Goal: Task Accomplishment & Management: Manage account settings

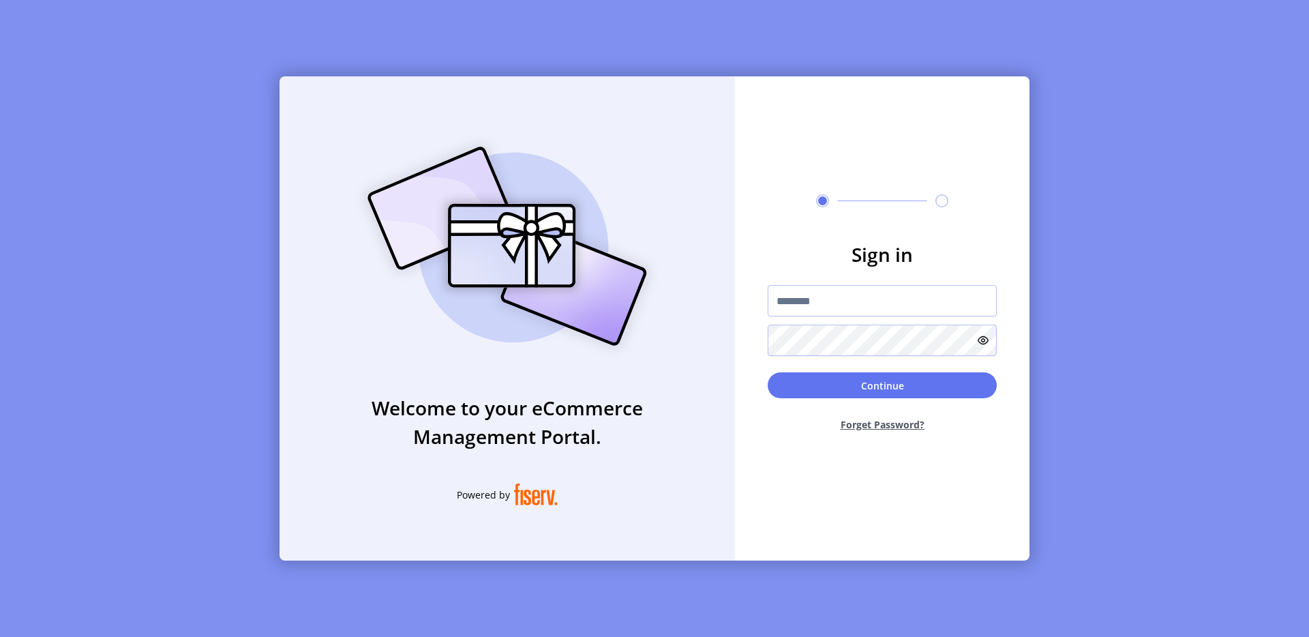
drag, startPoint x: 768, startPoint y: 379, endPoint x: 786, endPoint y: 364, distance: 23.2
click at [773, 378] on button "Continue" at bounding box center [882, 385] width 229 height 26
click at [799, 323] on div at bounding box center [882, 320] width 229 height 71
click at [215, 117] on div "Welcome to your eCommerce Management Portal. Powered by Sign in Continue Forget…" at bounding box center [654, 318] width 1309 height 637
click at [791, 294] on input "text" at bounding box center [882, 300] width 229 height 31
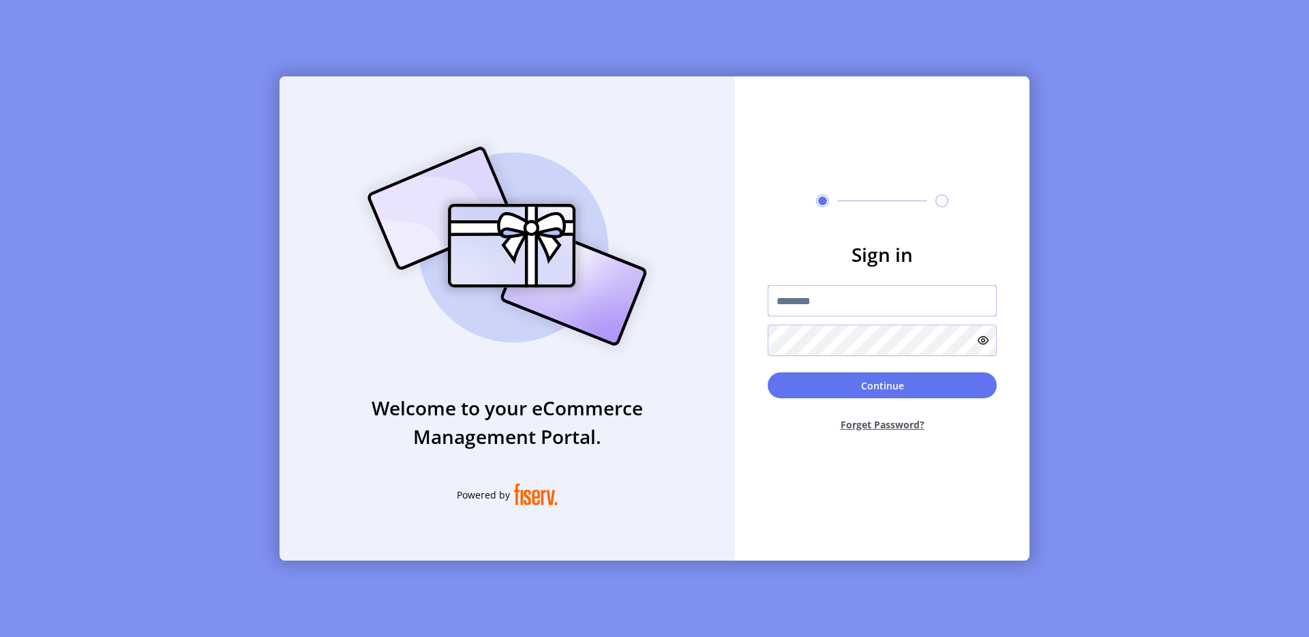
type input "**********"
click at [846, 381] on button "Continue" at bounding box center [882, 385] width 229 height 26
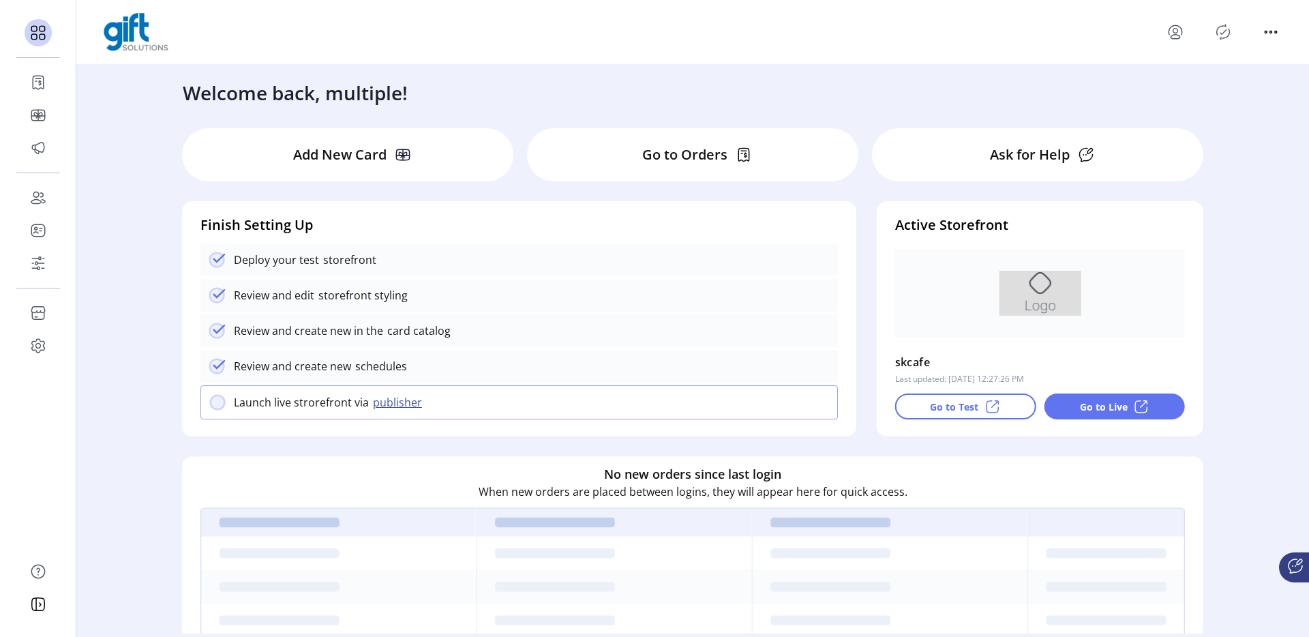
click at [118, 211] on div "Welcome back, multiple! Add New Card Go to Orders Ask for Help Finish Setting U…" at bounding box center [692, 349] width 1233 height 569
click at [101, 212] on div "Welcome back, multiple! Add New Card Go to Orders Ask for Help Finish Setting U…" at bounding box center [692, 349] width 1233 height 569
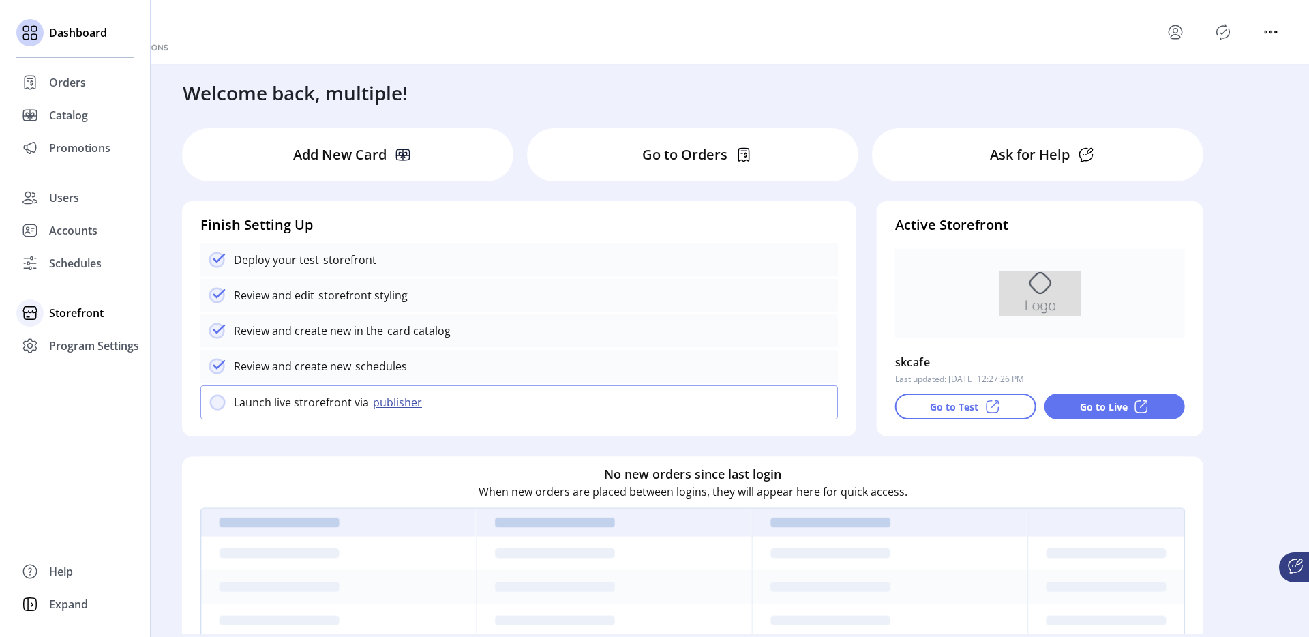
click at [79, 318] on span "Storefront" at bounding box center [76, 313] width 55 height 16
click at [89, 267] on span "Schedules" at bounding box center [75, 263] width 53 height 16
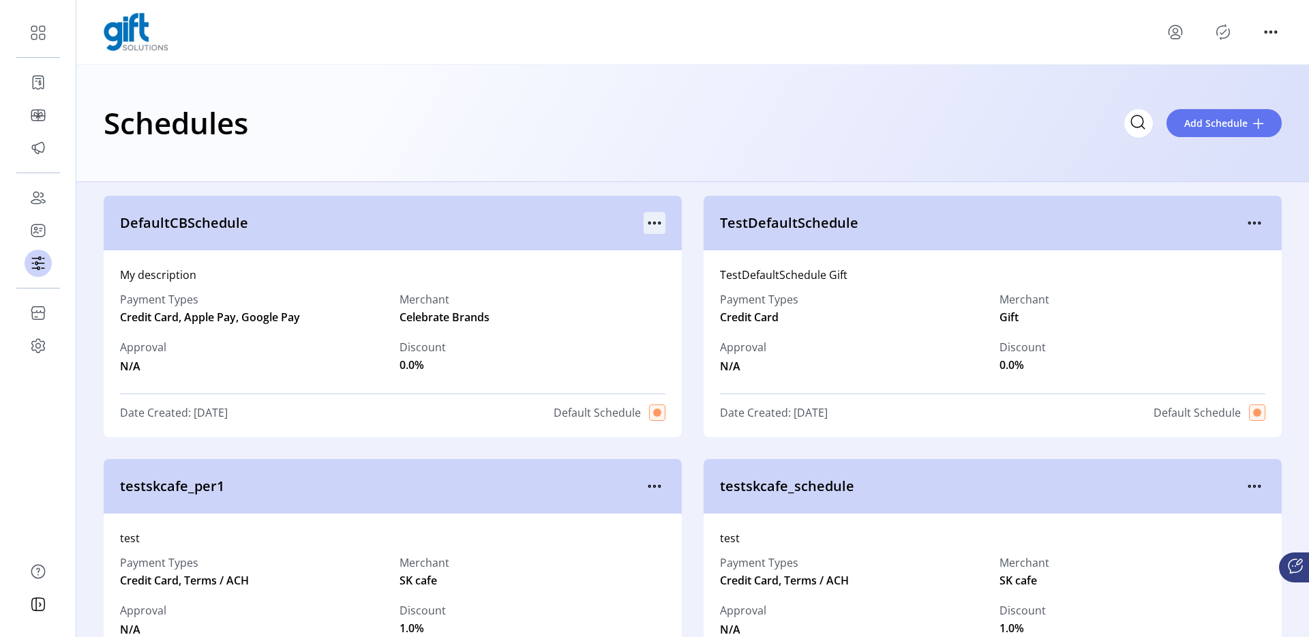
click at [651, 226] on icon "menu" at bounding box center [655, 223] width 22 height 22
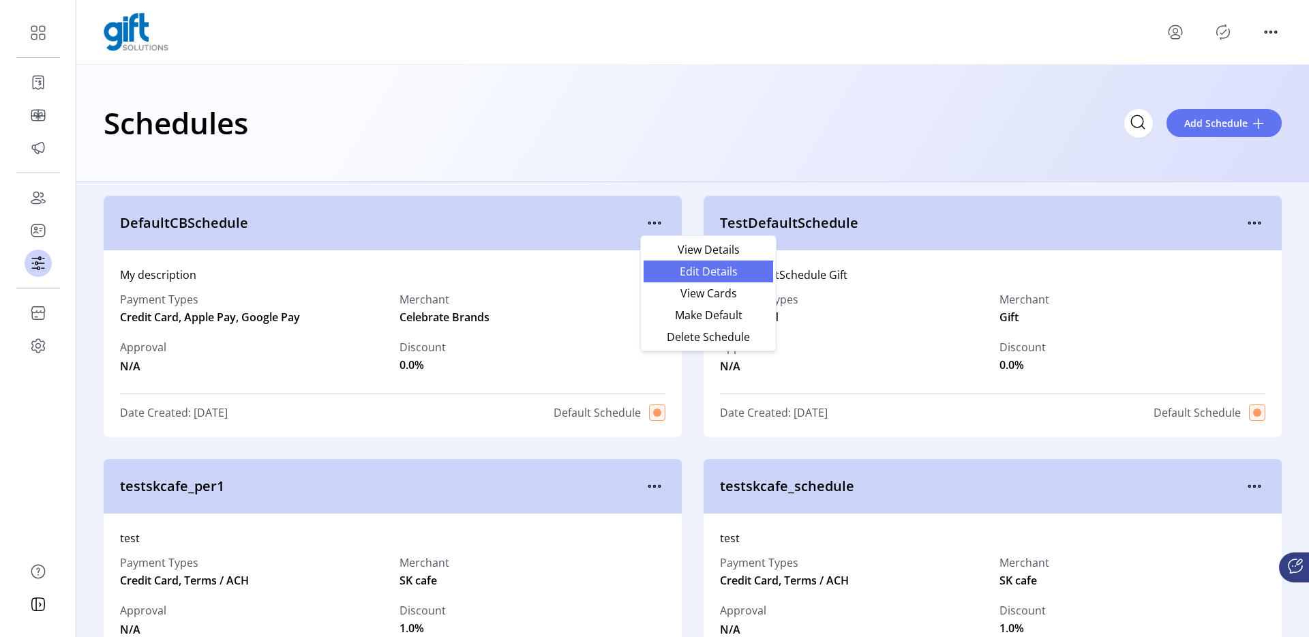
click at [669, 265] on link "Edit Details" at bounding box center [709, 271] width 130 height 22
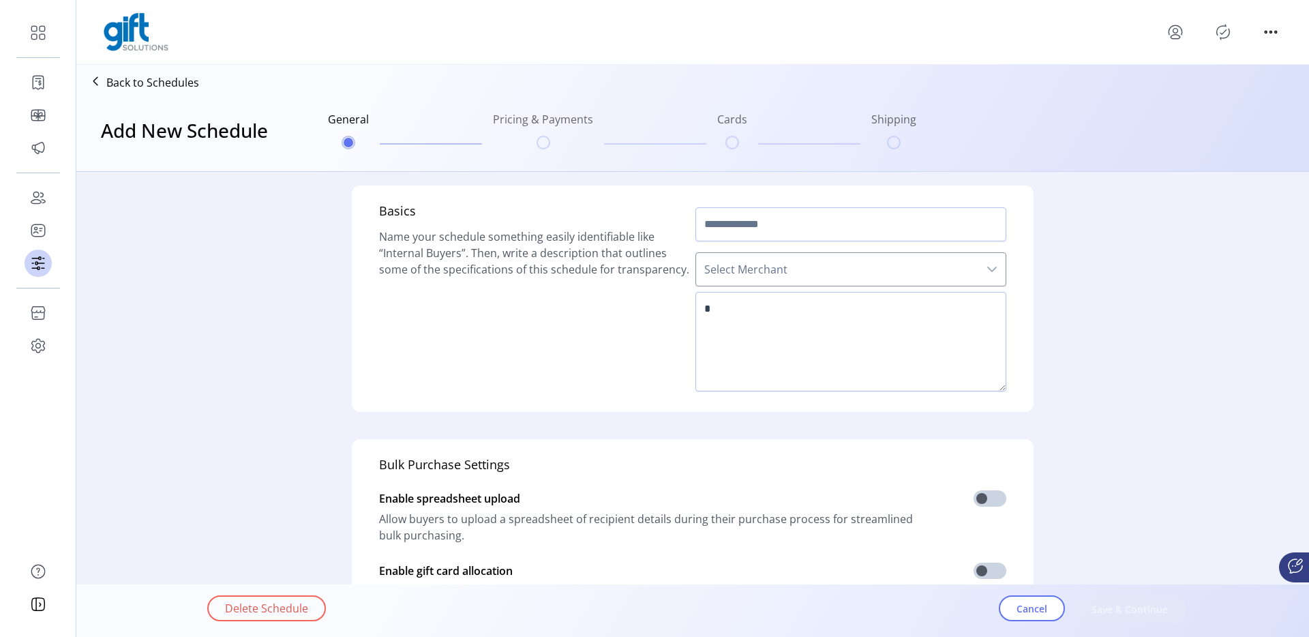
type input "**********"
type textarea "**********"
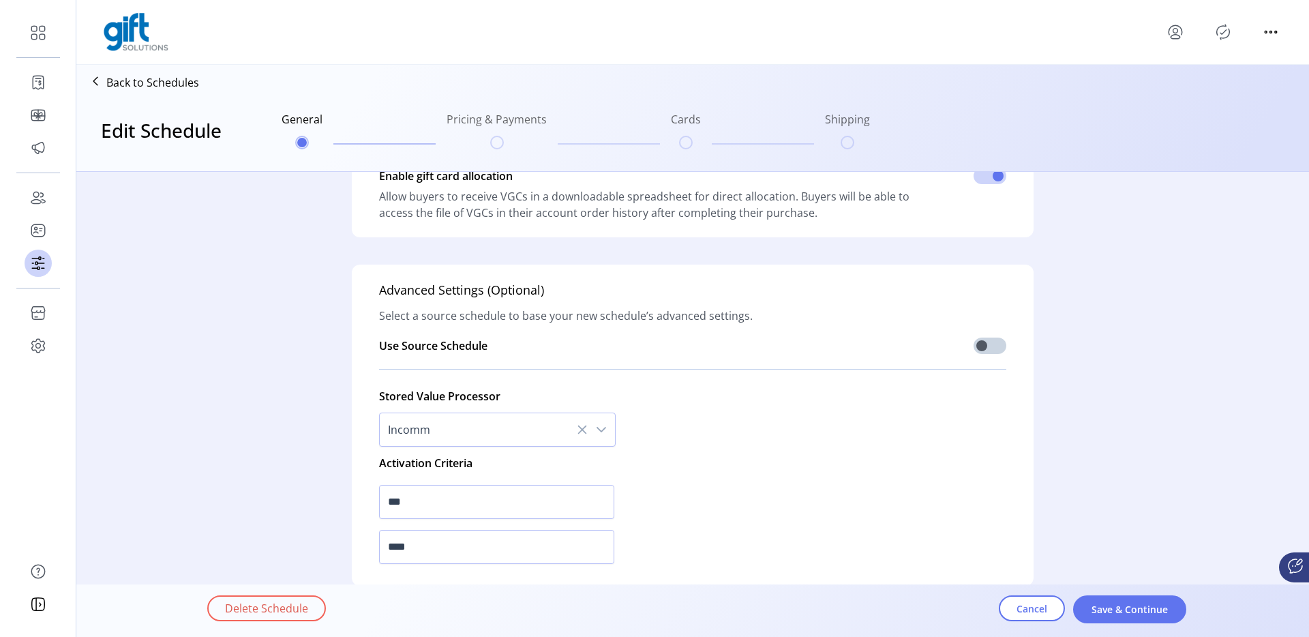
scroll to position [363, 0]
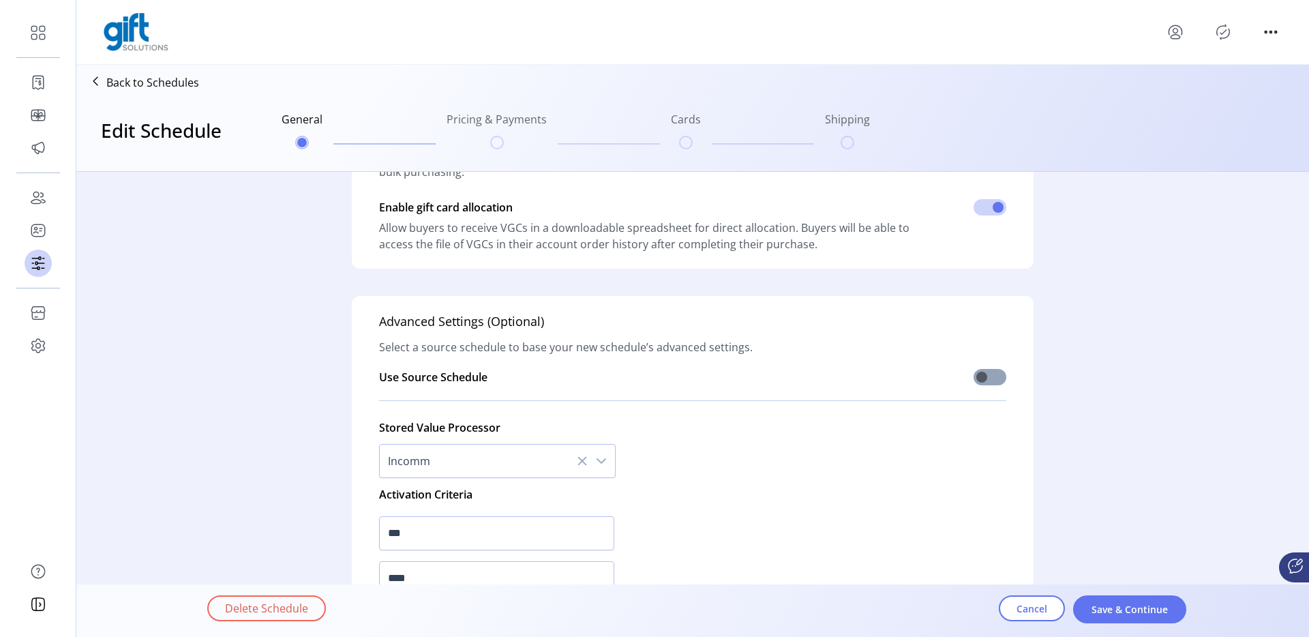
click at [991, 379] on span at bounding box center [990, 377] width 33 height 16
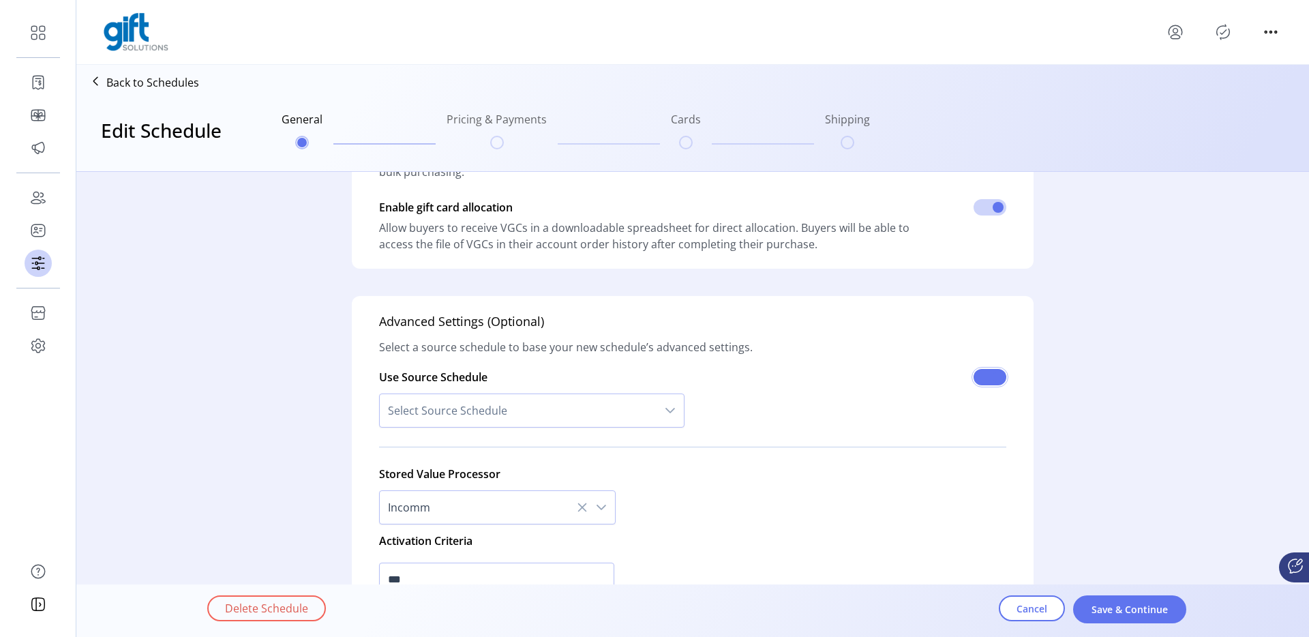
scroll to position [8, 5]
click at [457, 402] on span "Select Source Schedule" at bounding box center [518, 410] width 277 height 33
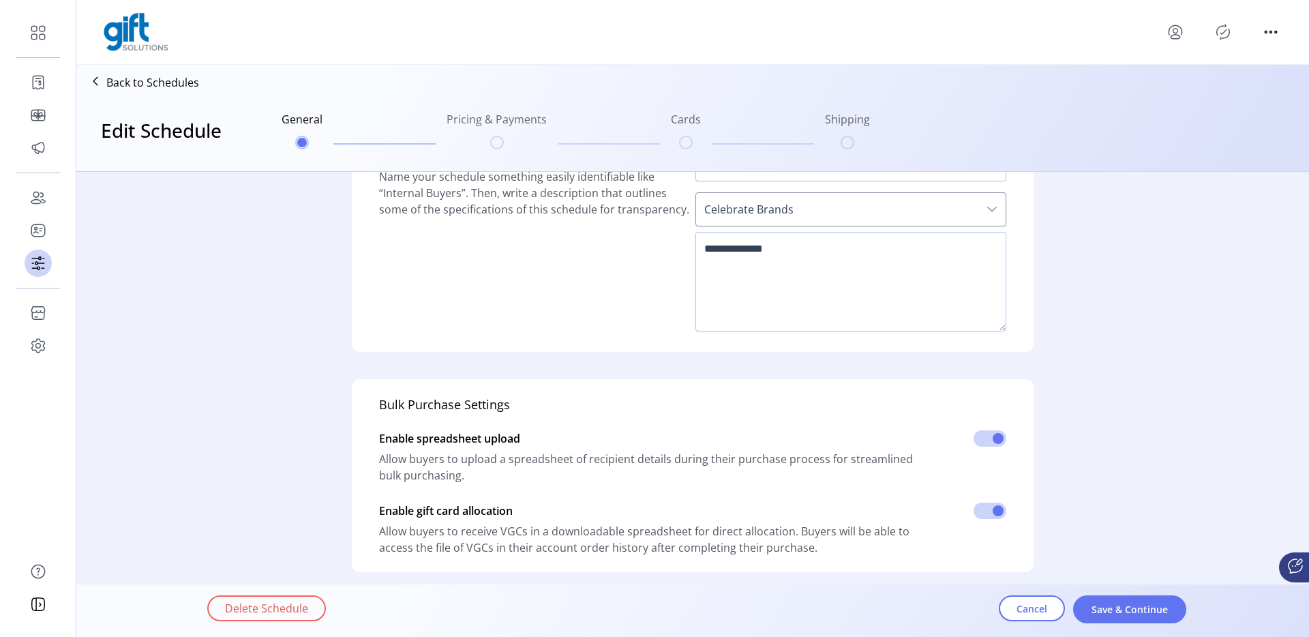
scroll to position [52, 0]
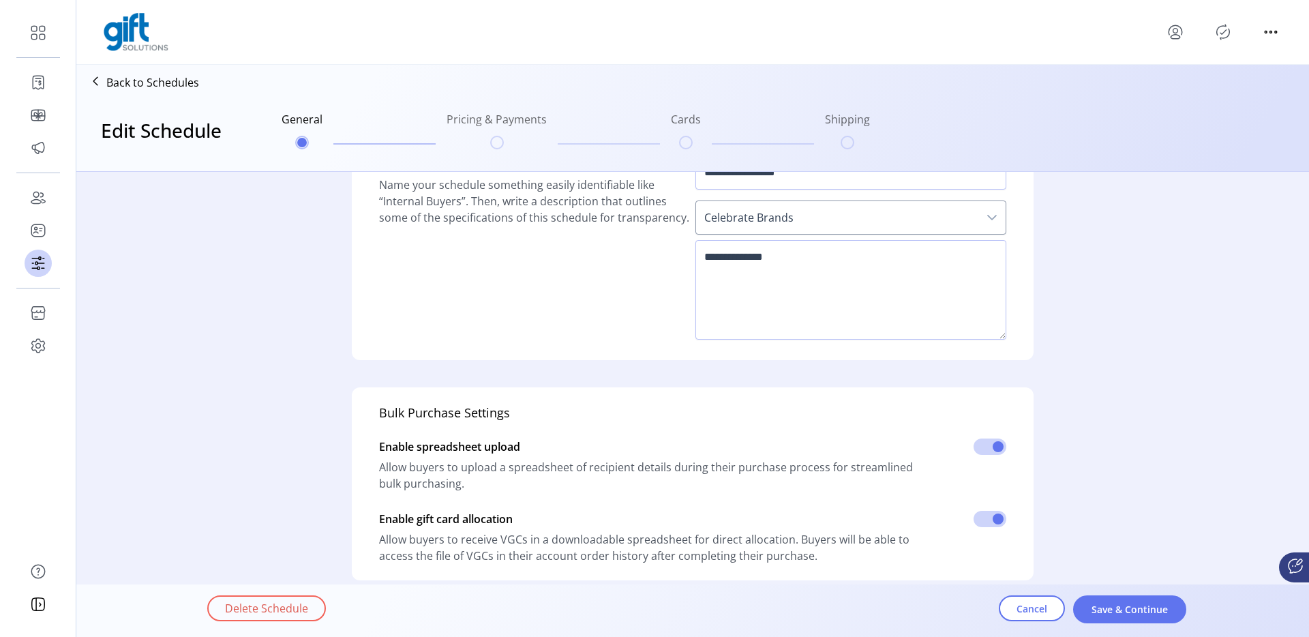
click at [764, 218] on span "Celebrate Brands" at bounding box center [837, 217] width 282 height 33
click at [745, 229] on span "Celebrate Brands" at bounding box center [837, 217] width 282 height 33
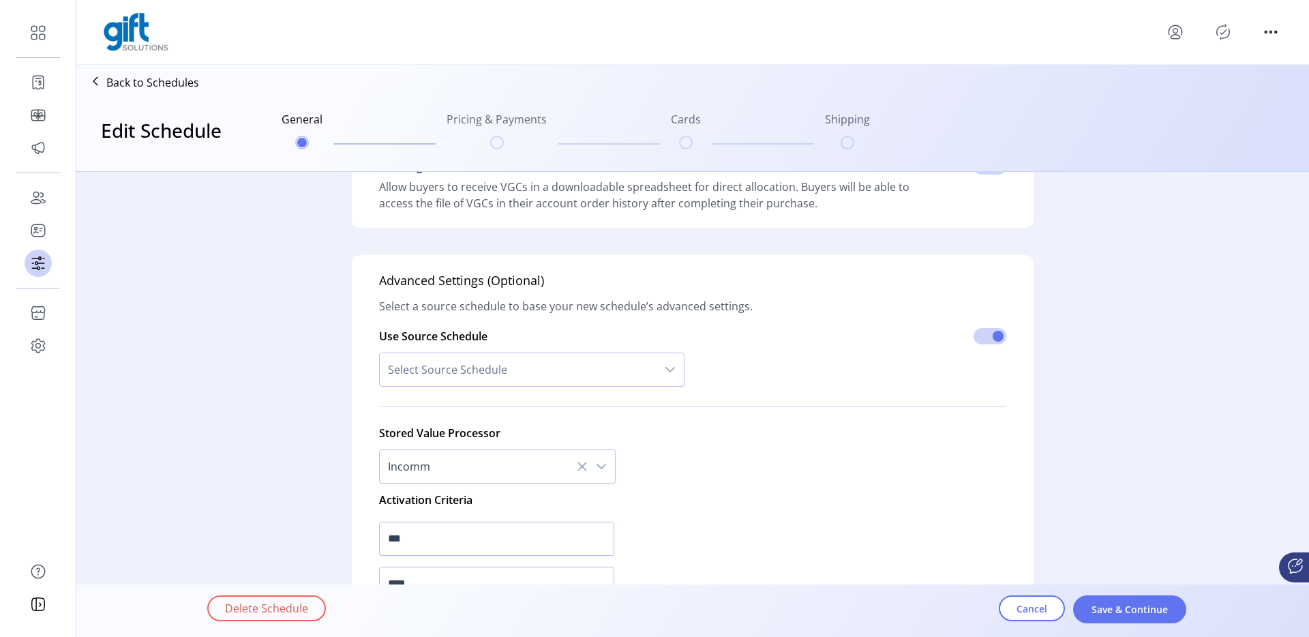
scroll to position [505, 0]
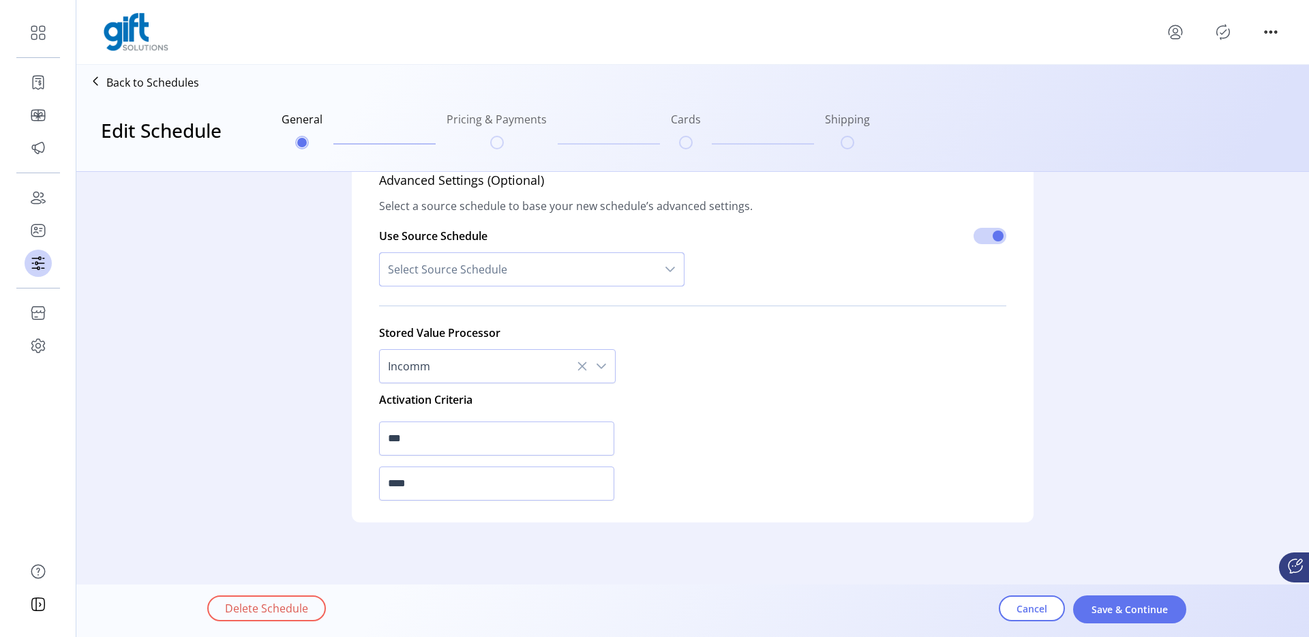
click at [547, 266] on span "Select Source Schedule" at bounding box center [518, 269] width 277 height 33
type input "*"
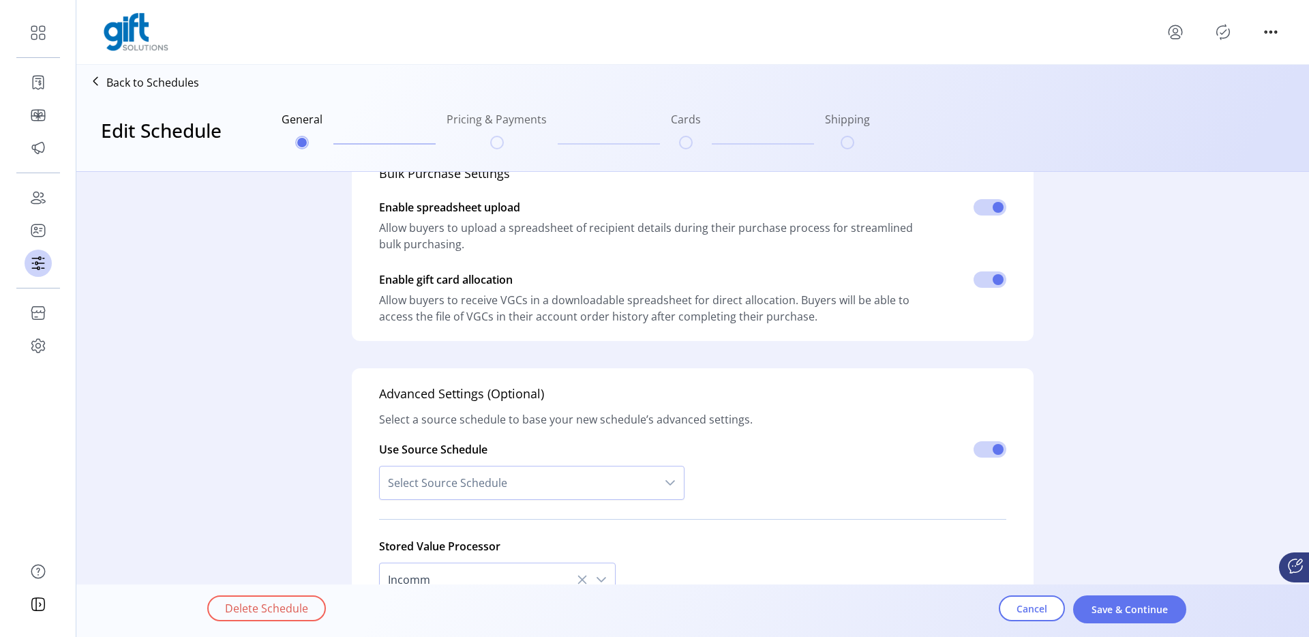
scroll to position [0, 0]
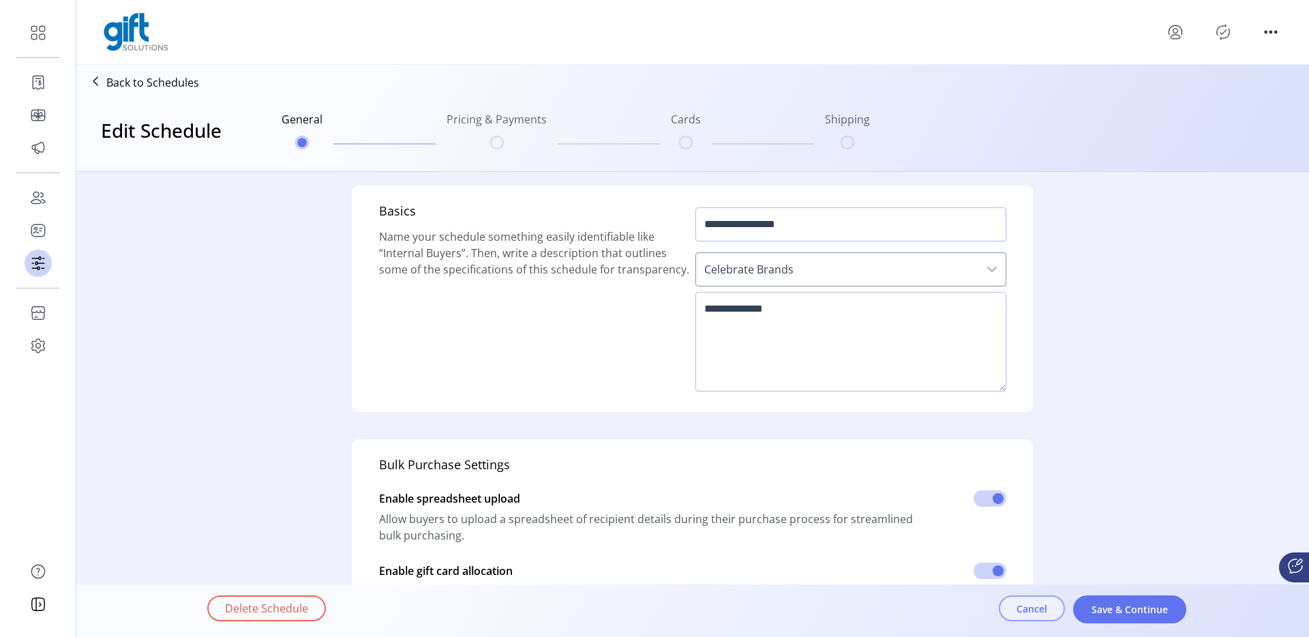
click at [1031, 613] on span "Cancel" at bounding box center [1032, 608] width 31 height 14
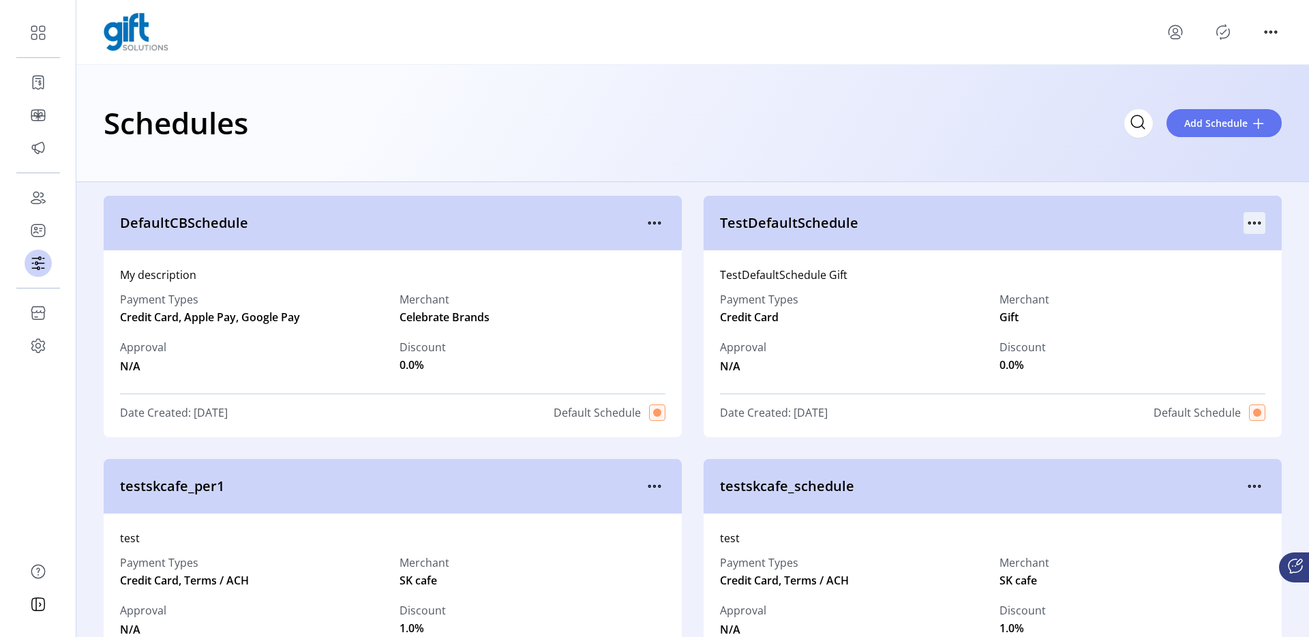
click at [1250, 223] on icon "menu" at bounding box center [1255, 223] width 22 height 22
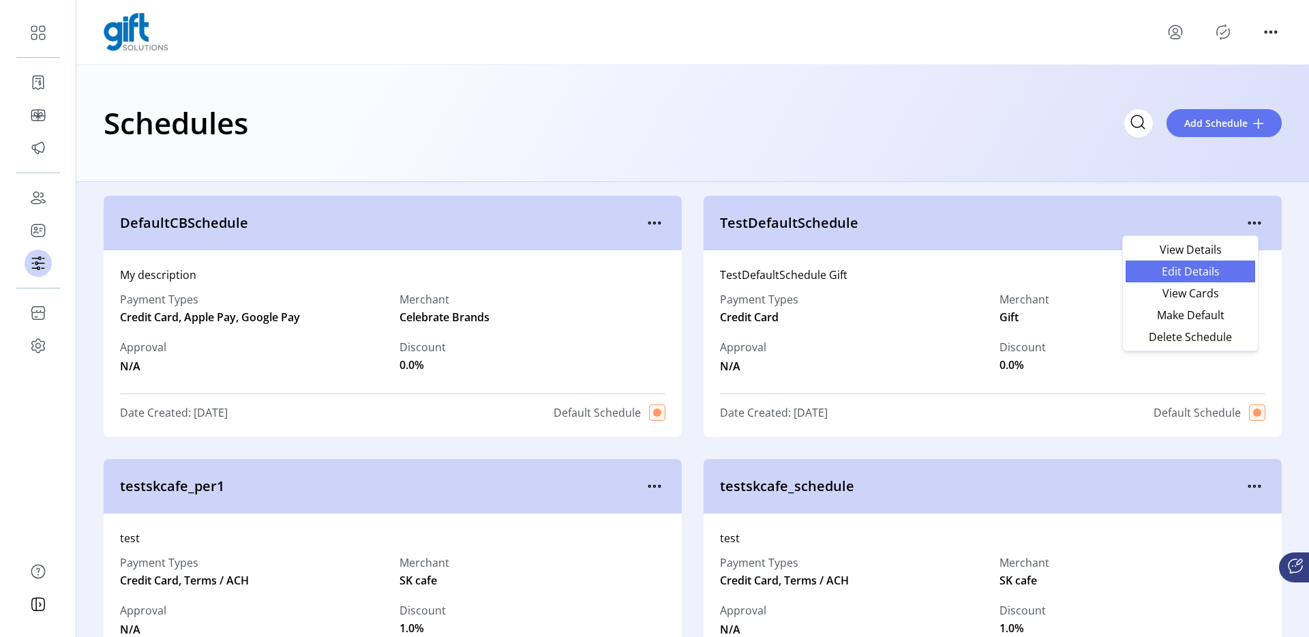
click at [1200, 269] on span "Edit Details" at bounding box center [1190, 271] width 113 height 11
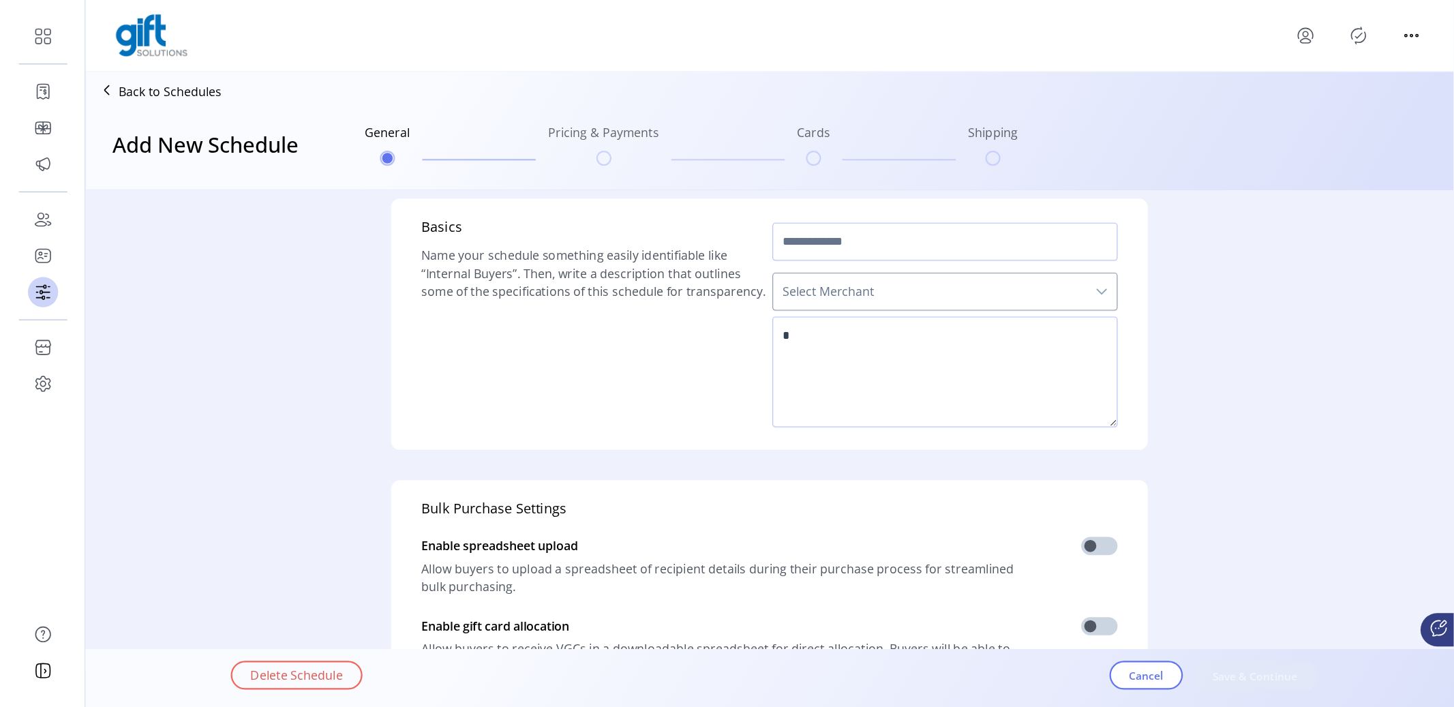
scroll to position [18, 0]
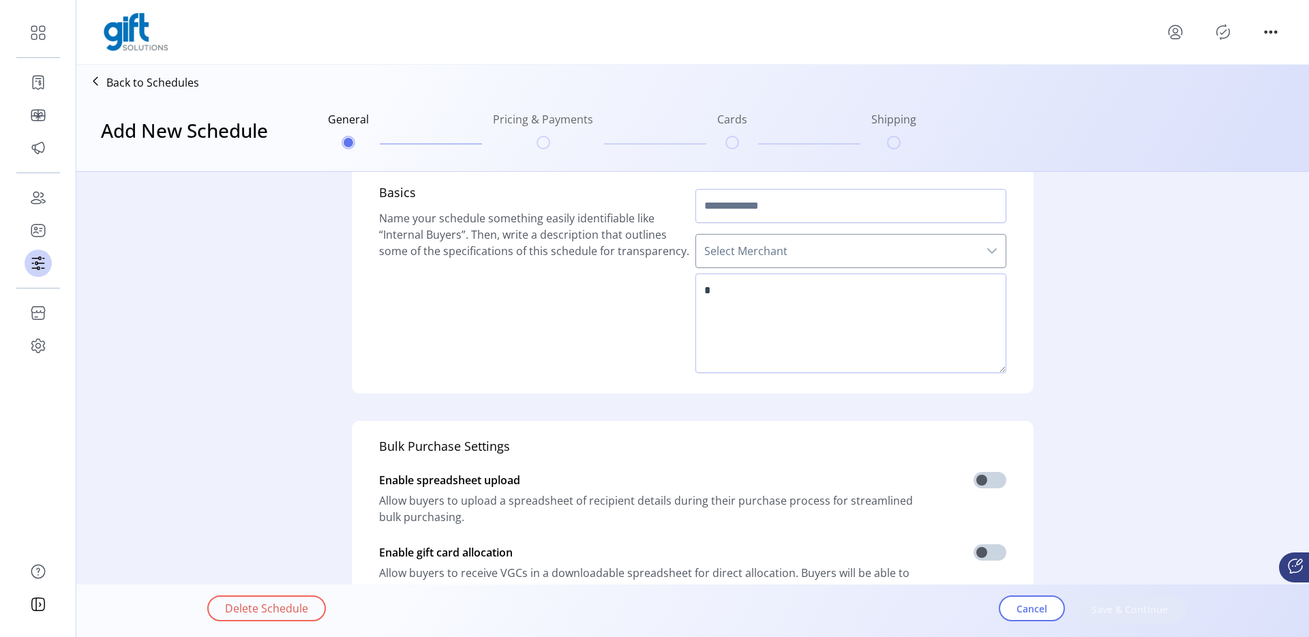
type input "**********"
type textarea "**********"
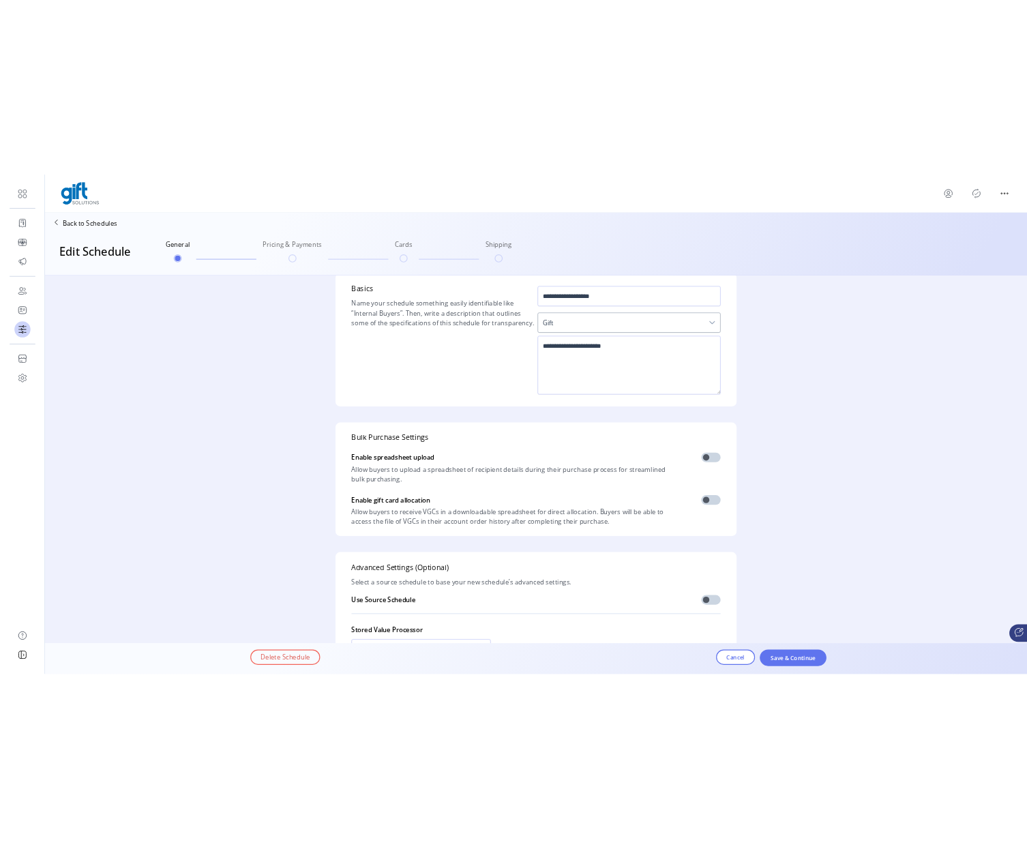
scroll to position [18, 0]
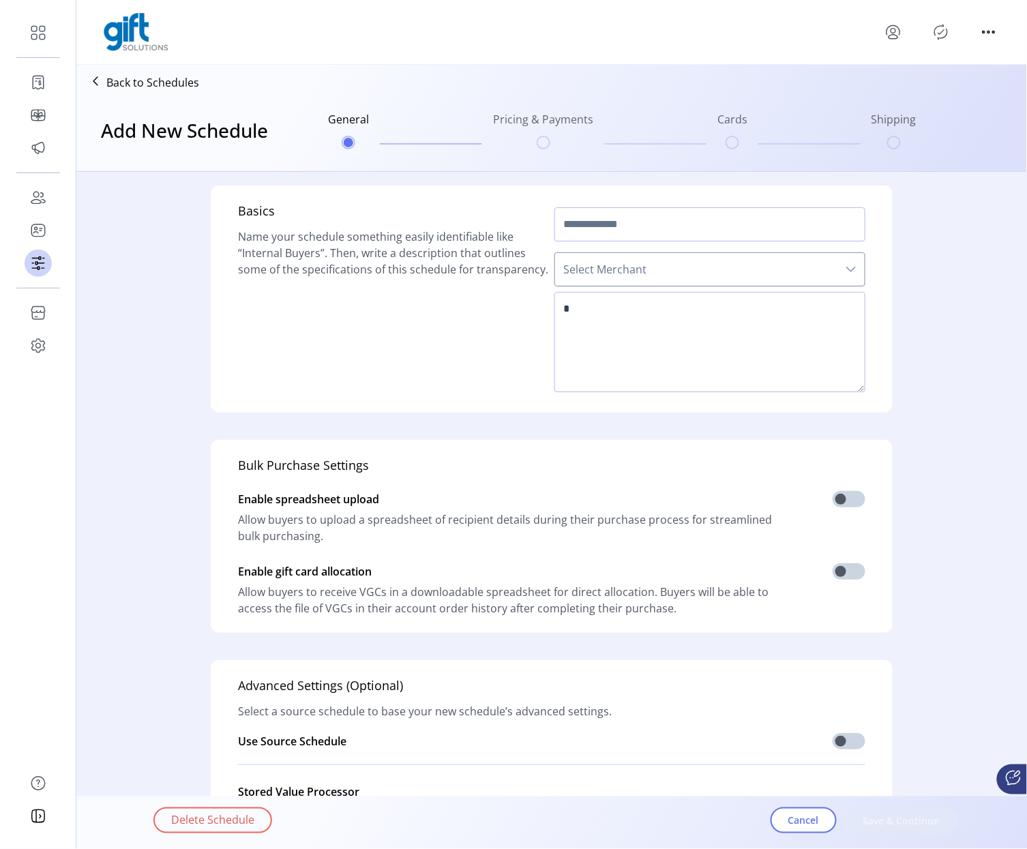
type input "**********"
type textarea "**********"
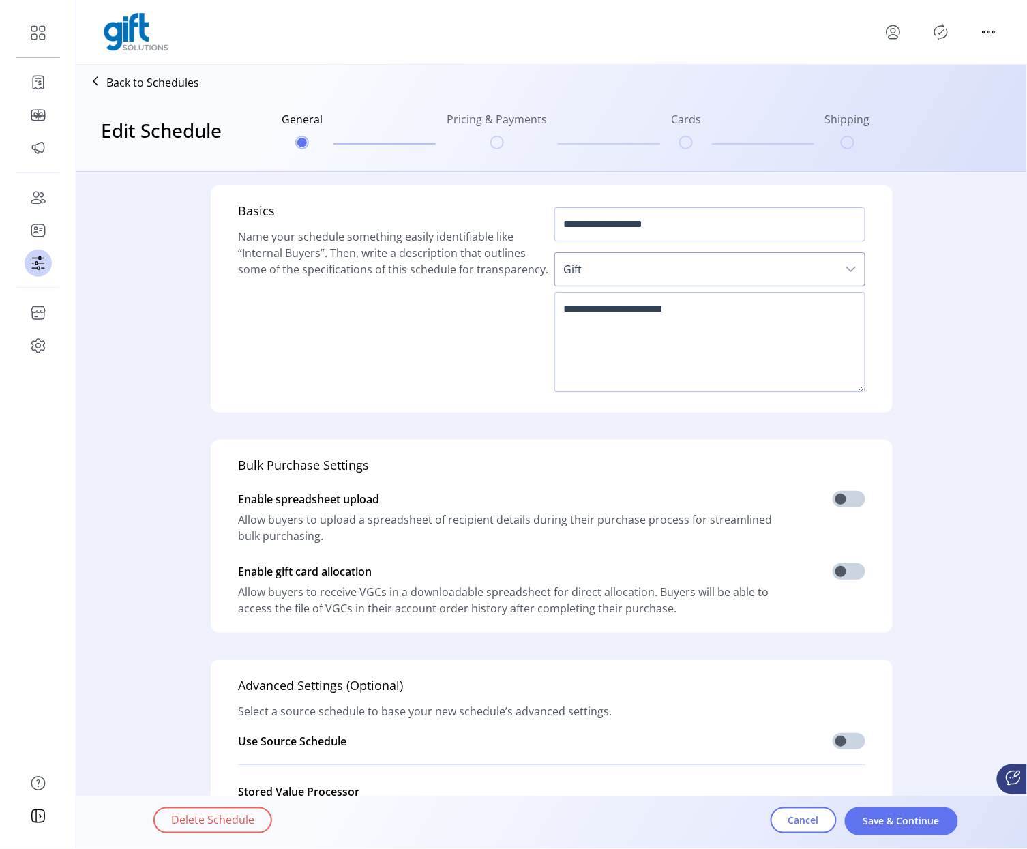
scroll to position [126, 0]
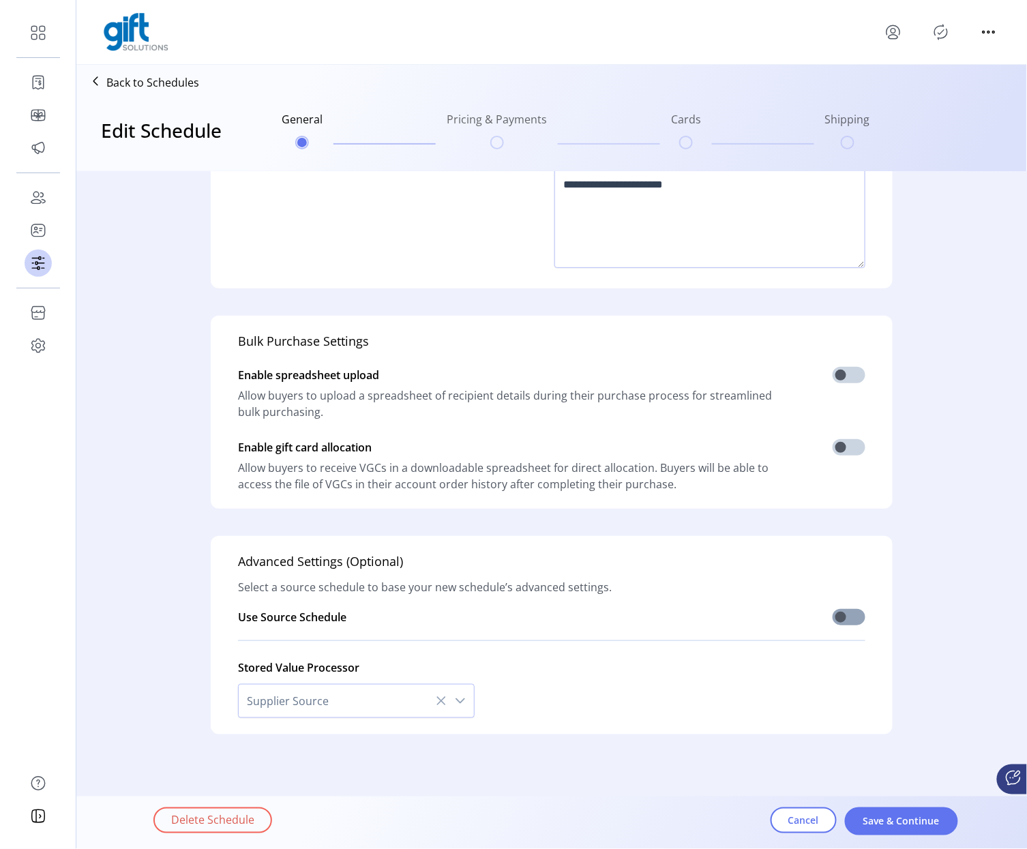
click at [849, 618] on span at bounding box center [849, 617] width 33 height 16
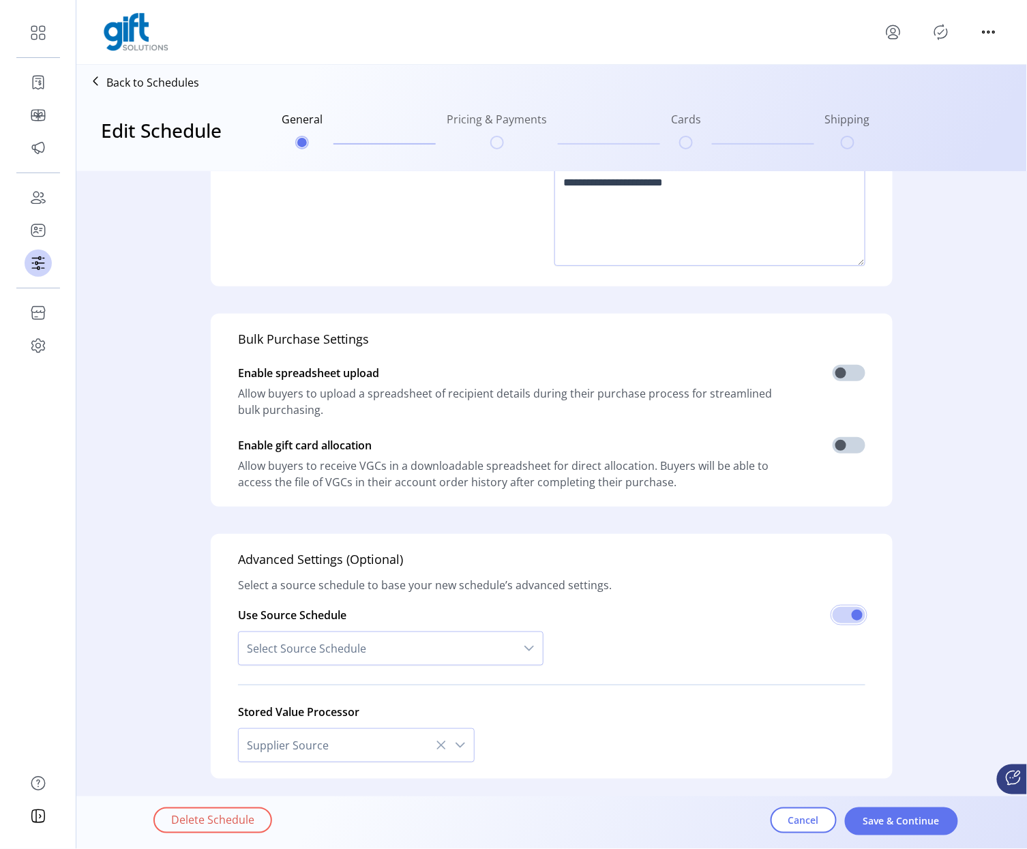
scroll to position [173, 0]
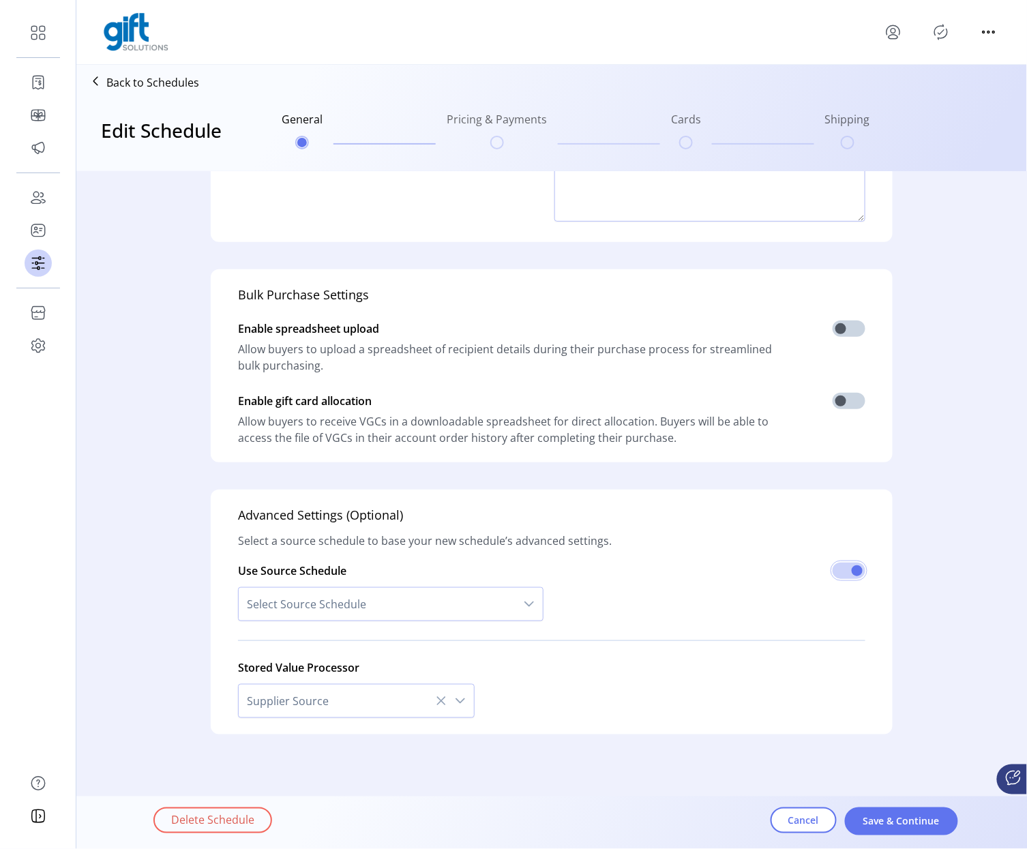
click at [337, 599] on span "Select Source Schedule" at bounding box center [377, 604] width 277 height 33
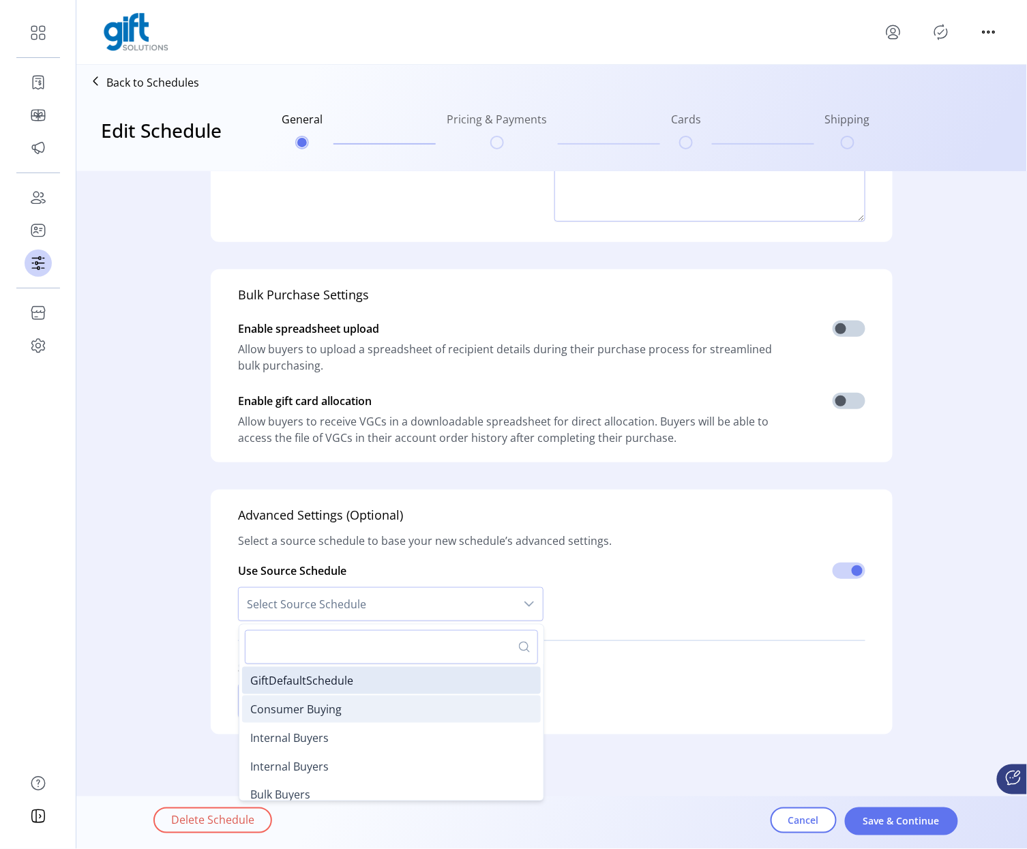
scroll to position [12, 0]
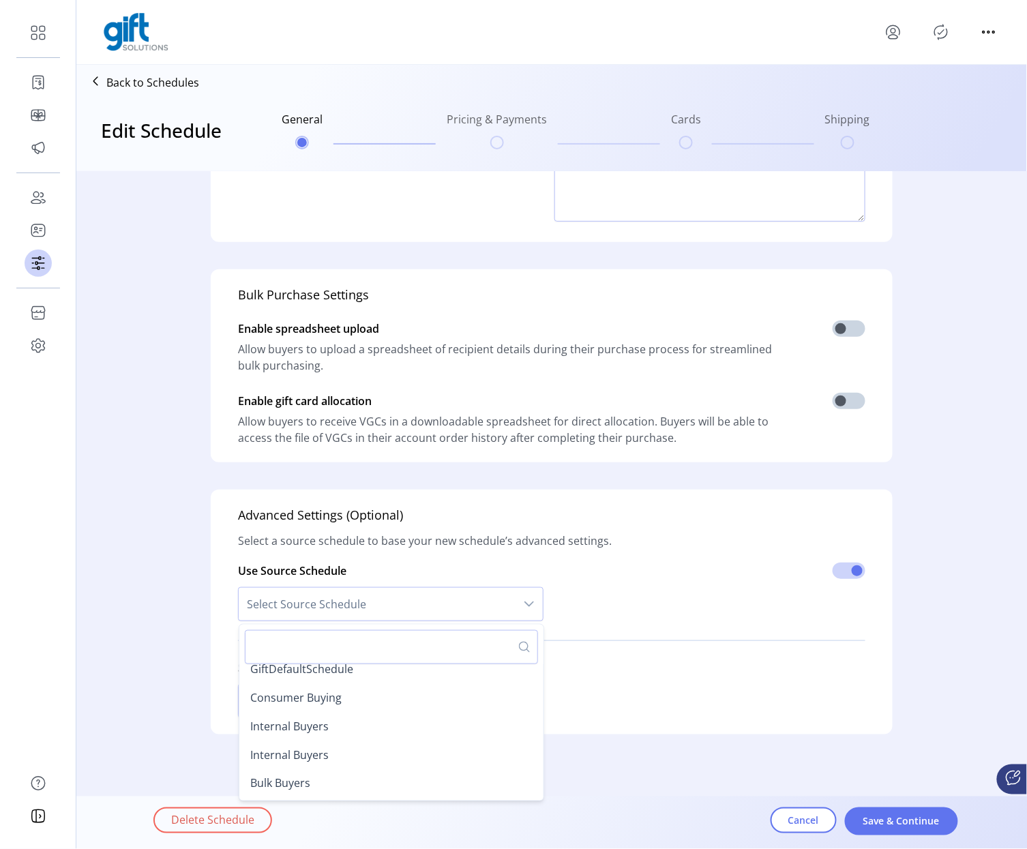
click at [663, 493] on div "Advanced Settings (Optional) Select a source schedule to base your new schedule…" at bounding box center [552, 612] width 682 height 245
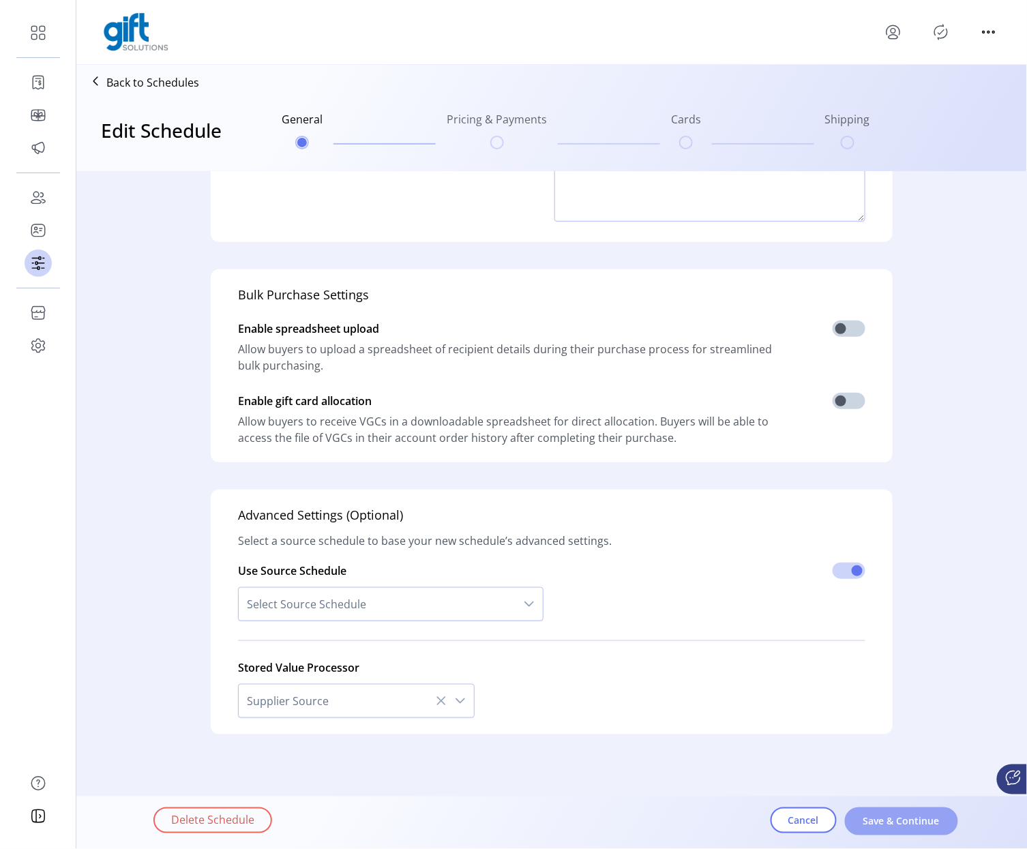
click at [871, 816] on span "Save & Continue" at bounding box center [902, 821] width 78 height 14
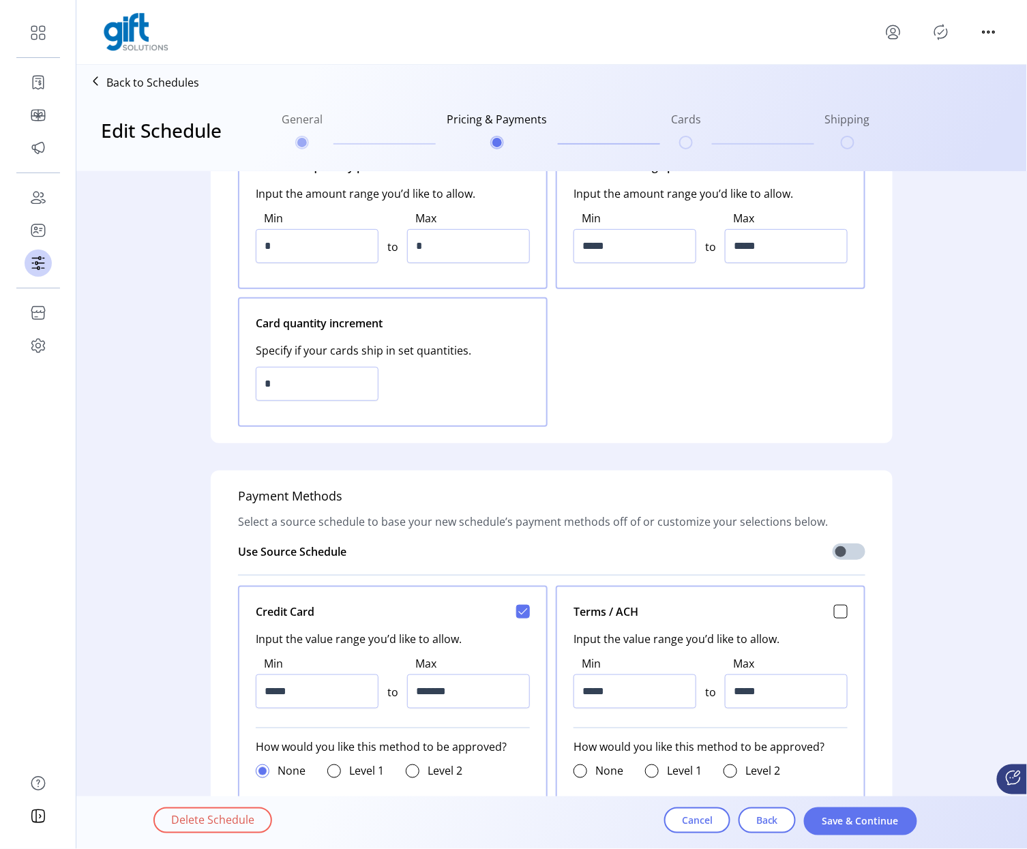
scroll to position [0, 0]
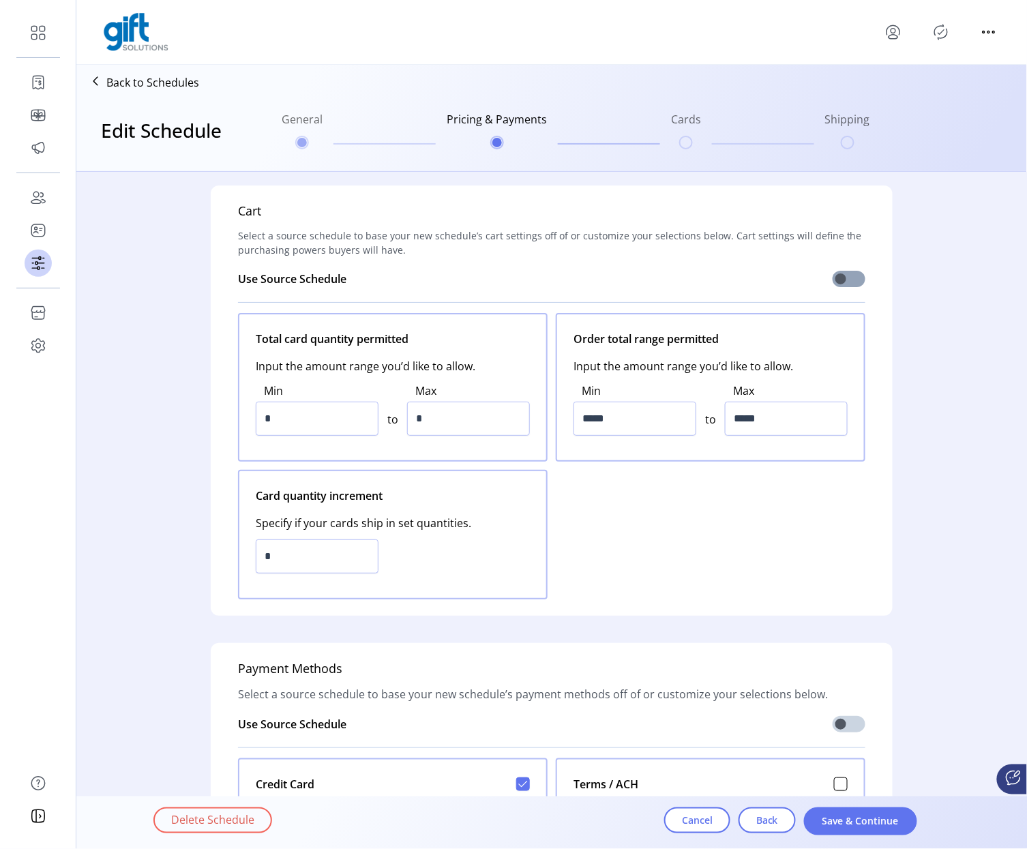
click at [840, 284] on span at bounding box center [849, 279] width 33 height 16
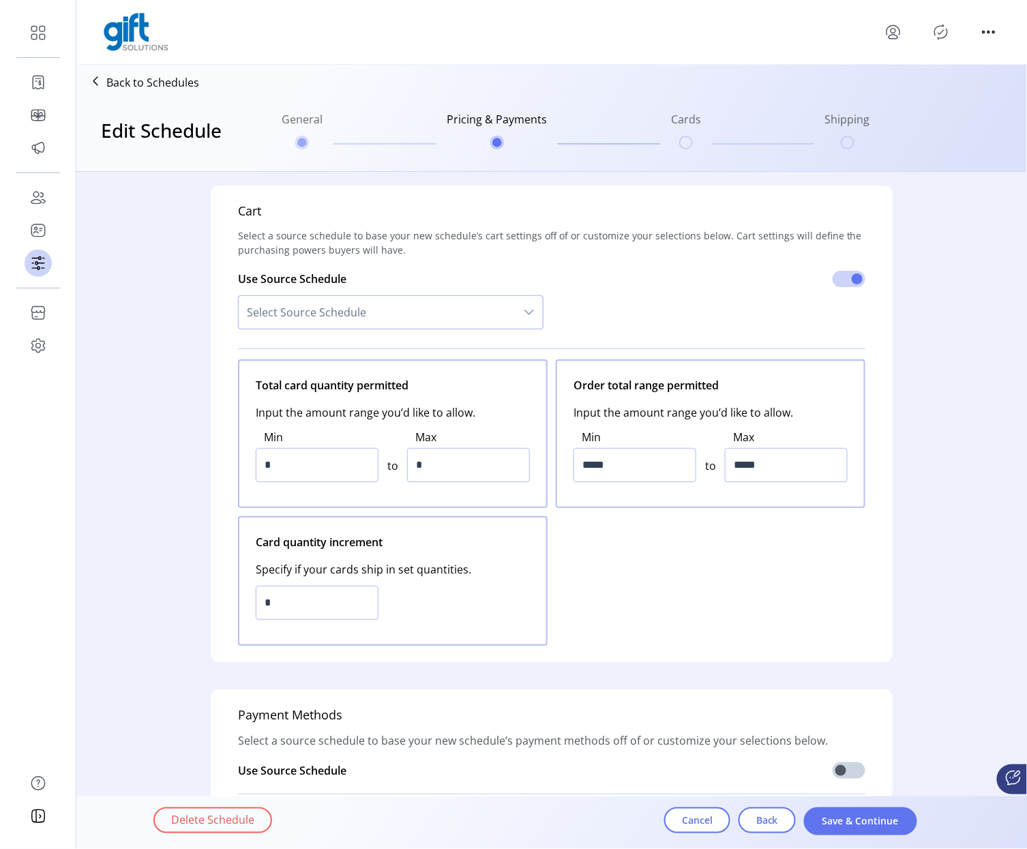
click at [325, 320] on span "Select Source Schedule" at bounding box center [377, 312] width 277 height 33
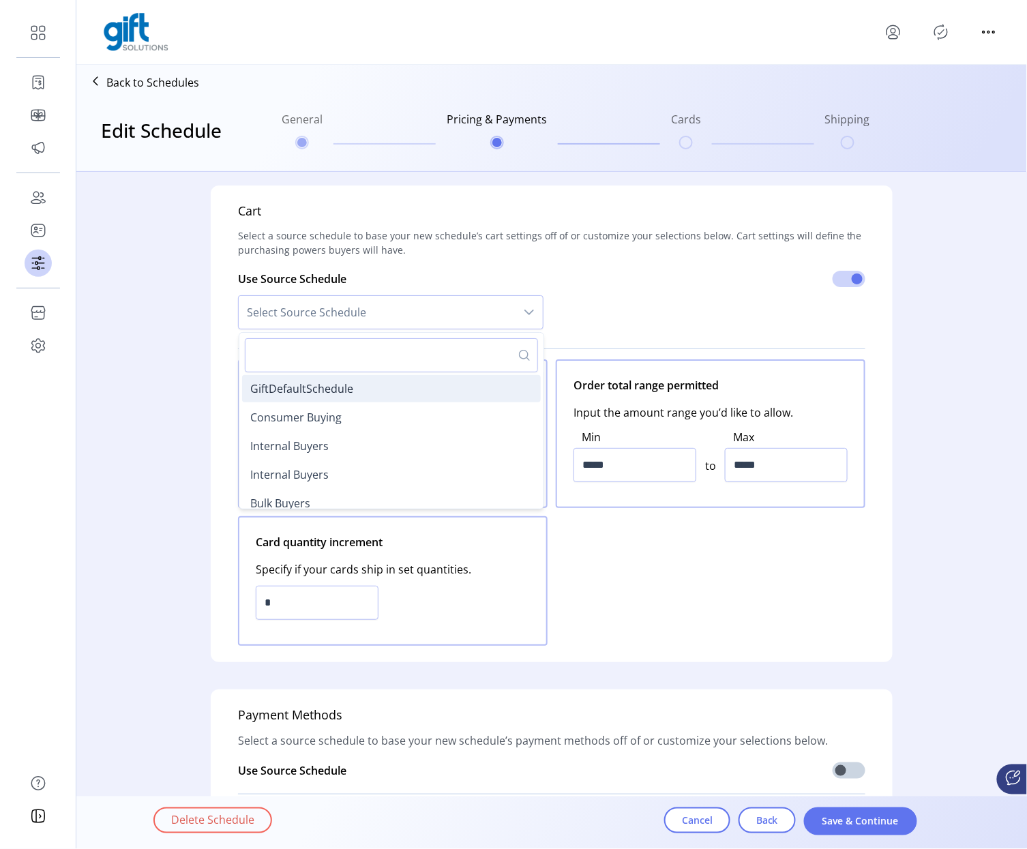
scroll to position [12, 0]
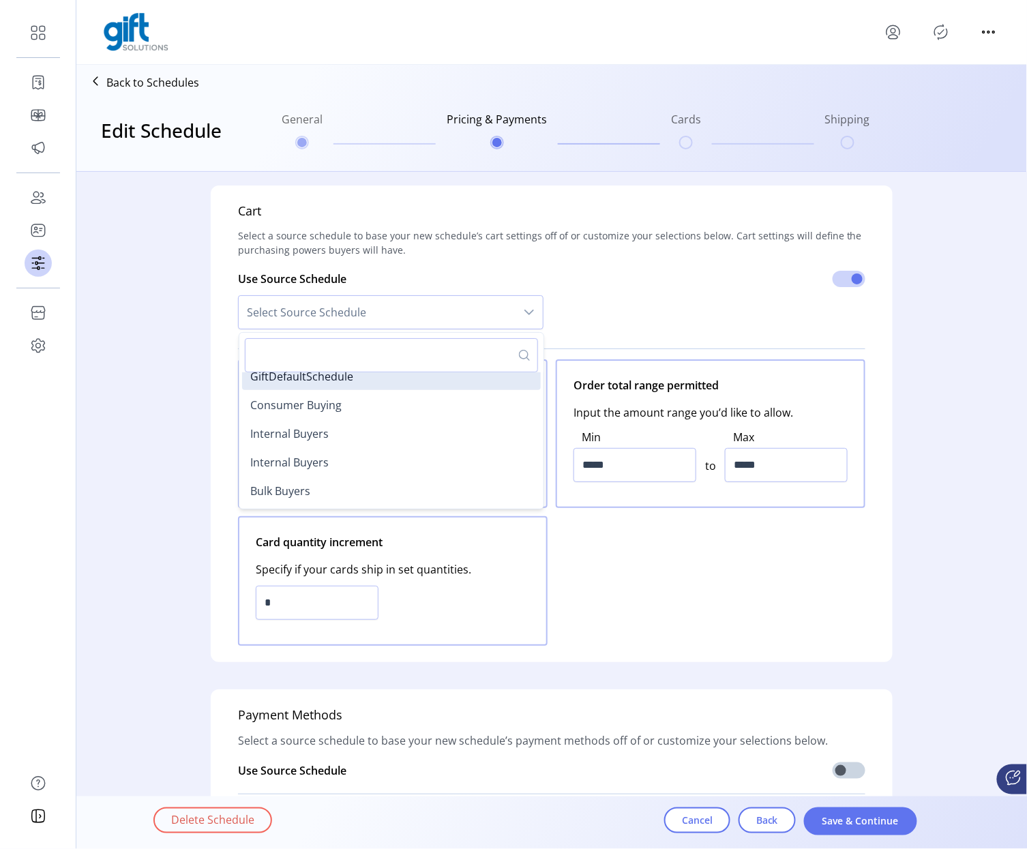
click at [584, 593] on div "Total card quantity permitted Input the amount range you’d like to allow. Min *…" at bounding box center [551, 502] width 627 height 286
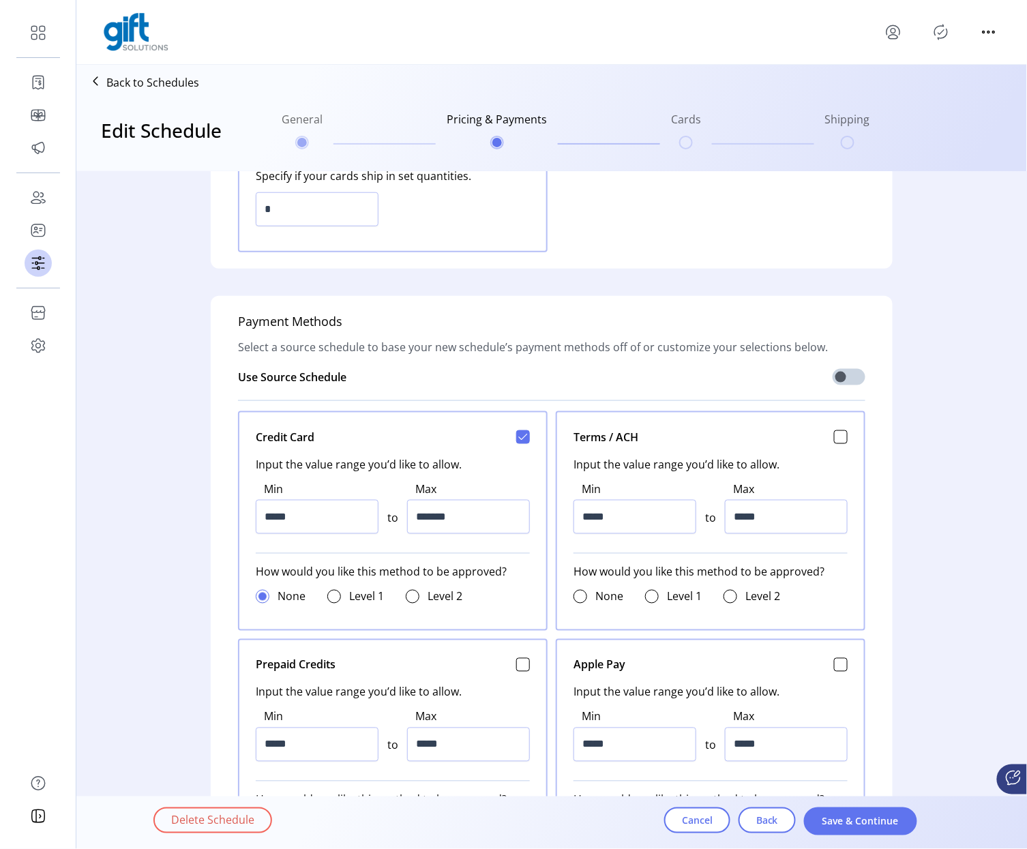
scroll to position [398, 0]
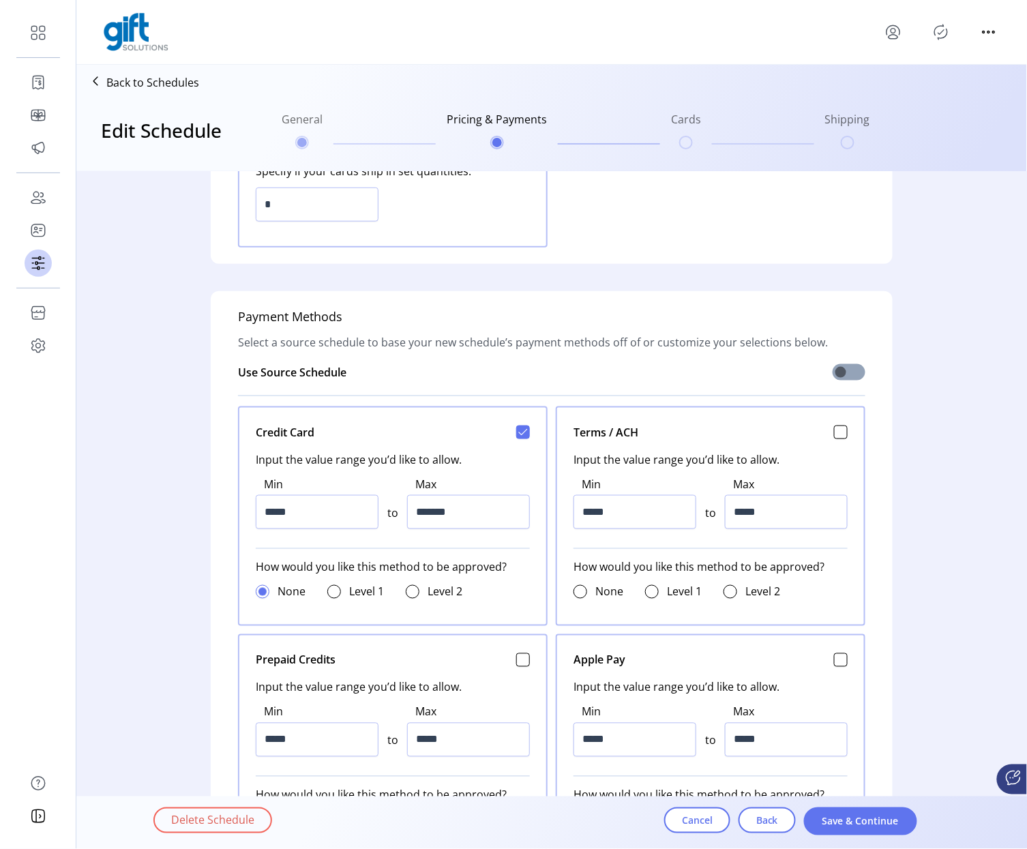
click at [846, 378] on span at bounding box center [849, 372] width 33 height 16
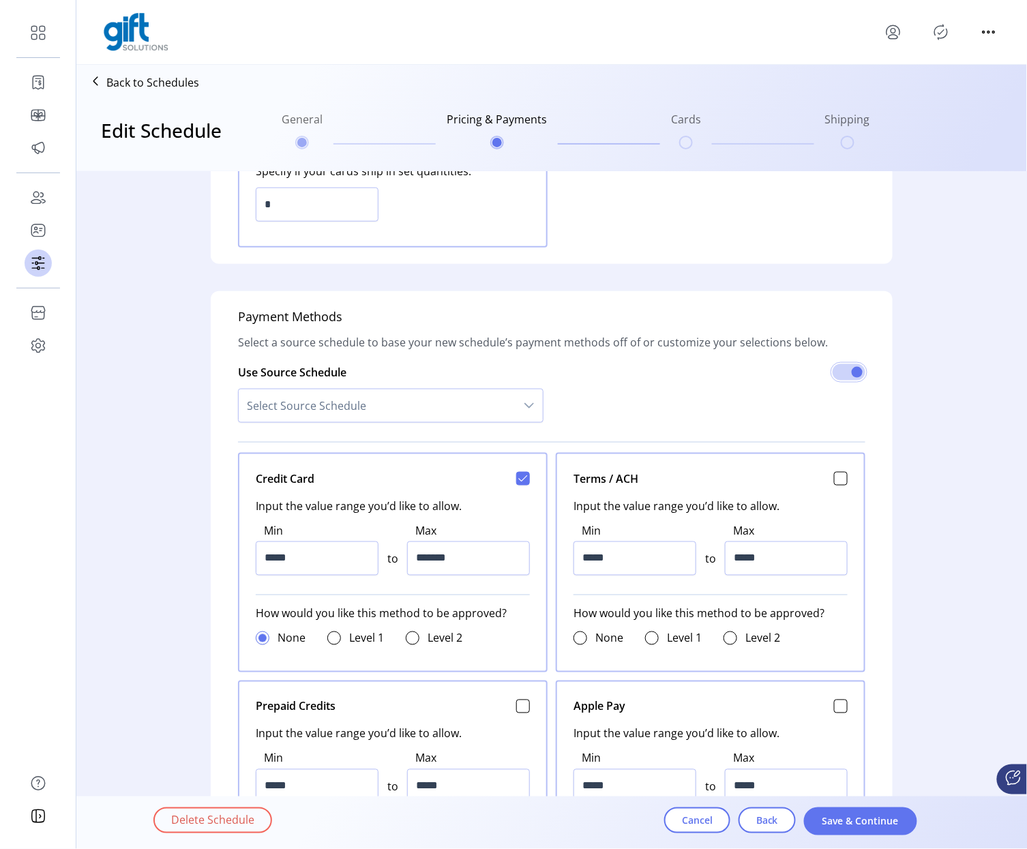
click at [355, 398] on span "Select Source Schedule" at bounding box center [377, 405] width 277 height 33
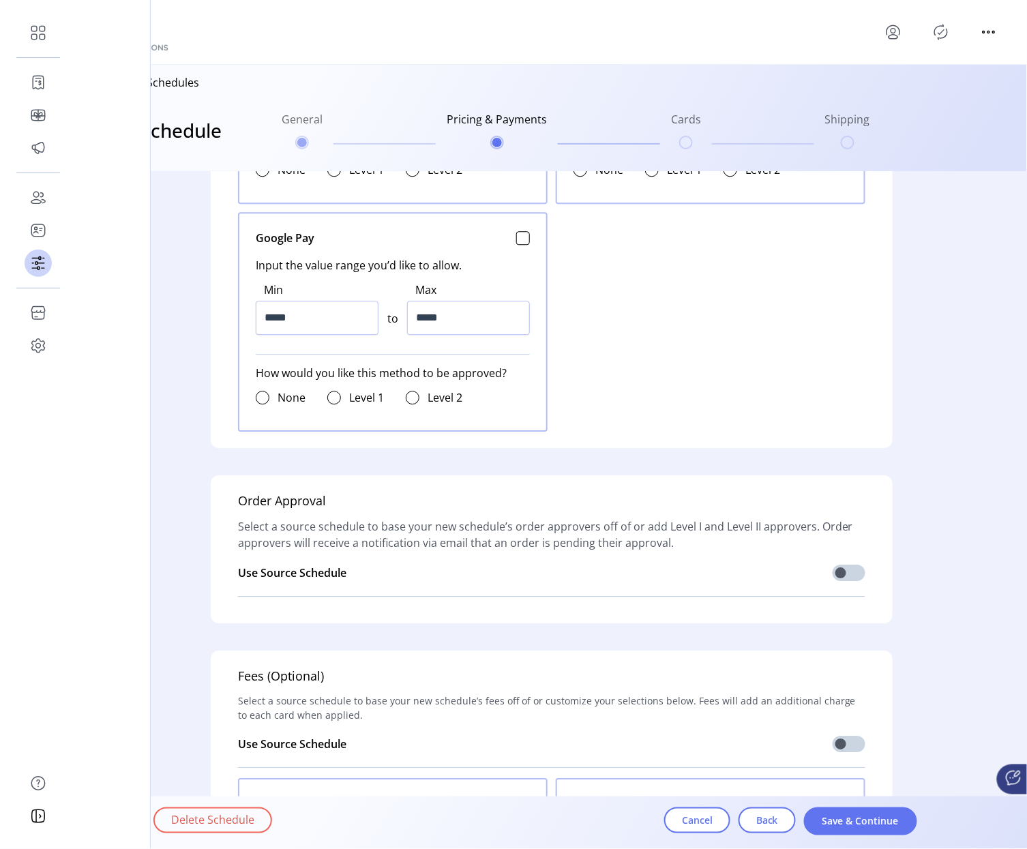
scroll to position [1096, 0]
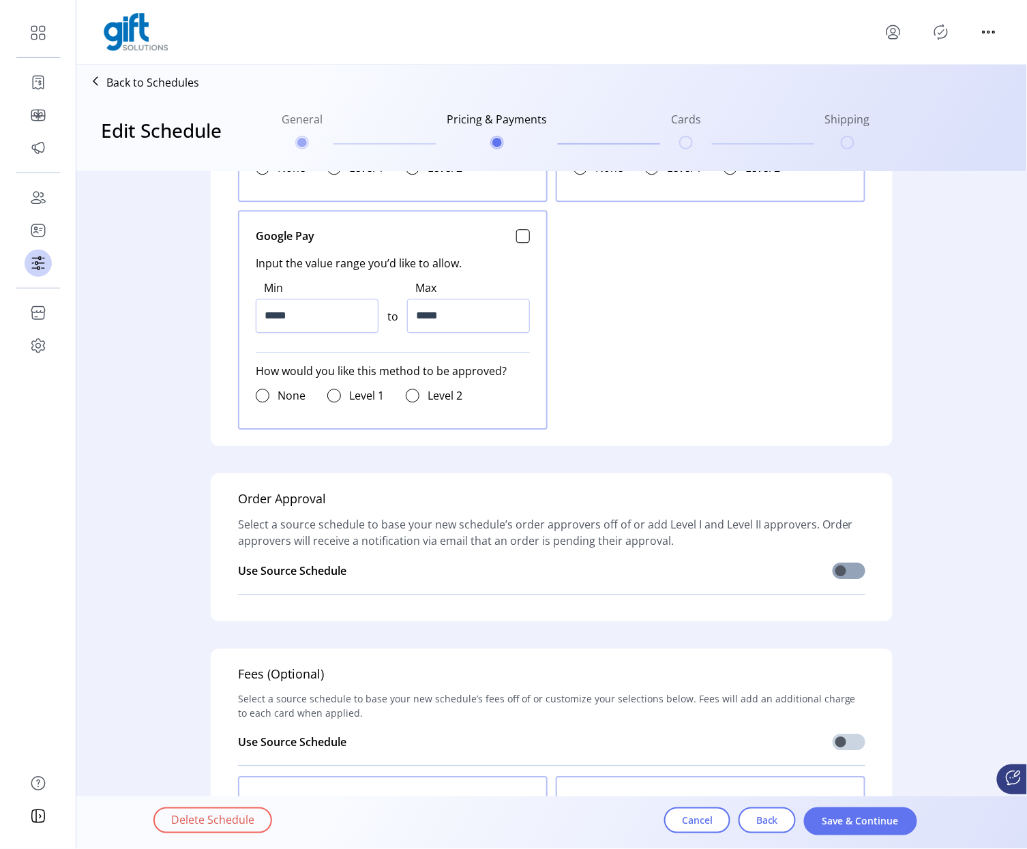
click at [845, 577] on span at bounding box center [849, 571] width 33 height 16
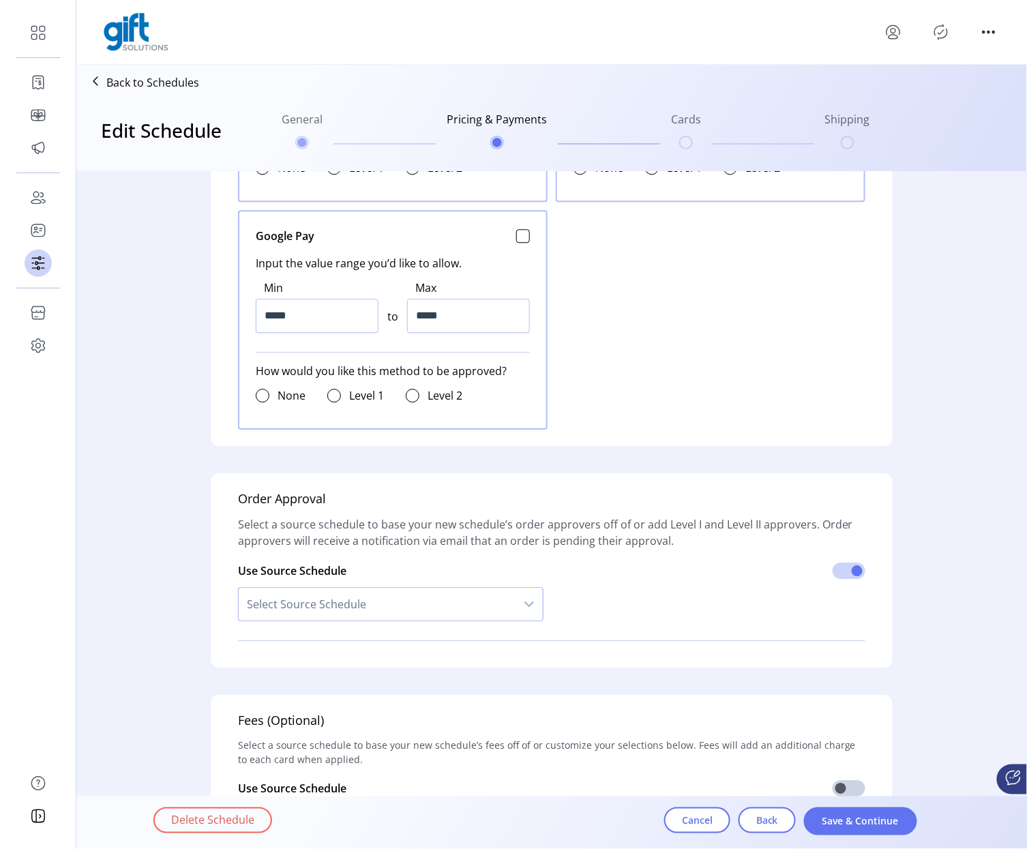
click at [315, 597] on span "Select Source Schedule" at bounding box center [377, 604] width 277 height 33
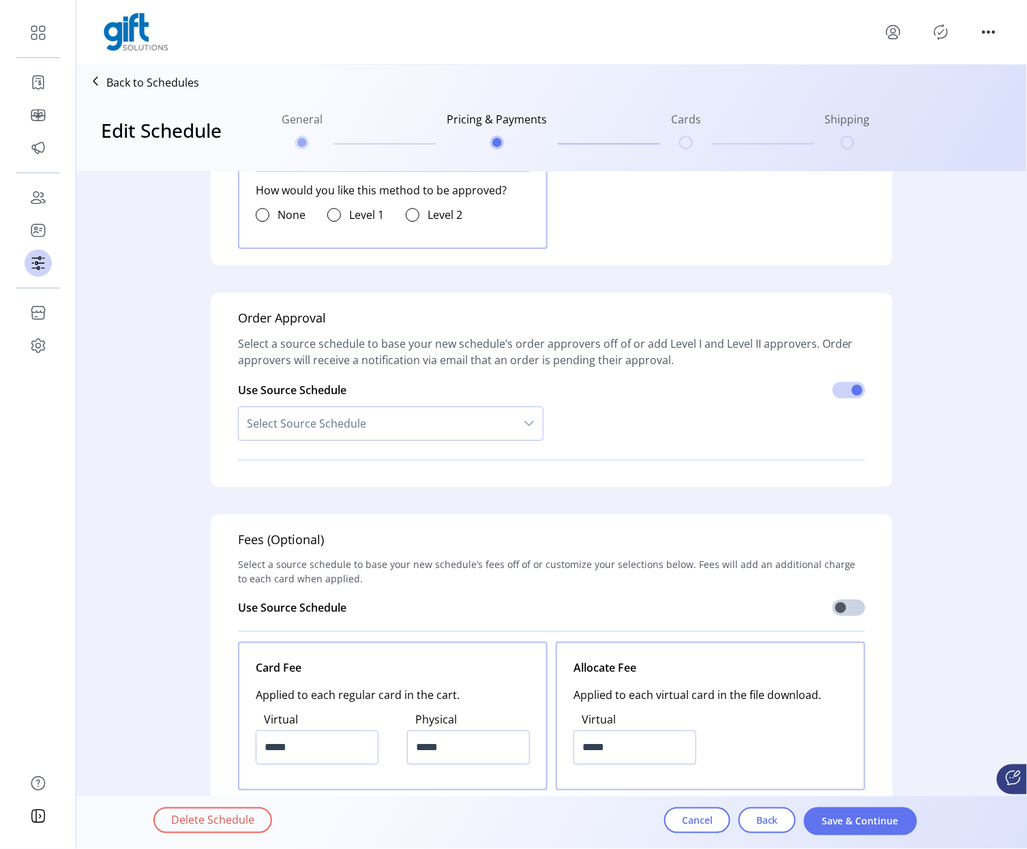
scroll to position [1304, 0]
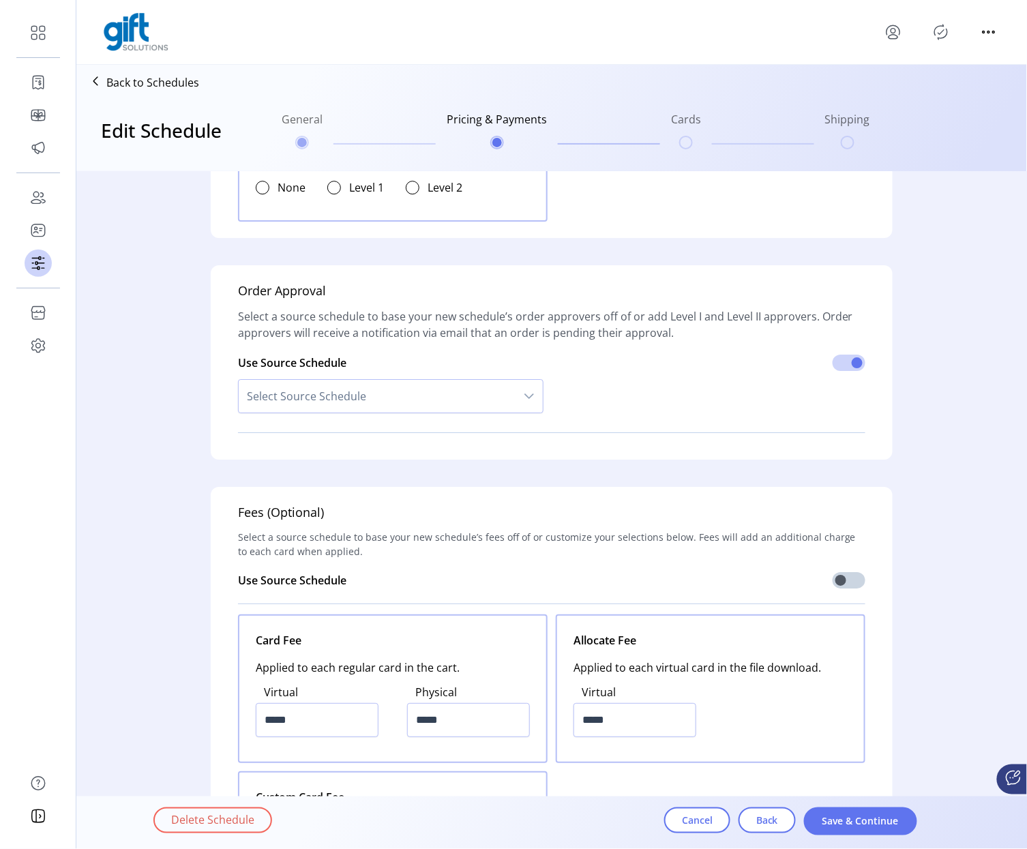
click at [445, 406] on span "Select Source Schedule" at bounding box center [377, 396] width 277 height 33
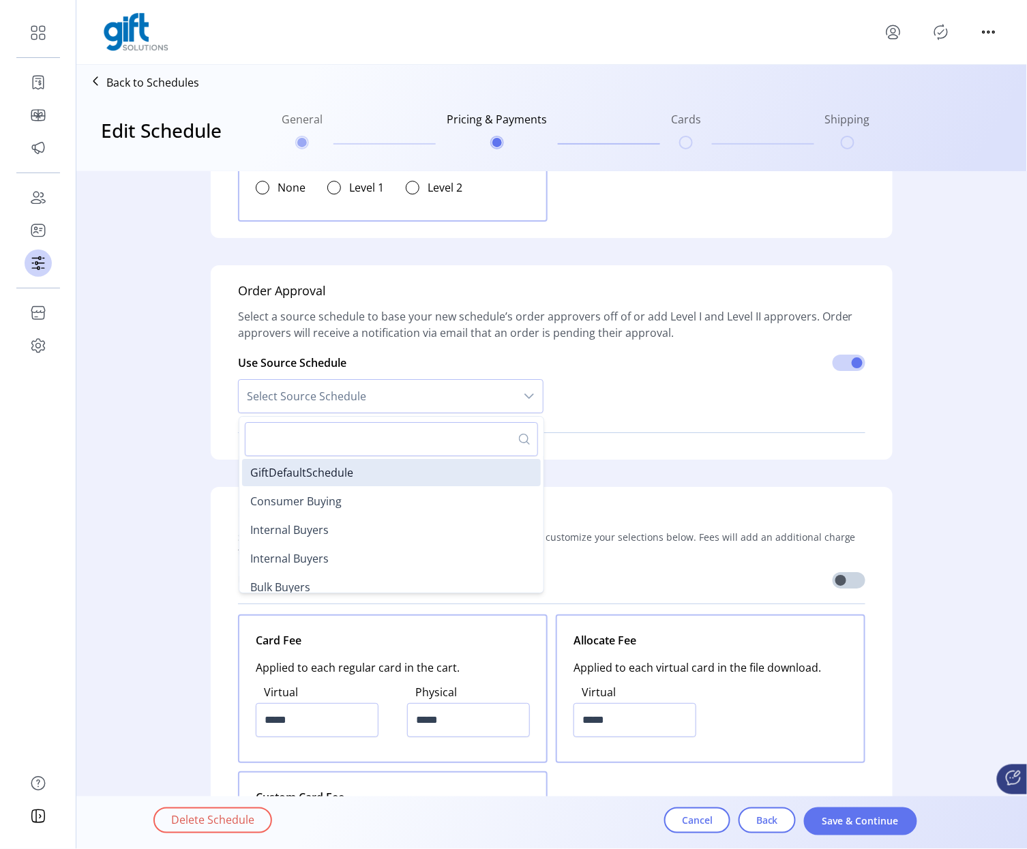
click at [638, 419] on div "Use Source Schedule Select Source Schedule GiftDefaultSchedule Consumer Buying …" at bounding box center [551, 381] width 627 height 80
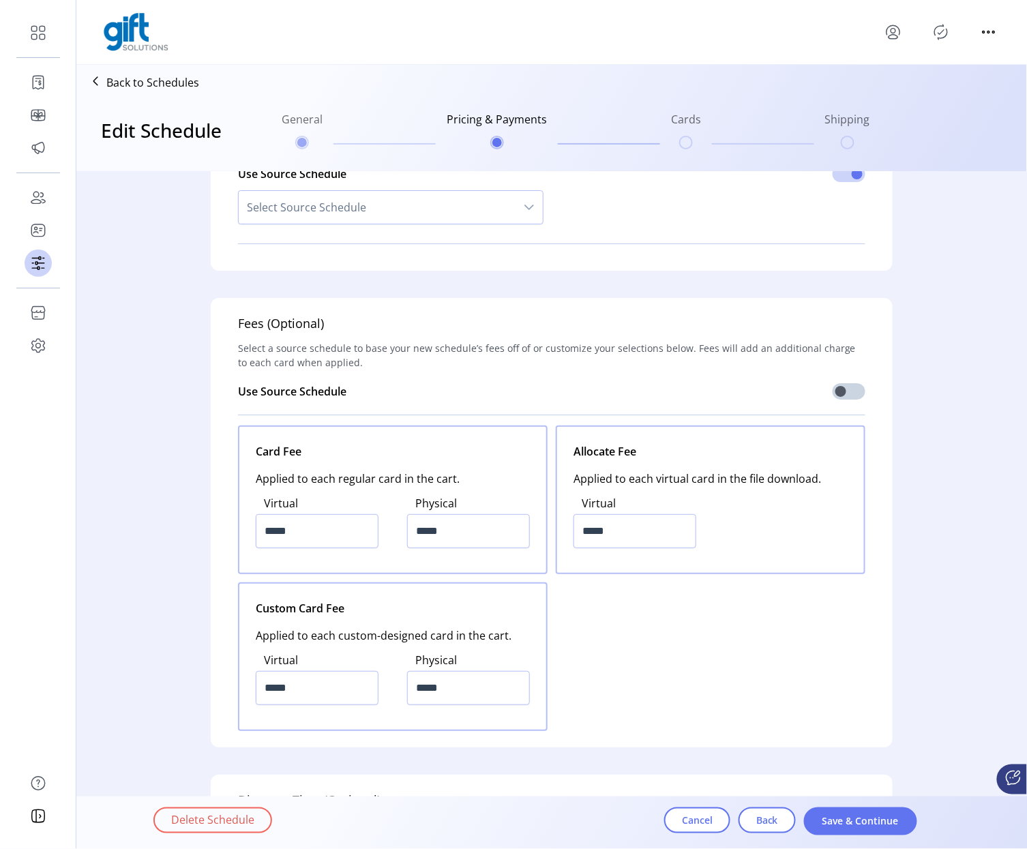
scroll to position [1422, 0]
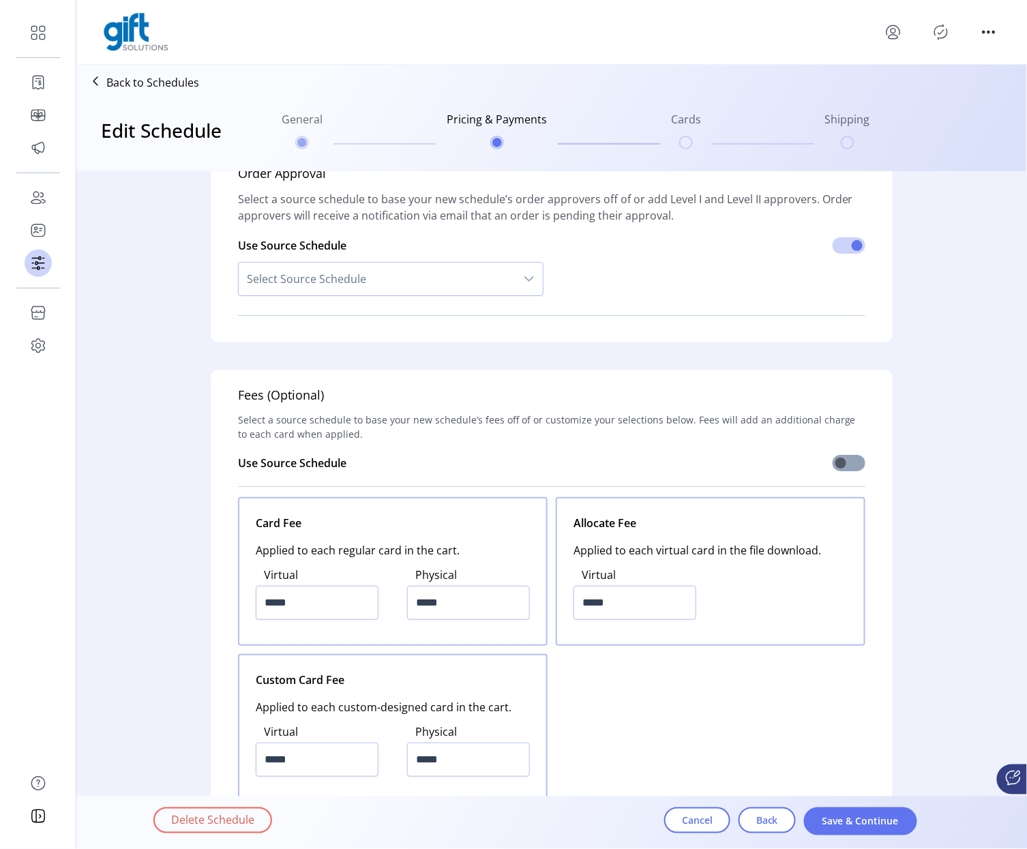
click at [844, 466] on span at bounding box center [849, 463] width 33 height 16
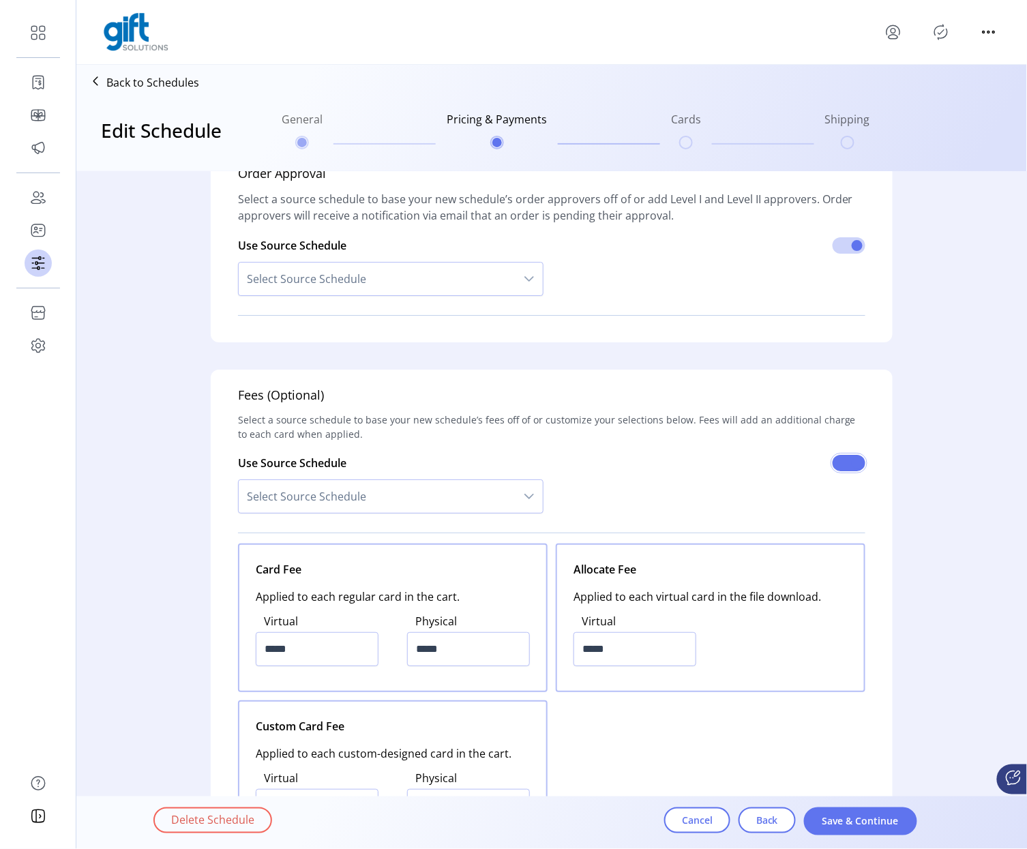
scroll to position [7, 4]
click at [315, 496] on span "Select Source Schedule" at bounding box center [377, 496] width 277 height 33
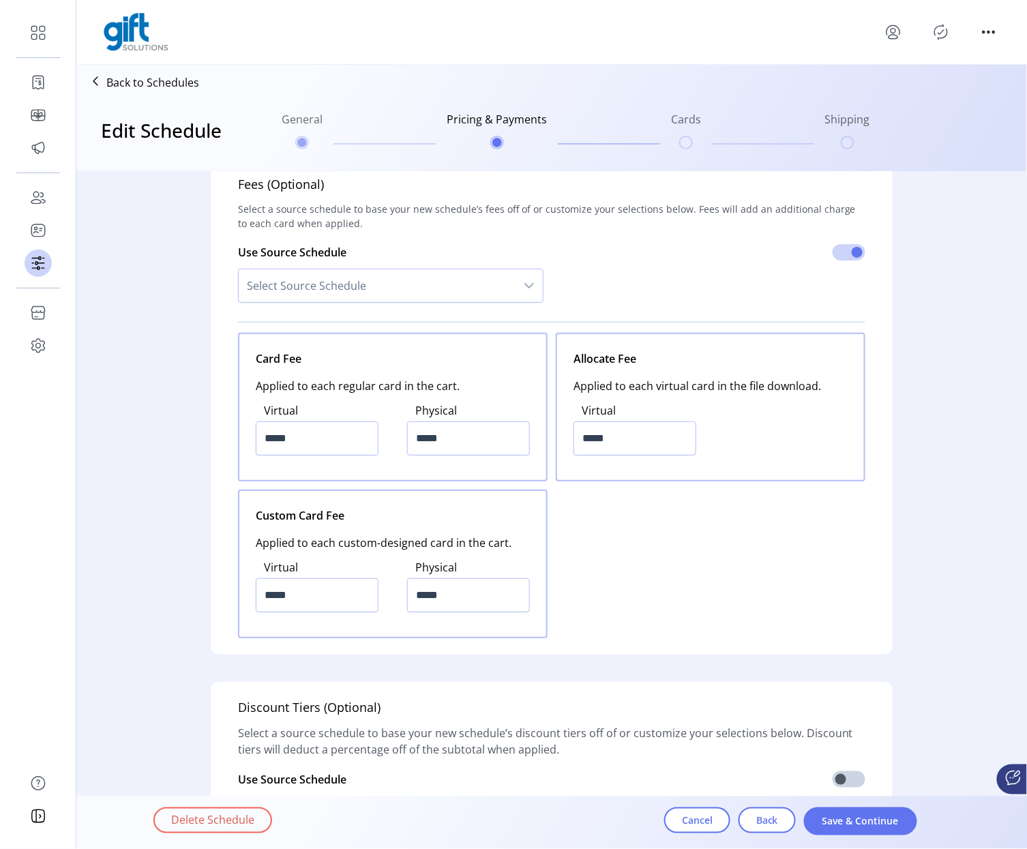
scroll to position [1793, 0]
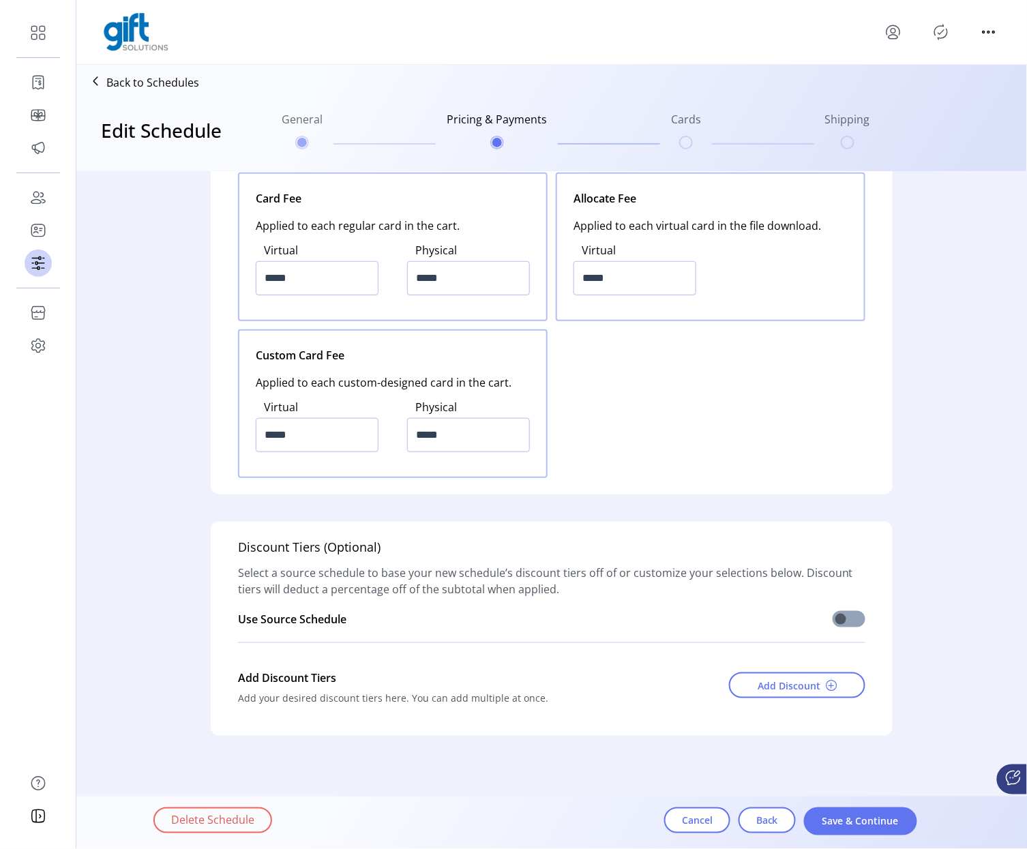
click at [836, 623] on span at bounding box center [849, 619] width 33 height 16
click at [861, 625] on div at bounding box center [849, 619] width 33 height 16
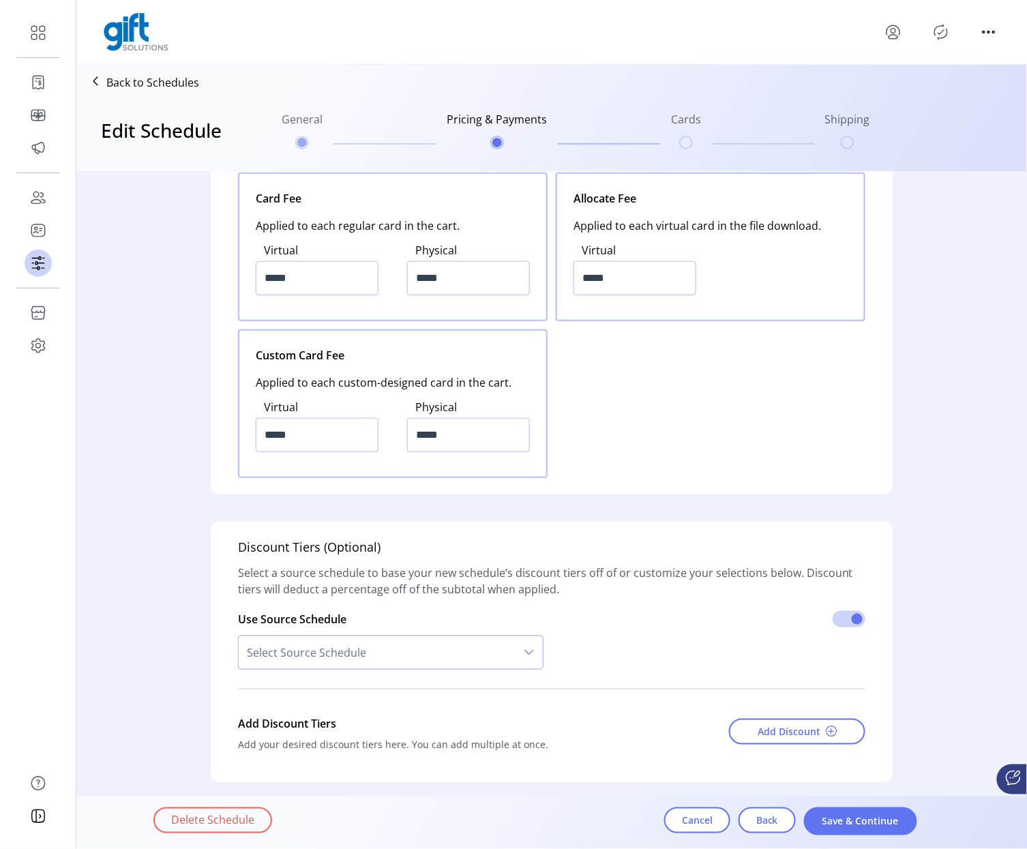
click at [446, 647] on span "Select Source Schedule" at bounding box center [377, 652] width 277 height 33
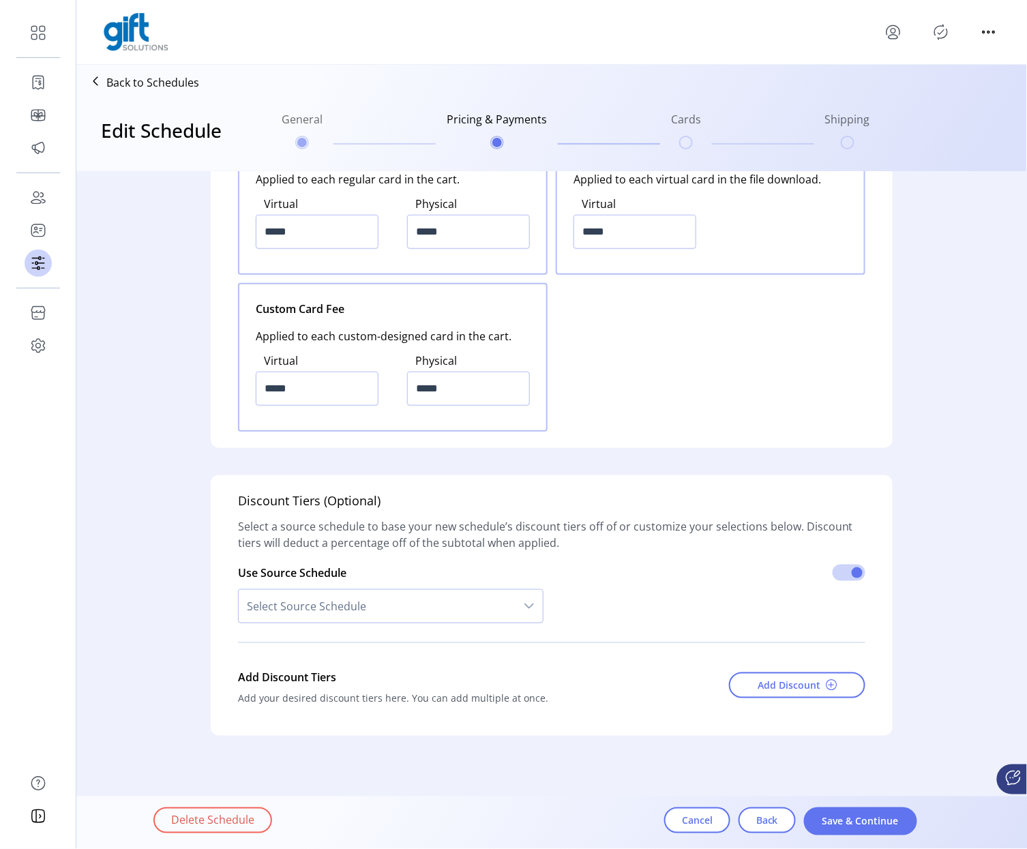
click at [481, 616] on span "Select Source Schedule" at bounding box center [377, 606] width 277 height 33
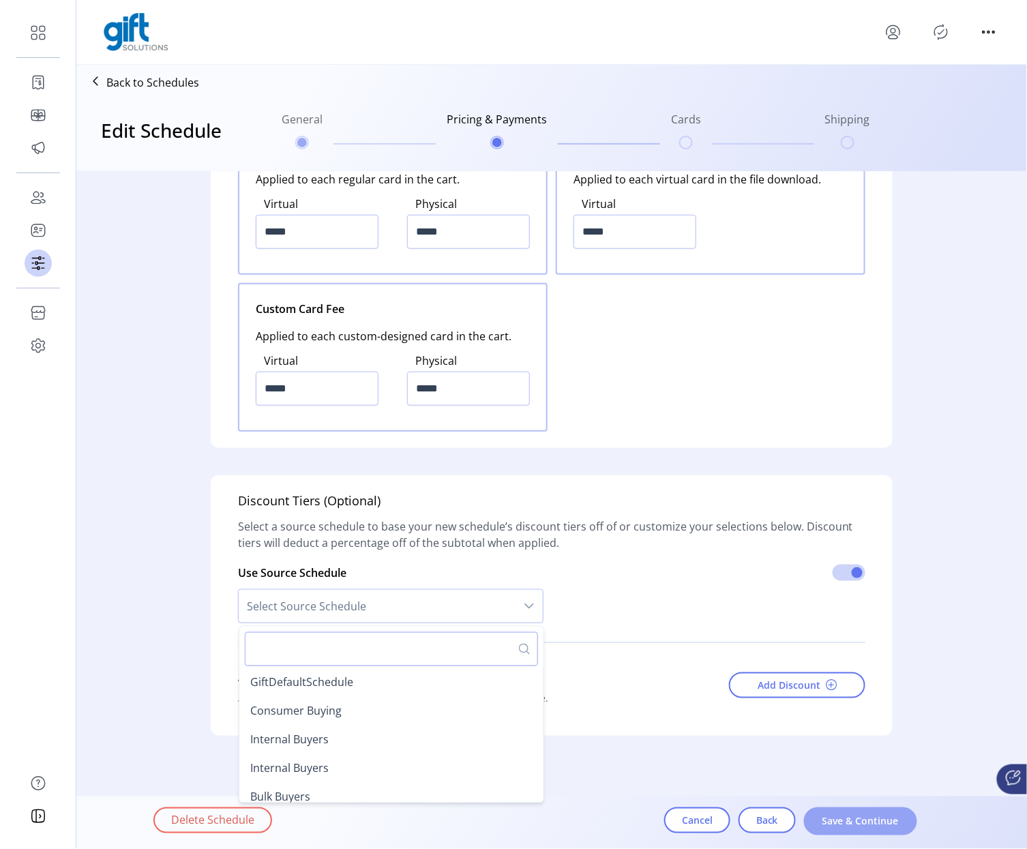
click at [840, 824] on span "Save & Continue" at bounding box center [861, 821] width 78 height 14
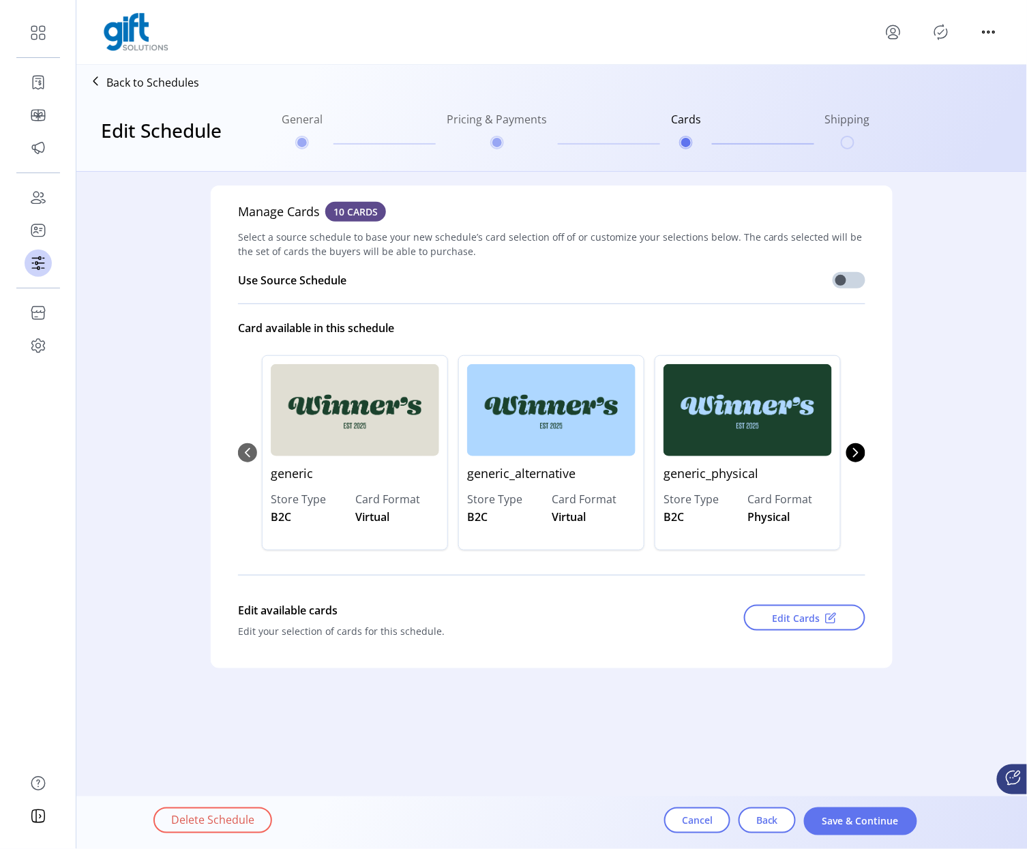
click at [803, 634] on div "Edit Cards" at bounding box center [775, 622] width 179 height 50
click at [803, 623] on span "Edit Cards" at bounding box center [797, 618] width 48 height 14
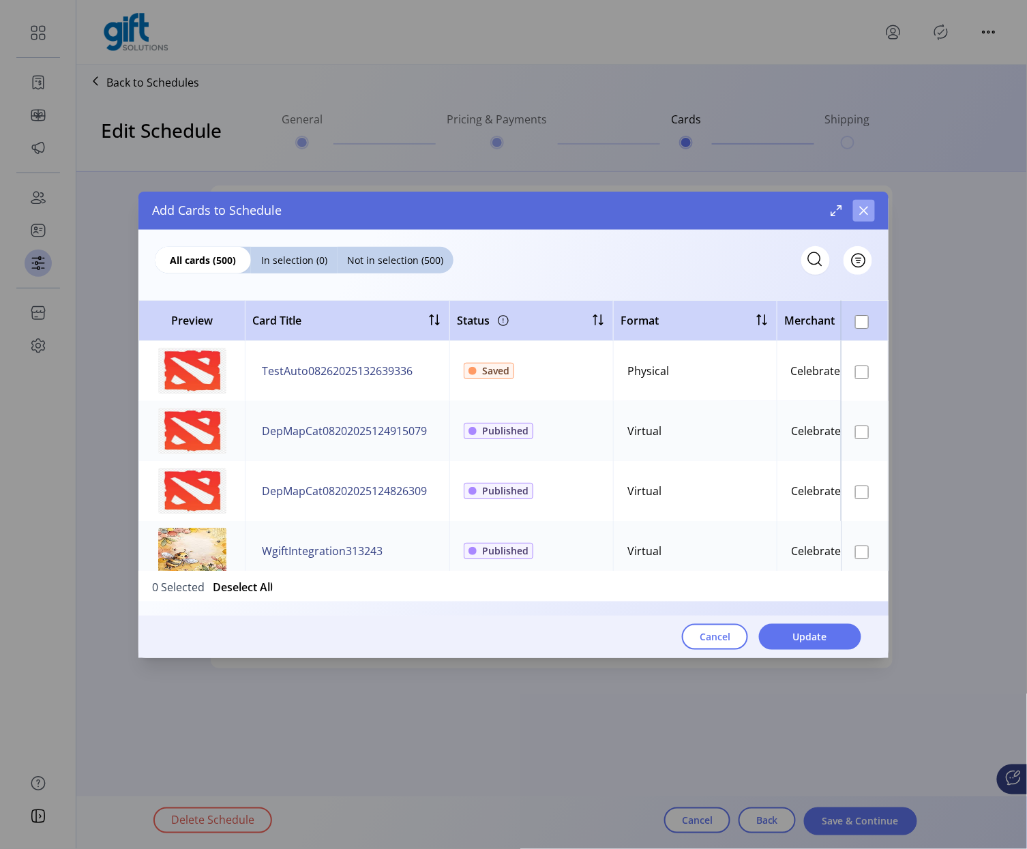
click at [859, 214] on icon "button" at bounding box center [864, 210] width 11 height 11
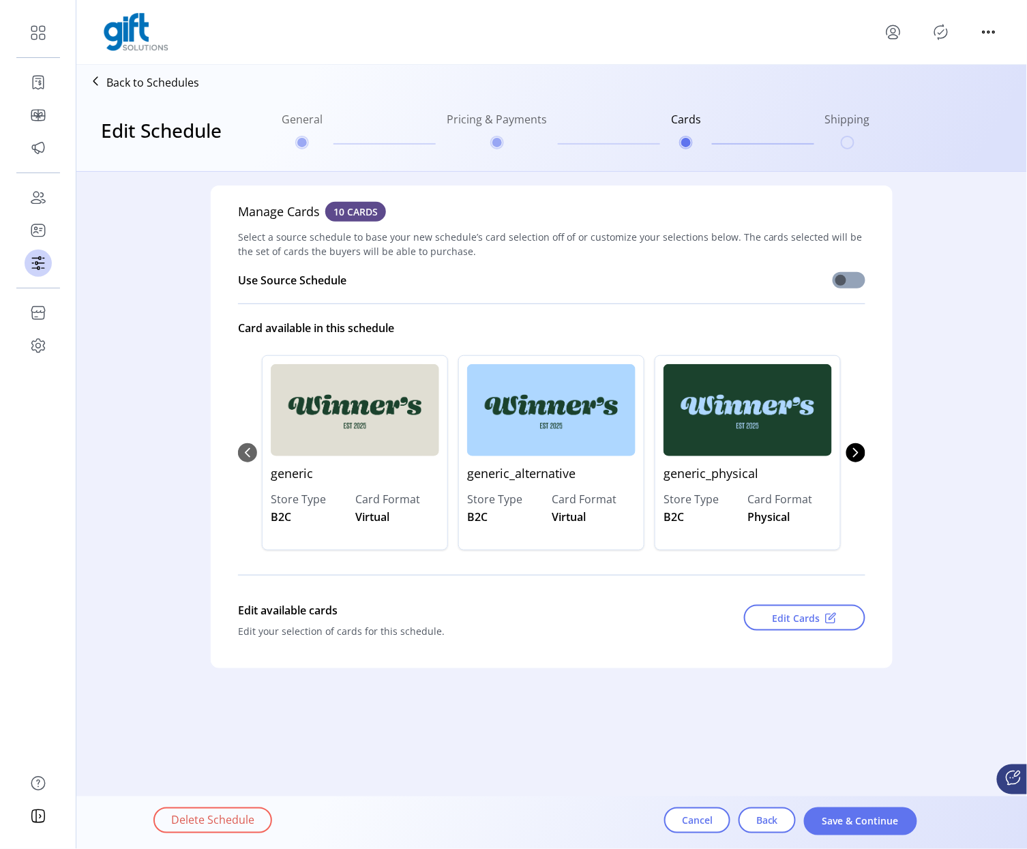
click at [856, 284] on span at bounding box center [849, 280] width 33 height 16
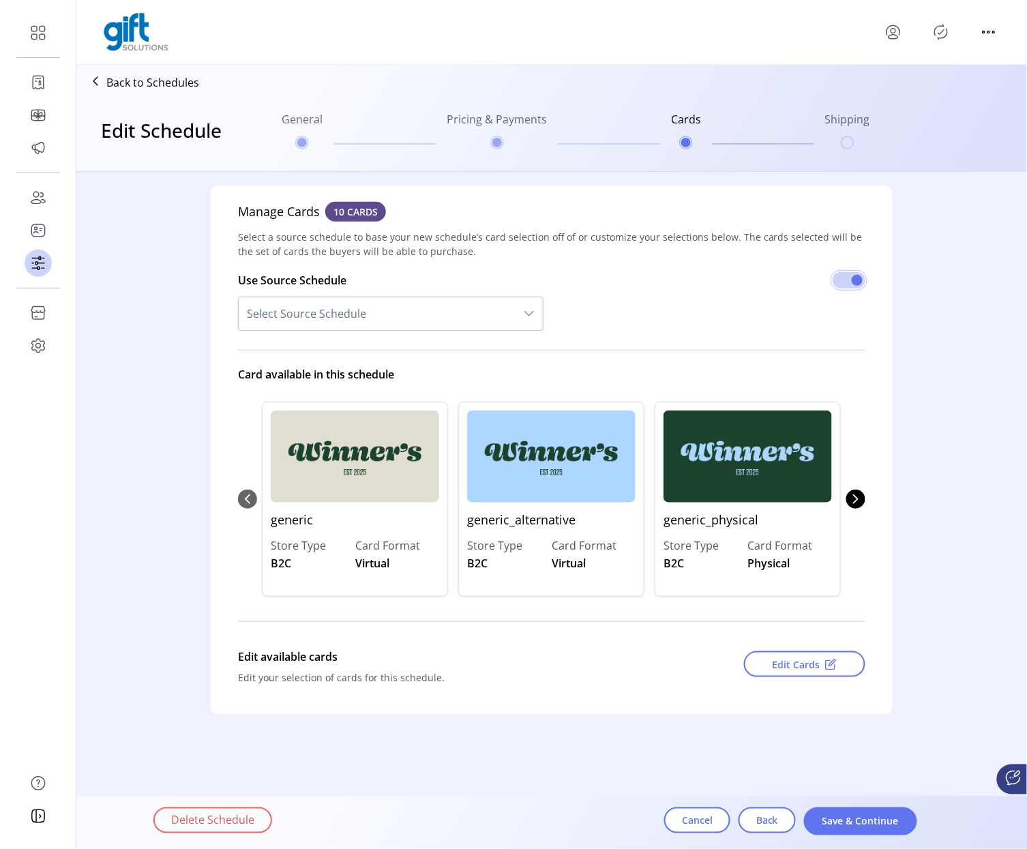
click at [363, 316] on span "Select Source Schedule" at bounding box center [377, 313] width 277 height 33
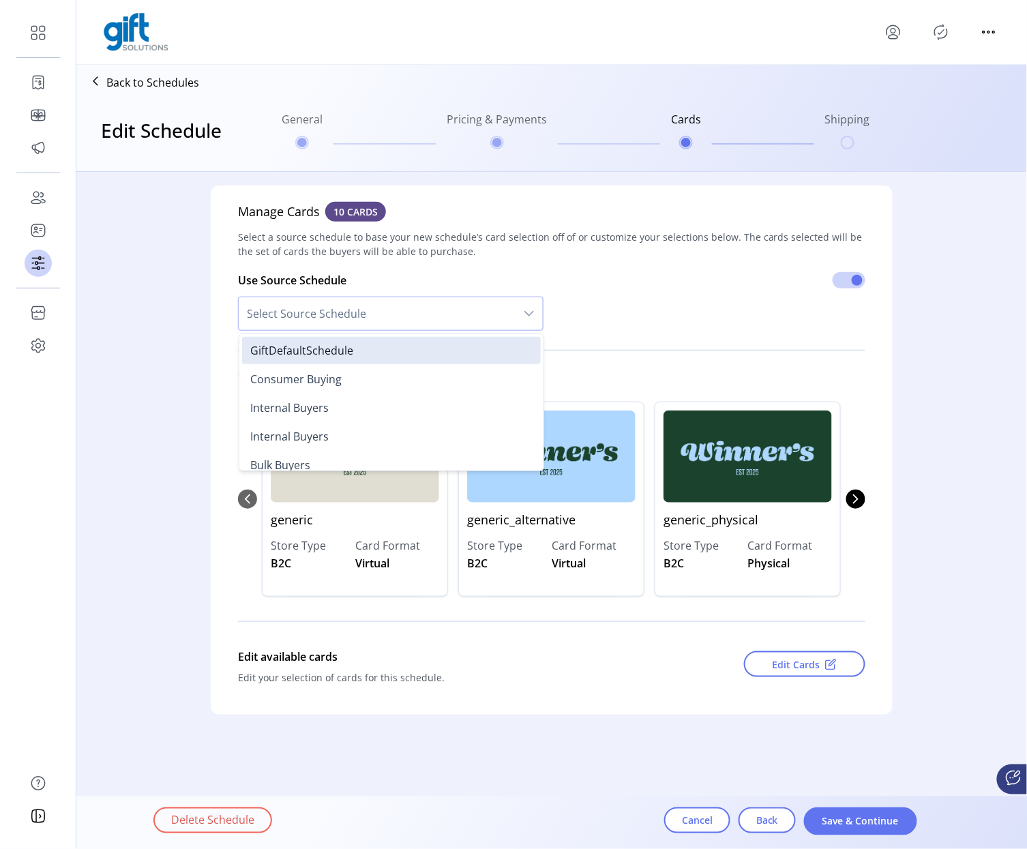
click at [637, 749] on form "Manage Cards 10 CARDS Select a source schedule to base your new schedule’s card…" at bounding box center [551, 484] width 951 height 625
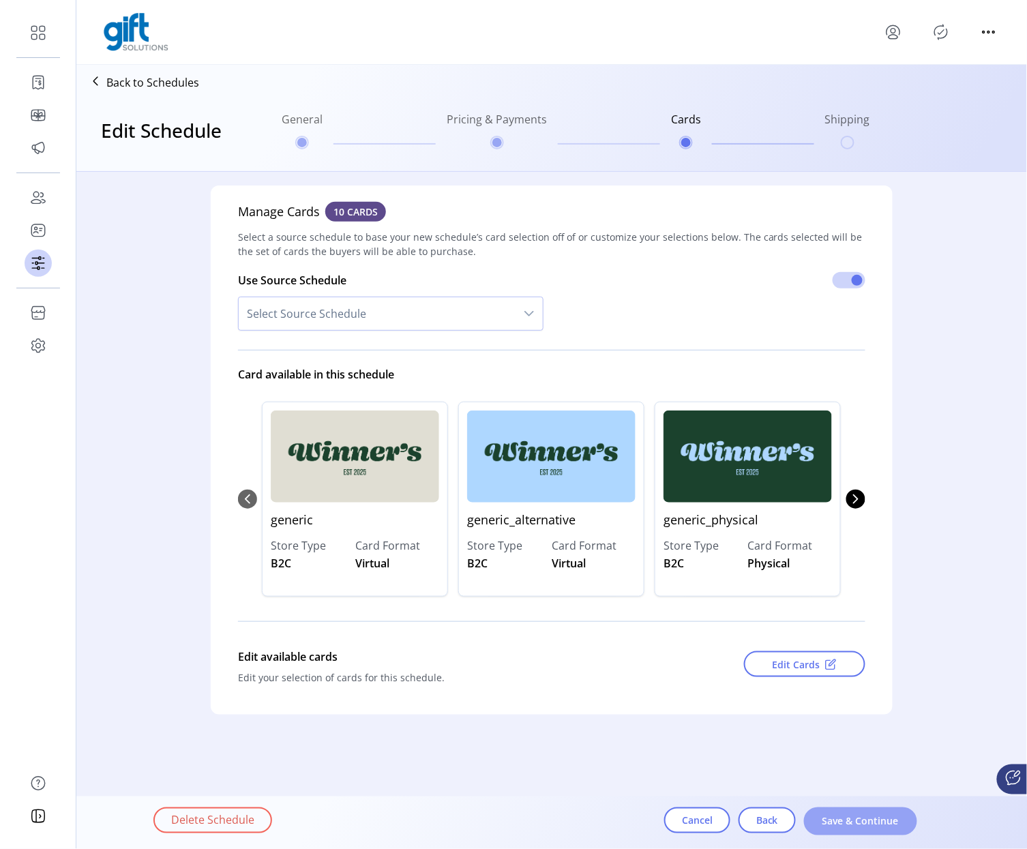
click at [844, 828] on span "Save & Continue" at bounding box center [861, 821] width 78 height 14
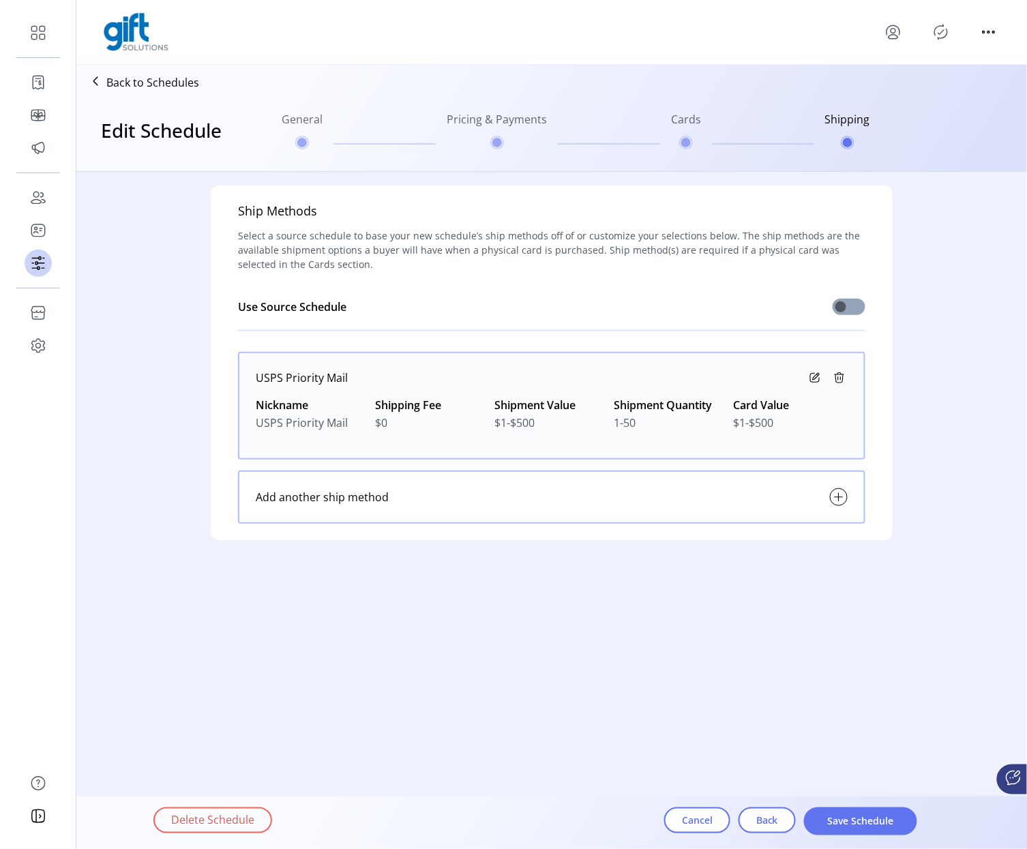
click at [852, 301] on span at bounding box center [849, 307] width 33 height 16
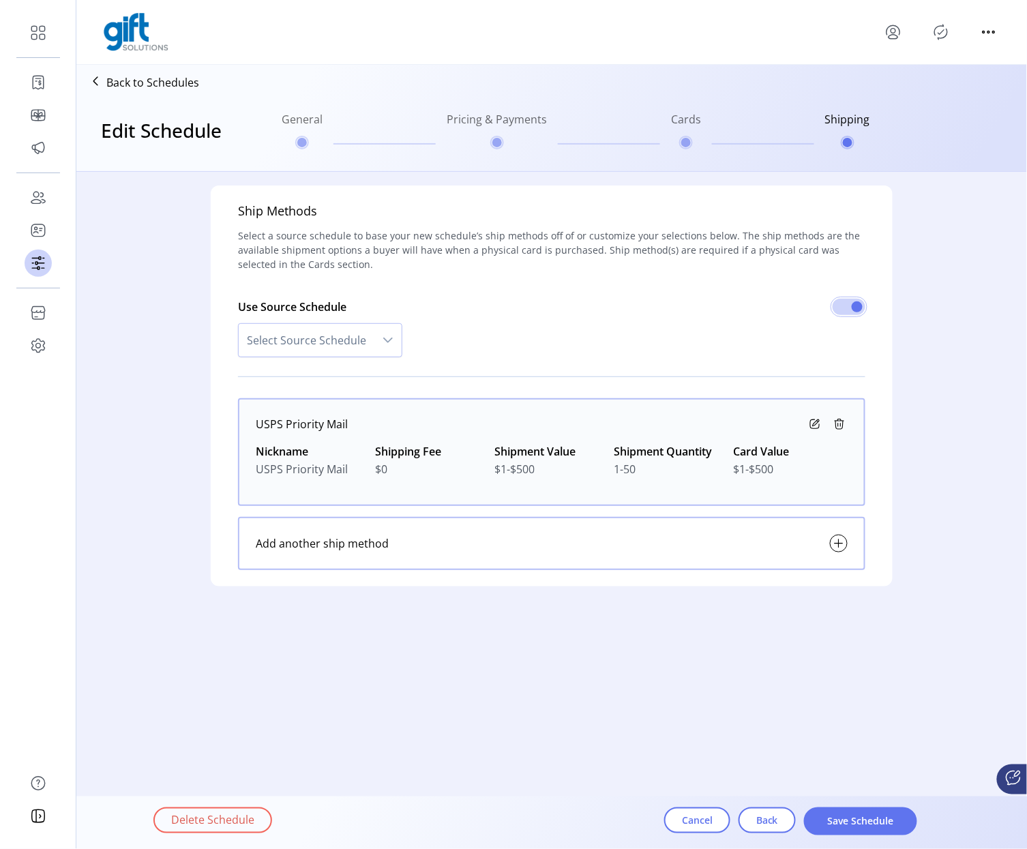
click at [374, 335] on div "dropdown trigger" at bounding box center [387, 340] width 27 height 33
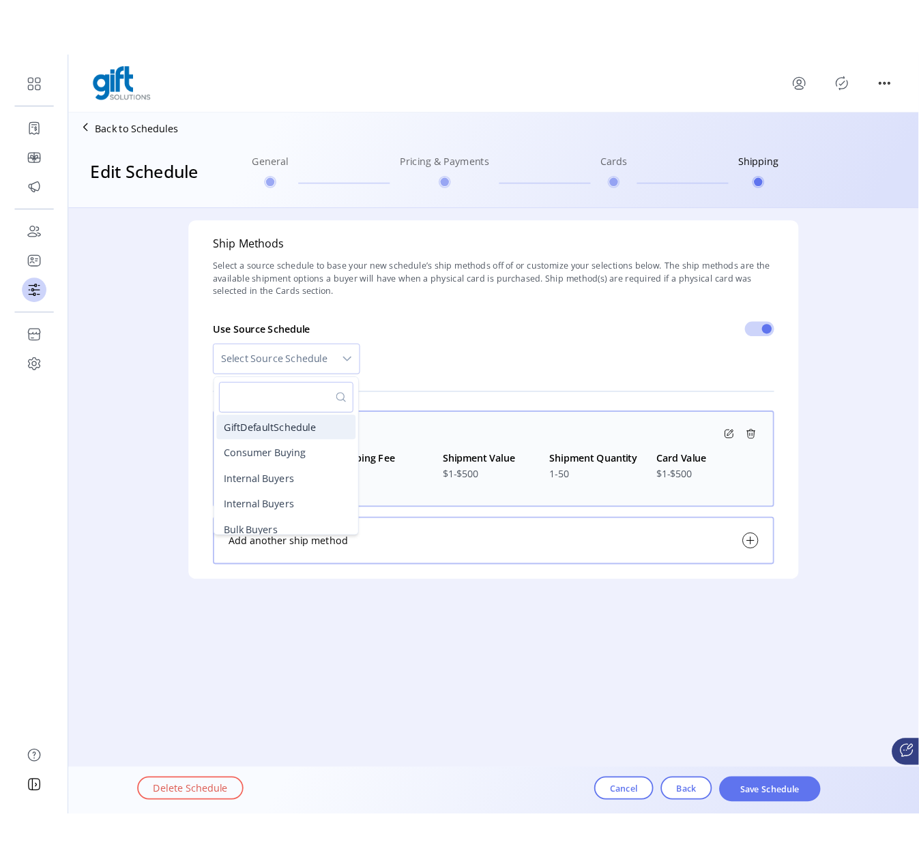
scroll to position [12, 0]
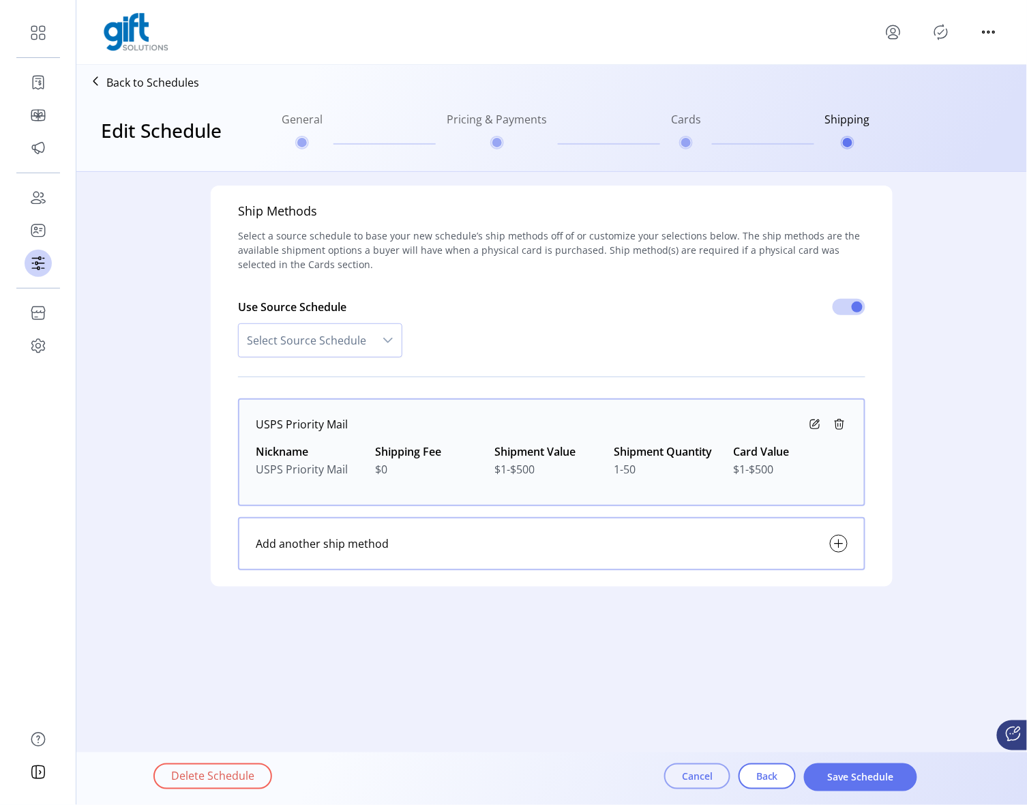
click at [685, 781] on span "Cancel" at bounding box center [697, 776] width 31 height 14
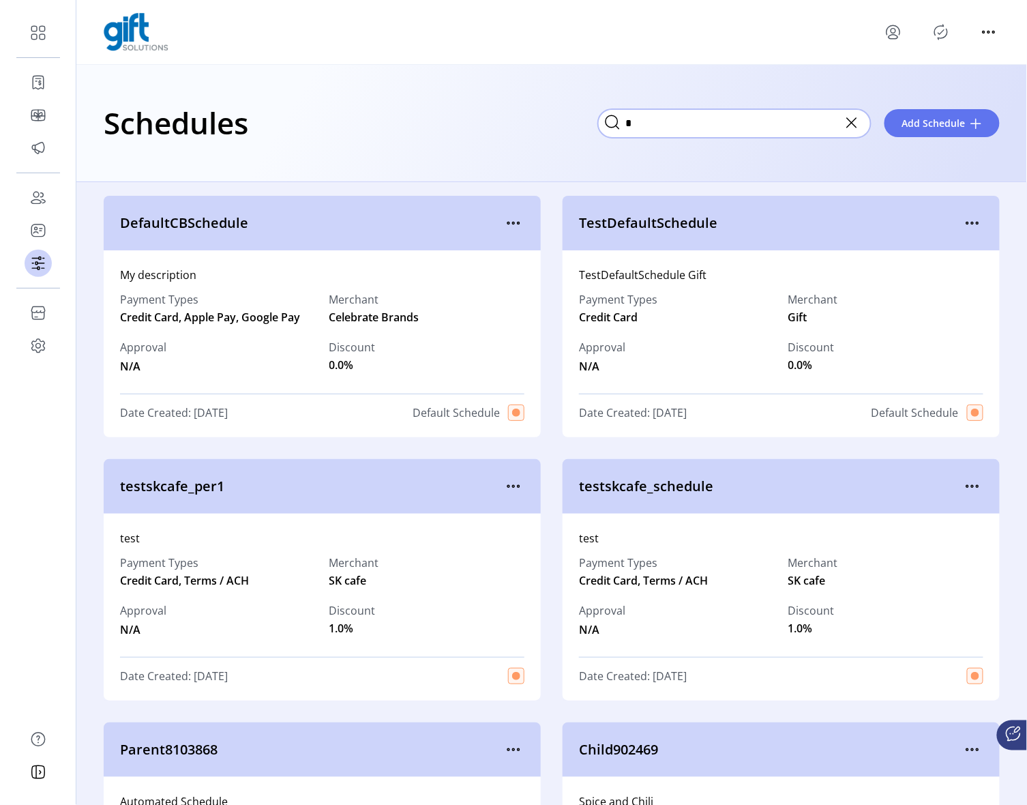
type input "*"
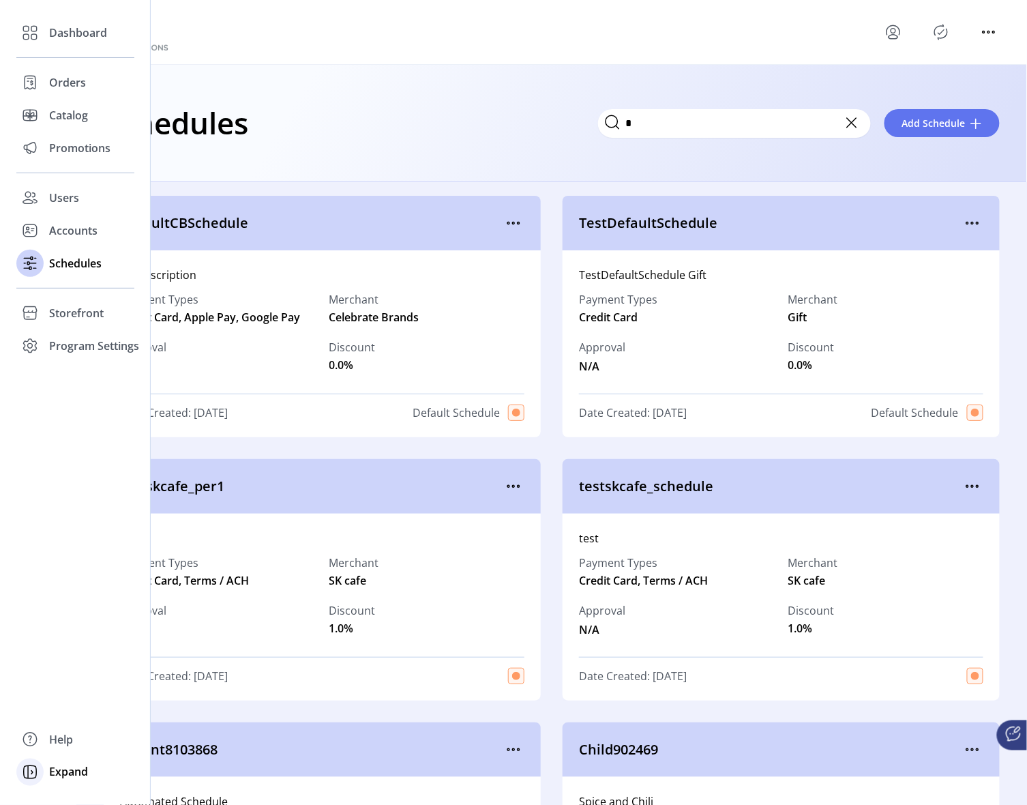
click at [55, 777] on span "Expand" at bounding box center [68, 772] width 39 height 16
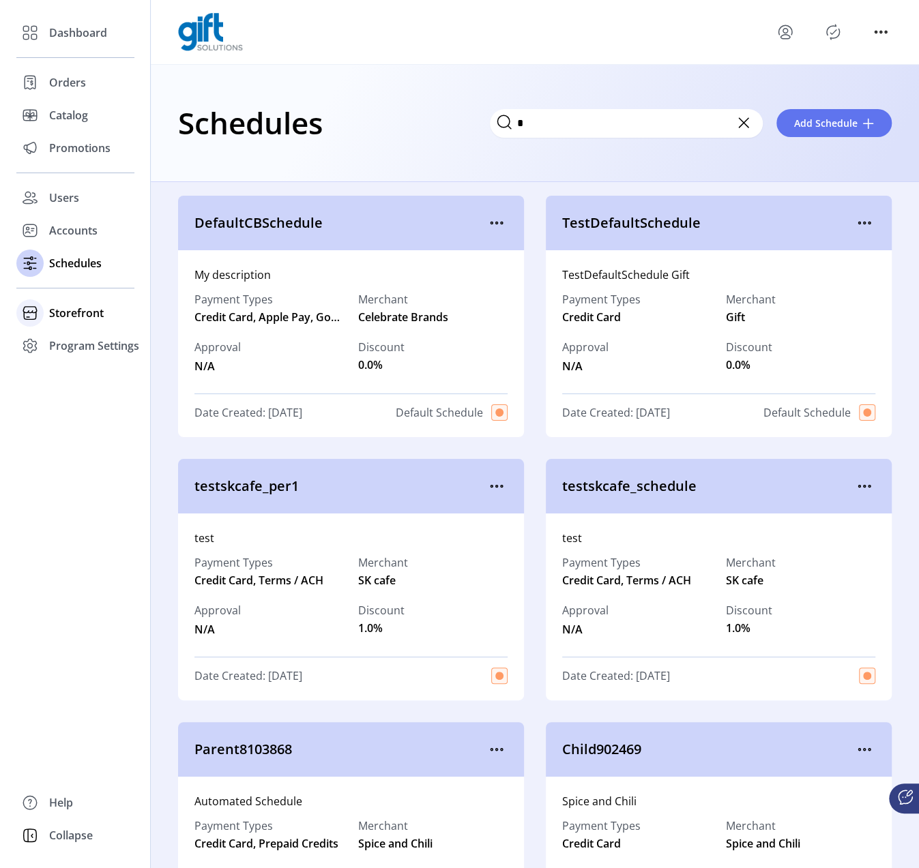
click at [90, 312] on span "Storefront" at bounding box center [76, 313] width 55 height 16
click at [97, 342] on span "Configuration" at bounding box center [85, 340] width 72 height 16
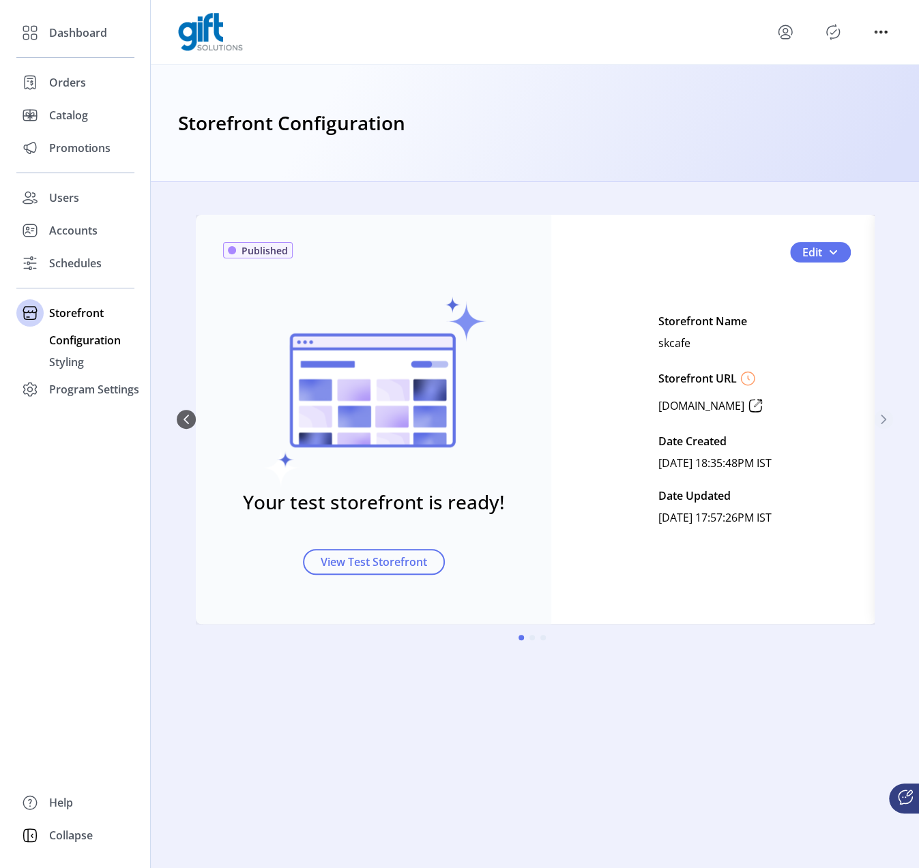
click at [889, 421] on button "Next Page" at bounding box center [883, 419] width 19 height 19
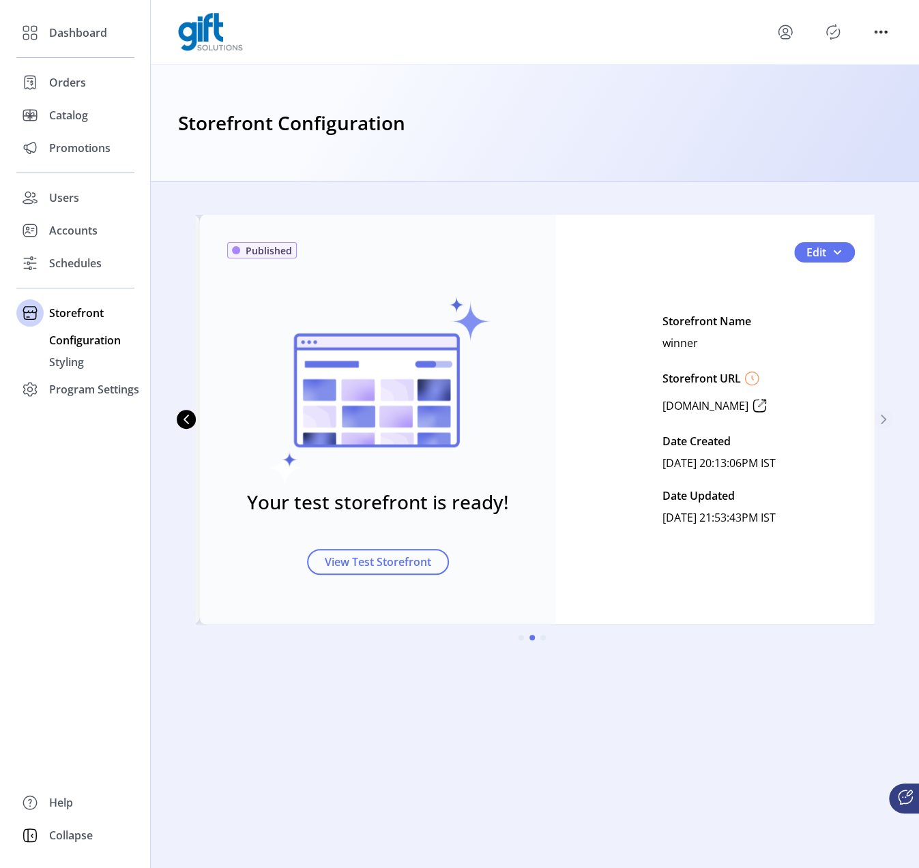
click at [885, 419] on icon "Next Page" at bounding box center [883, 419] width 11 height 11
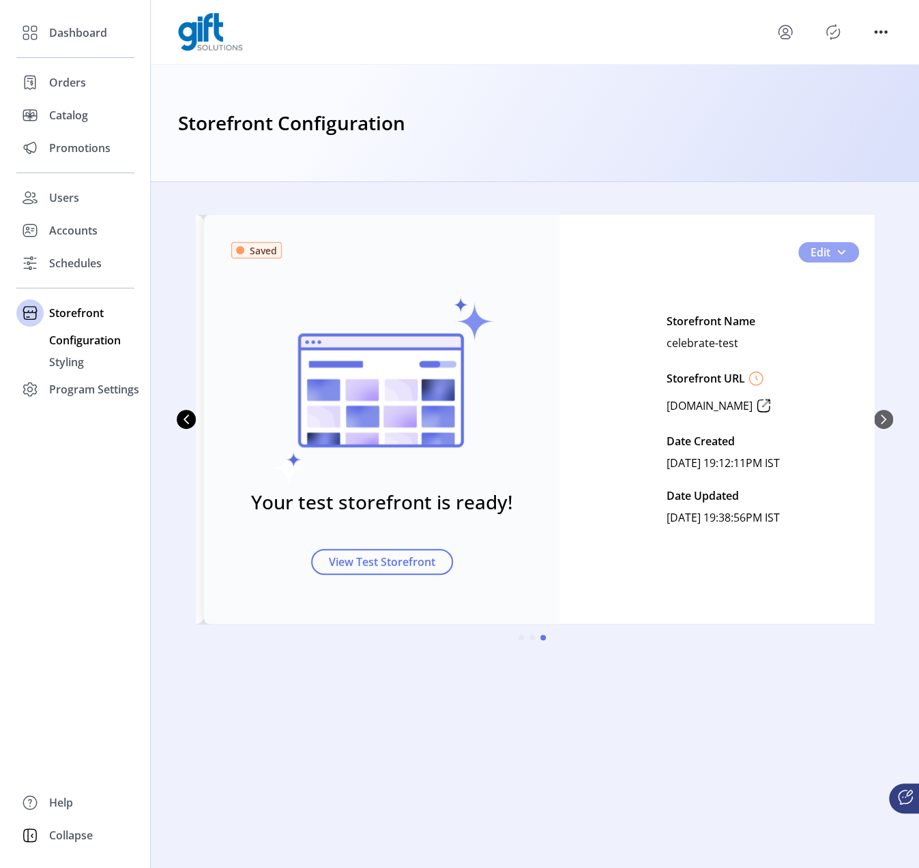
click at [840, 253] on span "2" at bounding box center [840, 252] width 11 height 11
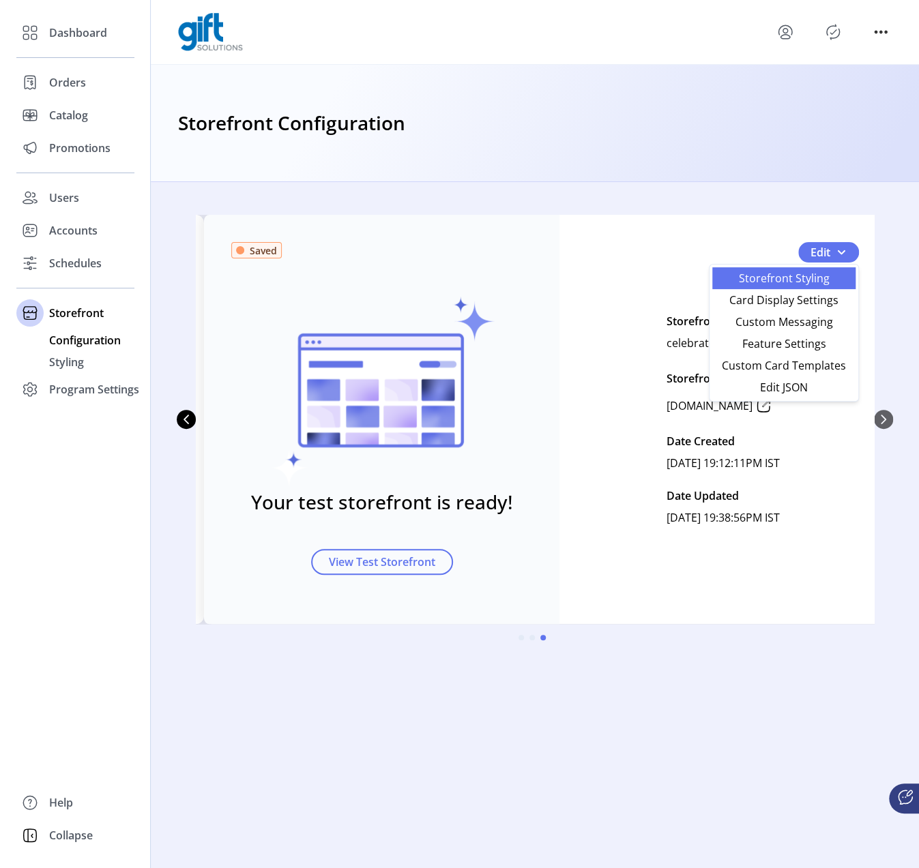
click at [793, 276] on span "Storefront Styling" at bounding box center [783, 278] width 127 height 11
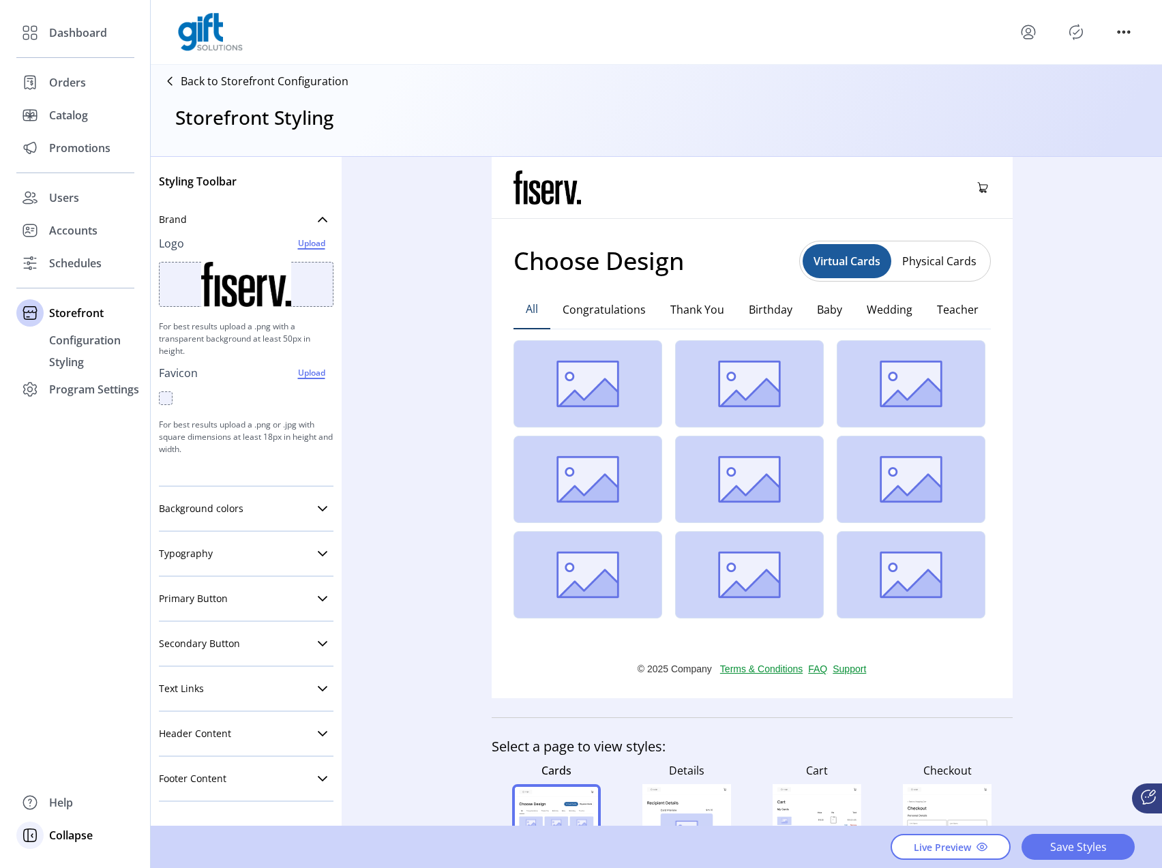
click at [54, 838] on span "Collapse" at bounding box center [71, 835] width 44 height 16
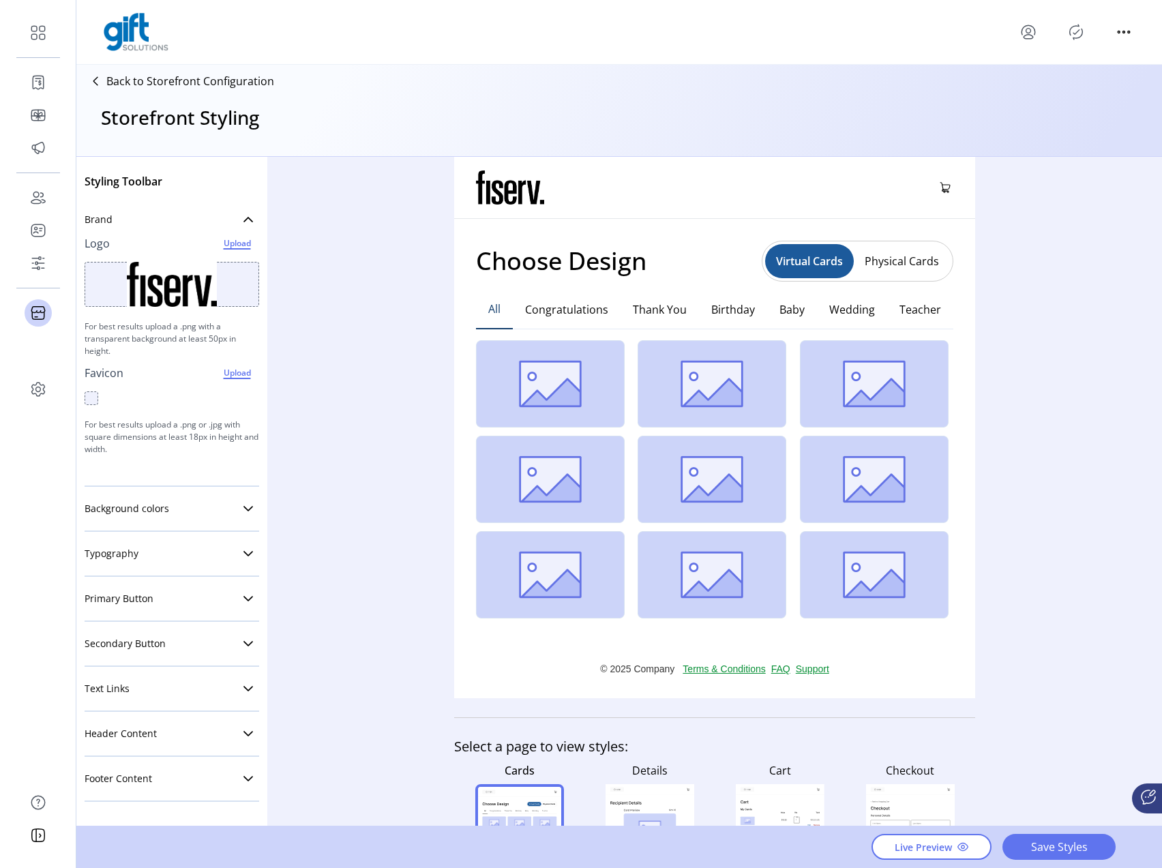
click at [213, 78] on p "Back to Storefront Configuration" at bounding box center [190, 81] width 168 height 16
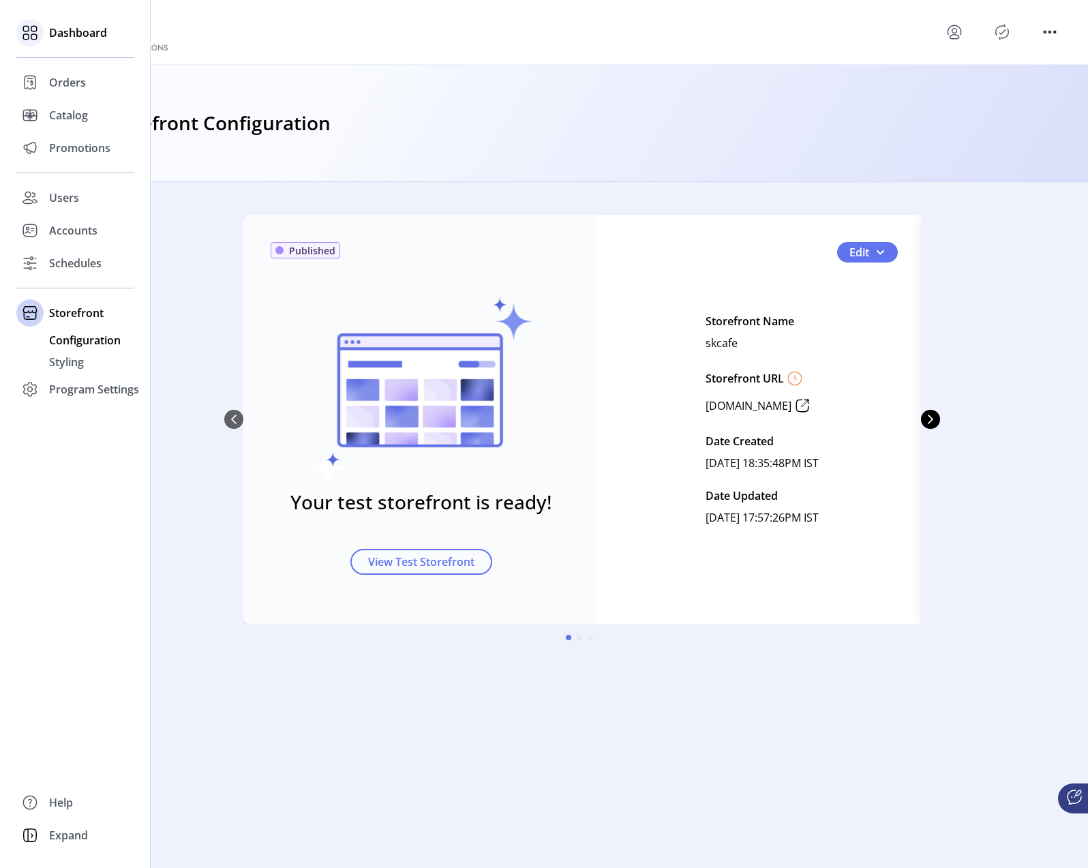
click at [32, 26] on icon at bounding box center [33, 28] width 5 height 5
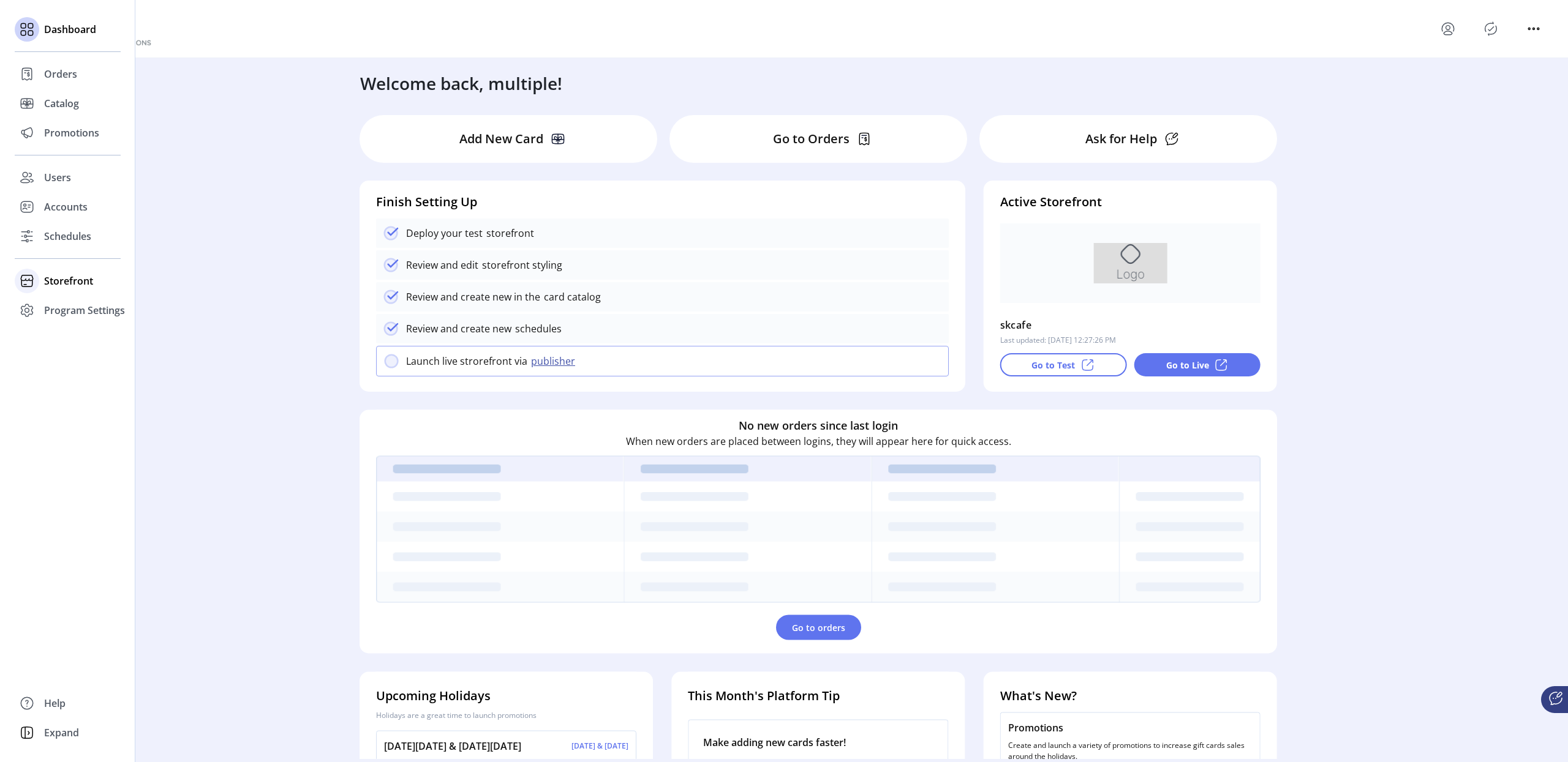
click at [72, 285] on span "Storefront" at bounding box center [68, 281] width 49 height 14
click at [78, 307] on span "Configuration" at bounding box center [76, 305] width 65 height 14
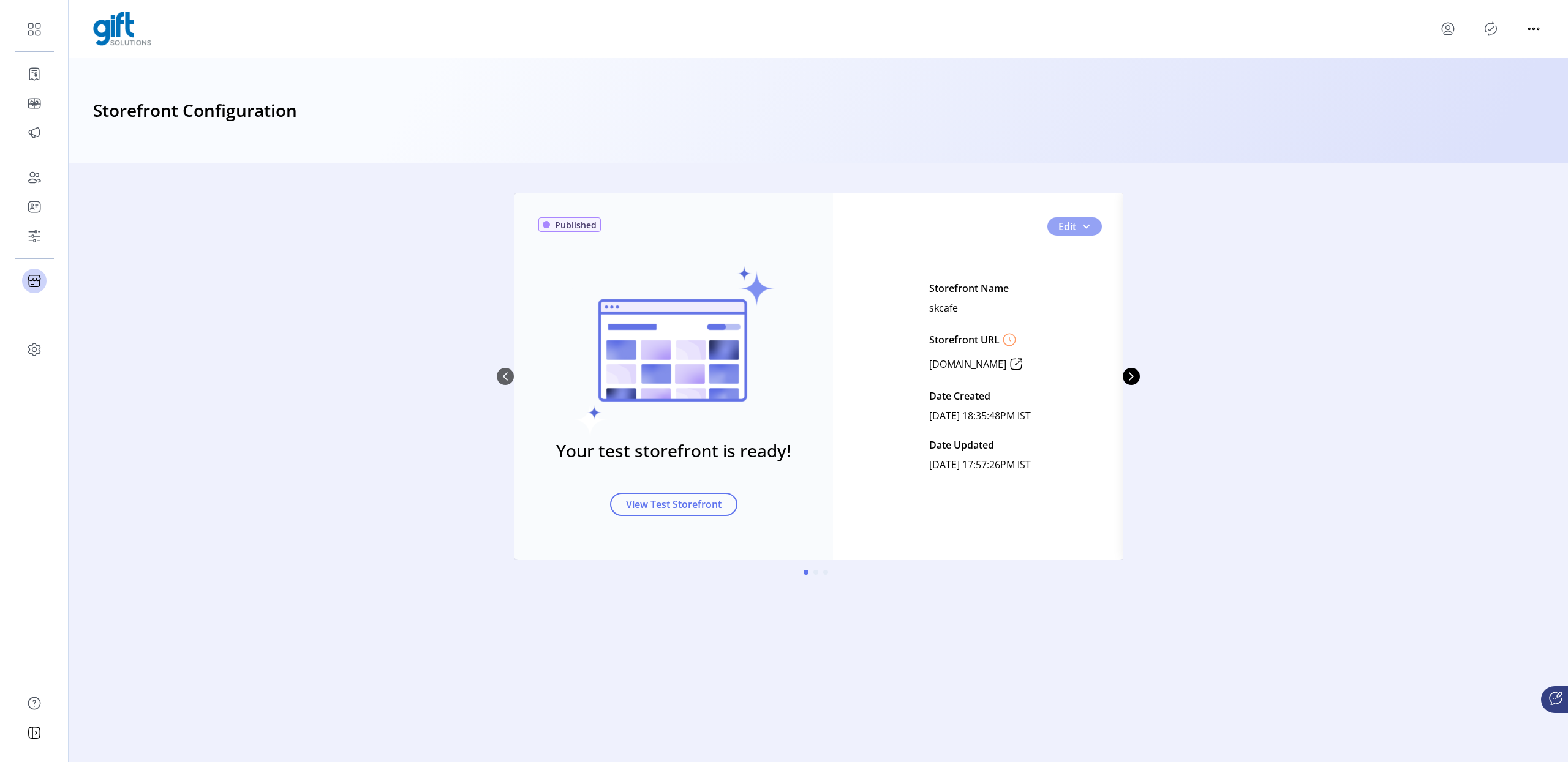
click at [1095, 227] on button "Edit" at bounding box center [1074, 226] width 55 height 18
click at [1090, 293] on span "Custom Messaging" at bounding box center [1114, 288] width 114 height 10
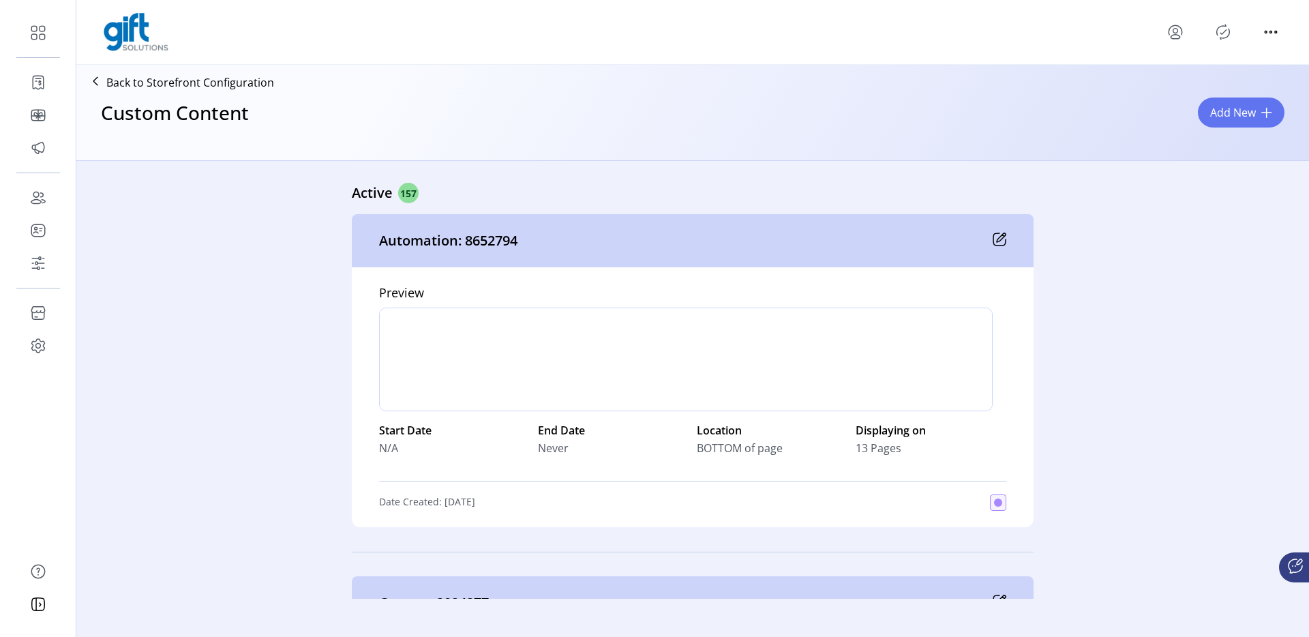
click at [1237, 121] on button "Add New" at bounding box center [1241, 113] width 87 height 30
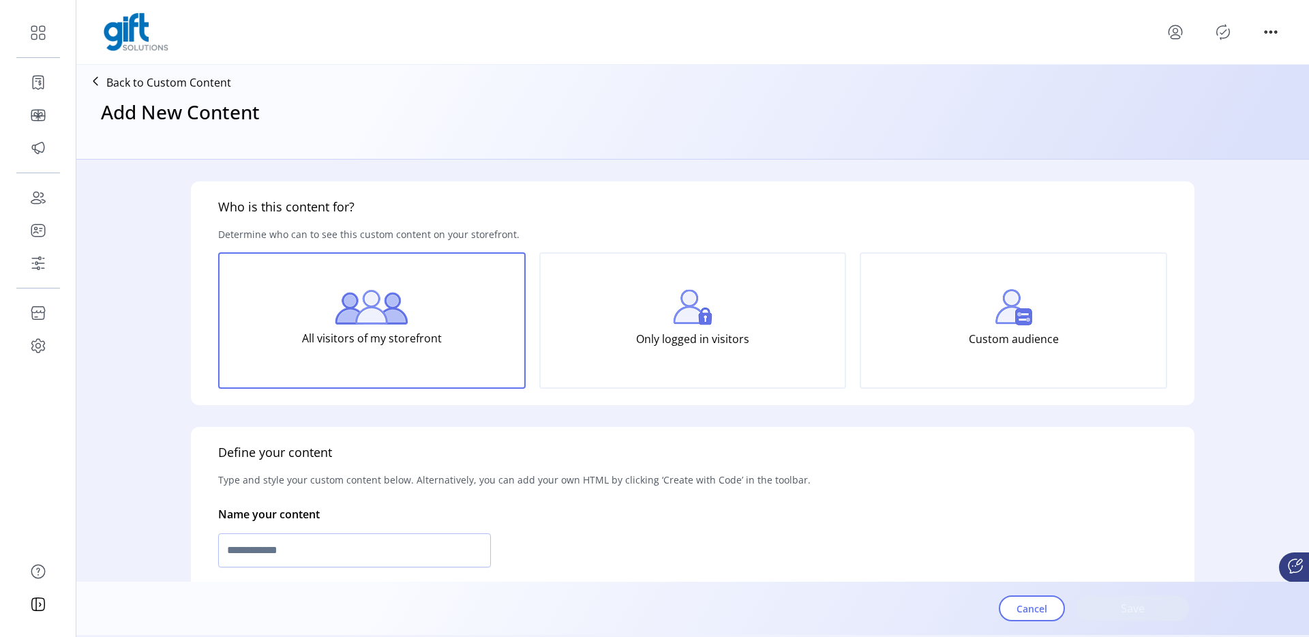
scroll to position [31, 0]
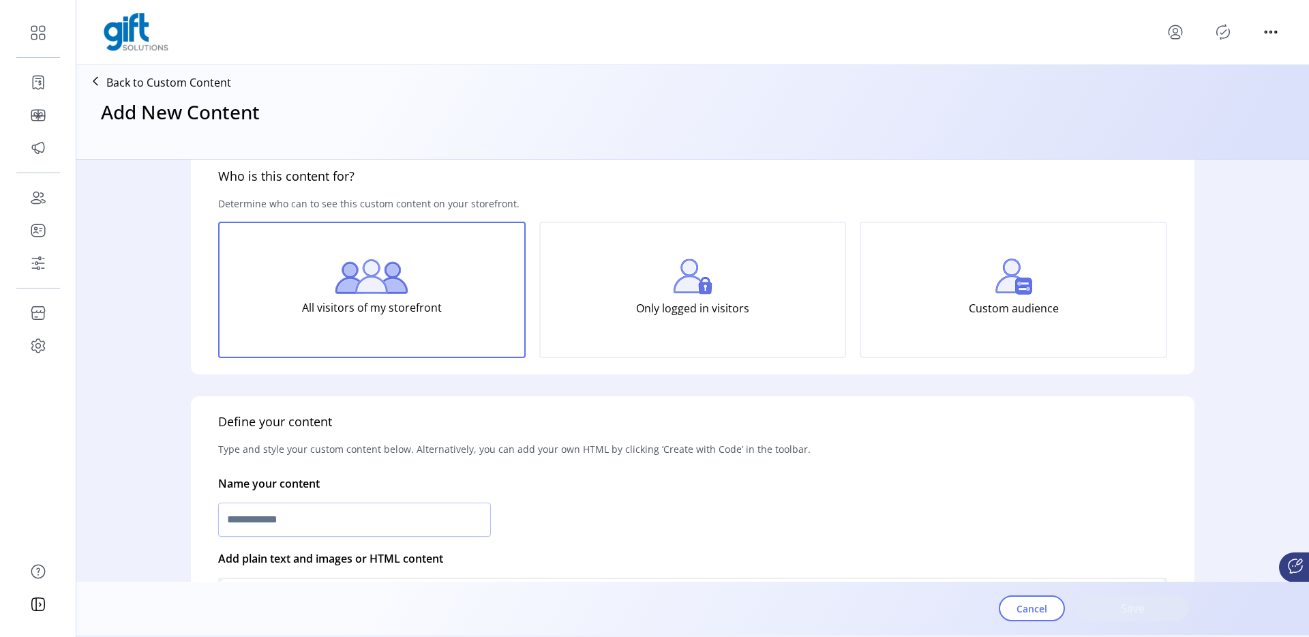
click at [951, 247] on div "Custom audience" at bounding box center [1014, 290] width 308 height 136
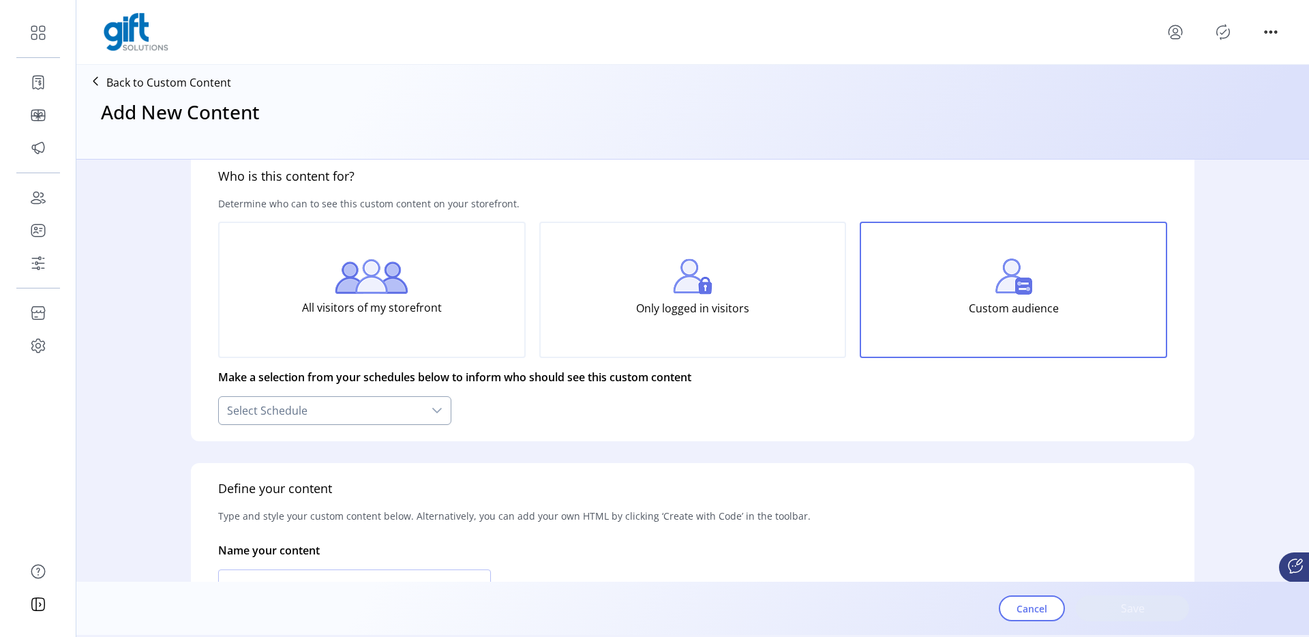
click at [398, 415] on div "Select Schedule" at bounding box center [321, 410] width 205 height 27
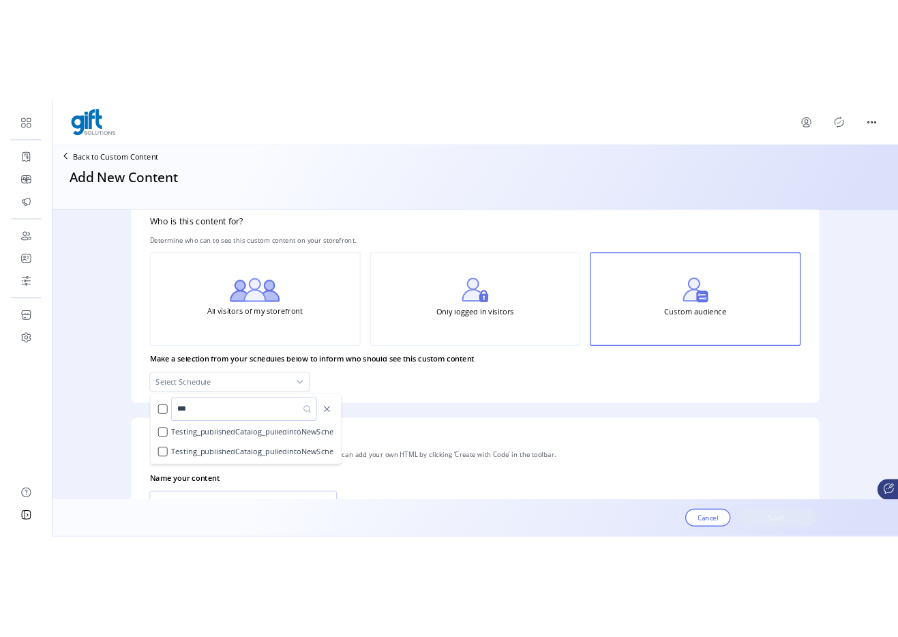
scroll to position [0, 0]
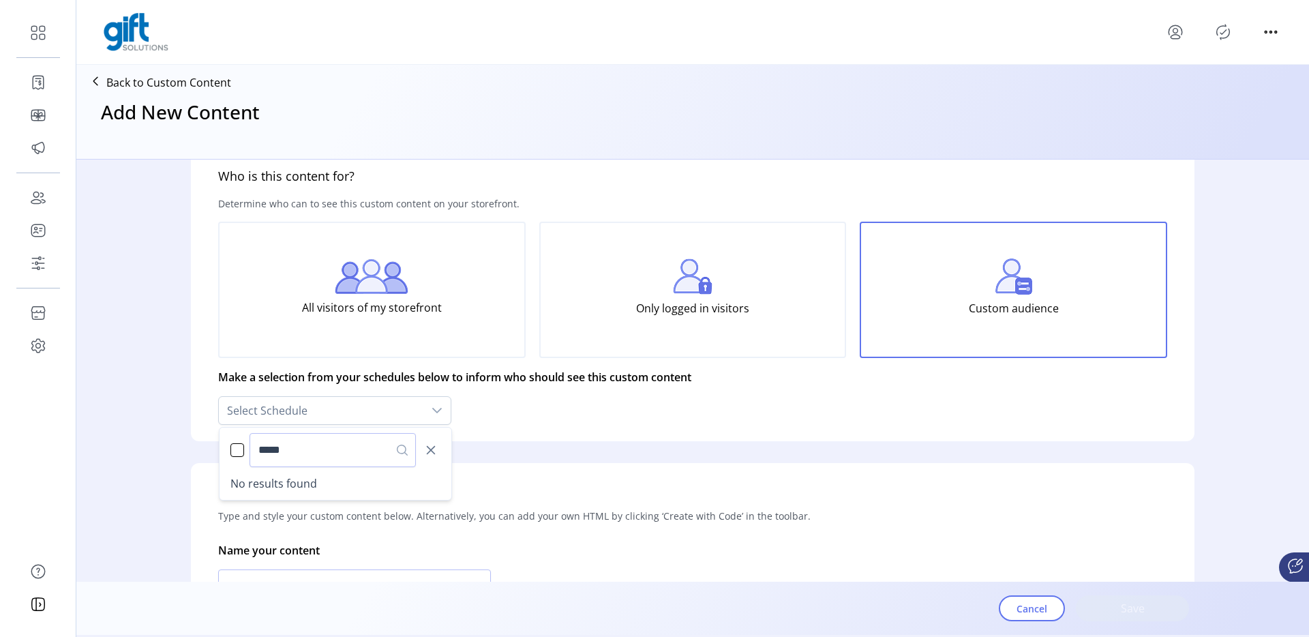
type input "*****"
click at [1062, 619] on p-button "Cancel" at bounding box center [1032, 608] width 66 height 26
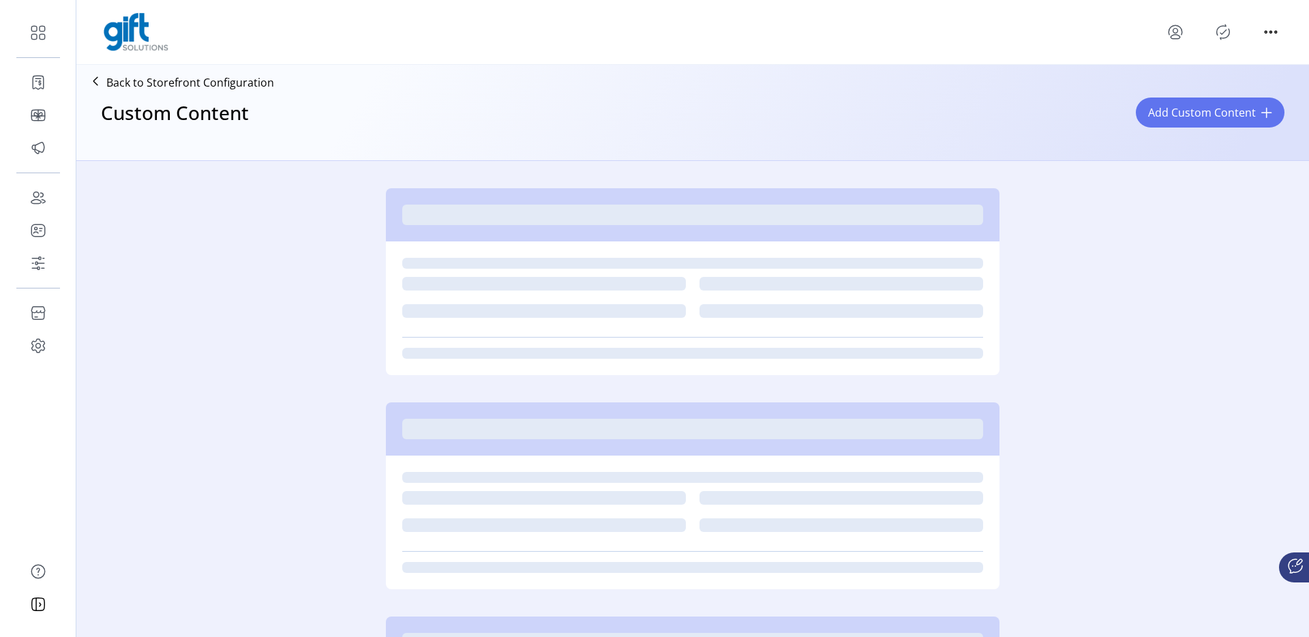
click at [1041, 605] on div at bounding box center [692, 602] width 1047 height 829
click at [242, 77] on p "Back to Storefront Configuration" at bounding box center [190, 82] width 168 height 16
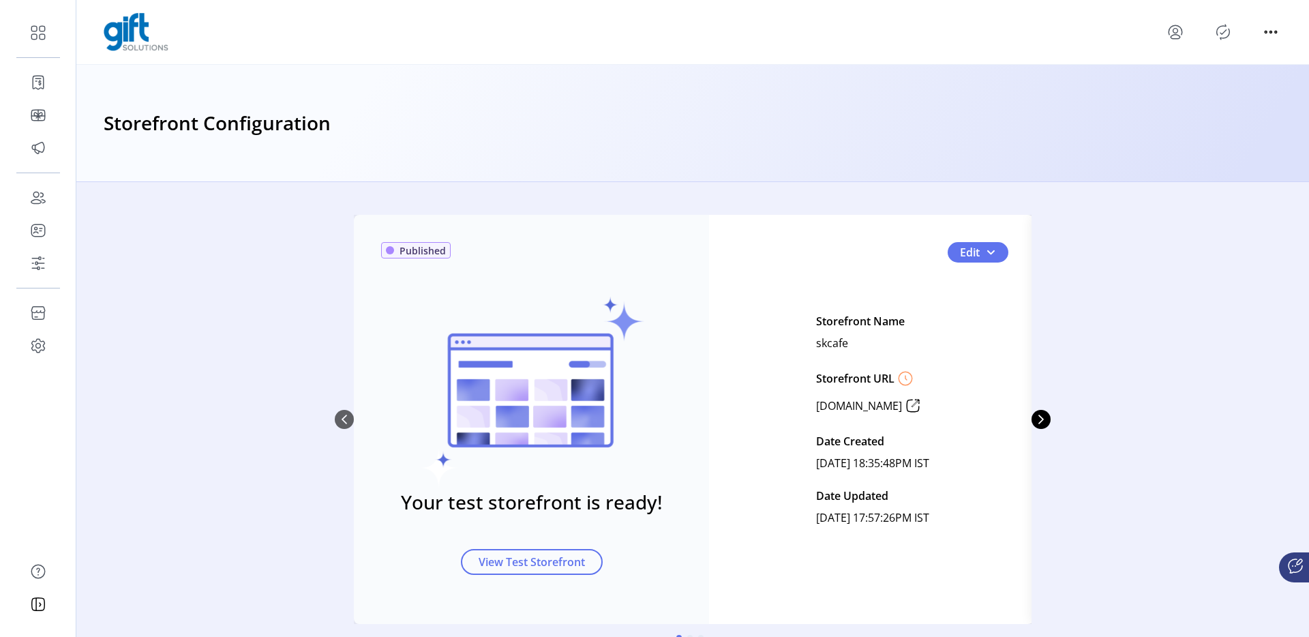
click at [338, 418] on div "Published Your test storefront is ready! View Test Storefront Edit Storefront N…" at bounding box center [693, 419] width 716 height 409
click at [1106, 363] on div "Published Your test storefront is ready! View Test Storefront Edit Storefront N…" at bounding box center [692, 436] width 1233 height 442
click at [1036, 422] on icon "Next Page" at bounding box center [1041, 419] width 11 height 11
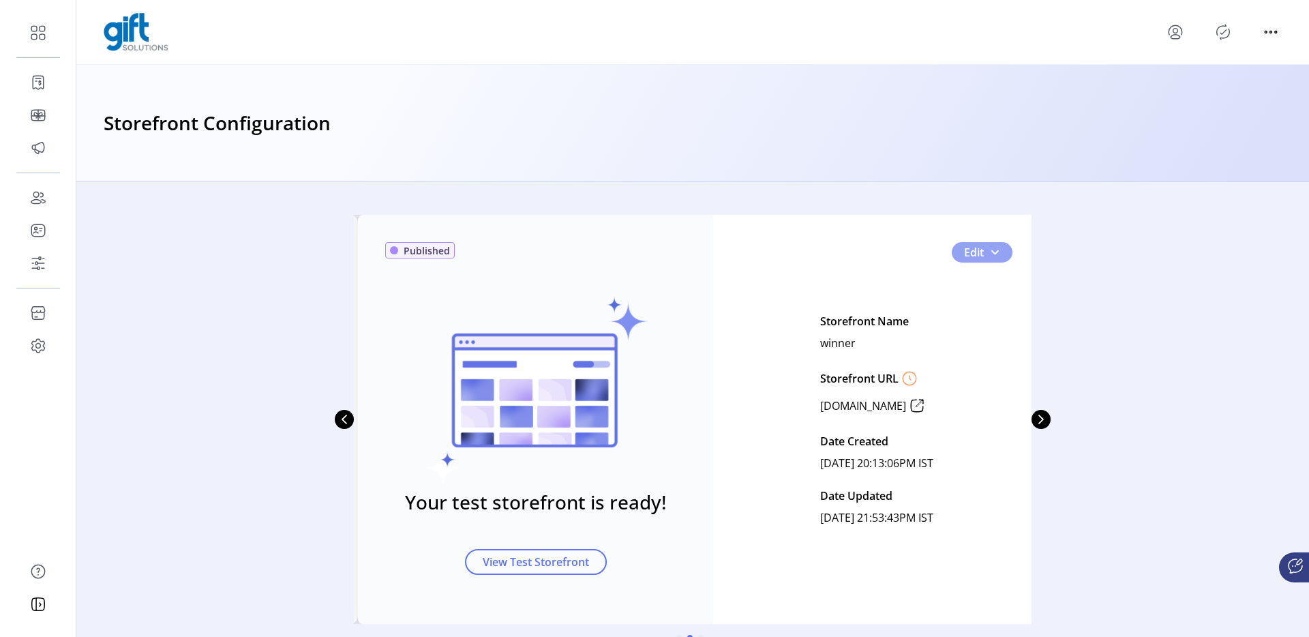
click at [994, 256] on span "1" at bounding box center [994, 252] width 11 height 11
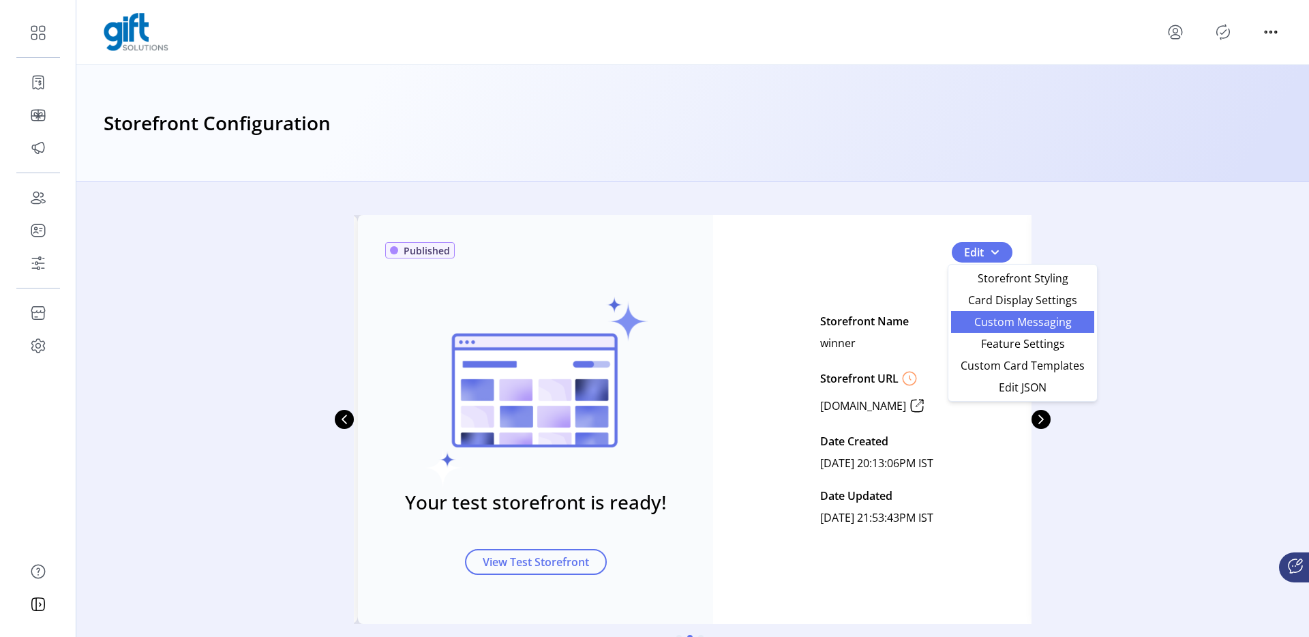
click at [984, 319] on span "Custom Messaging" at bounding box center [1022, 321] width 127 height 11
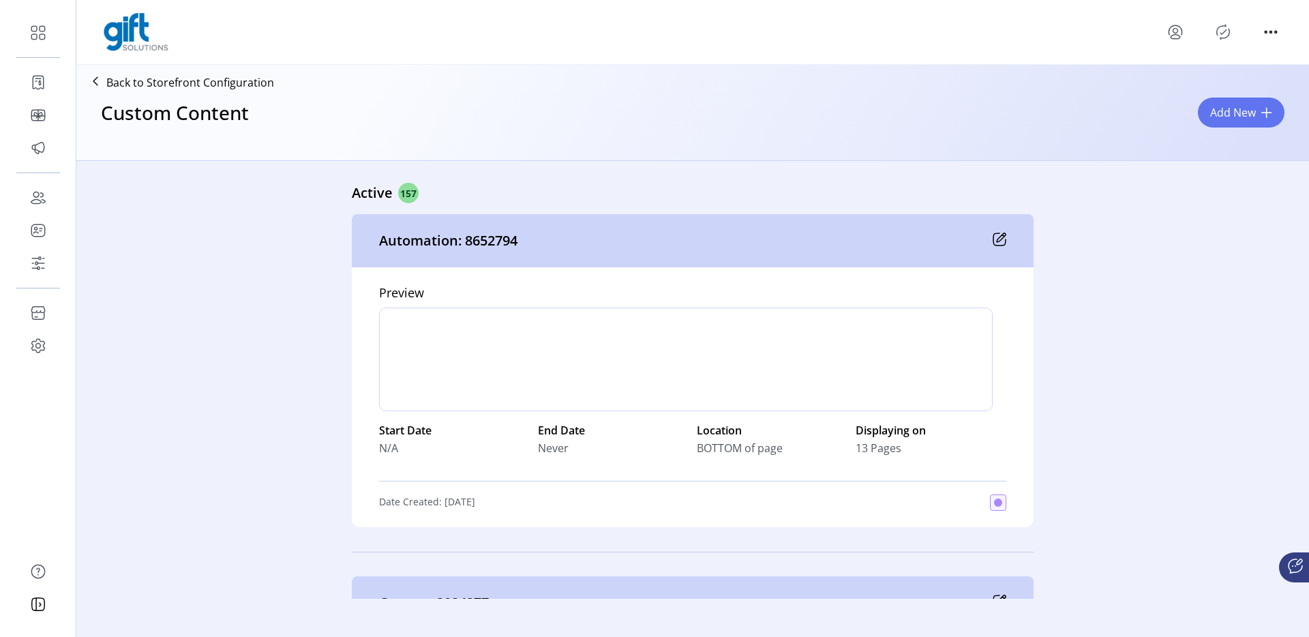
click at [247, 93] on div "Back to Storefront Configuration" at bounding box center [178, 82] width 192 height 25
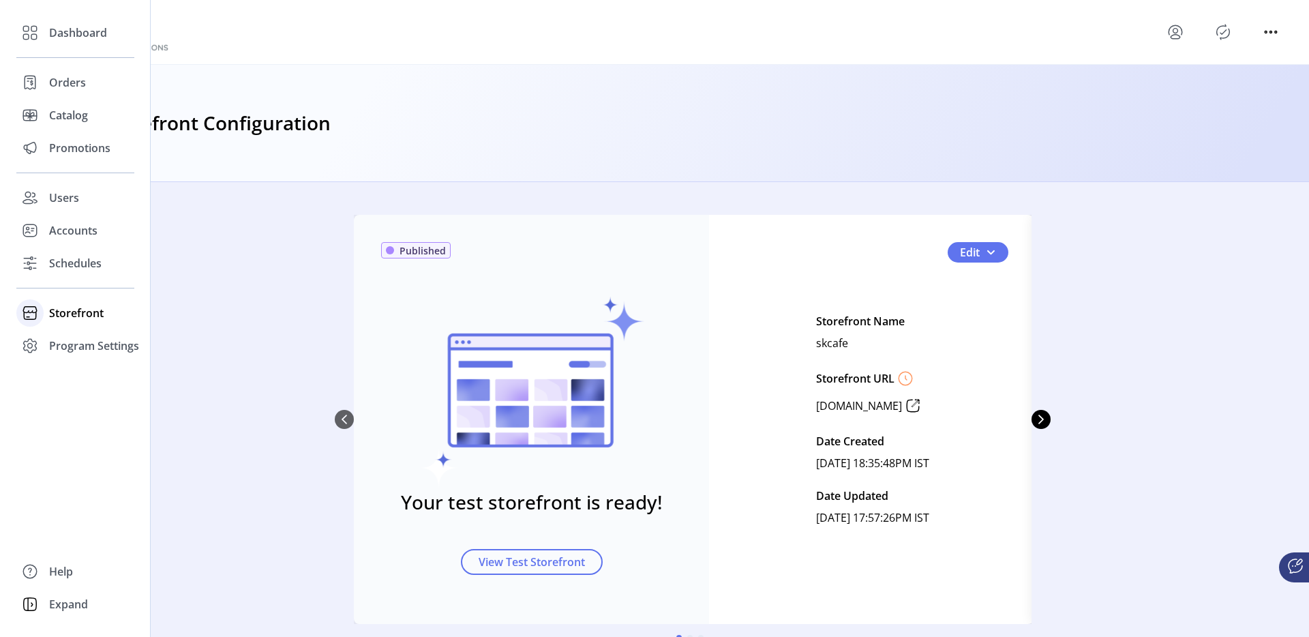
click at [56, 309] on span "Storefront" at bounding box center [76, 313] width 55 height 16
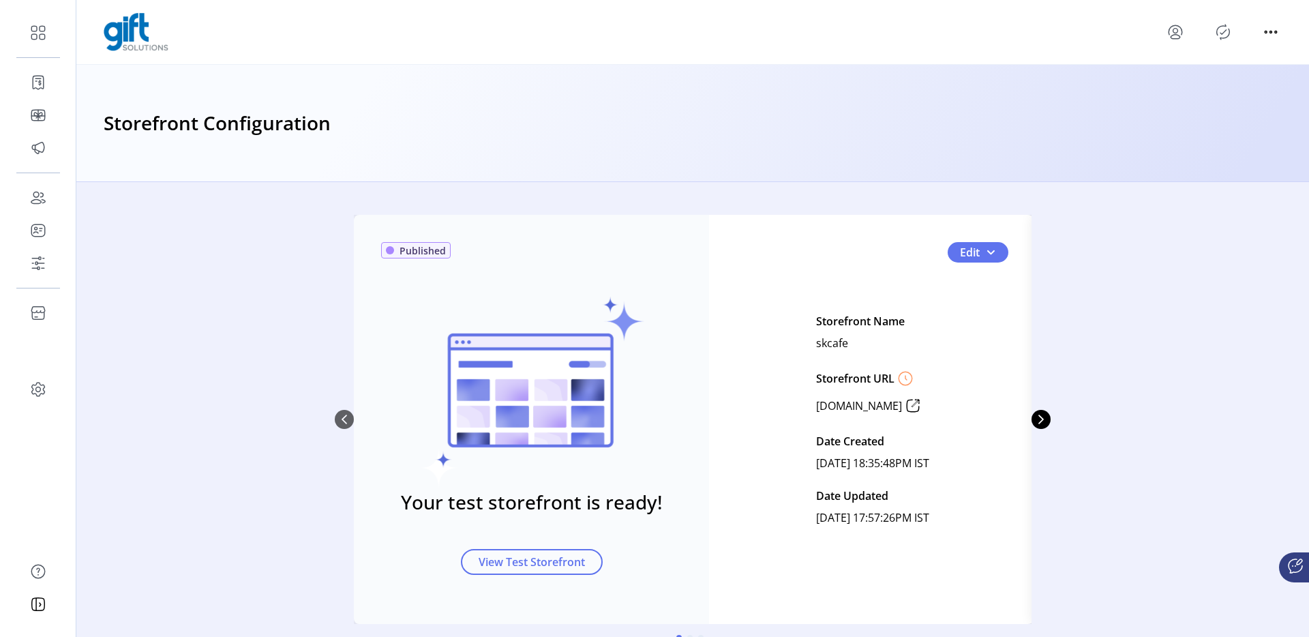
click at [245, 262] on div "Published Your test storefront is ready! View Test Storefront Edit Storefront N…" at bounding box center [692, 436] width 1233 height 442
click at [996, 260] on button "Edit" at bounding box center [978, 252] width 61 height 20
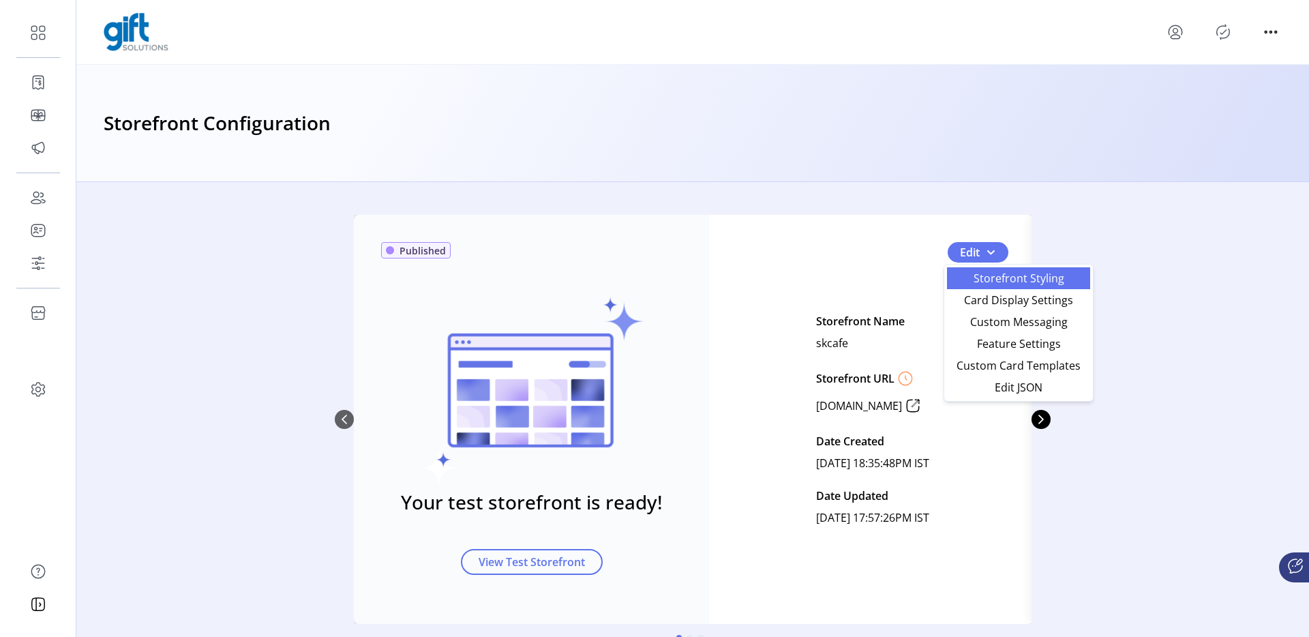
click at [985, 273] on span "Storefront Styling" at bounding box center [1018, 278] width 127 height 11
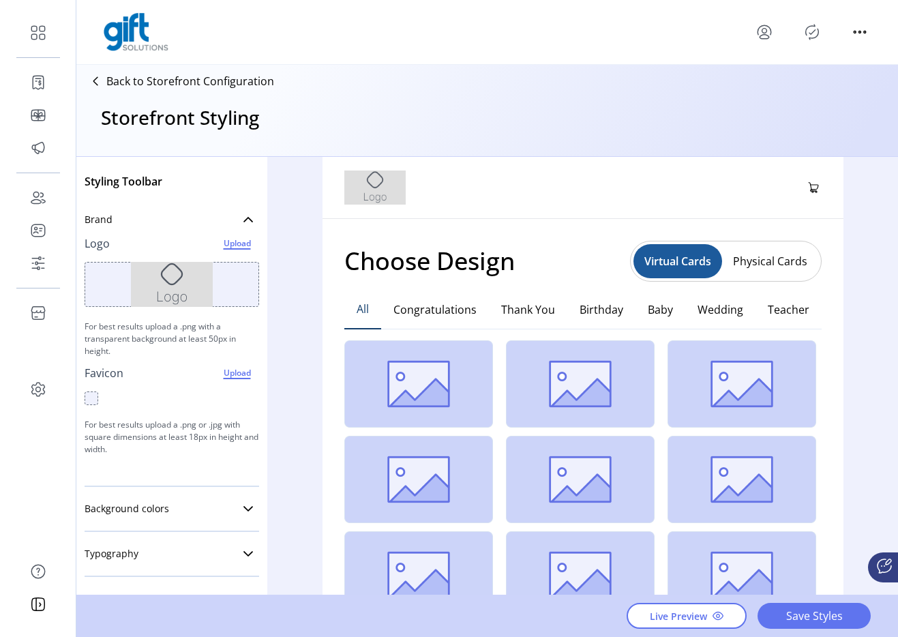
click at [227, 85] on p "Back to Storefront Configuration" at bounding box center [190, 81] width 168 height 16
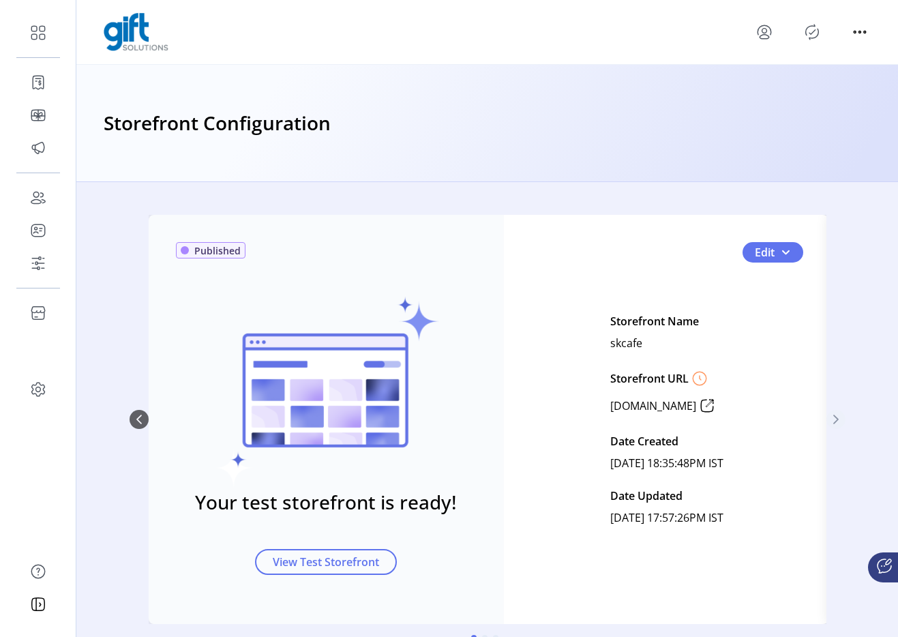
click at [837, 419] on icon "Next Page" at bounding box center [836, 419] width 11 height 11
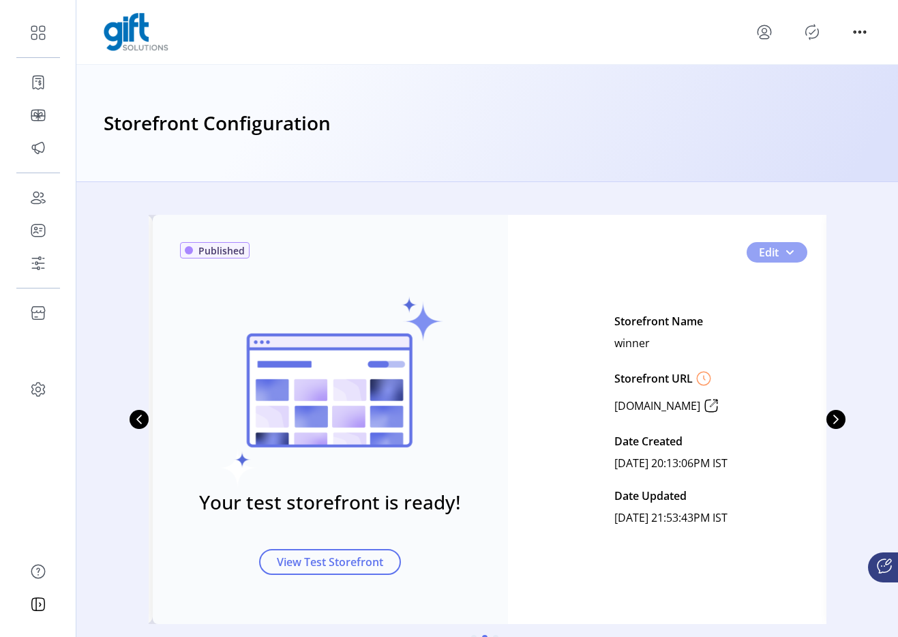
click at [788, 255] on span "1" at bounding box center [789, 252] width 11 height 11
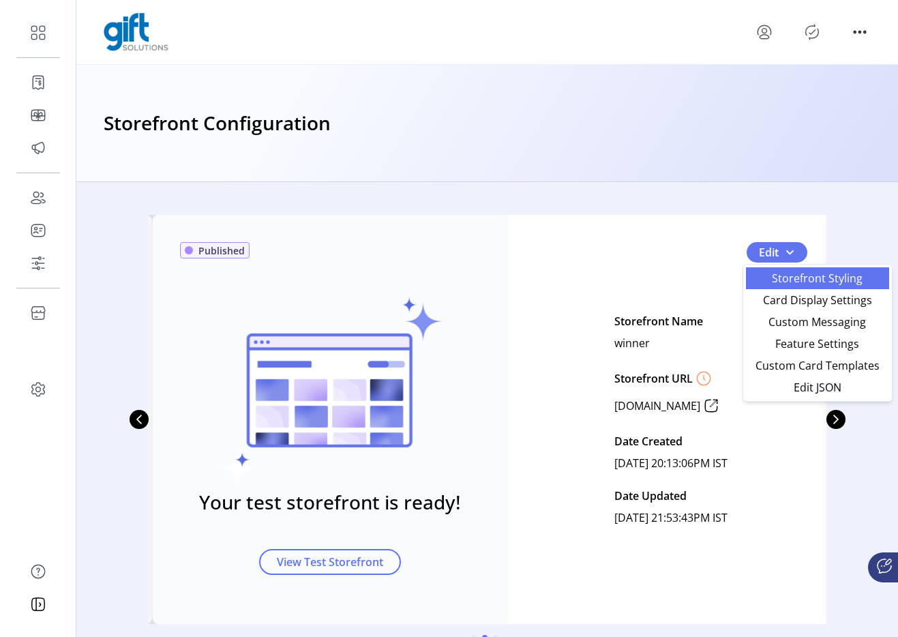
click at [783, 275] on span "Storefront Styling" at bounding box center [817, 278] width 127 height 11
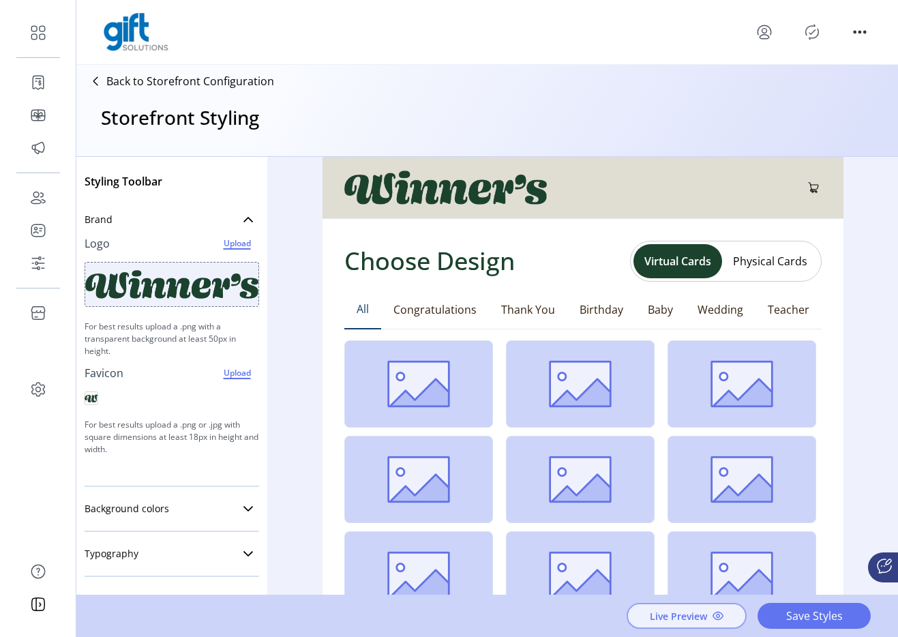
click at [671, 619] on span "Live Preview" at bounding box center [678, 616] width 57 height 14
click at [154, 83] on p "Back to Storefront Configuration" at bounding box center [190, 81] width 168 height 16
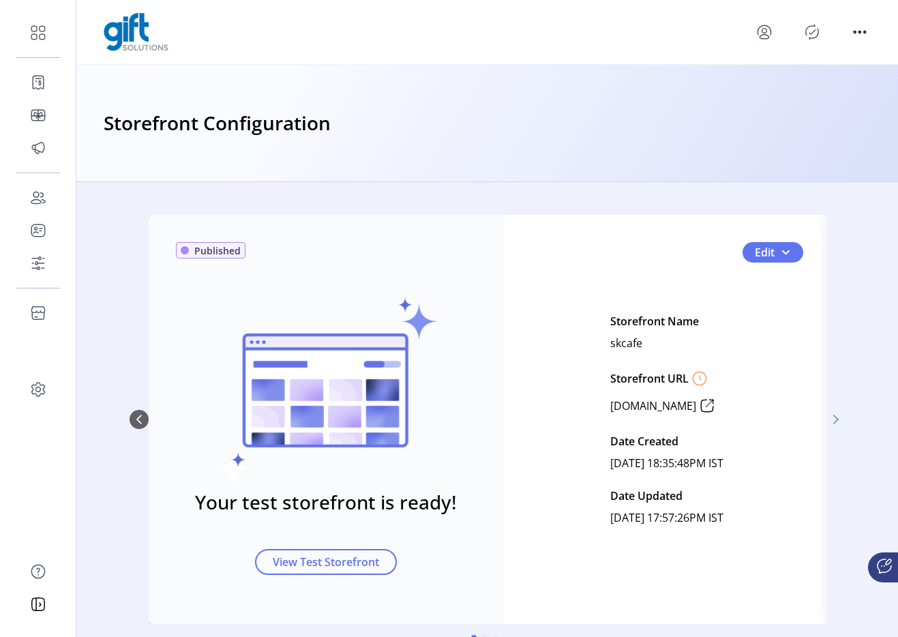
click at [831, 421] on icon "Next Page" at bounding box center [836, 419] width 11 height 11
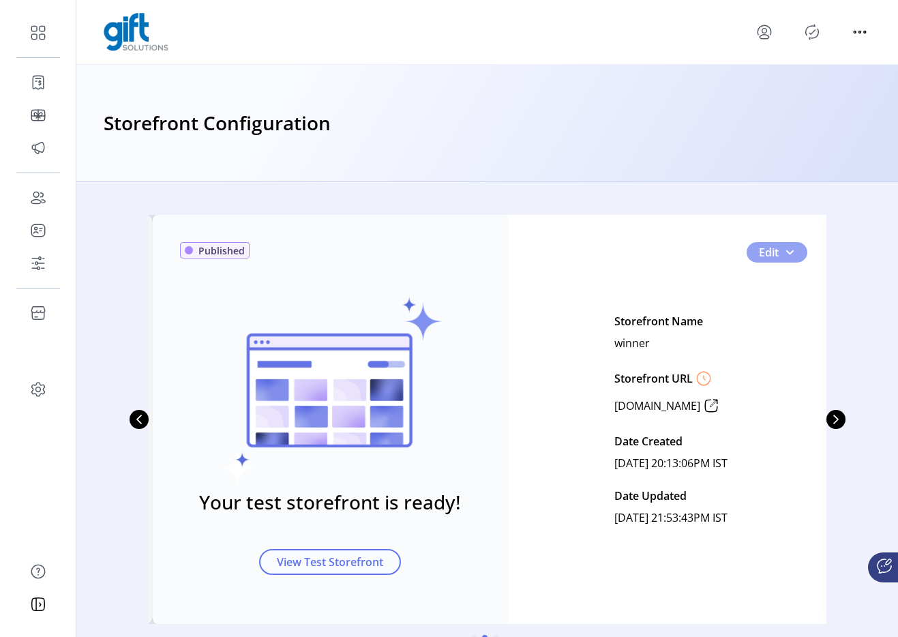
click at [788, 252] on span "1" at bounding box center [789, 252] width 11 height 11
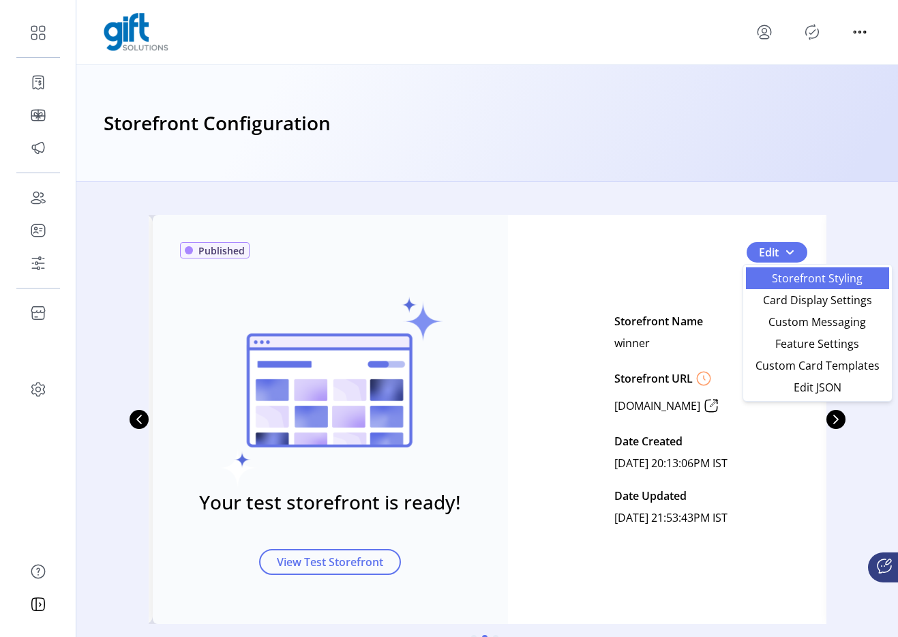
click at [790, 278] on span "Storefront Styling" at bounding box center [817, 278] width 127 height 11
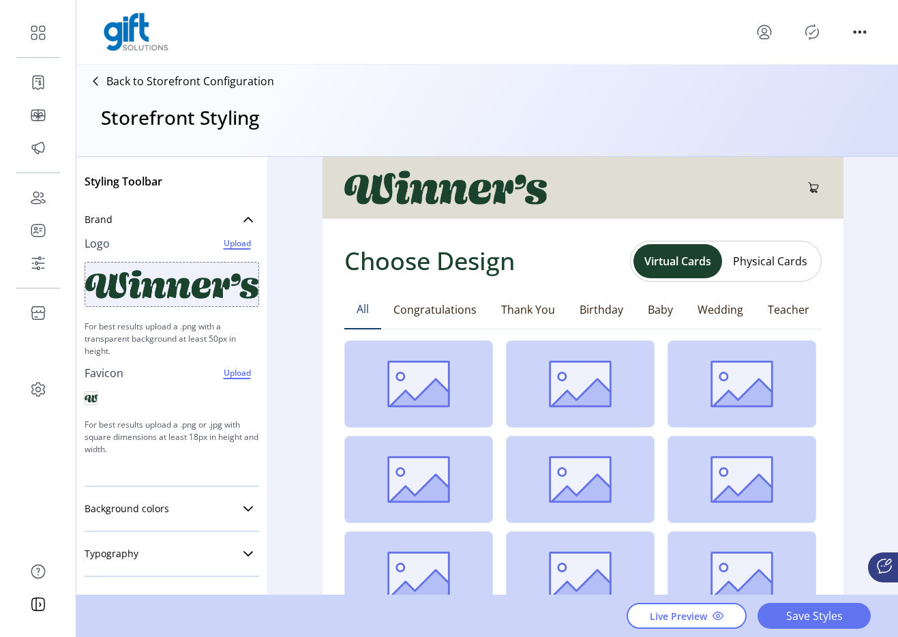
click at [230, 84] on p "Back to Storefront Configuration" at bounding box center [190, 81] width 168 height 16
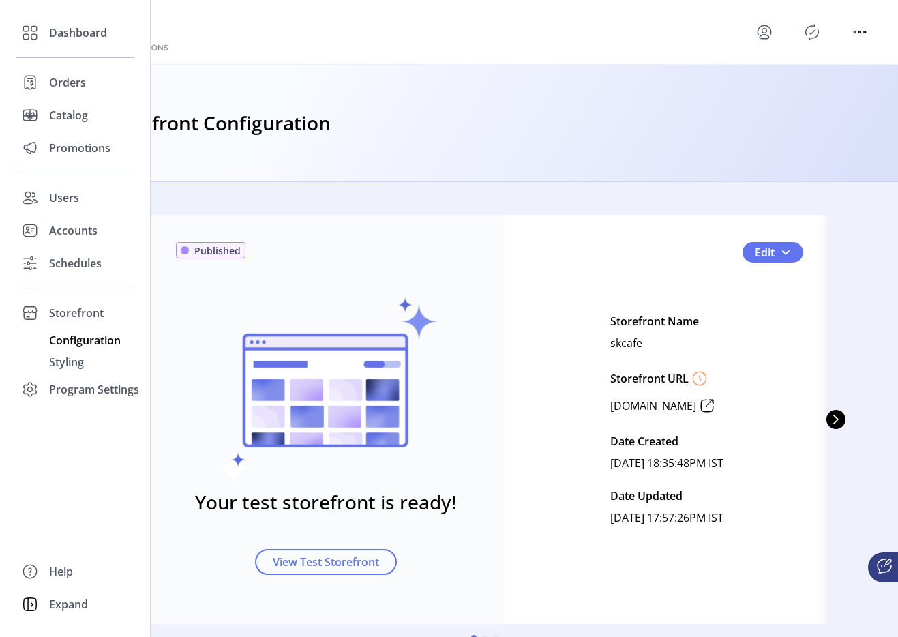
click at [87, 337] on span "Configuration" at bounding box center [85, 340] width 72 height 16
click at [74, 368] on span "Styling" at bounding box center [66, 362] width 35 height 16
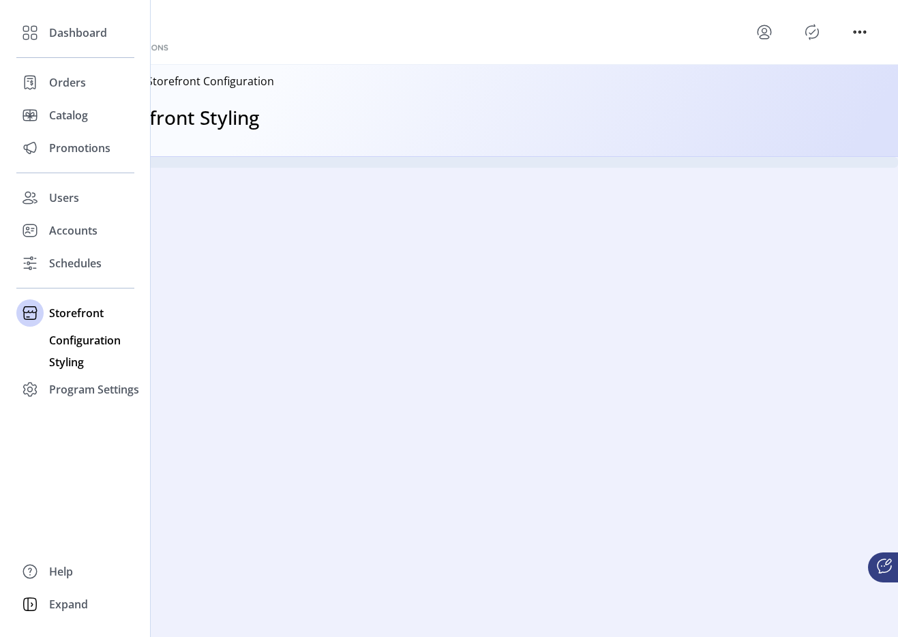
click at [110, 341] on span "Configuration" at bounding box center [85, 340] width 72 height 16
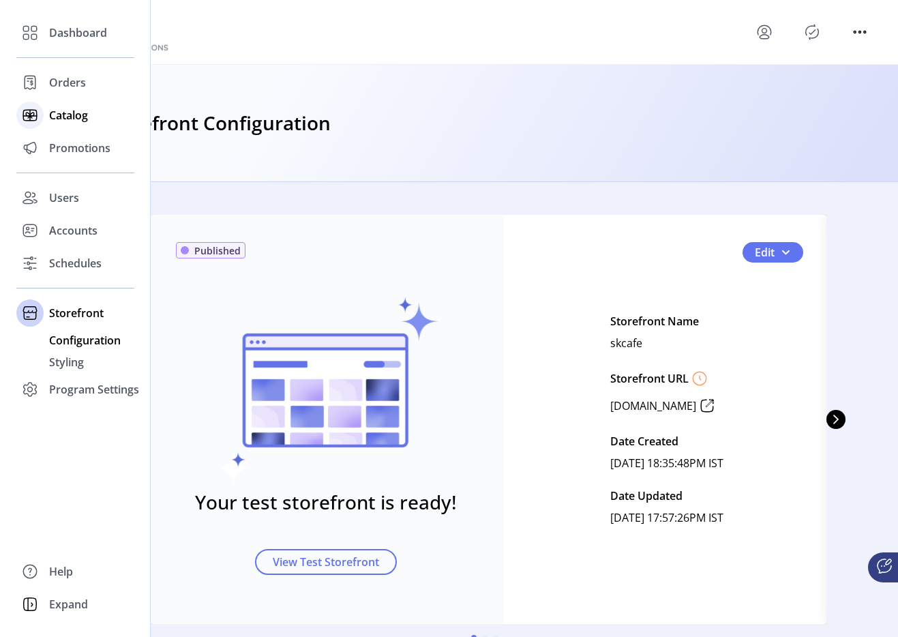
click at [53, 110] on span "Catalog" at bounding box center [68, 115] width 39 height 16
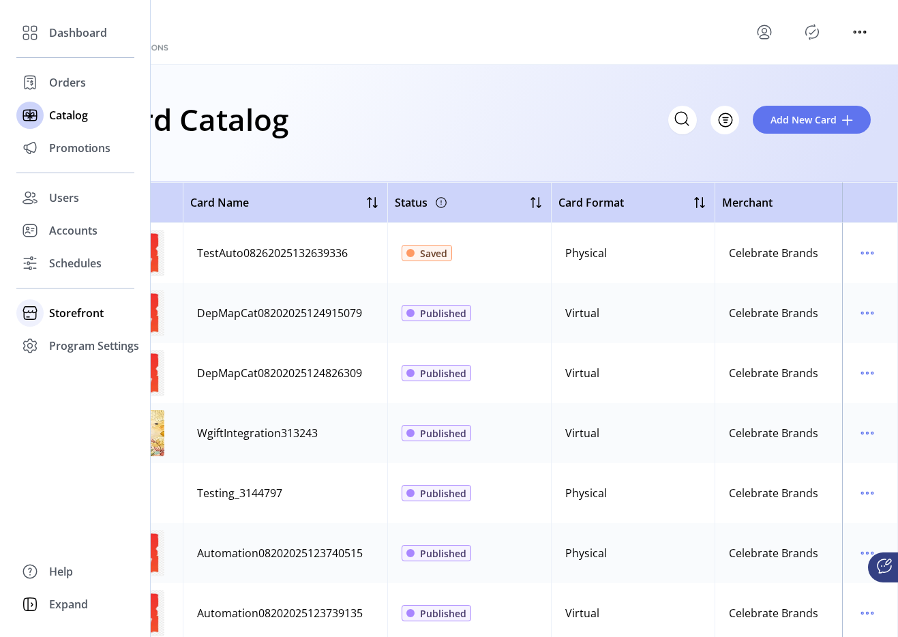
click at [41, 318] on div at bounding box center [29, 312] width 27 height 27
click at [72, 340] on span "Configuration" at bounding box center [85, 340] width 72 height 16
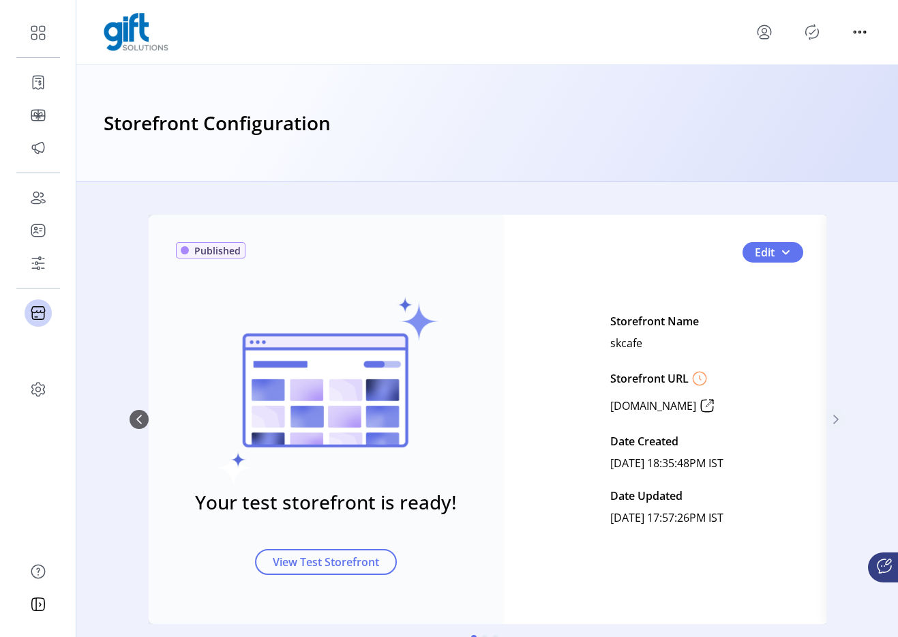
click at [834, 415] on icon "Next Page" at bounding box center [836, 419] width 11 height 11
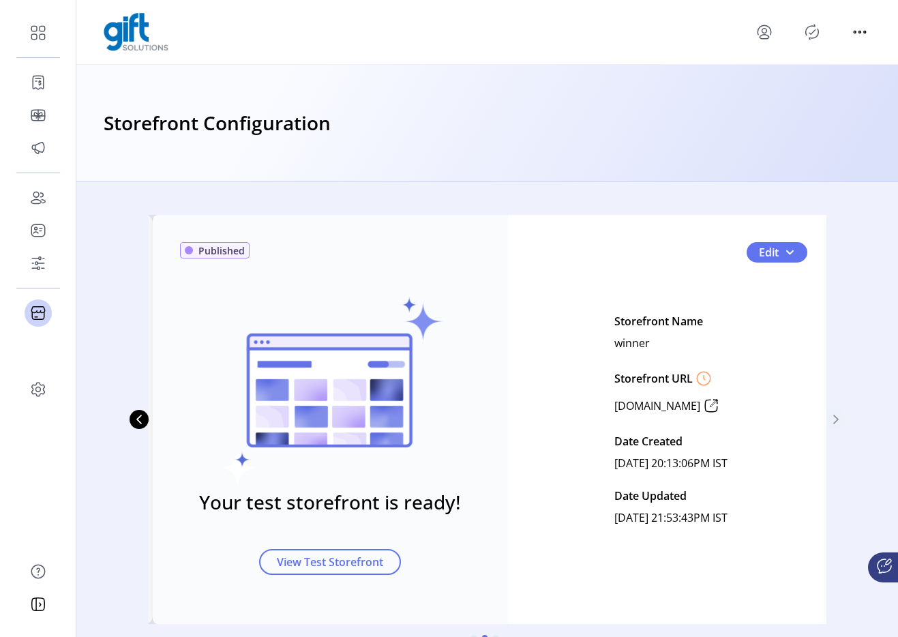
click at [834, 421] on icon "Next Page" at bounding box center [836, 419] width 11 height 11
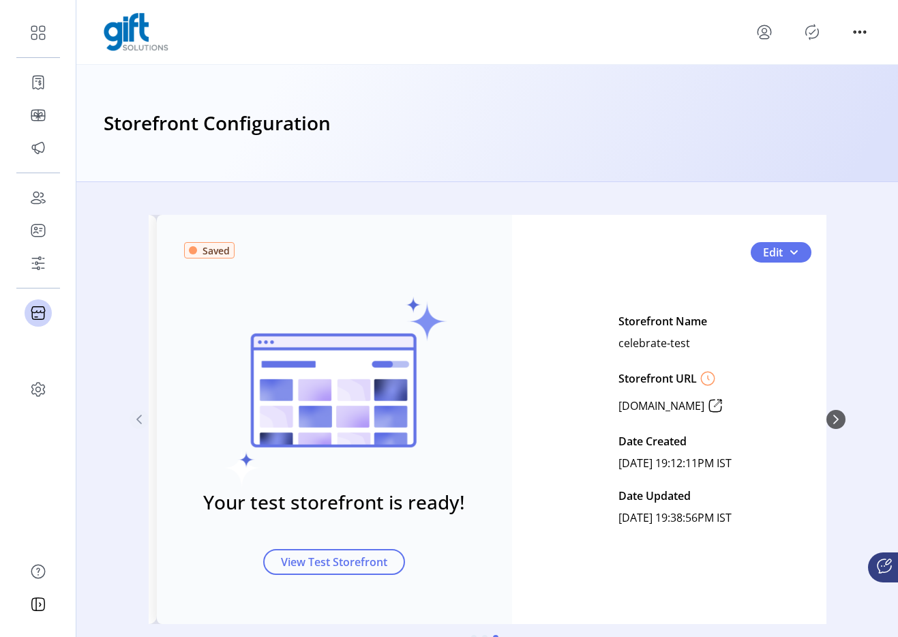
click at [142, 415] on button "Previous Page" at bounding box center [139, 419] width 19 height 19
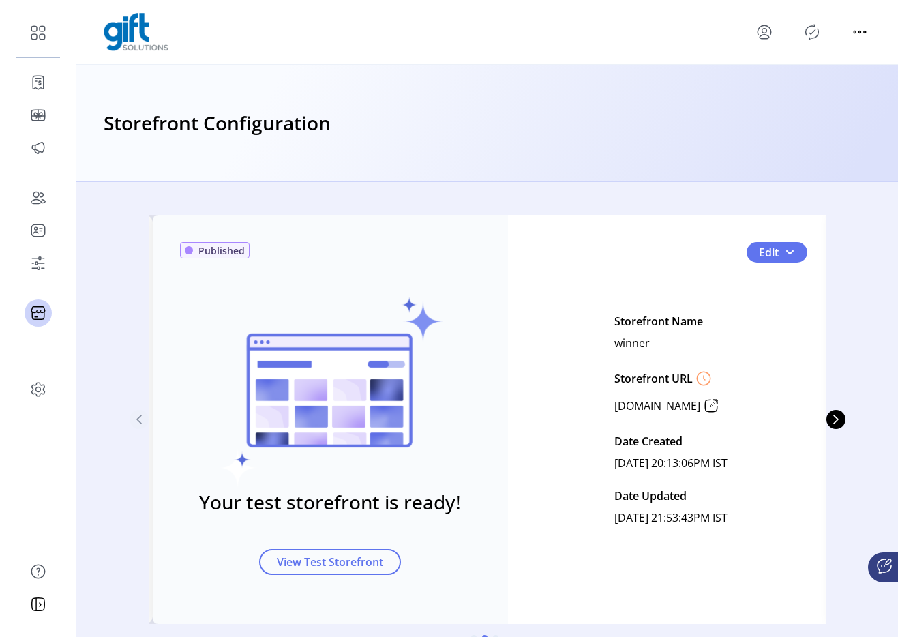
click at [142, 415] on button "Previous Page" at bounding box center [139, 419] width 19 height 19
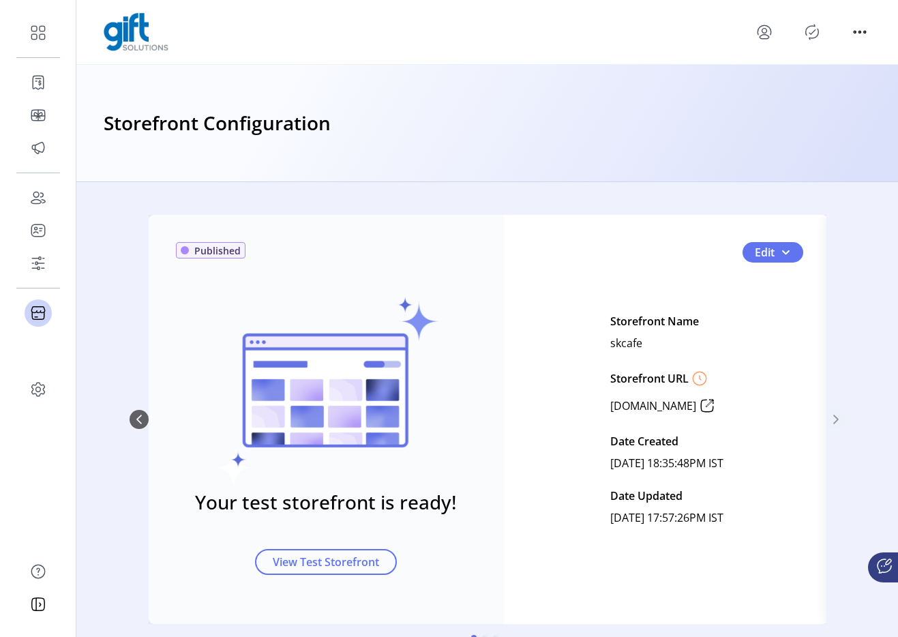
click at [831, 418] on icon "Next Page" at bounding box center [836, 419] width 11 height 11
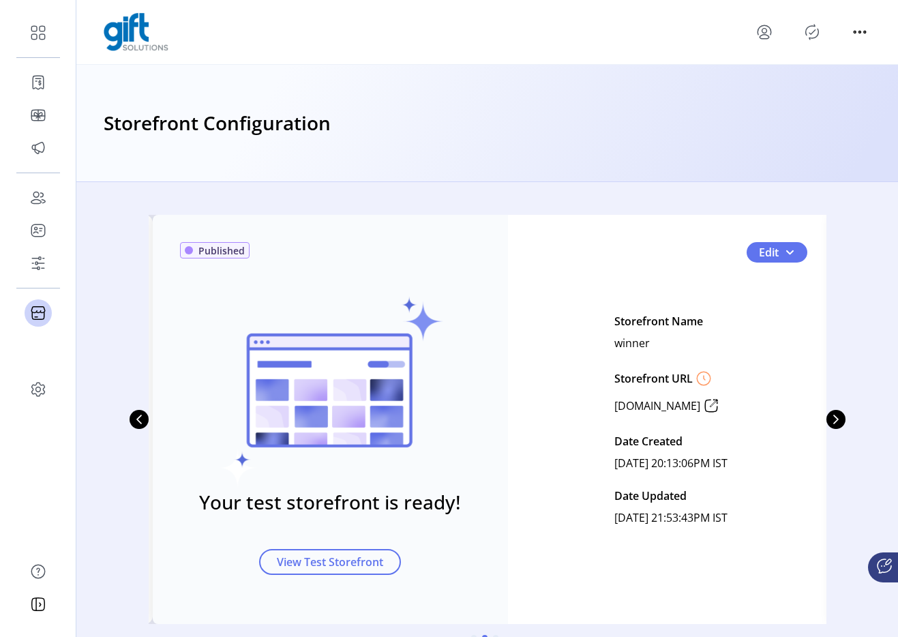
click at [801, 29] on p-button at bounding box center [812, 32] width 22 height 22
click at [806, 31] on icon "Publisher Panel" at bounding box center [812, 32] width 22 height 22
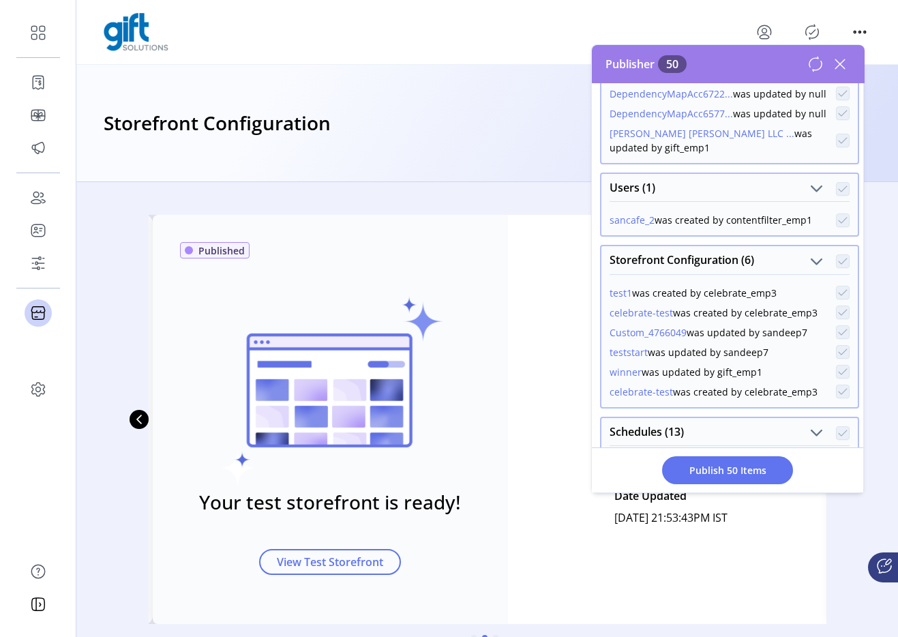
scroll to position [298, 0]
click at [837, 57] on icon at bounding box center [840, 64] width 22 height 22
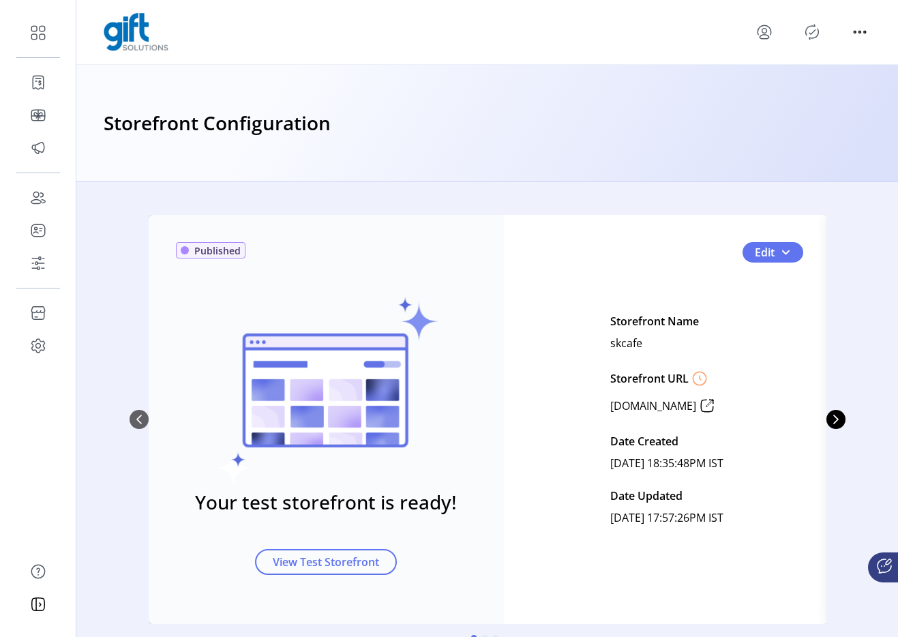
click at [825, 426] on div "Published Your test storefront is ready! View Test Storefront Edit Storefront N…" at bounding box center [488, 419] width 716 height 409
click at [828, 426] on button "Next Page" at bounding box center [835, 419] width 19 height 19
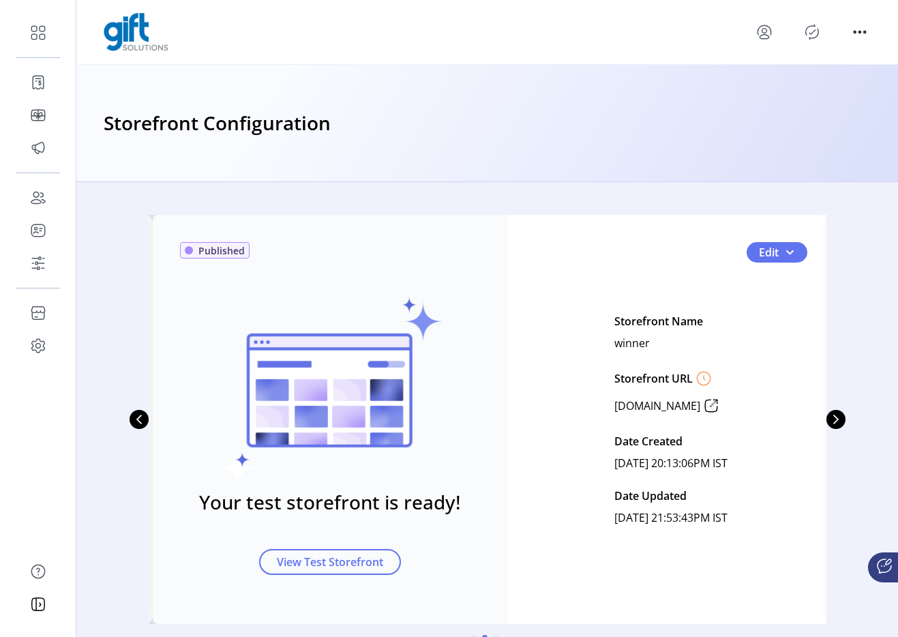
click at [828, 429] on div "Published Your test storefront is ready! View Test Storefront Edit Storefront N…" at bounding box center [488, 419] width 716 height 409
click at [830, 429] on div "Published Your test storefront is ready! View Test Storefront Edit Storefront N…" at bounding box center [488, 419] width 716 height 409
click at [831, 425] on button "Next Page" at bounding box center [835, 419] width 19 height 19
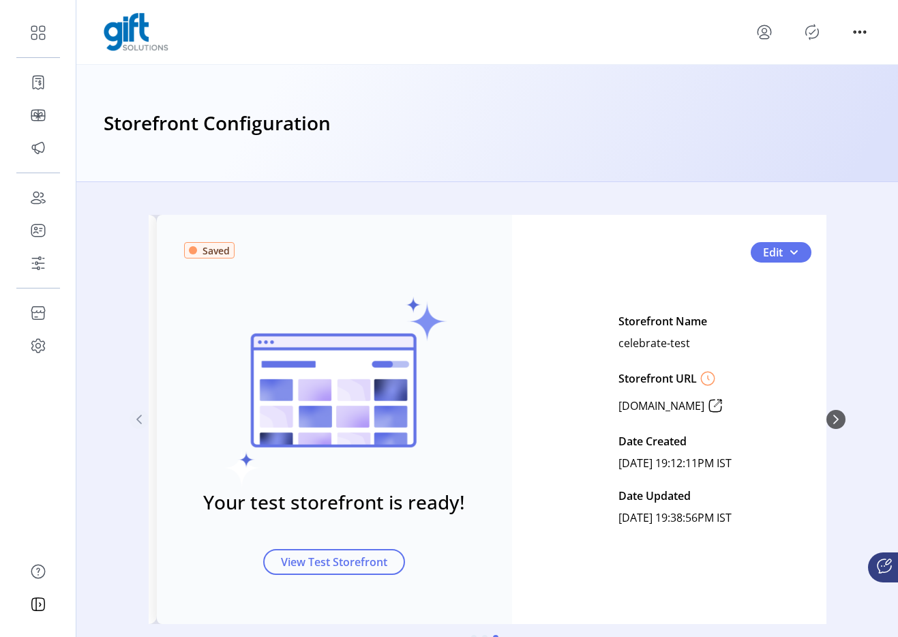
click at [139, 421] on icon "Previous Page" at bounding box center [139, 419] width 11 height 11
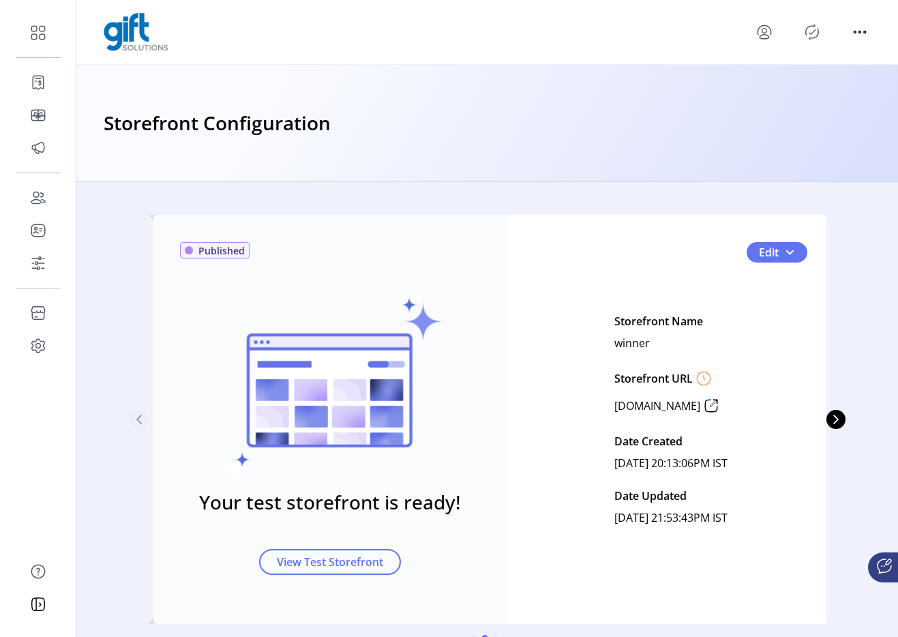
click at [139, 421] on icon "Previous Page" at bounding box center [139, 419] width 11 height 11
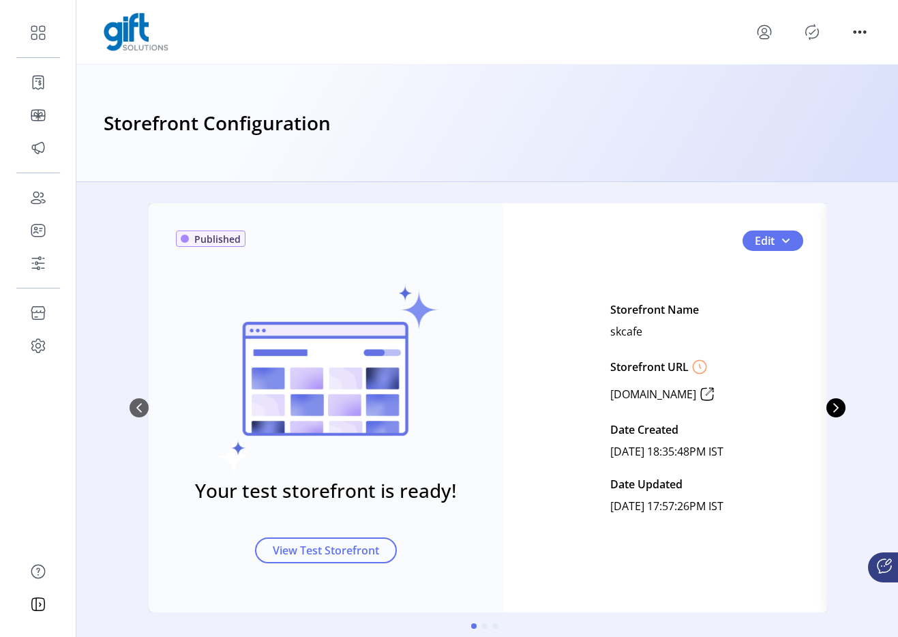
scroll to position [11, 0]
click at [833, 399] on button "Next Page" at bounding box center [835, 408] width 19 height 19
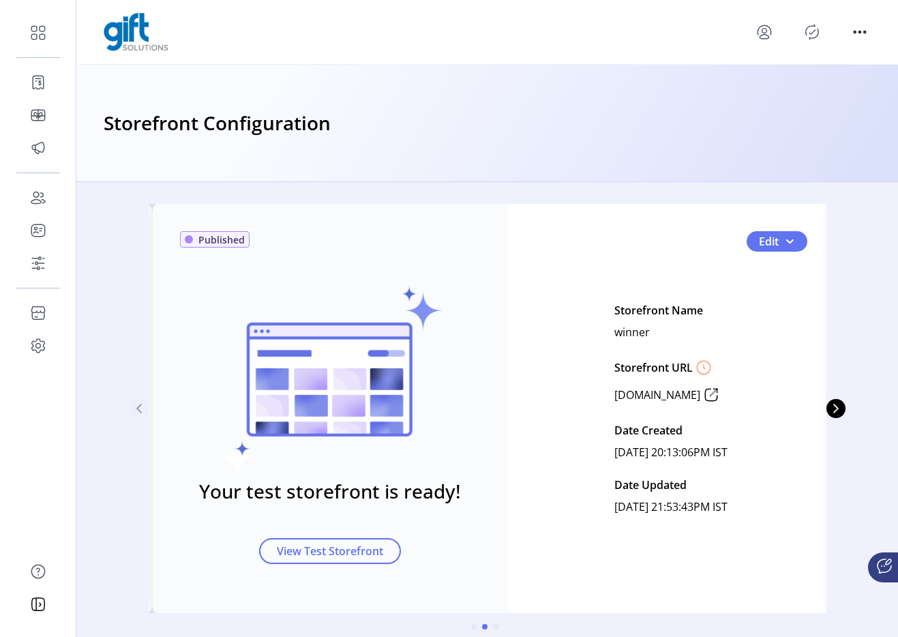
click at [135, 405] on icon "Previous Page" at bounding box center [139, 408] width 11 height 11
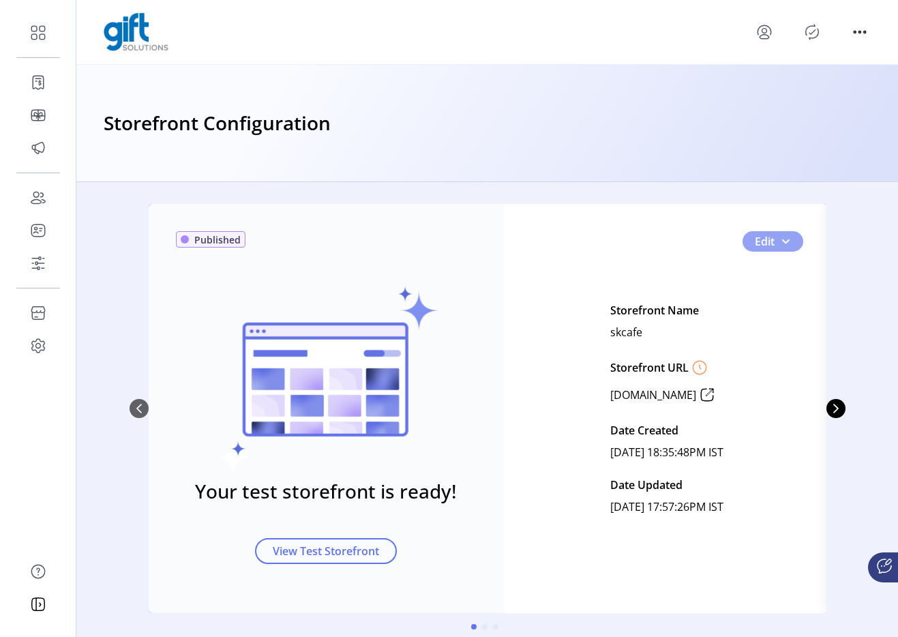
click at [789, 242] on button "Edit" at bounding box center [773, 241] width 61 height 20
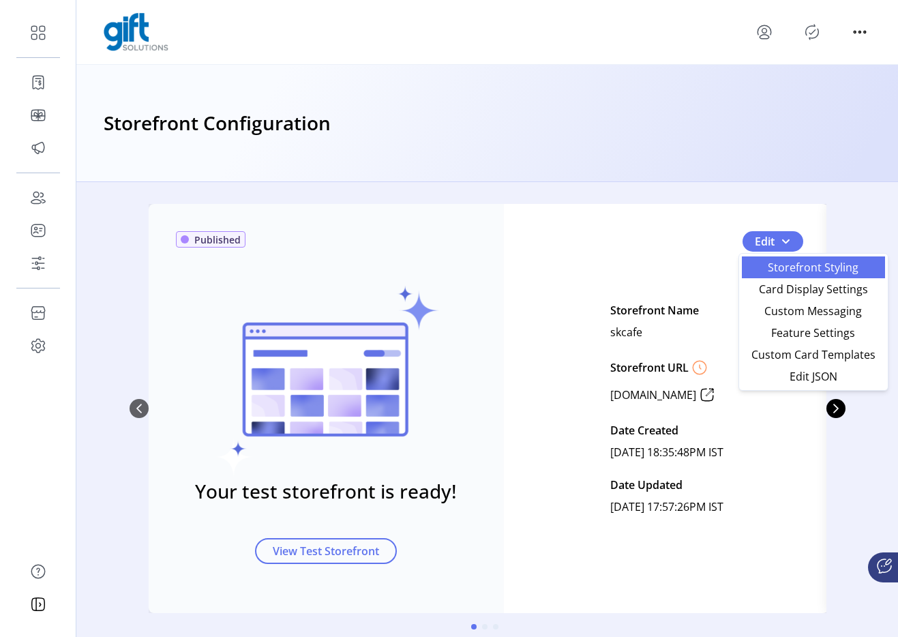
click at [794, 273] on span "Storefront Styling" at bounding box center [813, 267] width 127 height 11
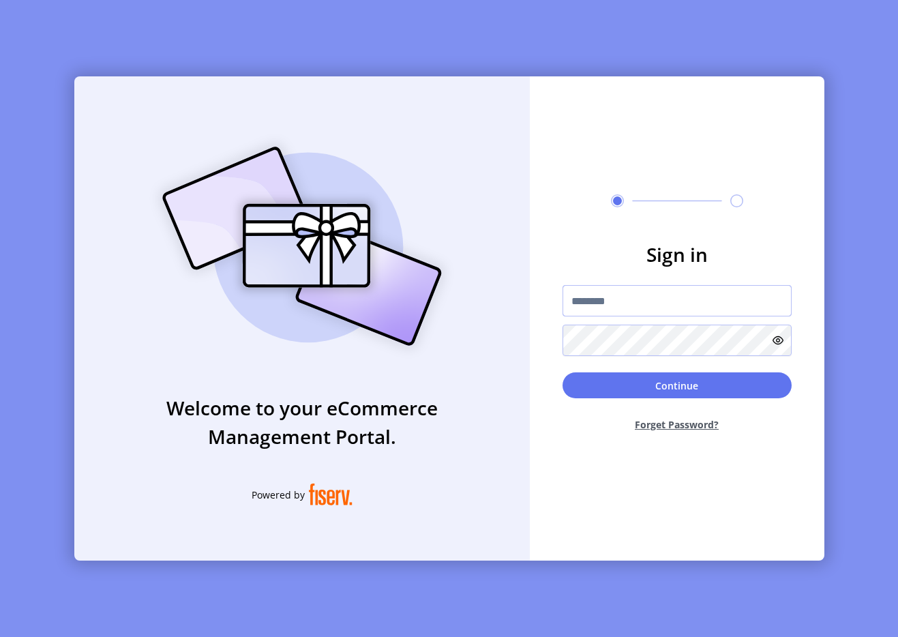
click at [655, 305] on input "text" at bounding box center [677, 300] width 229 height 31
click at [615, 309] on input "text" at bounding box center [677, 300] width 229 height 31
type input "**********"
click at [591, 369] on form "**********" at bounding box center [677, 341] width 295 height 203
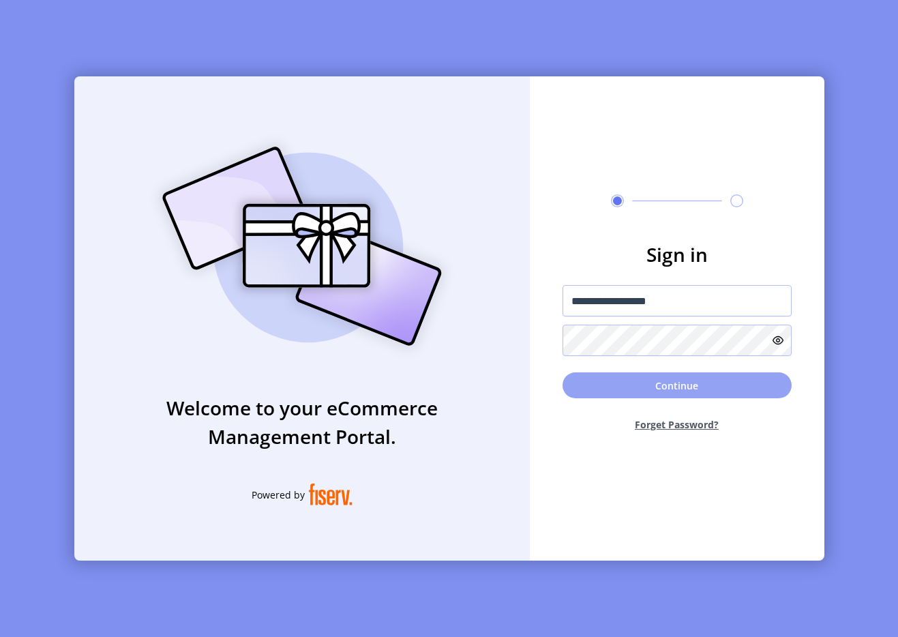
click at [582, 377] on button "Continue" at bounding box center [677, 385] width 229 height 26
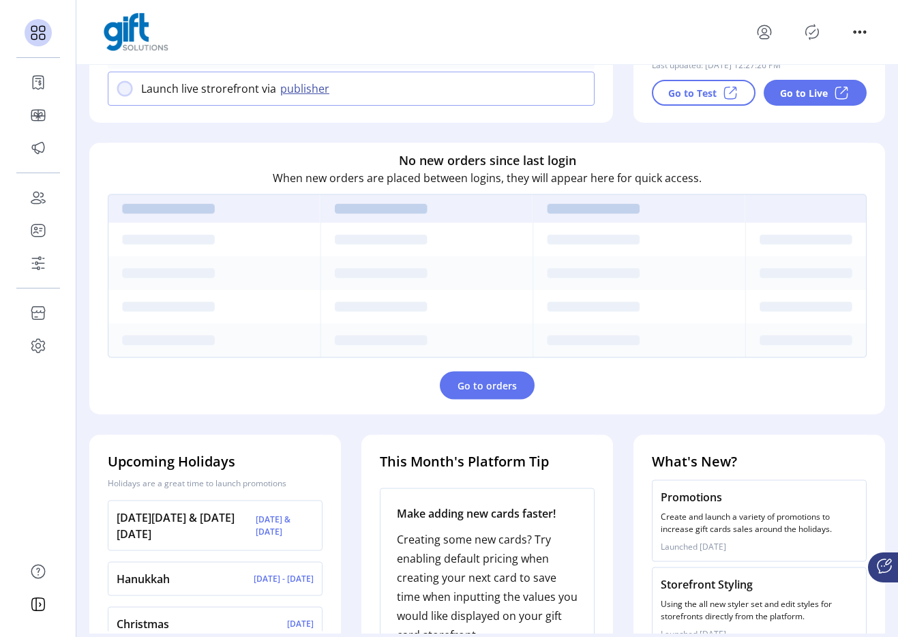
scroll to position [373, 0]
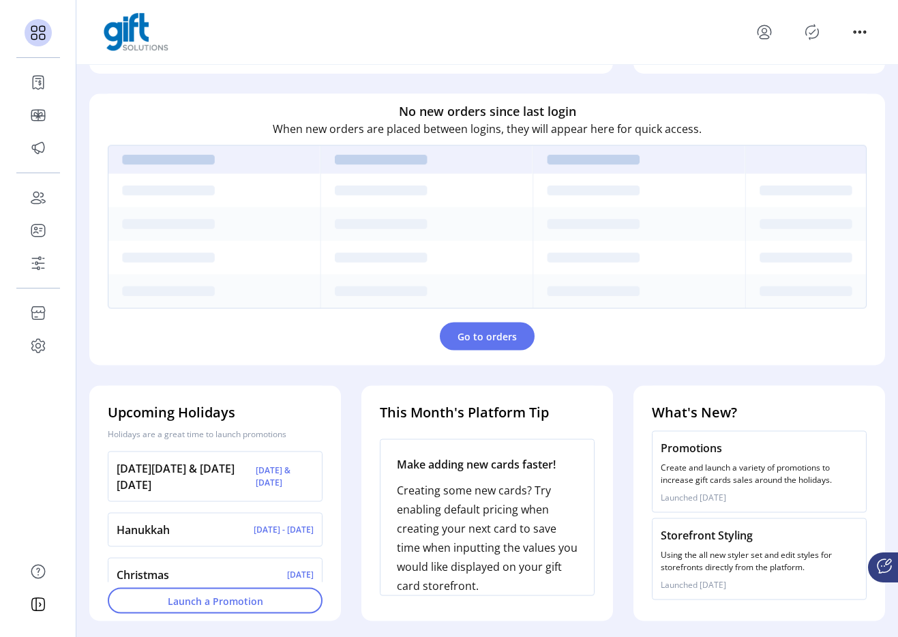
click at [742, 467] on p "Create and launch a variety of promotions to increase gift cards sales around t…" at bounding box center [759, 474] width 197 height 25
click at [720, 527] on p "Storefront Styling" at bounding box center [759, 535] width 197 height 16
click at [718, 492] on p "Launched [DATE]" at bounding box center [759, 498] width 197 height 12
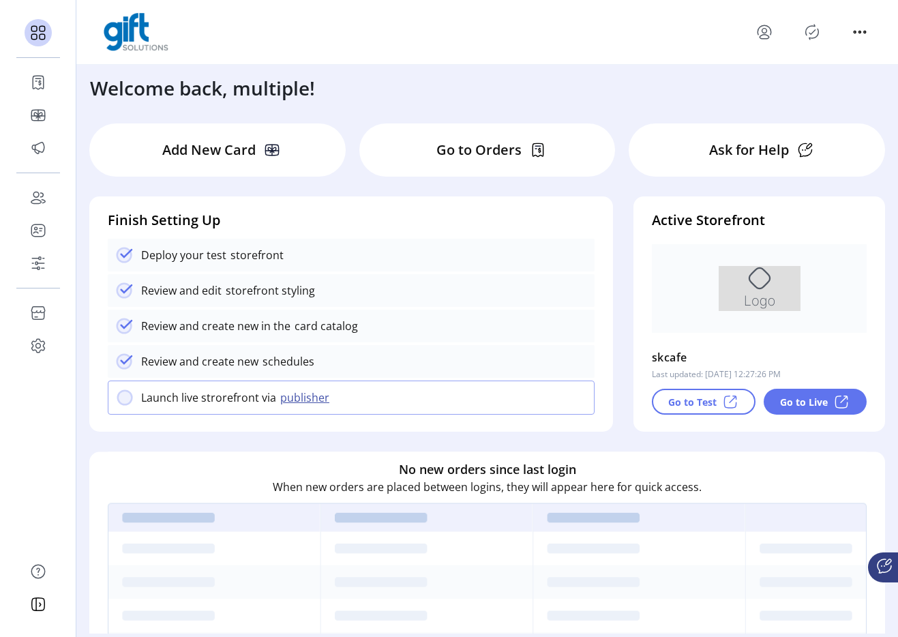
scroll to position [0, 0]
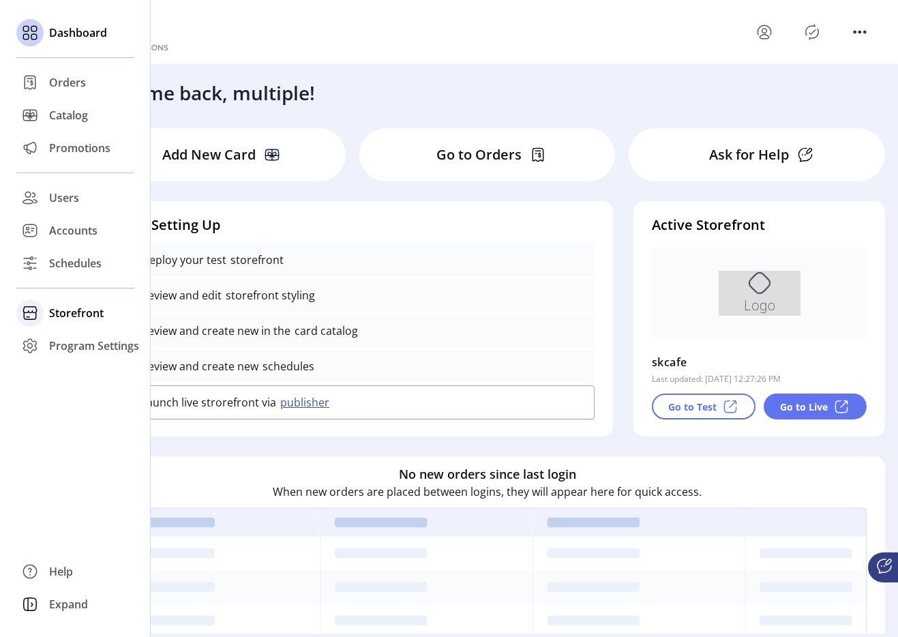
click at [51, 305] on span "Storefront" at bounding box center [76, 313] width 55 height 16
click at [78, 340] on span "Configuration" at bounding box center [85, 340] width 72 height 16
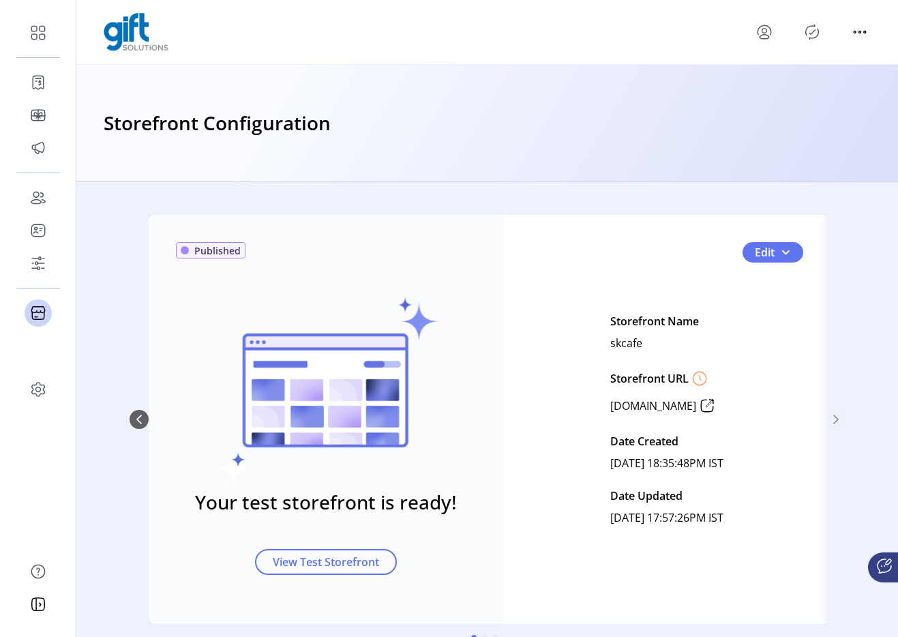
click at [833, 421] on icon "Next Page" at bounding box center [835, 420] width 5 height 10
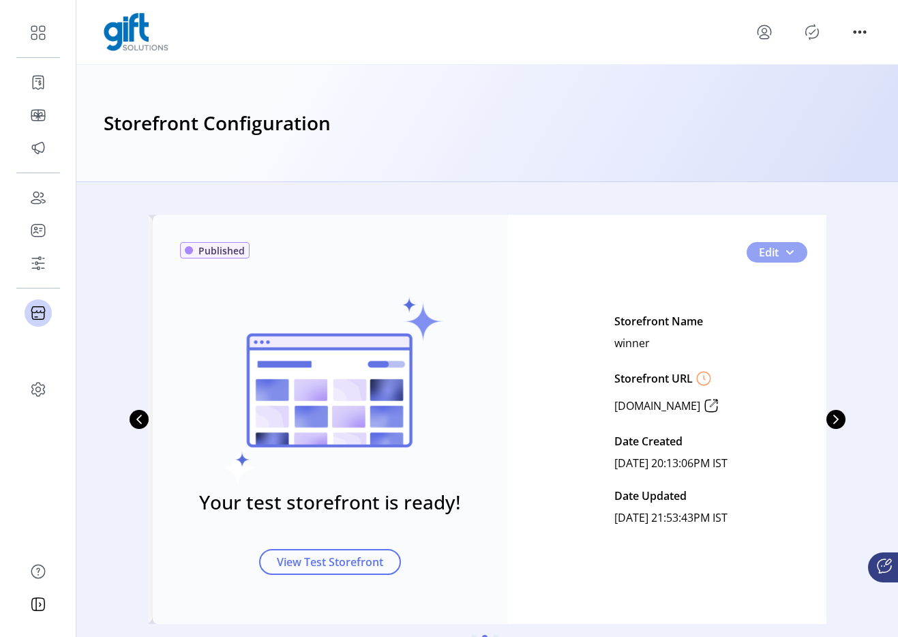
click at [790, 258] on button "Edit" at bounding box center [777, 252] width 61 height 20
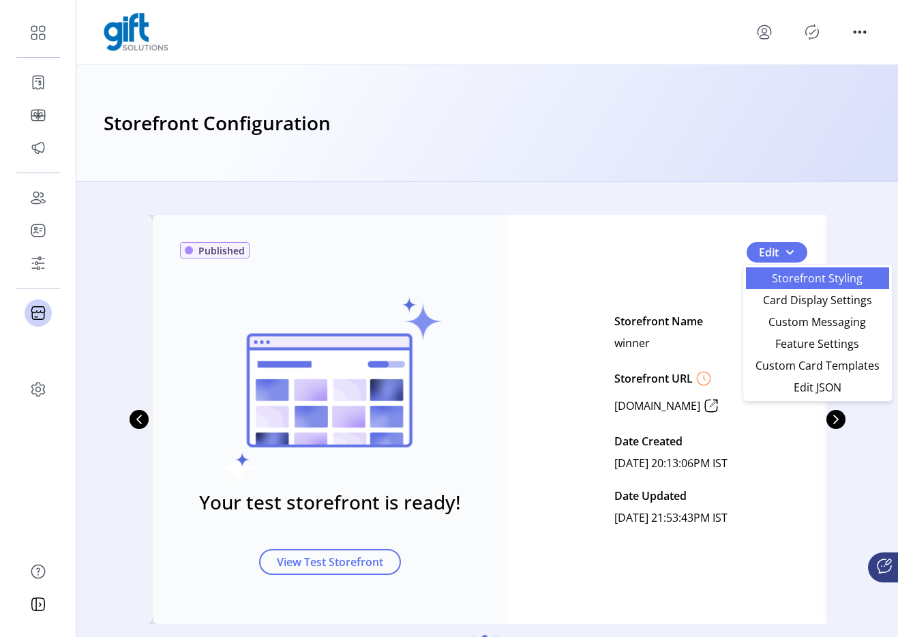
click at [790, 280] on span "Storefront Styling" at bounding box center [817, 278] width 127 height 11
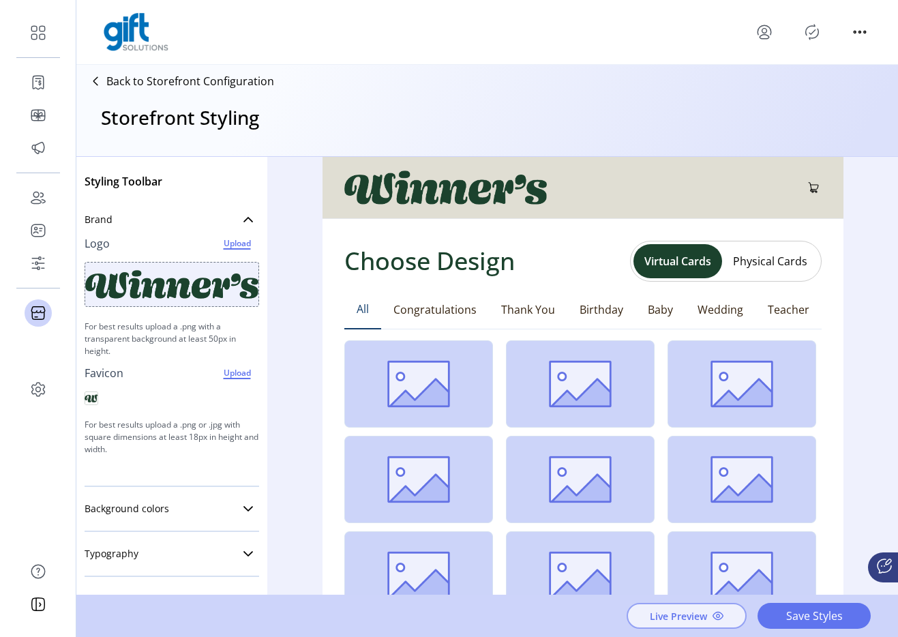
click at [702, 613] on span "Live Preview" at bounding box center [678, 616] width 57 height 14
click at [243, 78] on p "Back to Storefront Configuration" at bounding box center [190, 81] width 168 height 16
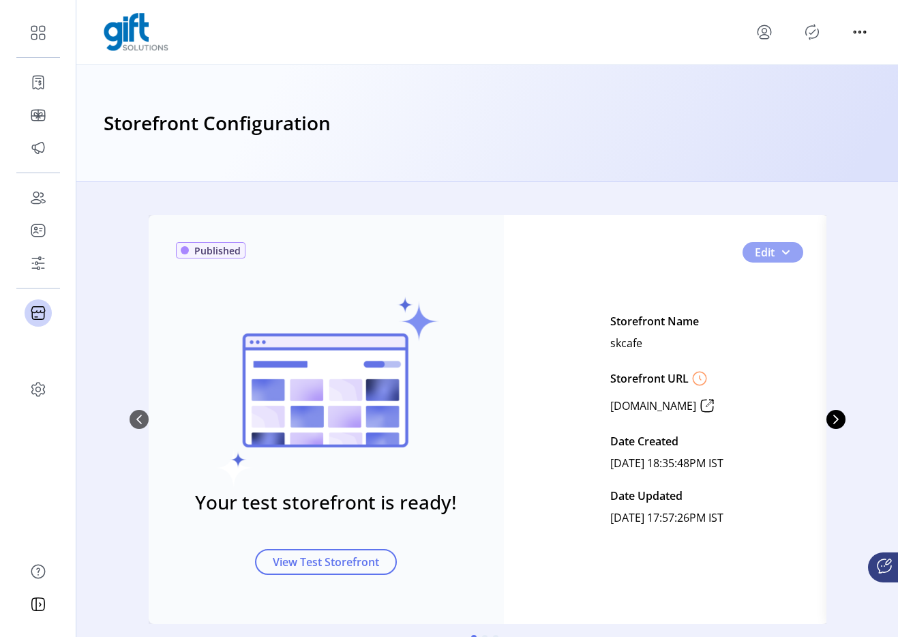
click at [779, 260] on button "Edit" at bounding box center [773, 252] width 61 height 20
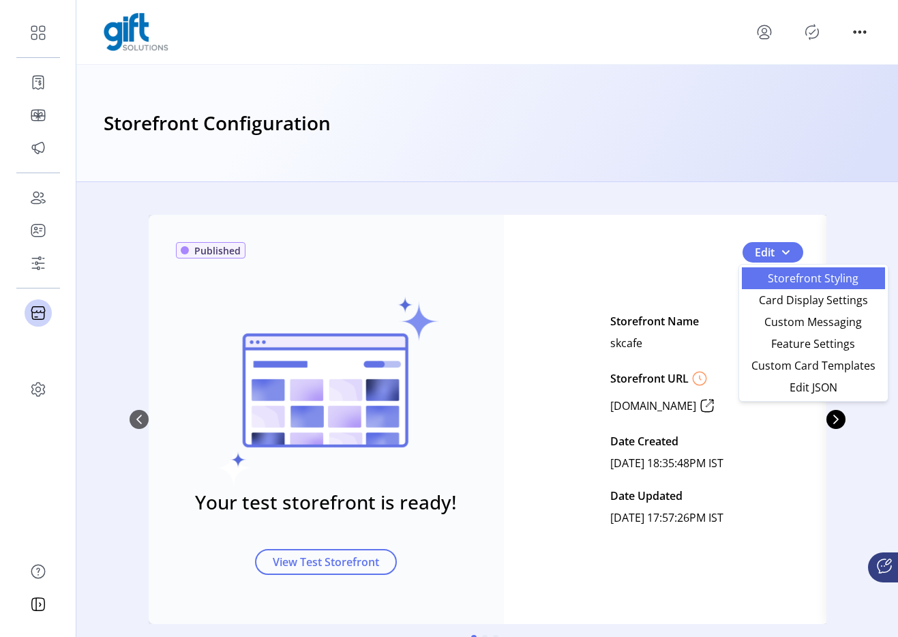
click at [815, 269] on link "Storefront Styling" at bounding box center [813, 278] width 143 height 22
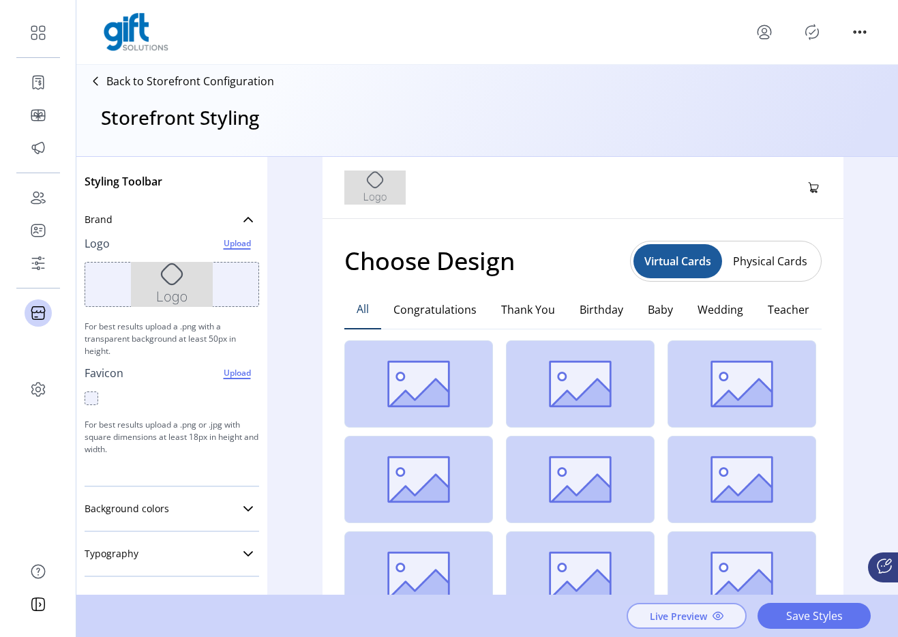
click at [674, 609] on span "Live Preview" at bounding box center [678, 616] width 57 height 14
click at [216, 84] on p "Back to Storefront Configuration" at bounding box center [190, 81] width 168 height 16
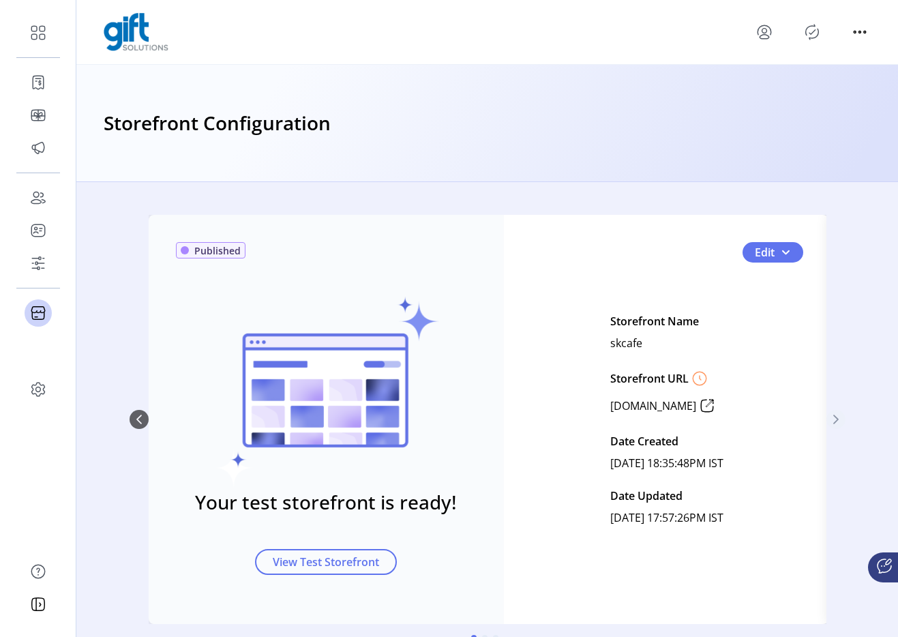
click at [838, 421] on button "Next Page" at bounding box center [835, 419] width 19 height 19
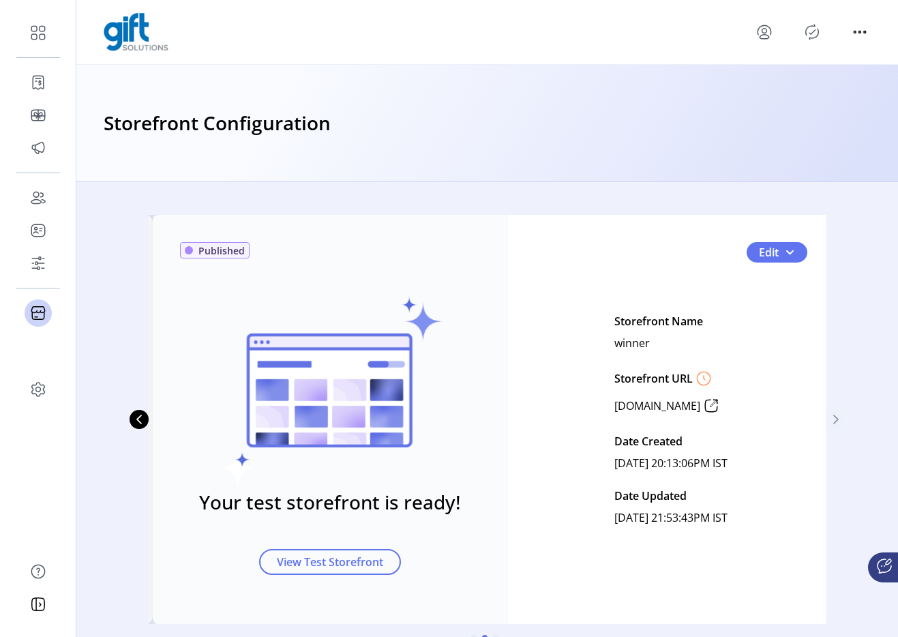
click at [838, 421] on button "Next Page" at bounding box center [835, 419] width 19 height 19
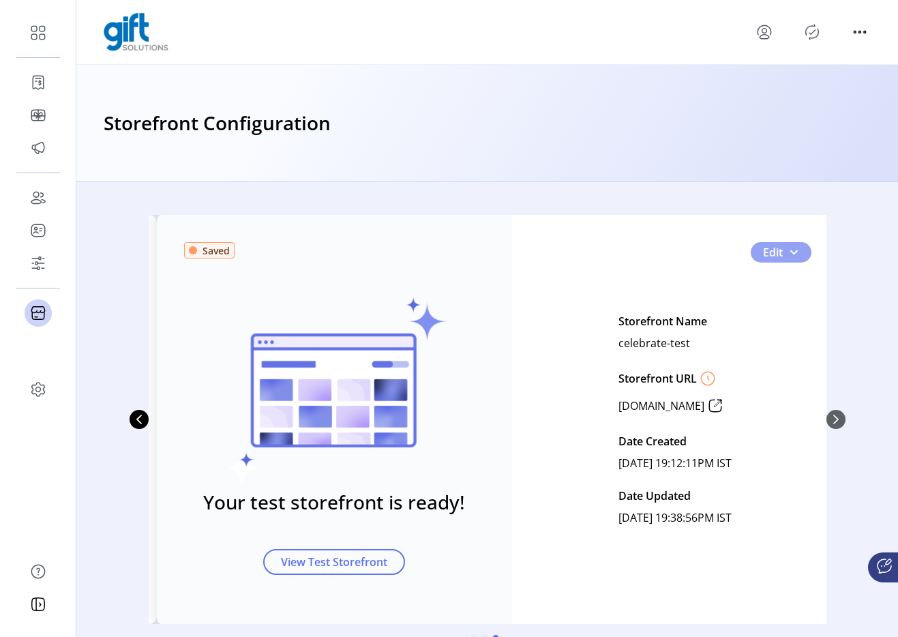
click at [794, 256] on span "2" at bounding box center [793, 252] width 11 height 11
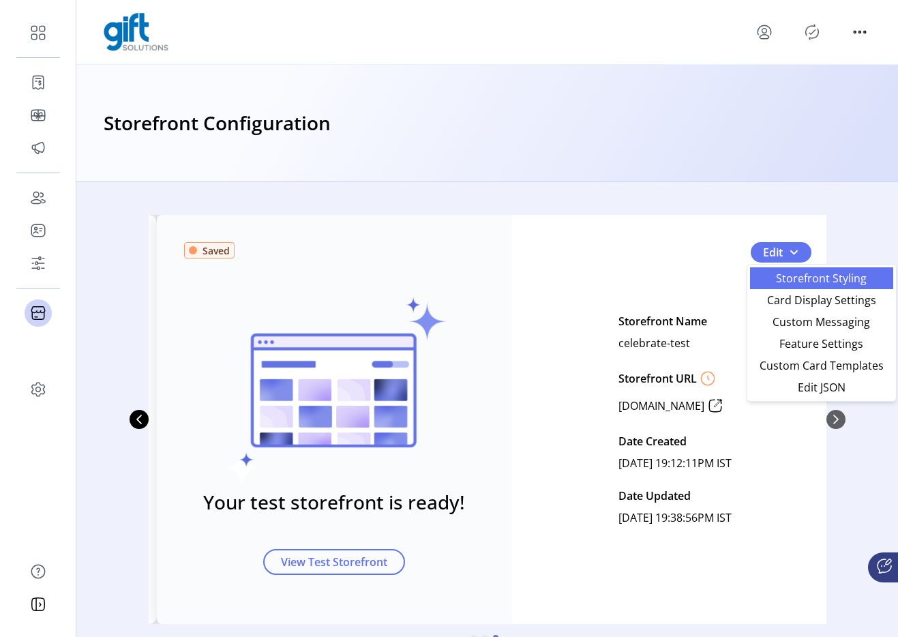
click at [794, 284] on span "Storefront Styling" at bounding box center [821, 278] width 127 height 11
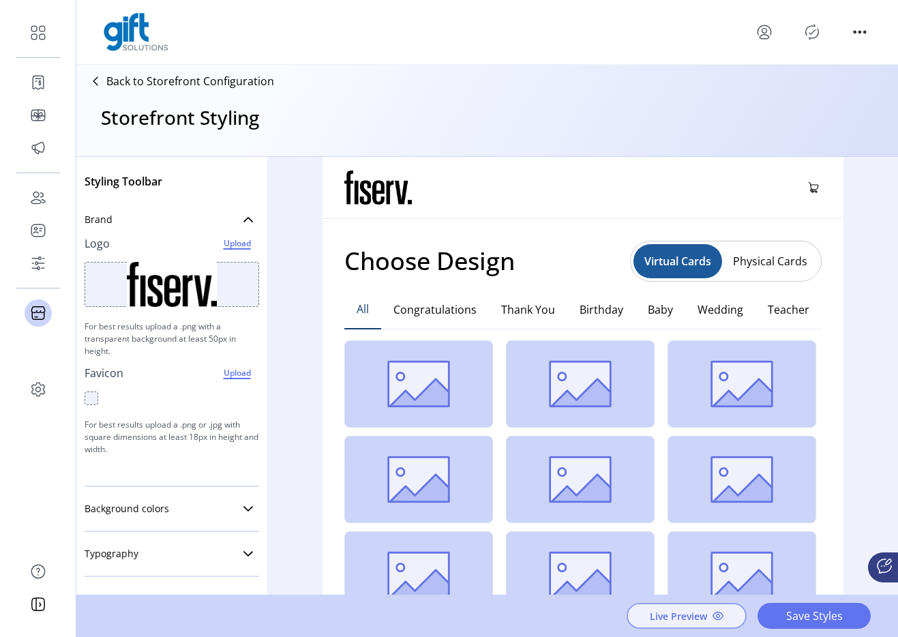
click at [698, 611] on span "Live Preview" at bounding box center [678, 616] width 57 height 14
click at [203, 82] on p "Back to Storefront Configuration" at bounding box center [190, 81] width 168 height 16
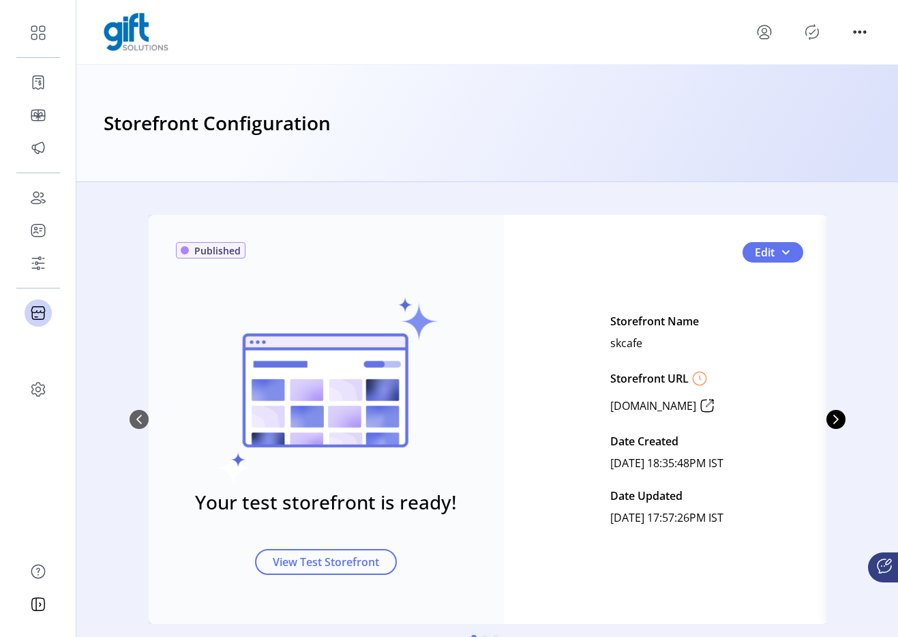
click at [843, 396] on div "Published Your test storefront is ready! View Test Storefront Edit Storefront N…" at bounding box center [487, 436] width 822 height 442
click at [835, 415] on icon "Next Page" at bounding box center [836, 419] width 11 height 11
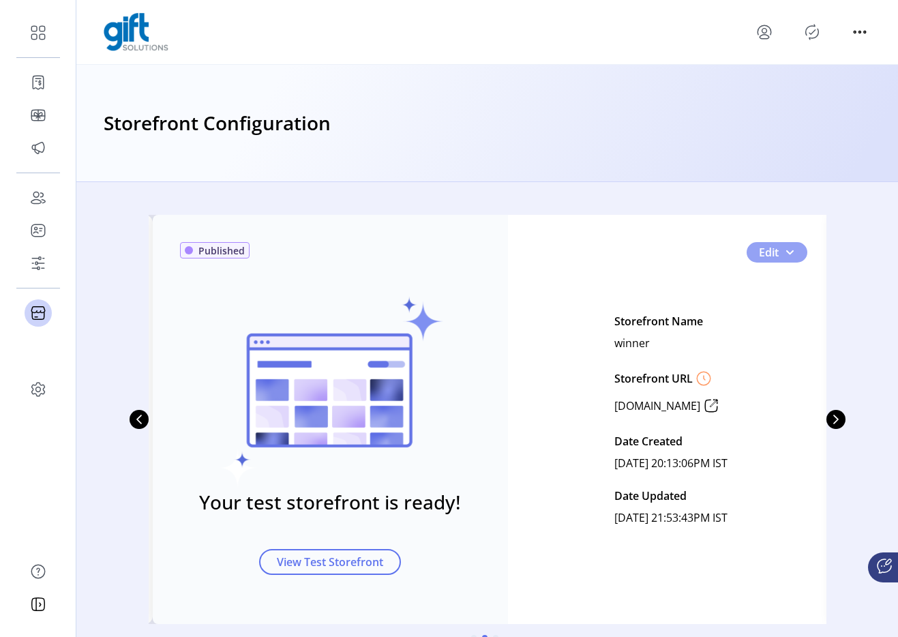
click at [790, 253] on span "1" at bounding box center [789, 252] width 11 height 11
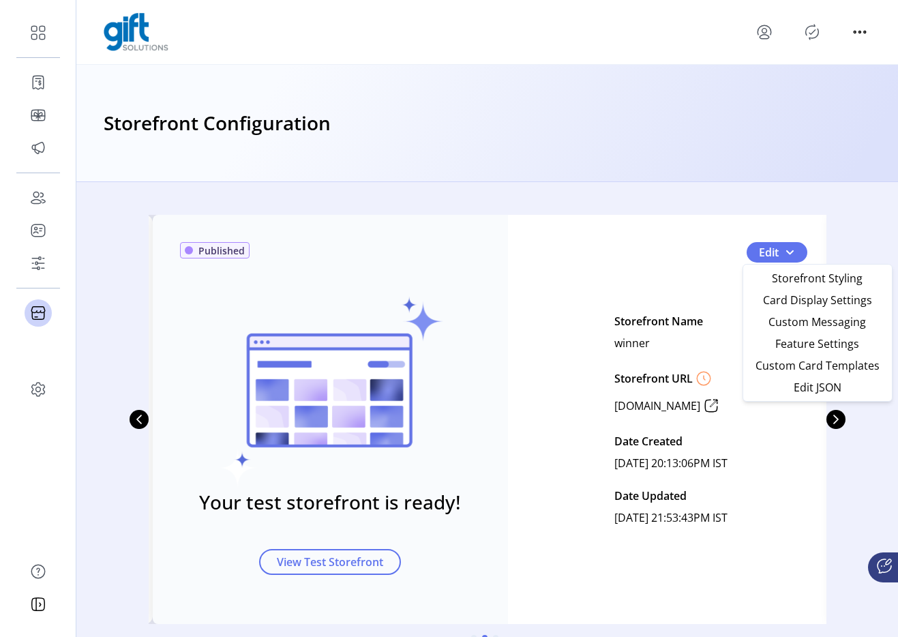
click at [647, 237] on div "Published Your test storefront is ready! View Test Storefront Edit Storefront N…" at bounding box center [494, 419] width 682 height 409
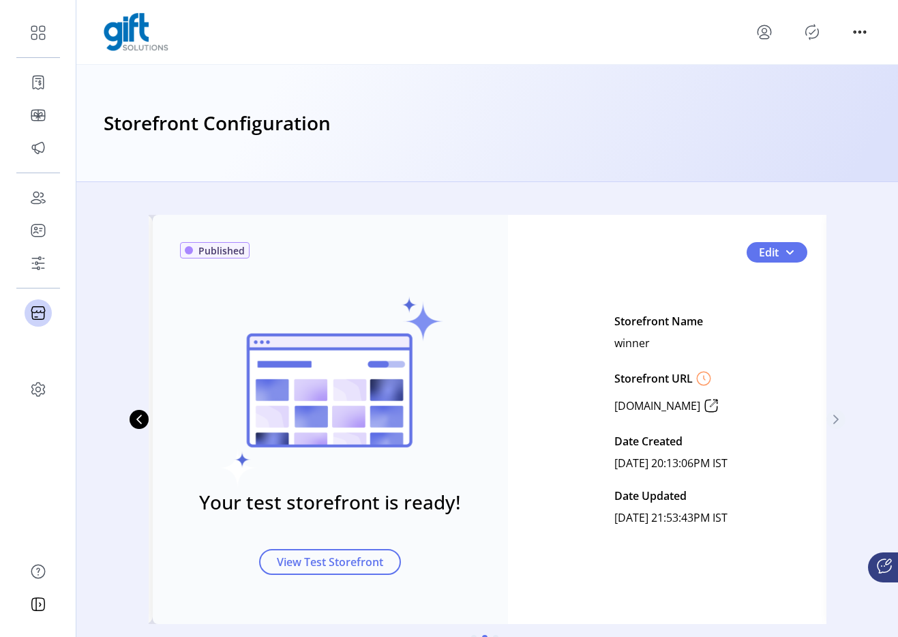
click at [831, 418] on icon "Next Page" at bounding box center [836, 419] width 11 height 11
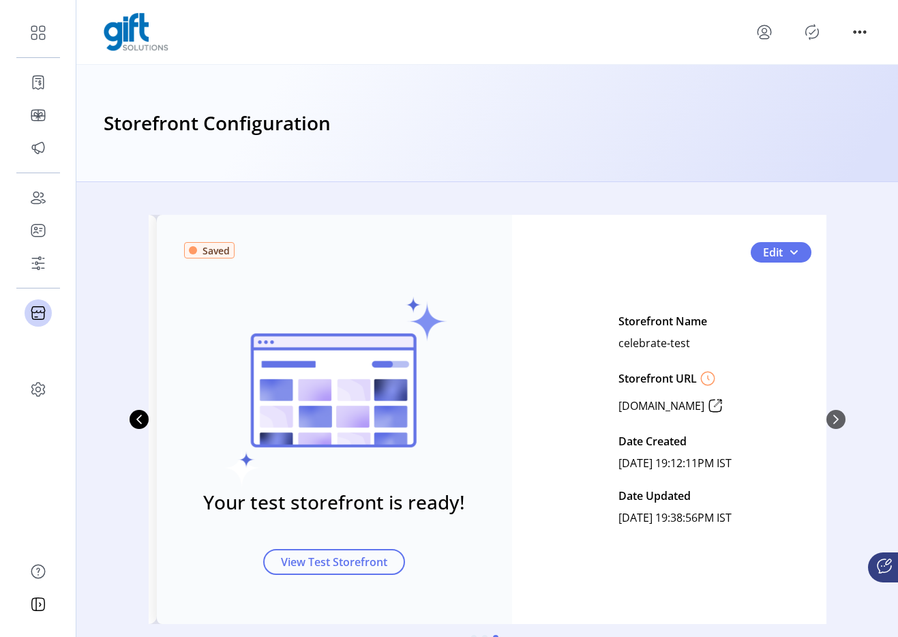
click at [804, 242] on div "Edit" at bounding box center [781, 252] width 61 height 20
click at [796, 252] on button "Edit" at bounding box center [781, 252] width 61 height 20
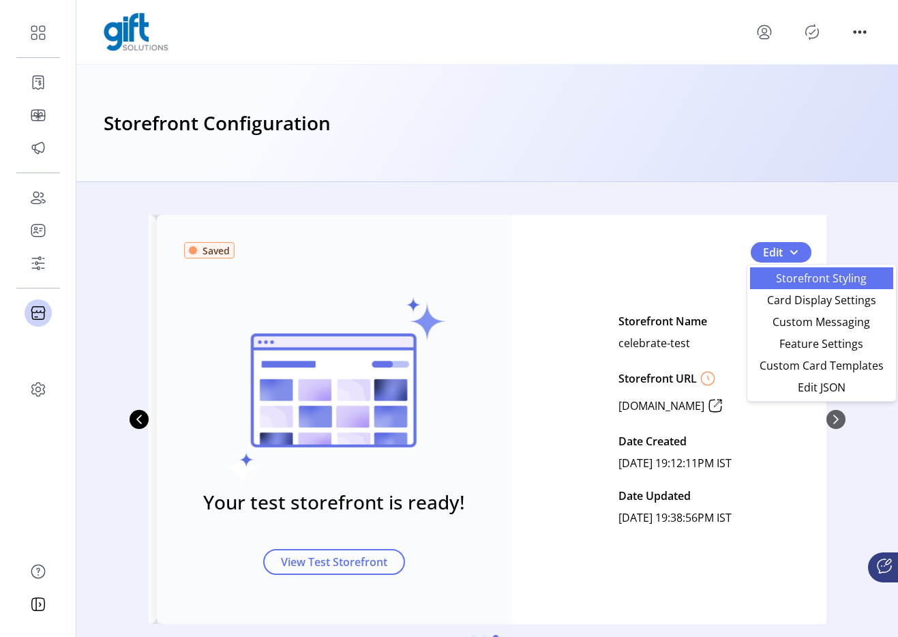
click at [781, 276] on span "Storefront Styling" at bounding box center [821, 278] width 127 height 11
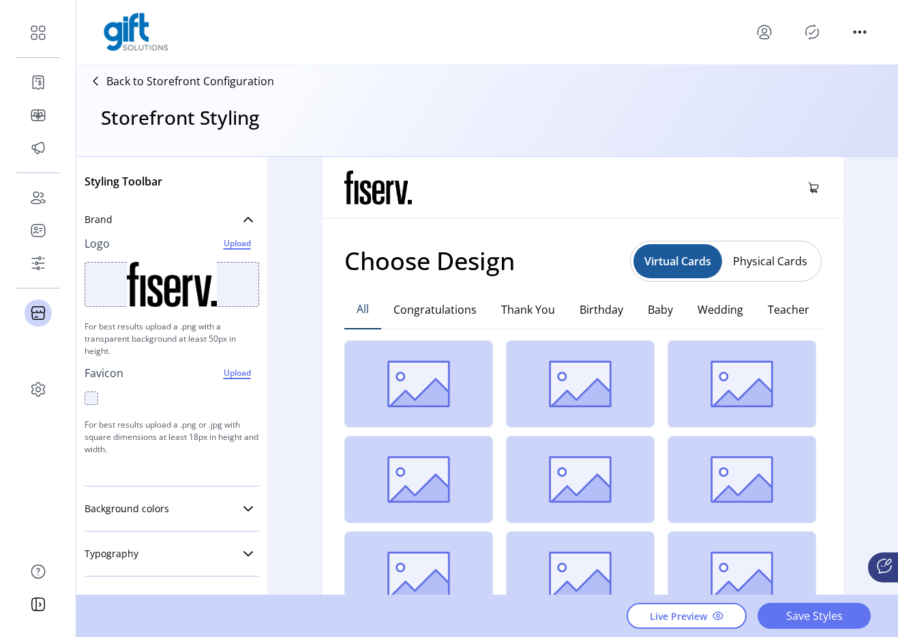
click at [229, 85] on p "Back to Storefront Configuration" at bounding box center [190, 81] width 168 height 16
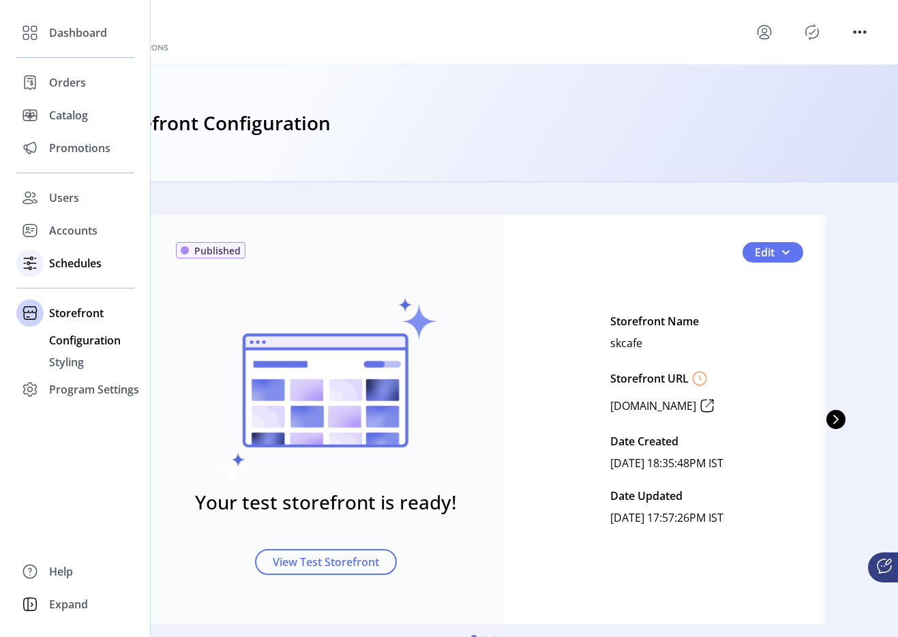
click at [43, 267] on div at bounding box center [29, 263] width 27 height 33
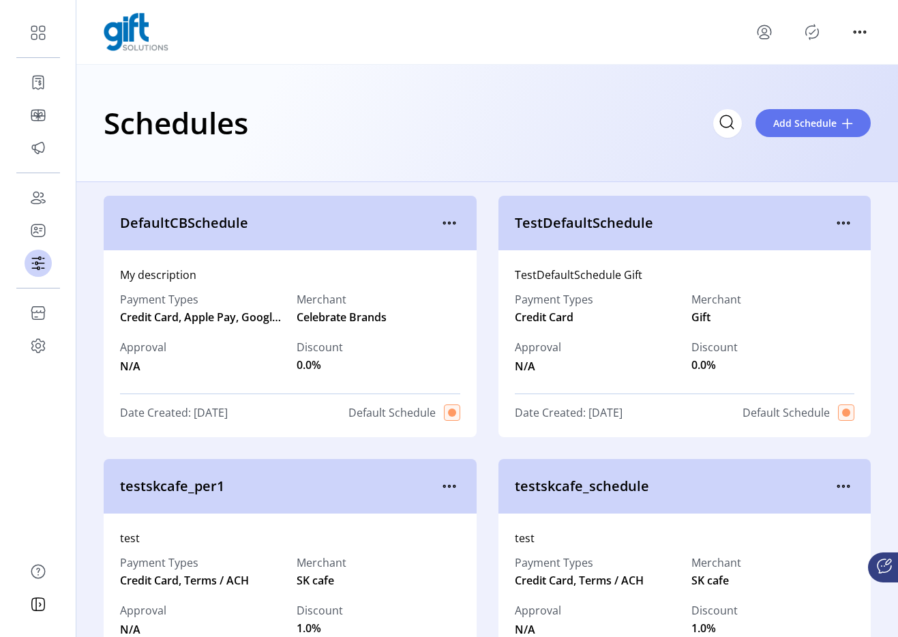
click at [259, 123] on div "Schedules Add Schedule" at bounding box center [487, 123] width 767 height 48
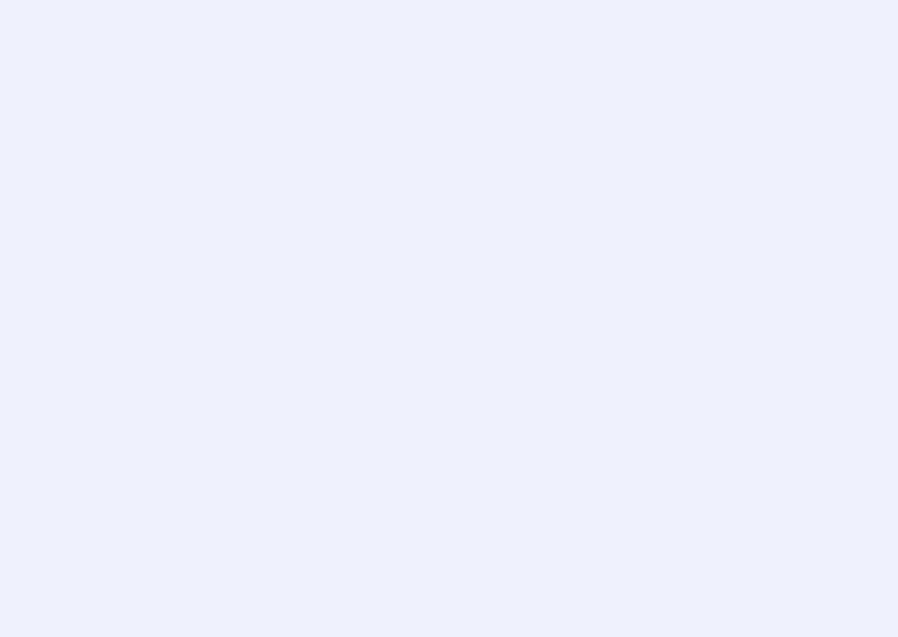
click at [563, 79] on div at bounding box center [449, 318] width 898 height 637
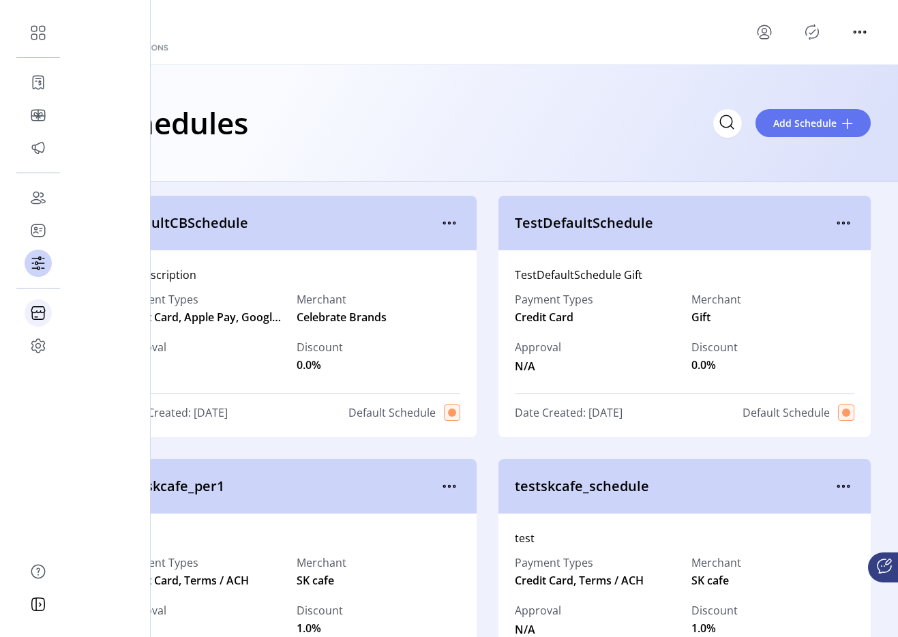
click at [39, 321] on icon at bounding box center [38, 313] width 22 height 22
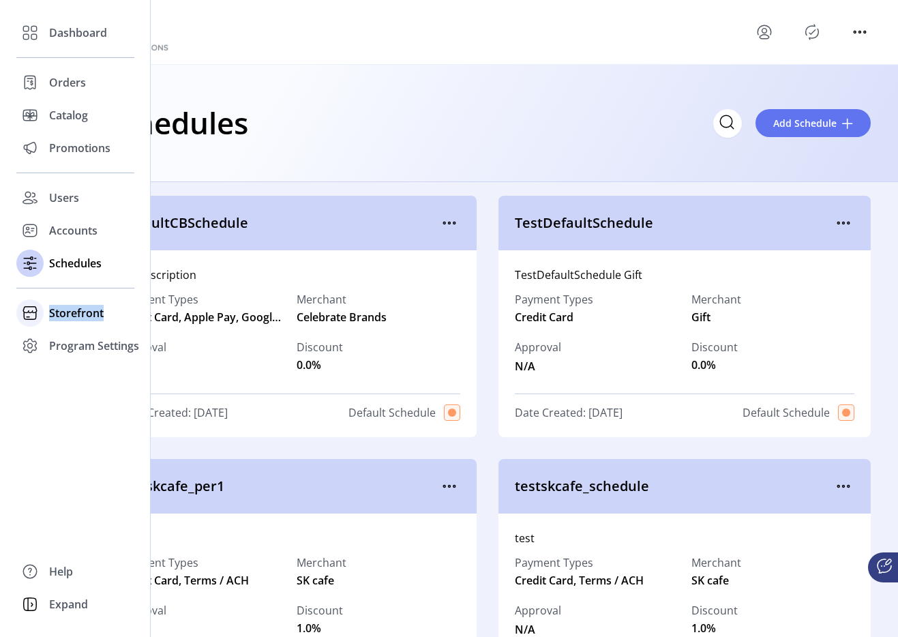
click at [96, 316] on span "Storefront" at bounding box center [76, 313] width 55 height 16
click at [96, 340] on span "Configuration" at bounding box center [85, 340] width 72 height 16
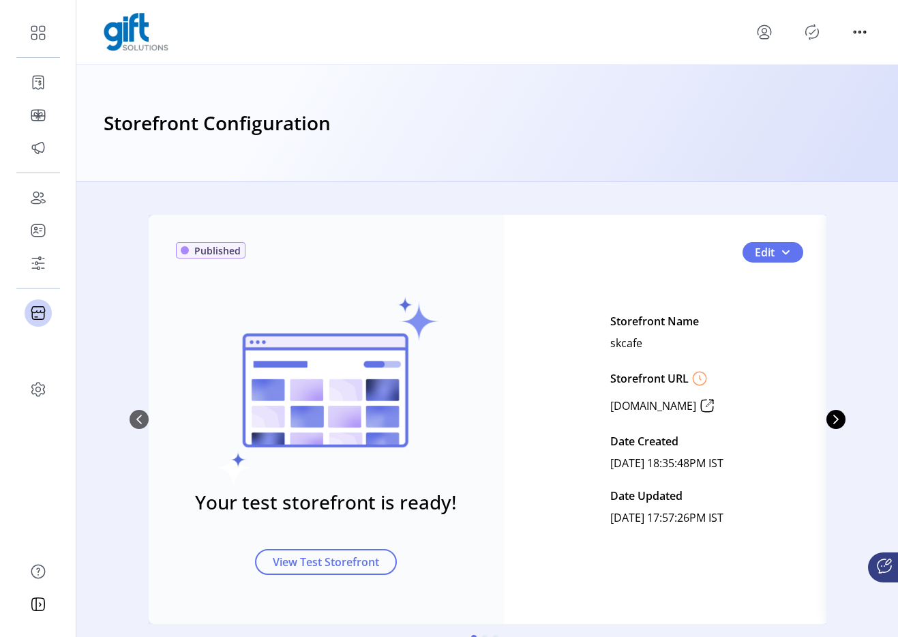
drag, startPoint x: 569, startPoint y: 333, endPoint x: 648, endPoint y: 333, distance: 79.8
click at [648, 333] on div "Edit Storefront Name skcafe Storefront URL www.skcafe.gift.solutions Date Creat…" at bounding box center [667, 419] width 272 height 218
click at [833, 417] on icon "Next Page" at bounding box center [836, 419] width 11 height 11
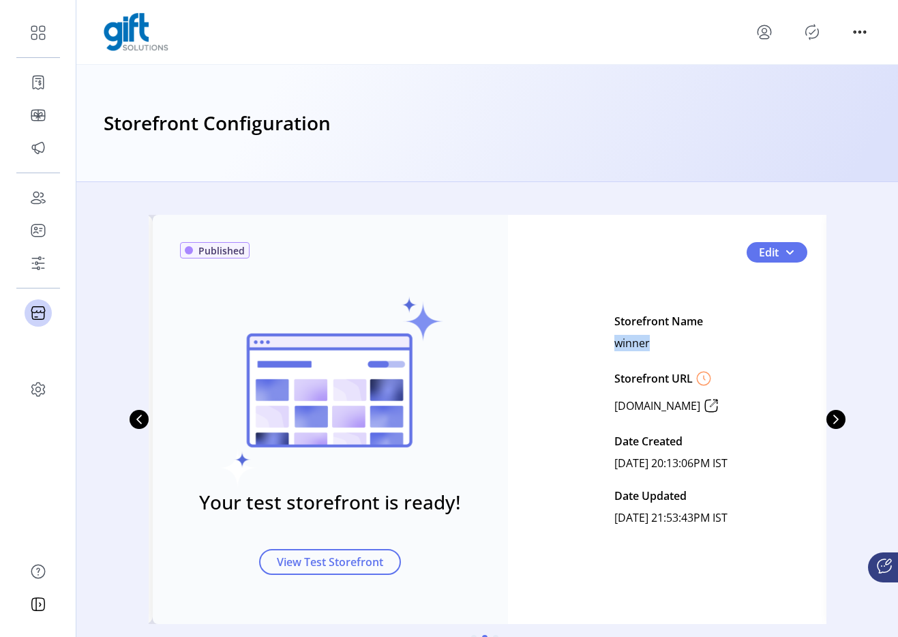
drag, startPoint x: 591, startPoint y: 346, endPoint x: 640, endPoint y: 347, distance: 49.1
click at [640, 347] on div "Storefront Name winner Storefront URL www.winner.gift.solutions Date Created Ju…" at bounding box center [670, 419] width 113 height 218
click at [788, 258] on button "Edit" at bounding box center [777, 252] width 61 height 20
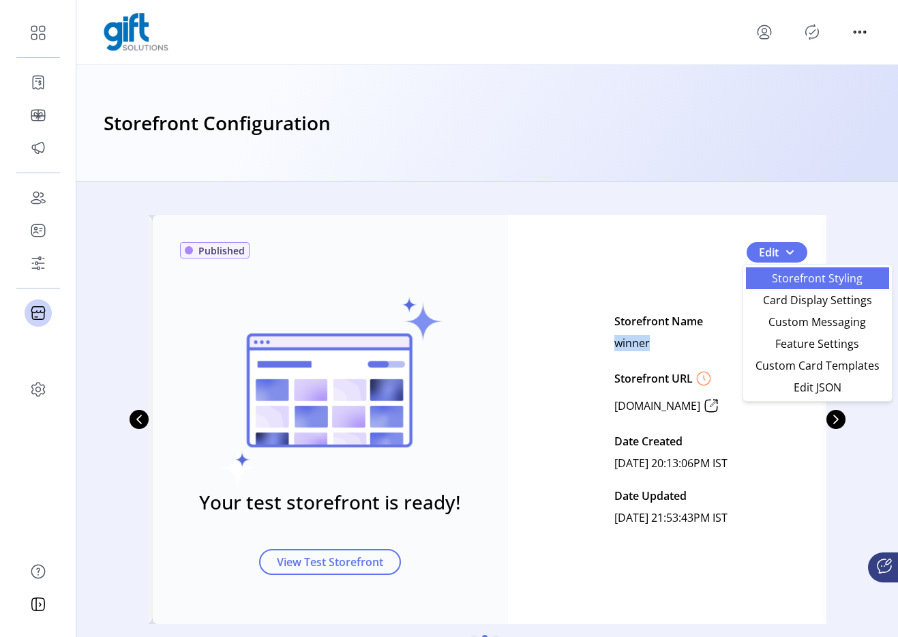
click at [795, 274] on span "Storefront Styling" at bounding box center [817, 278] width 127 height 11
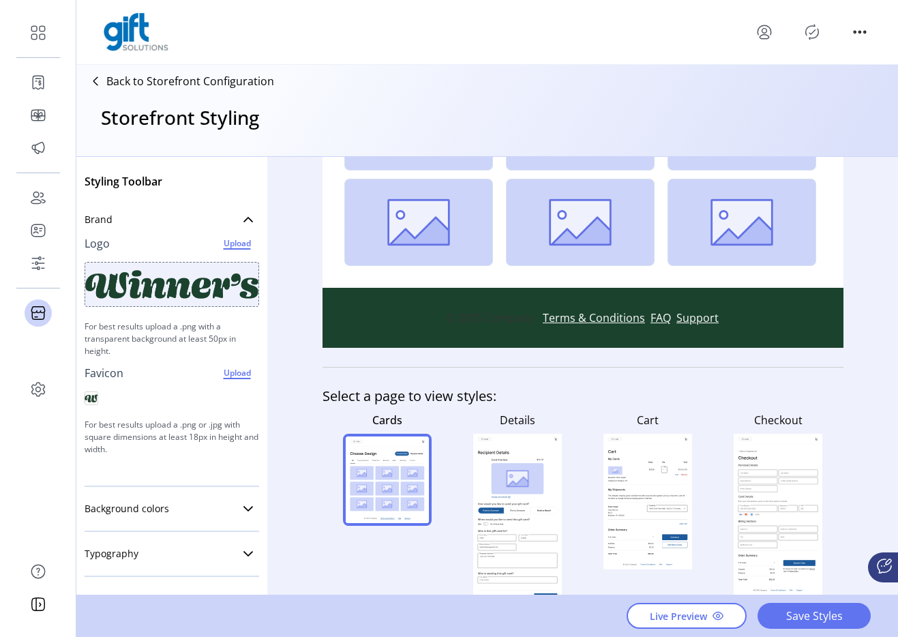
scroll to position [369, 0]
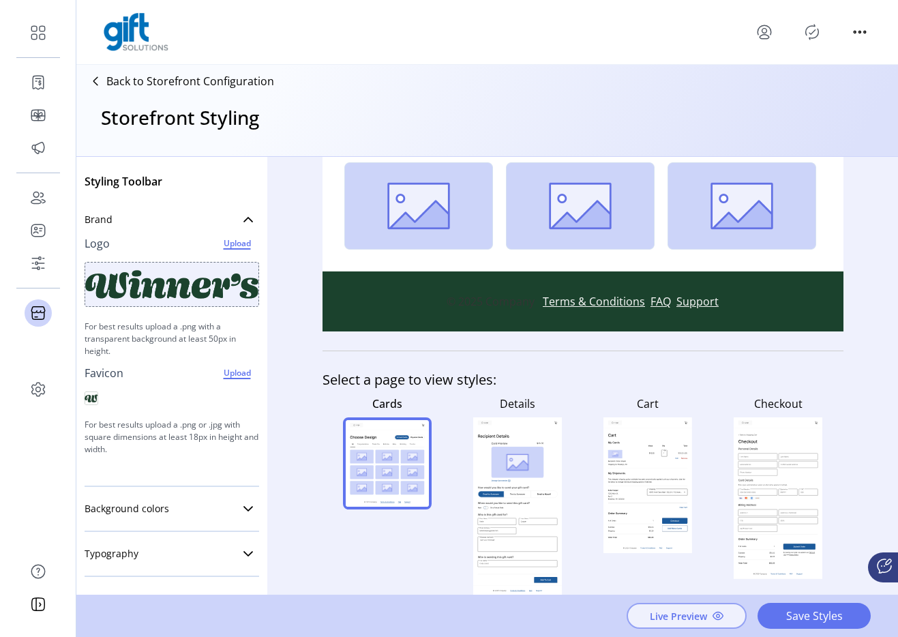
click at [672, 614] on span "Live Preview" at bounding box center [678, 616] width 57 height 14
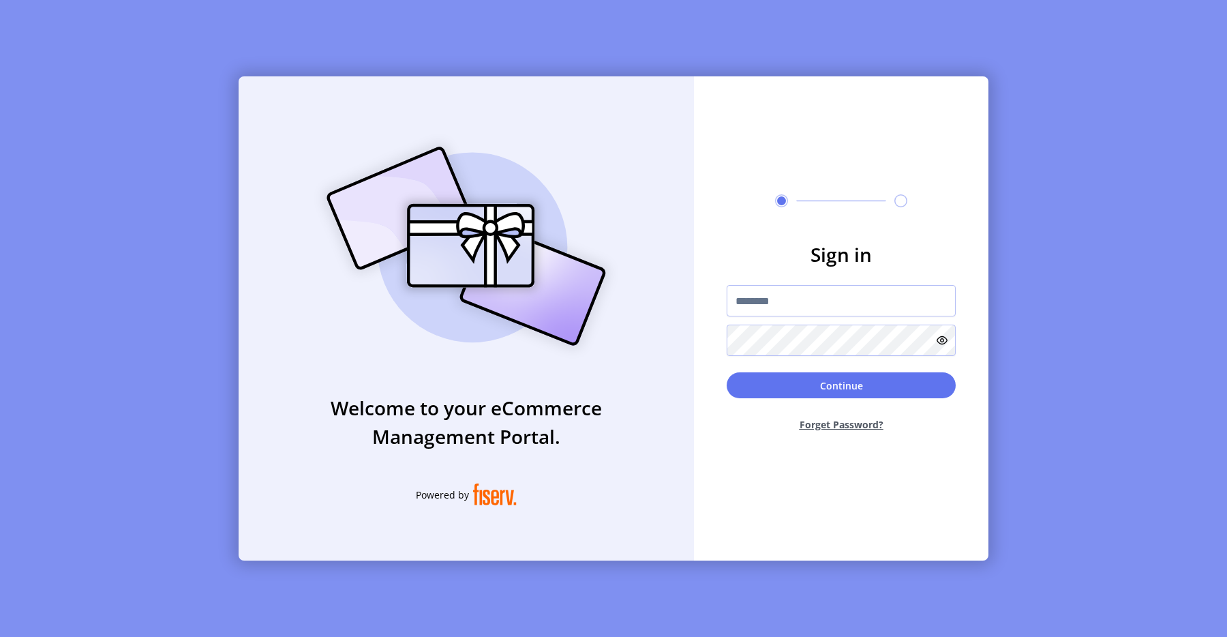
click at [317, 55] on div "Welcome to your eCommerce Management Portal. Powered by Sign in Continue Forget…" at bounding box center [613, 318] width 1227 height 637
click at [494, 39] on div "Welcome to your eCommerce Management Portal. Powered by Sign in Continue Forget…" at bounding box center [613, 318] width 1227 height 637
click at [752, 314] on input "text" at bounding box center [841, 300] width 229 height 31
type input "**********"
click at [768, 386] on button "Continue" at bounding box center [841, 385] width 229 height 26
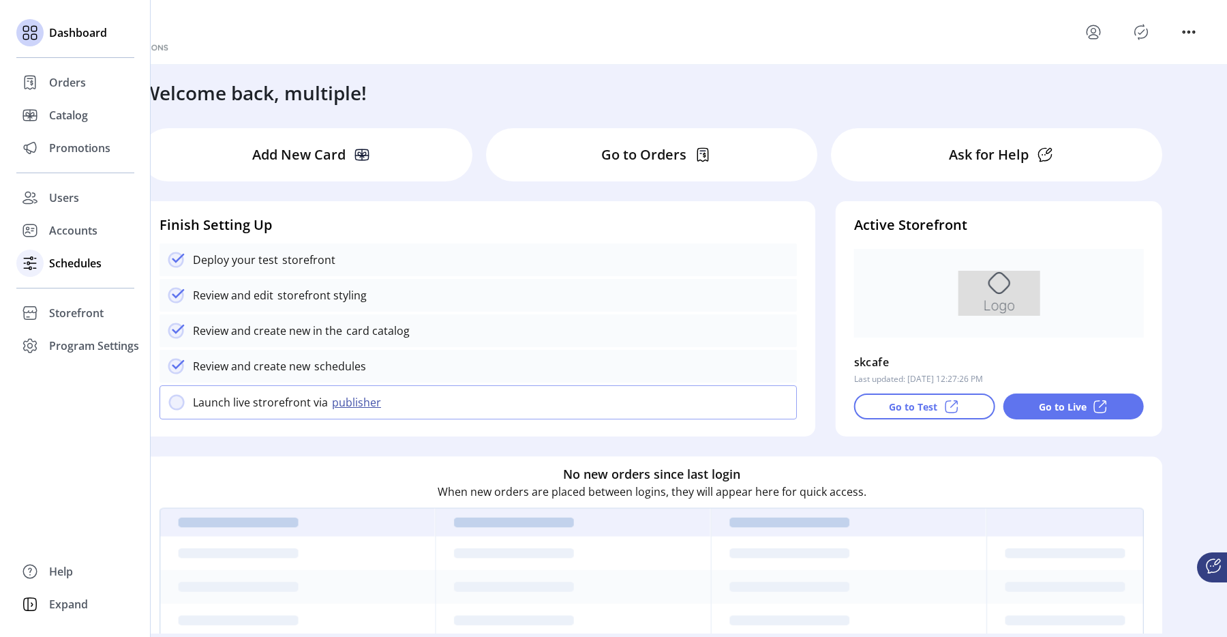
click at [36, 261] on icon at bounding box center [30, 263] width 22 height 22
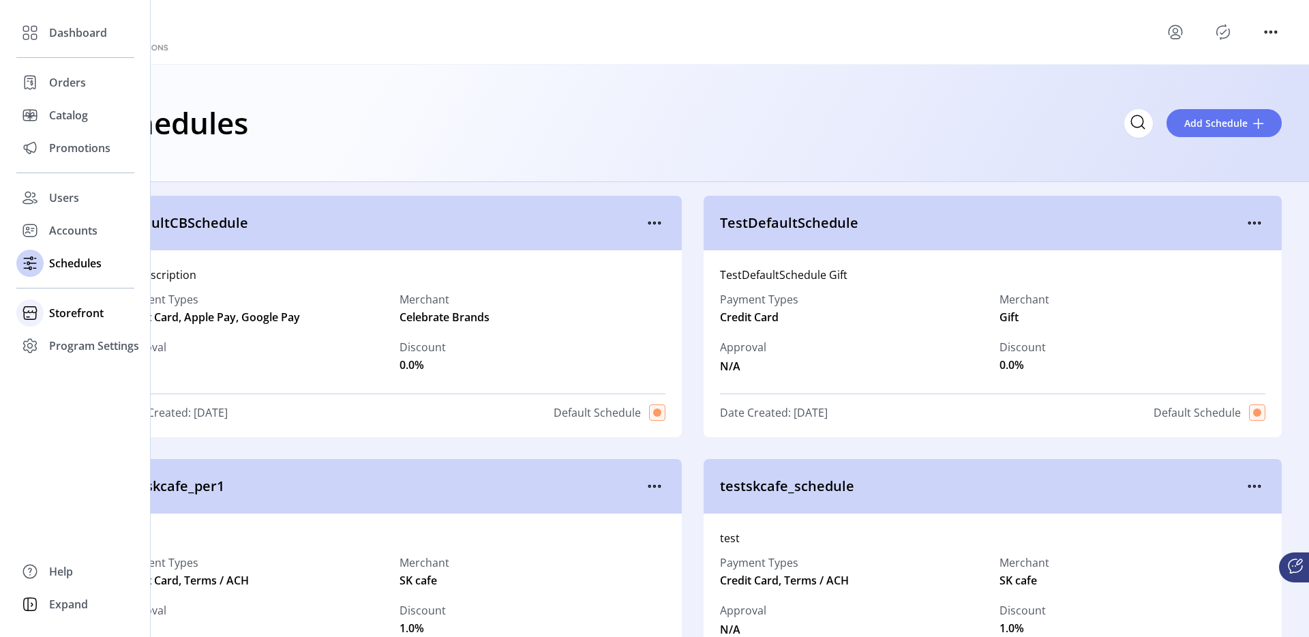
click at [30, 304] on icon at bounding box center [30, 313] width 22 height 22
click at [63, 332] on span "Configuration" at bounding box center [85, 340] width 72 height 16
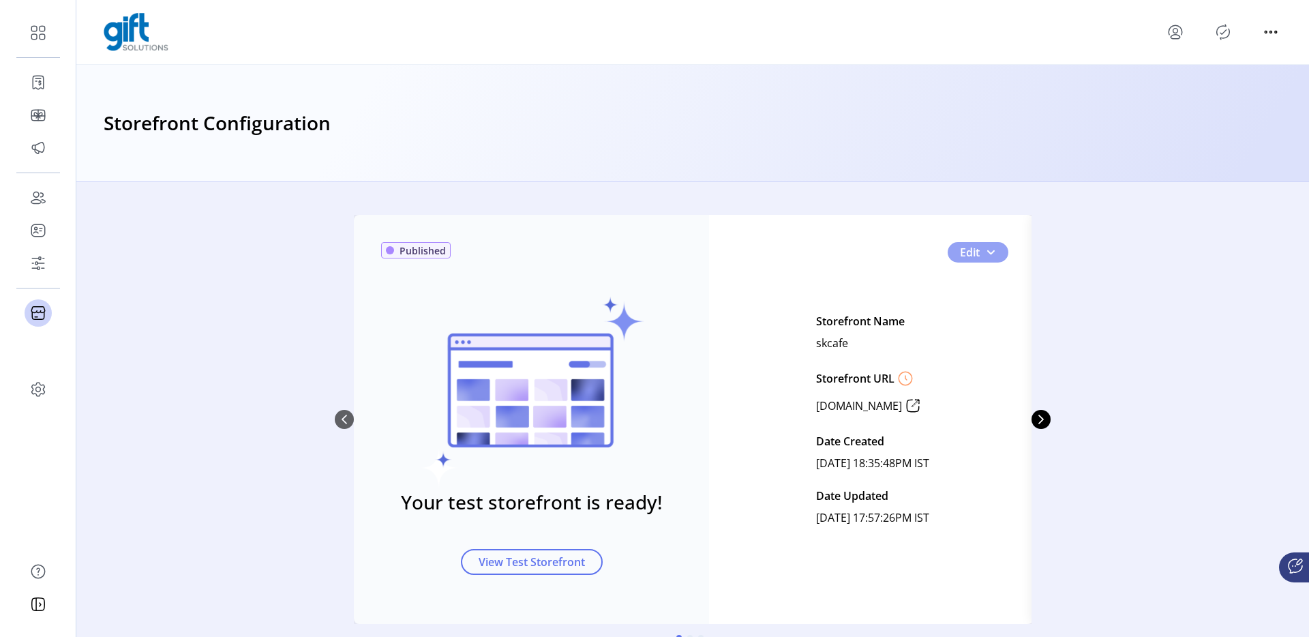
click at [991, 254] on span "0" at bounding box center [990, 252] width 11 height 11
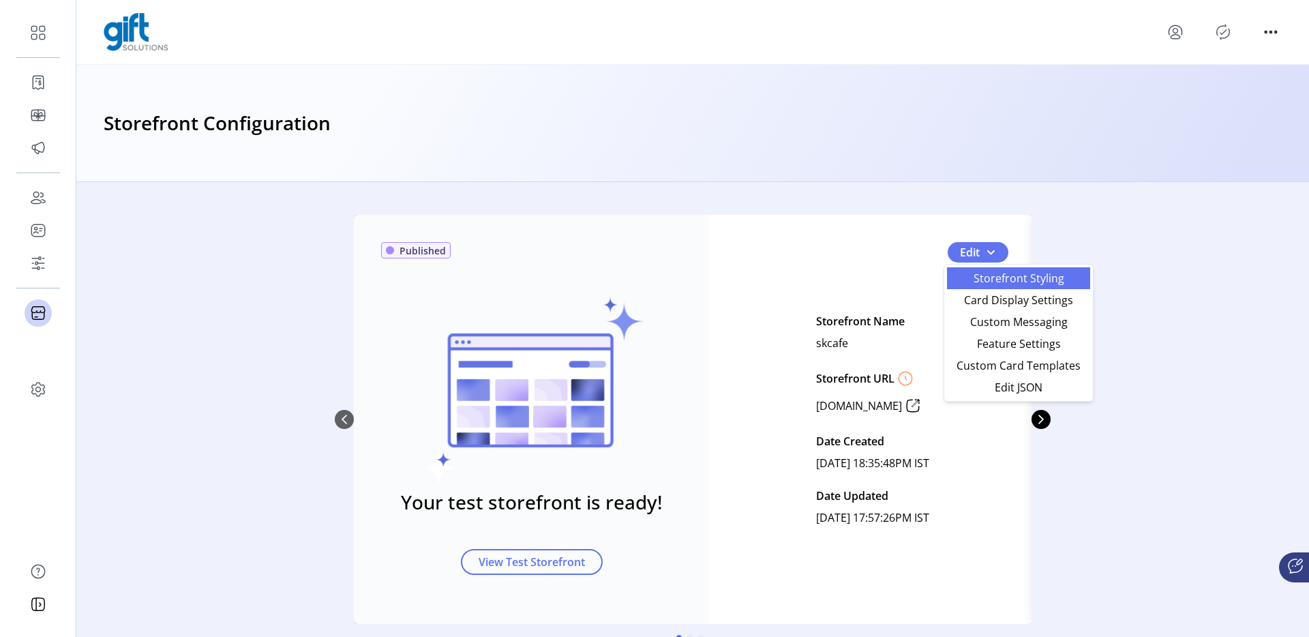
click at [985, 282] on span "Storefront Styling" at bounding box center [1018, 278] width 127 height 11
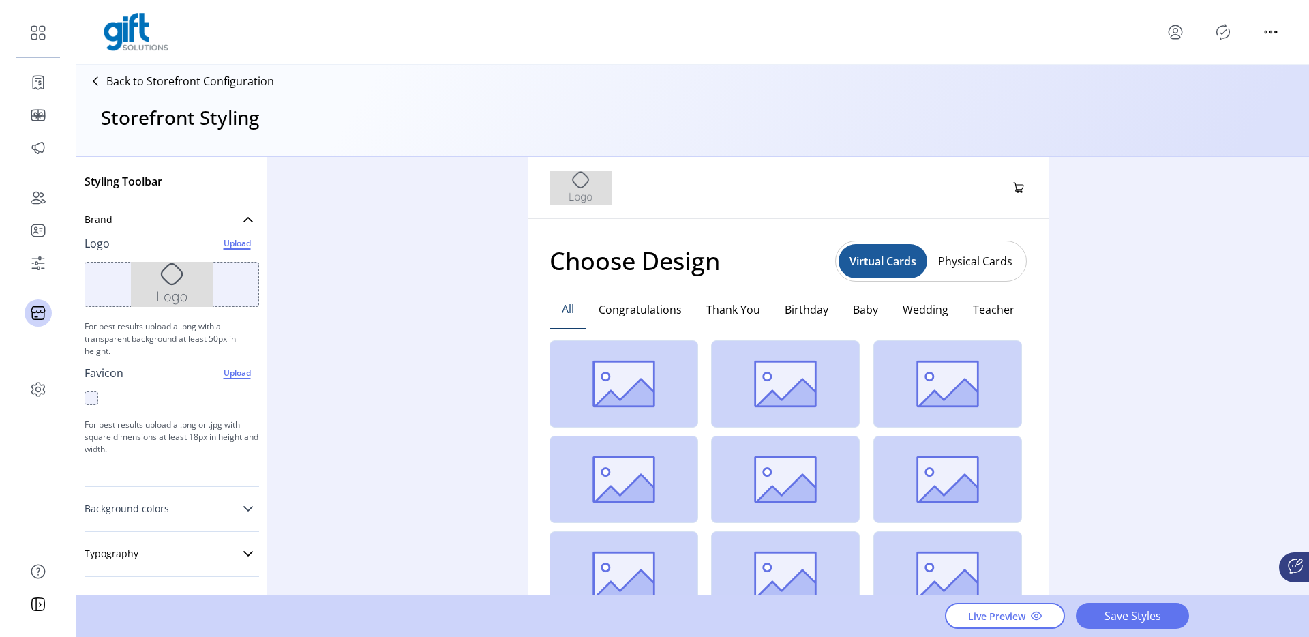
click at [244, 500] on link "Background colors" at bounding box center [172, 508] width 175 height 27
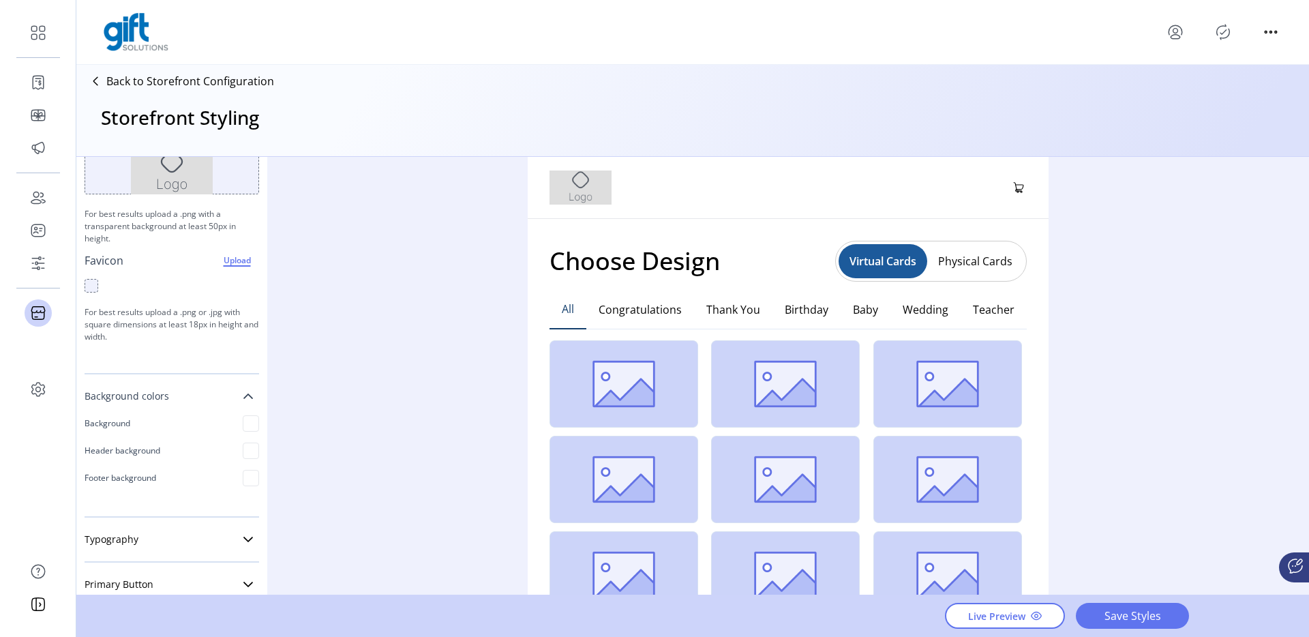
scroll to position [118, 0]
click at [248, 417] on div at bounding box center [251, 418] width 16 height 16
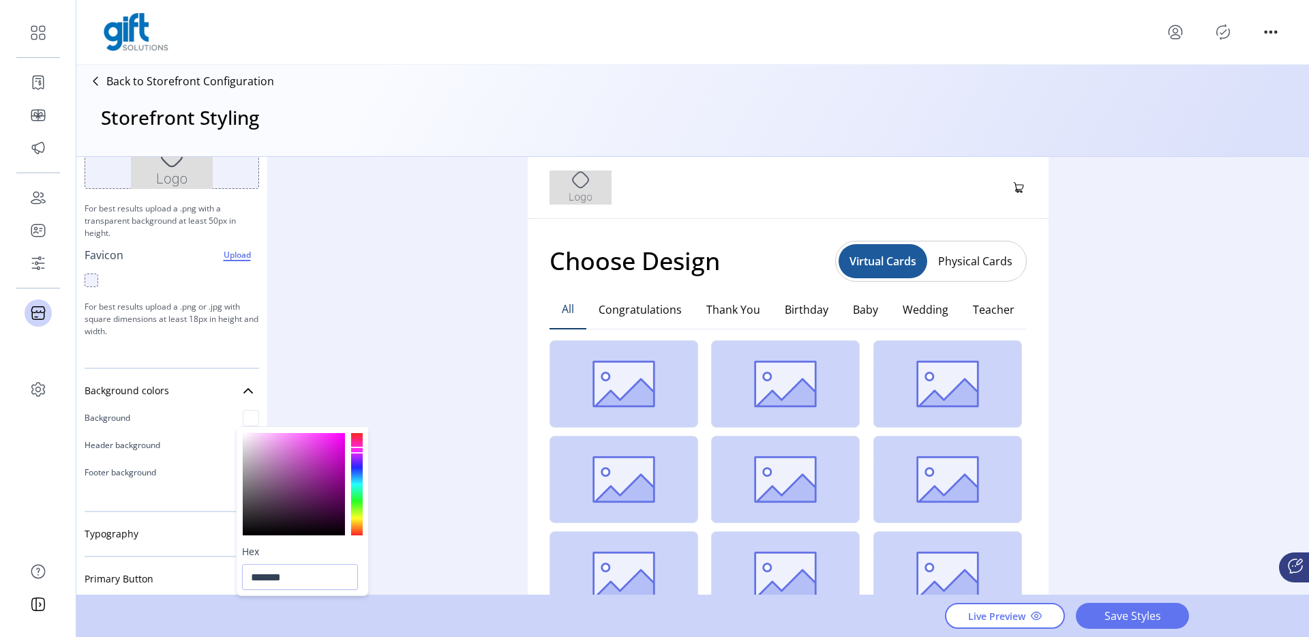
click at [309, 478] on div at bounding box center [294, 484] width 102 height 102
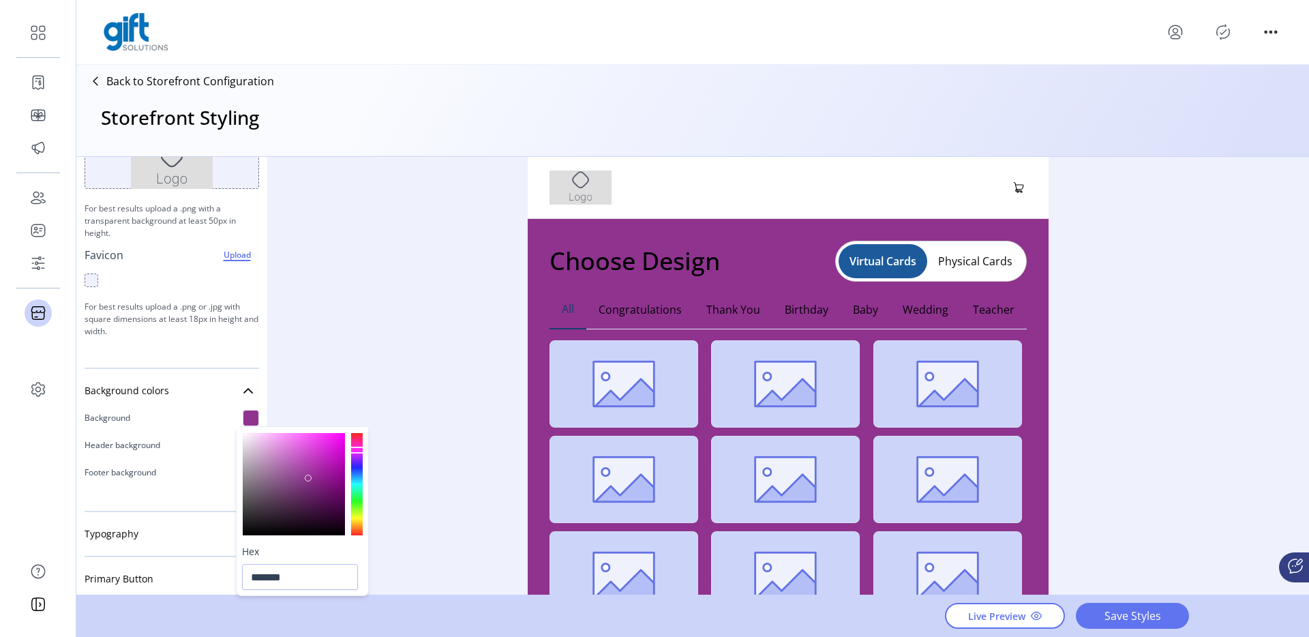
click at [282, 464] on div at bounding box center [294, 484] width 102 height 102
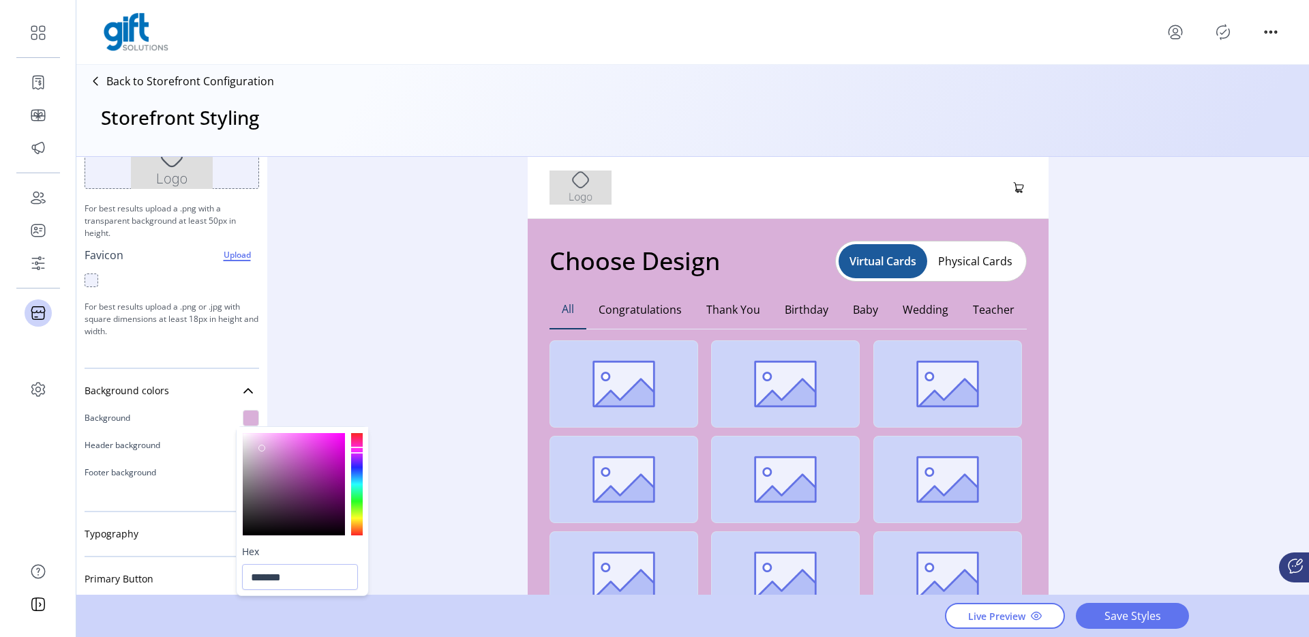
click at [263, 448] on div at bounding box center [294, 484] width 102 height 102
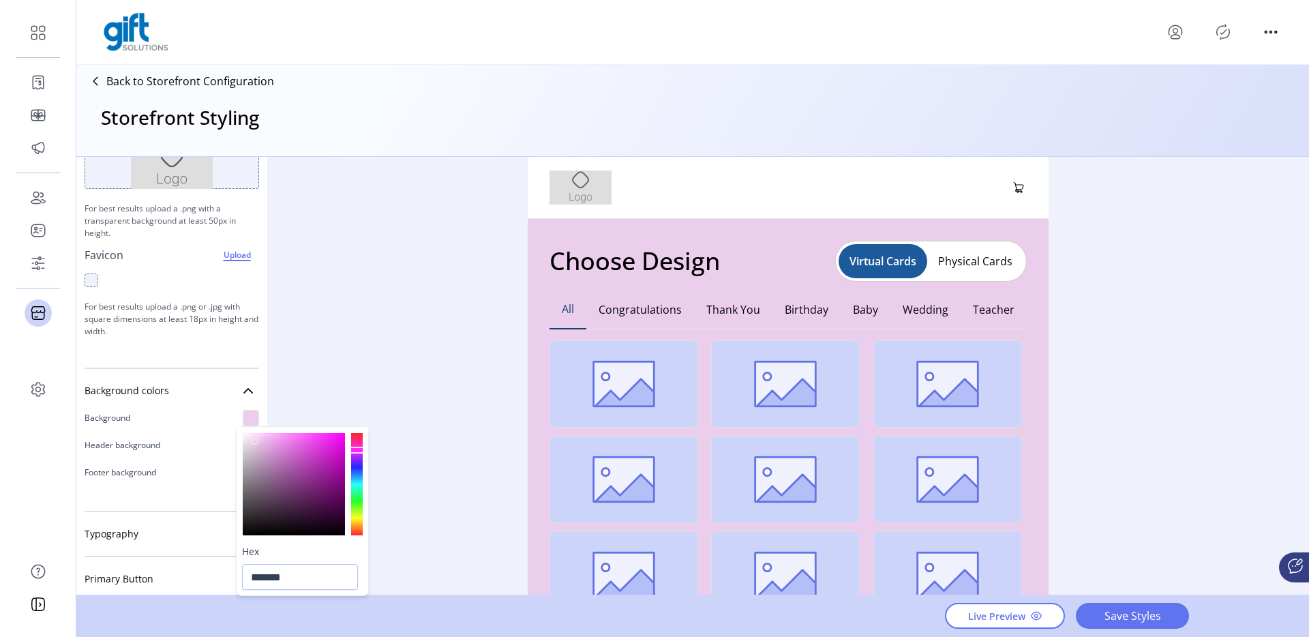
click at [254, 438] on div at bounding box center [294, 484] width 102 height 102
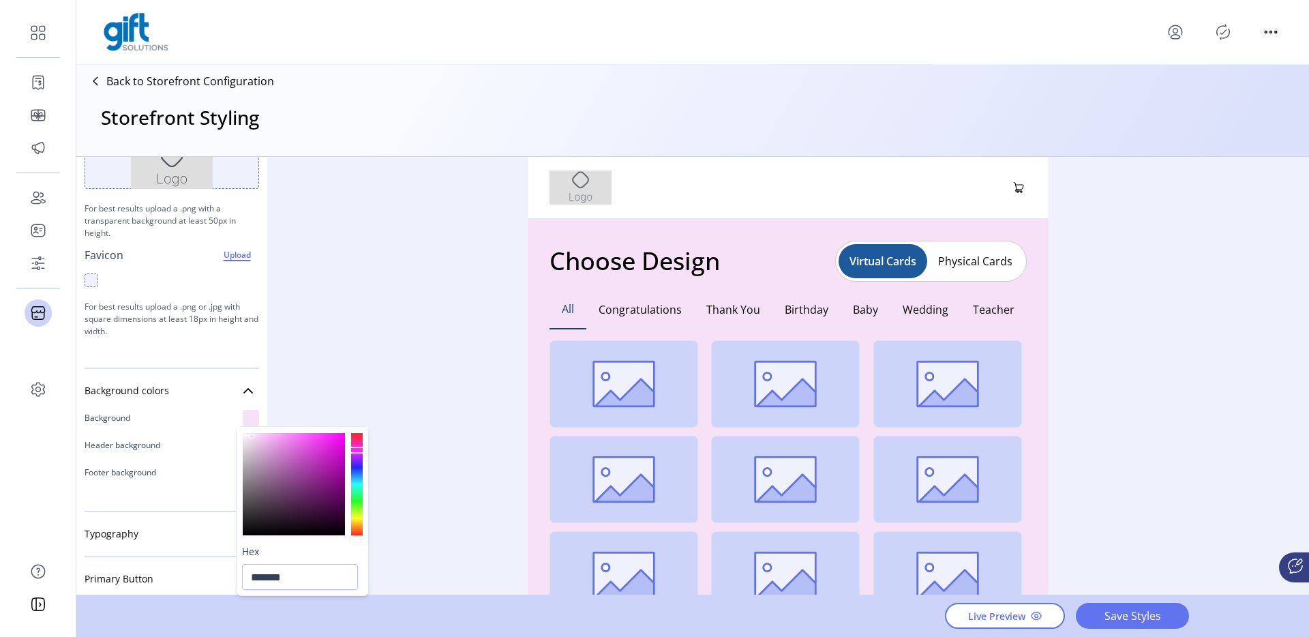
type input "*******"
click at [254, 436] on div at bounding box center [253, 435] width 7 height 7
click at [233, 87] on p "Back to Storefront Configuration" at bounding box center [190, 81] width 168 height 16
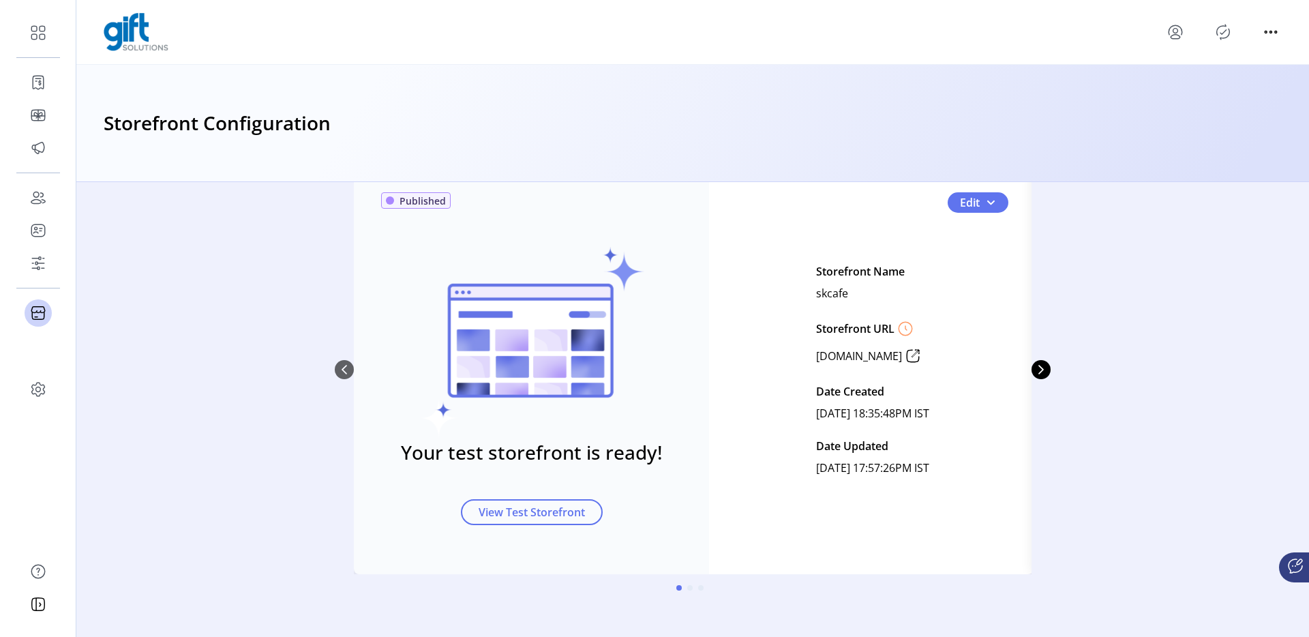
scroll to position [53, 0]
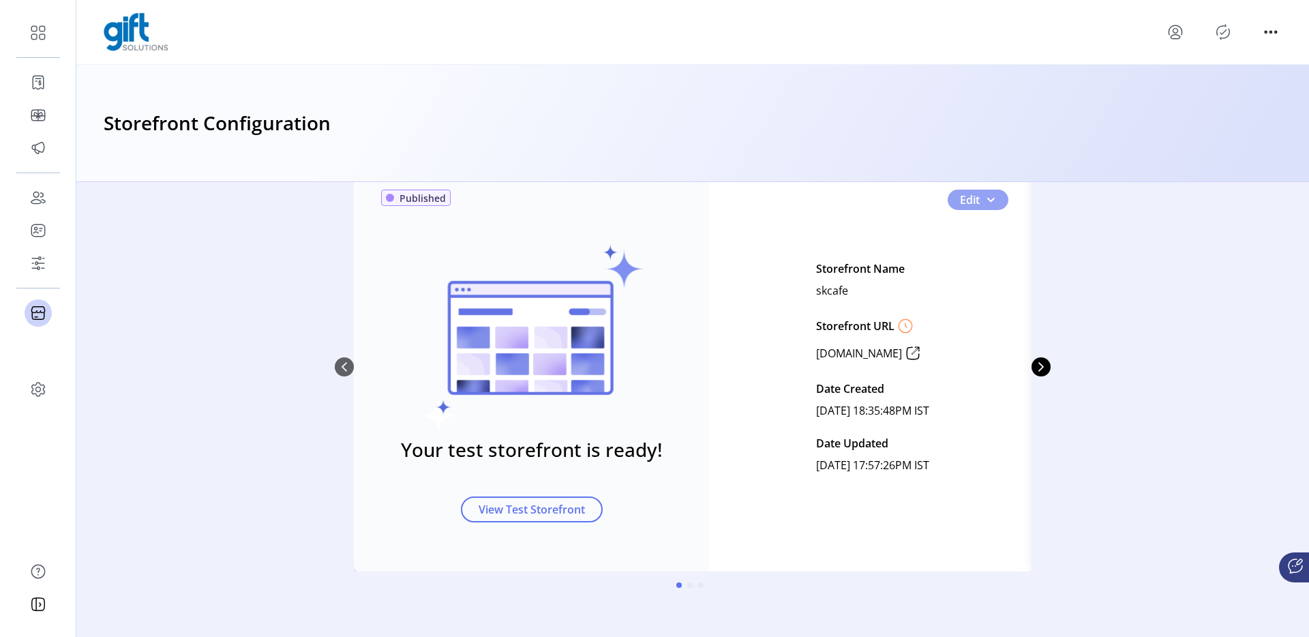
click at [985, 203] on span "0" at bounding box center [990, 199] width 11 height 11
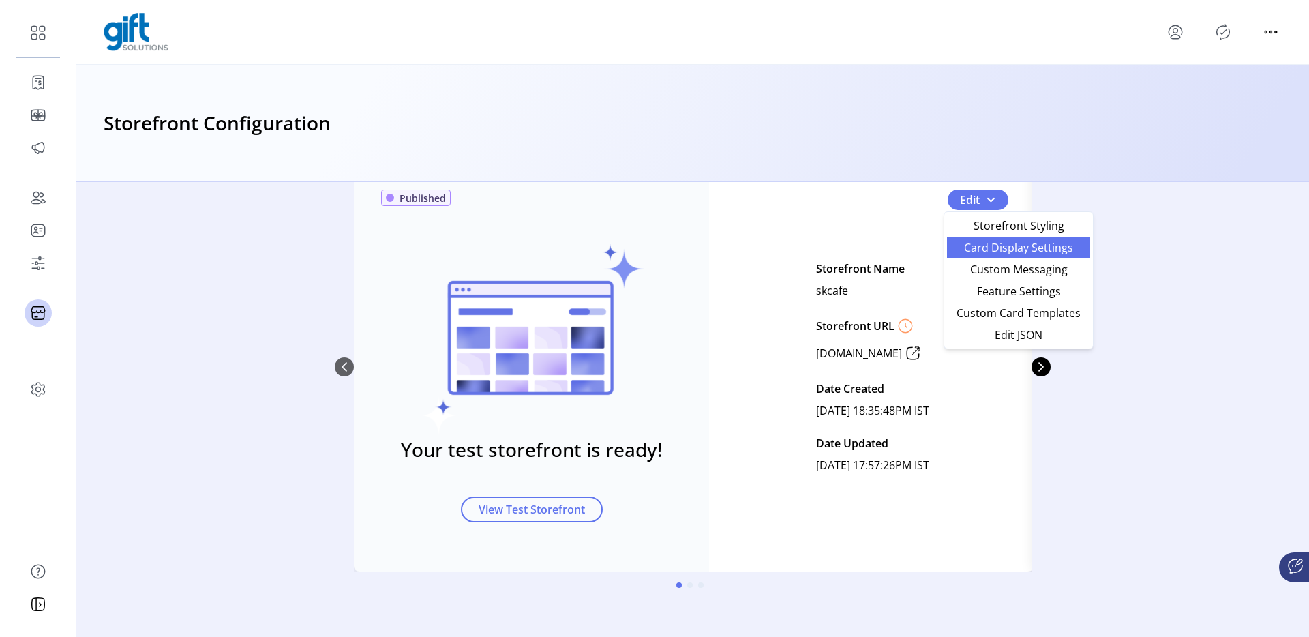
click at [996, 244] on span "Card Display Settings" at bounding box center [1018, 247] width 127 height 11
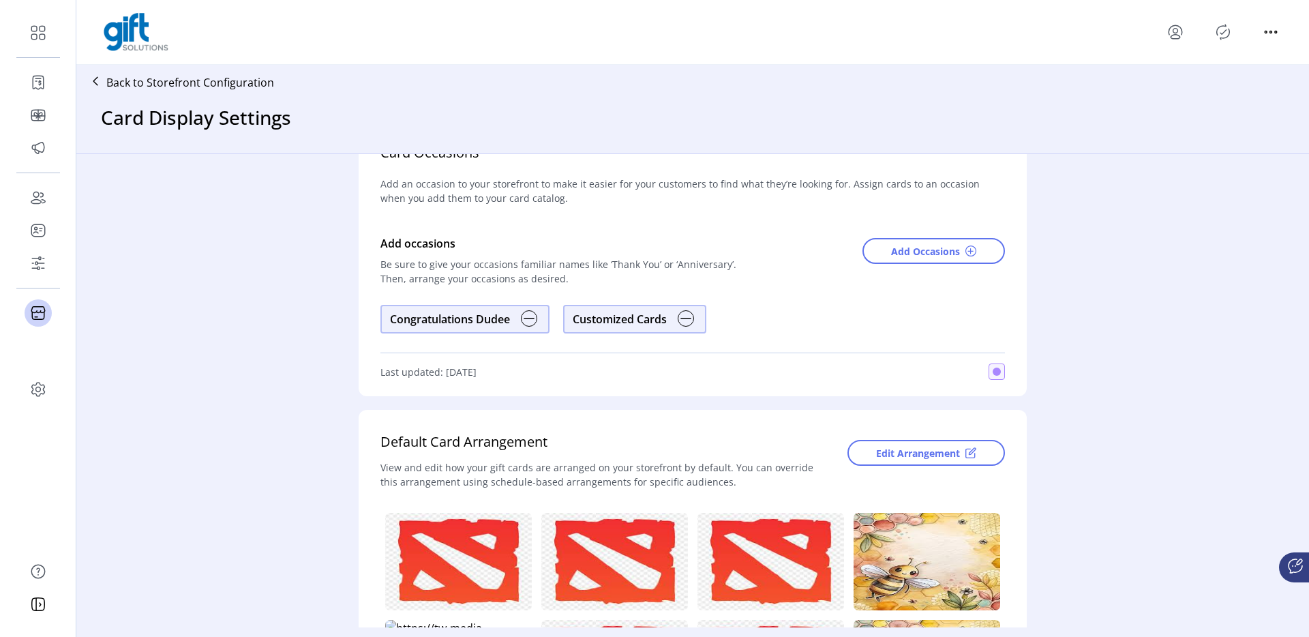
scroll to position [27, 0]
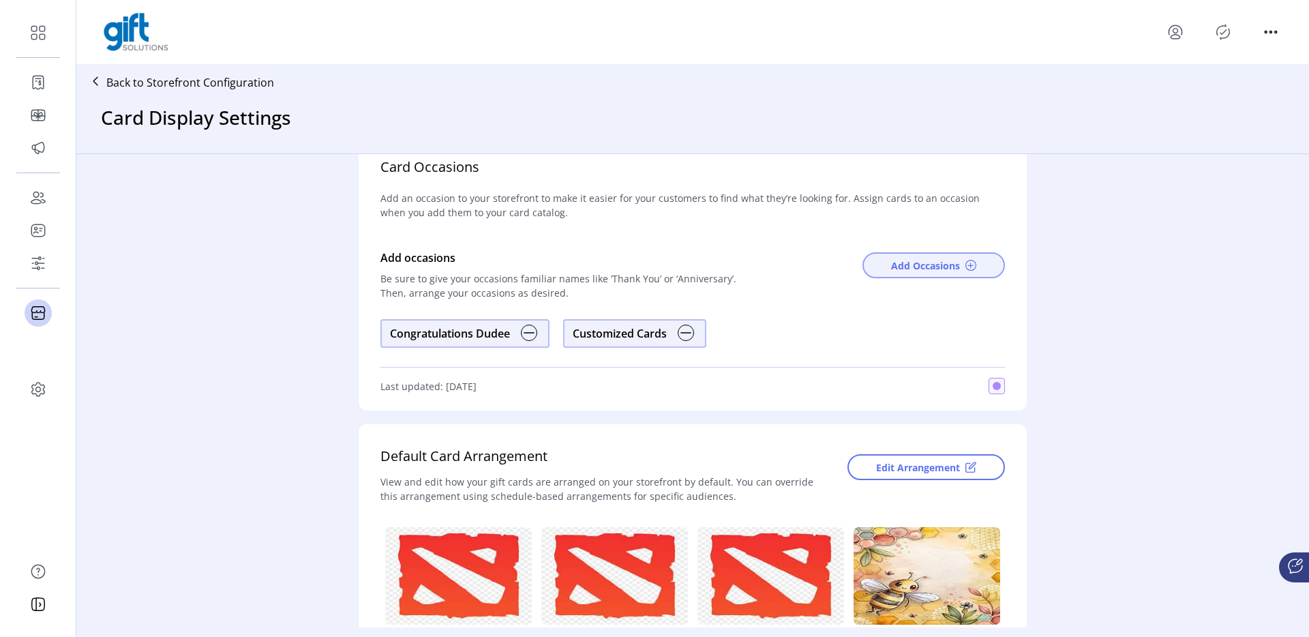
click at [911, 260] on span "Add Occasions" at bounding box center [925, 265] width 69 height 14
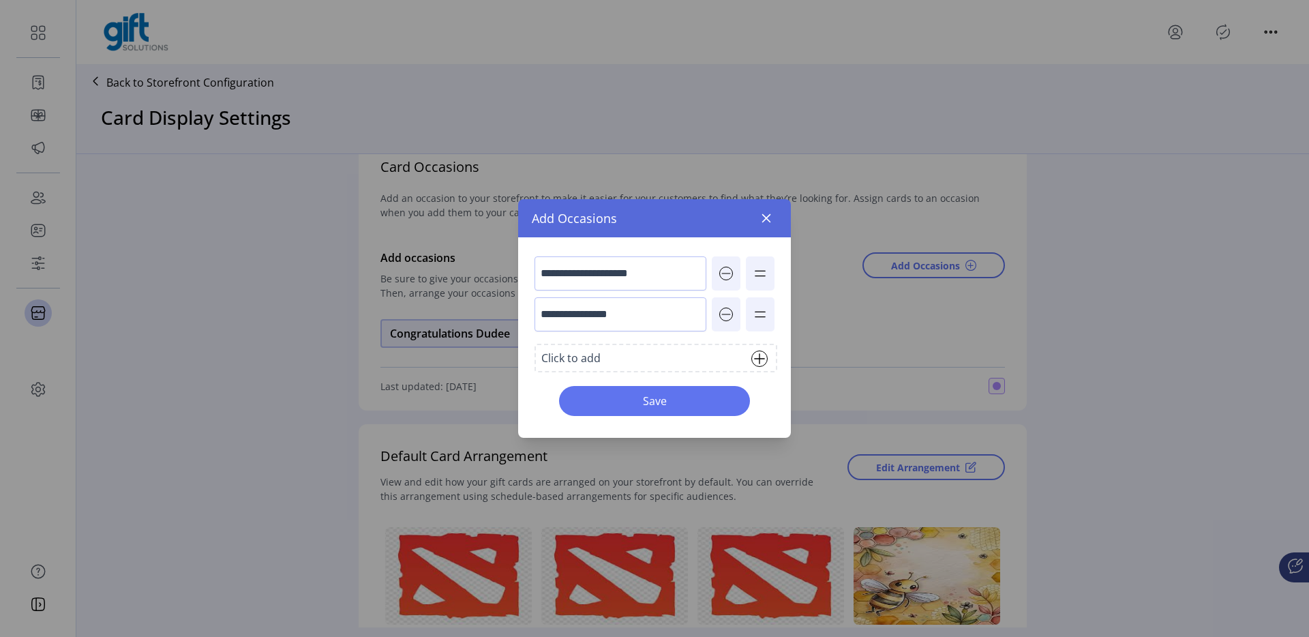
click at [616, 365] on div "Click to add" at bounding box center [656, 358] width 243 height 29
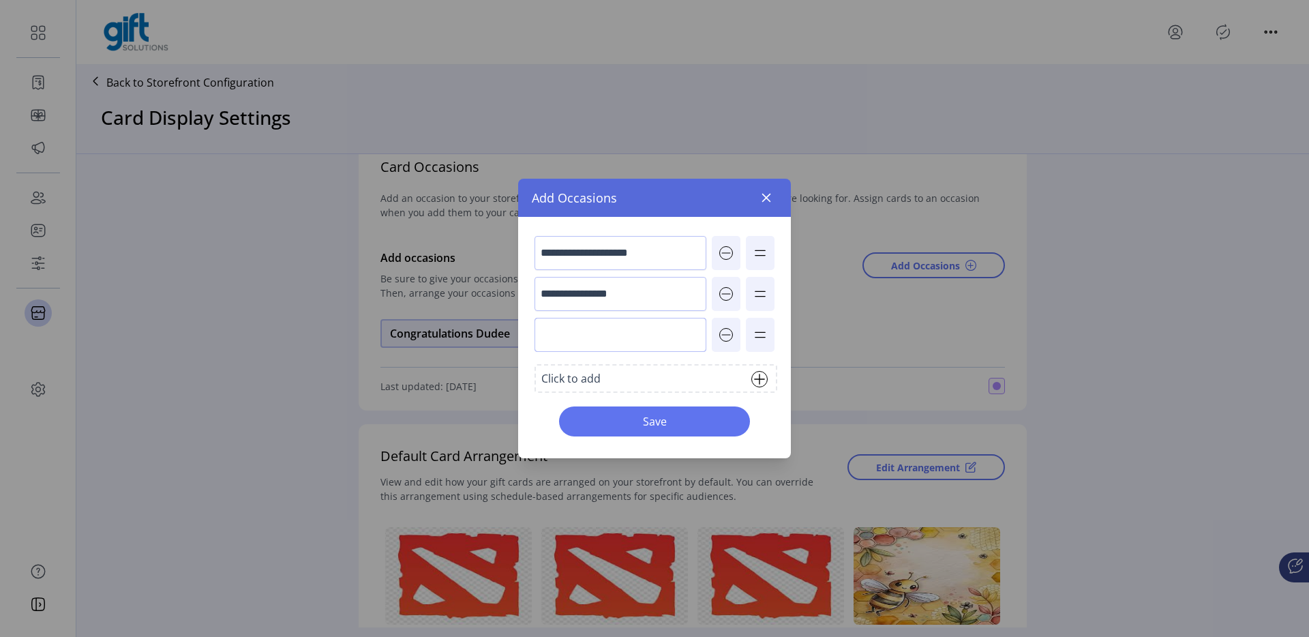
click at [578, 334] on input "text" at bounding box center [621, 335] width 172 height 34
type input "*******"
click at [591, 423] on span "Save" at bounding box center [654, 421] width 155 height 16
click at [680, 425] on span "Save" at bounding box center [654, 421] width 155 height 16
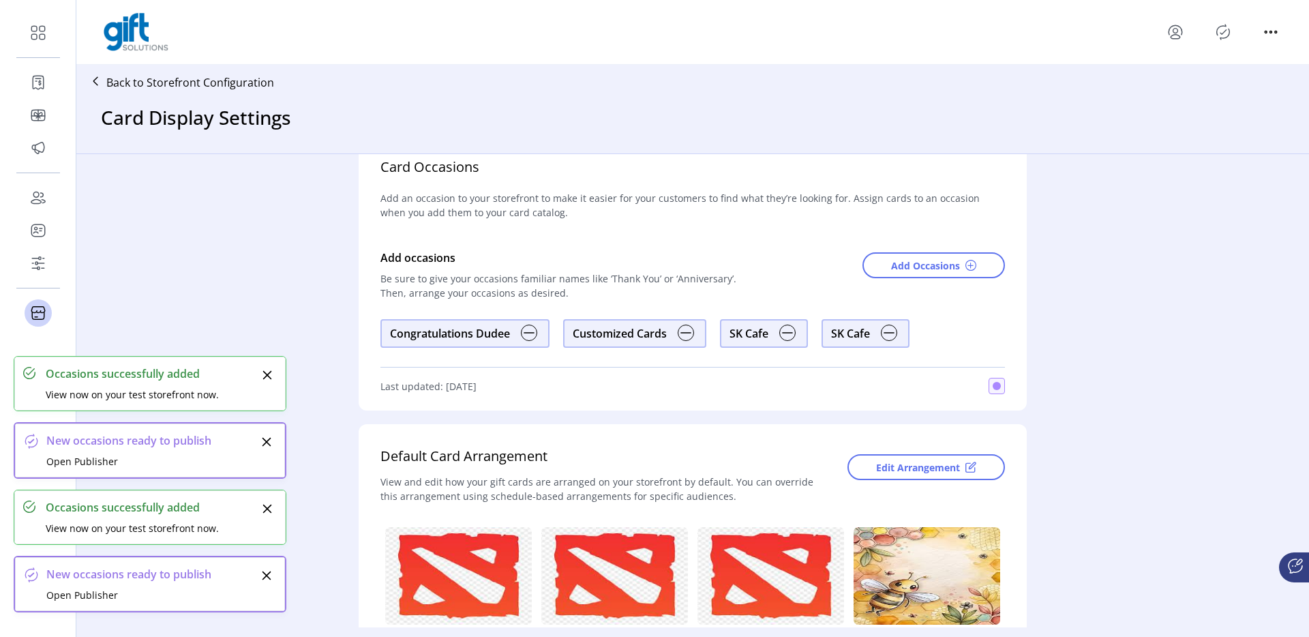
click at [882, 335] on img at bounding box center [889, 333] width 16 height 16
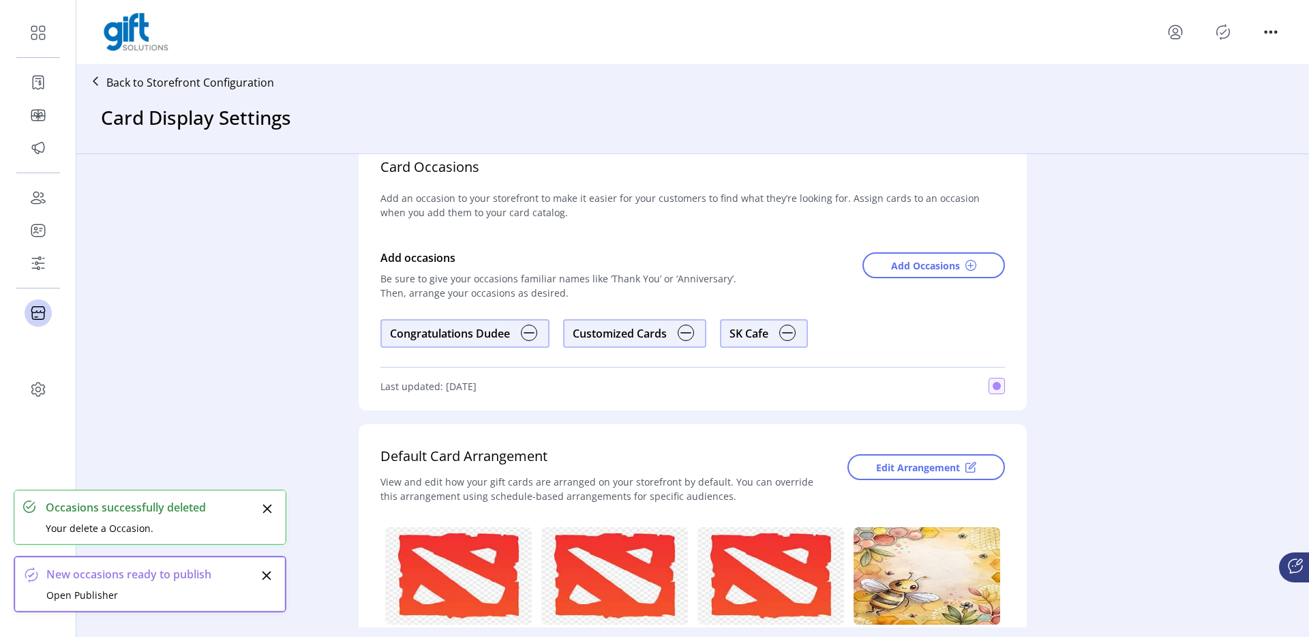
click at [1227, 26] on icon "Publisher Panel" at bounding box center [1223, 32] width 22 height 22
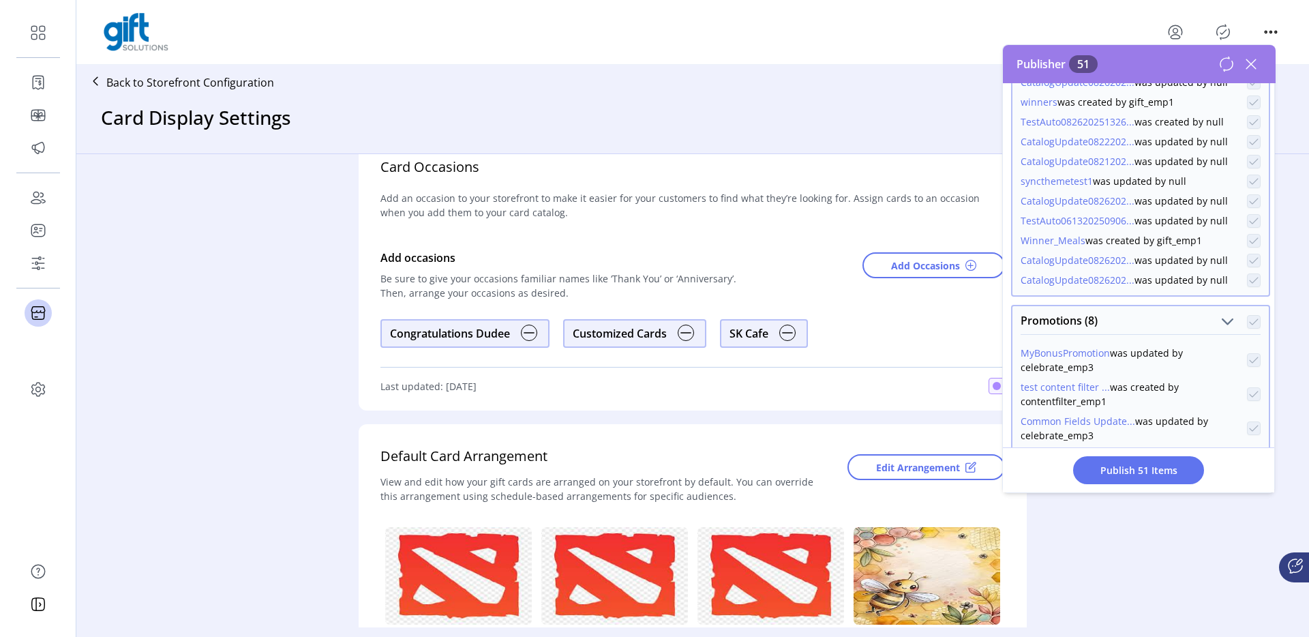
scroll to position [1347, 0]
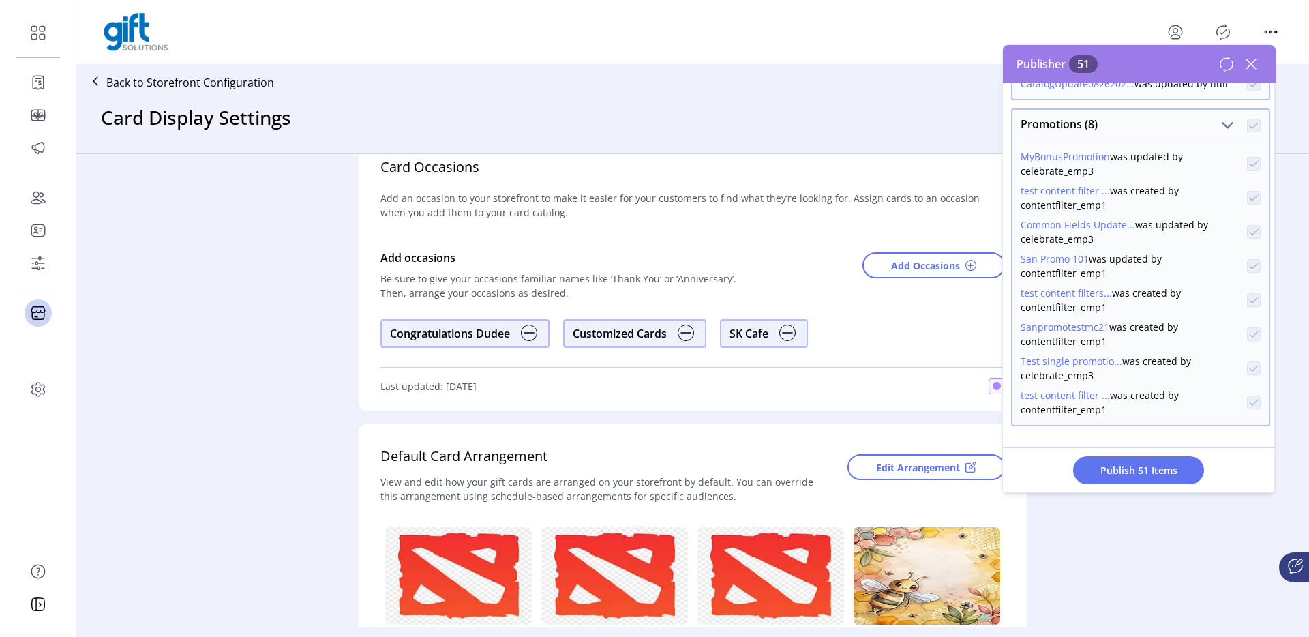
click at [1227, 63] on icon at bounding box center [1251, 64] width 22 height 22
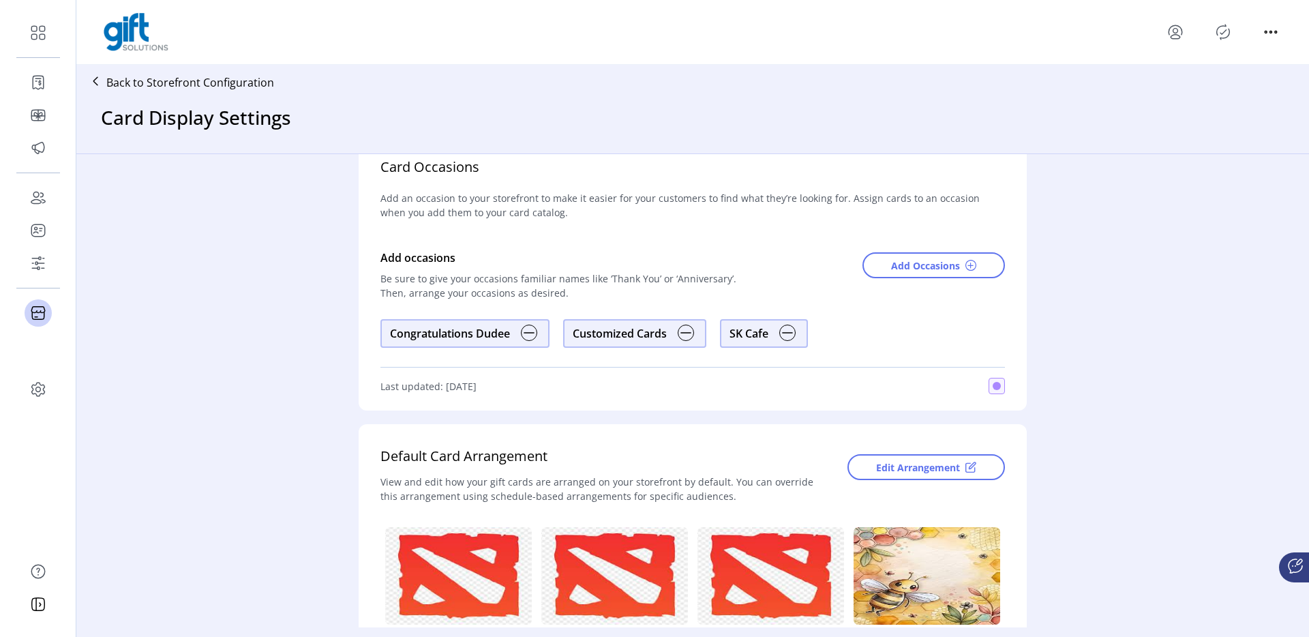
click at [228, 90] on p "Back to Storefront Configuration" at bounding box center [190, 82] width 168 height 16
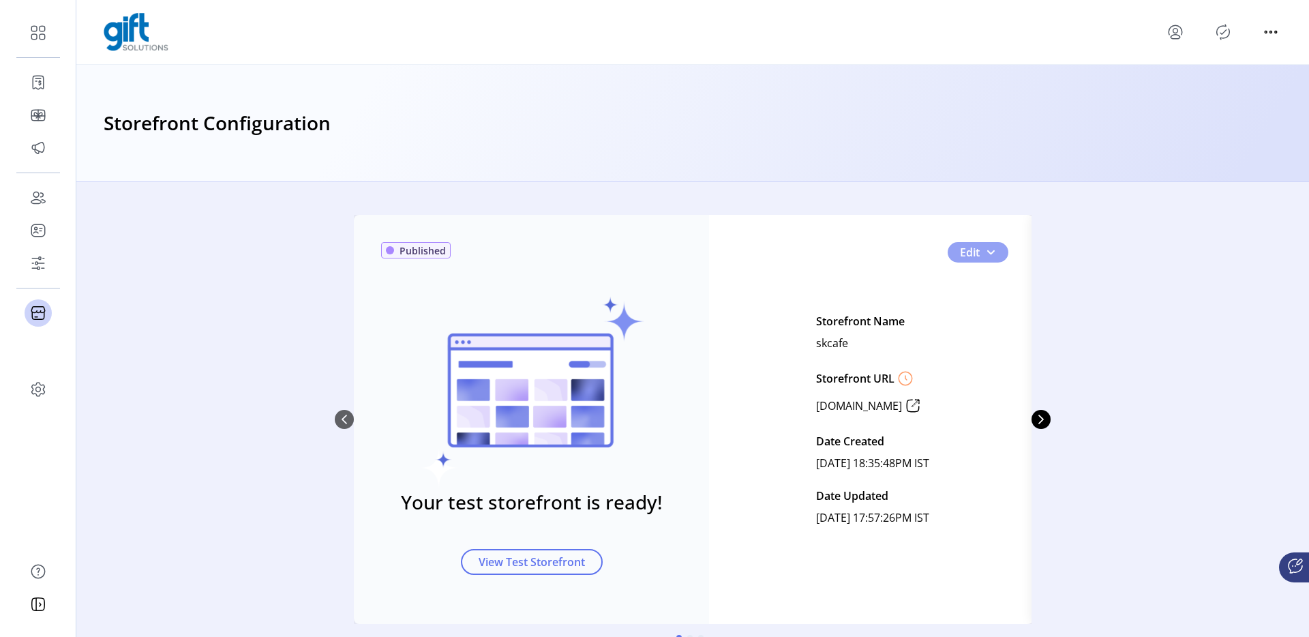
click at [991, 252] on span "0" at bounding box center [990, 252] width 11 height 11
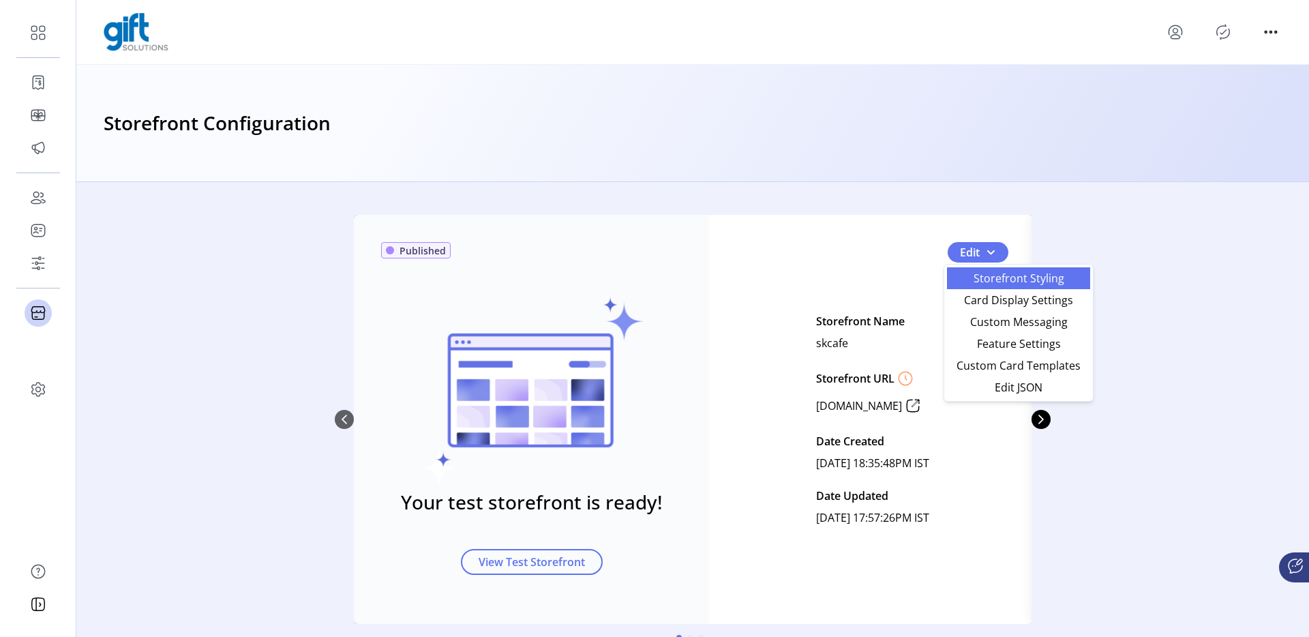
click at [970, 282] on span "Storefront Styling" at bounding box center [1018, 278] width 127 height 11
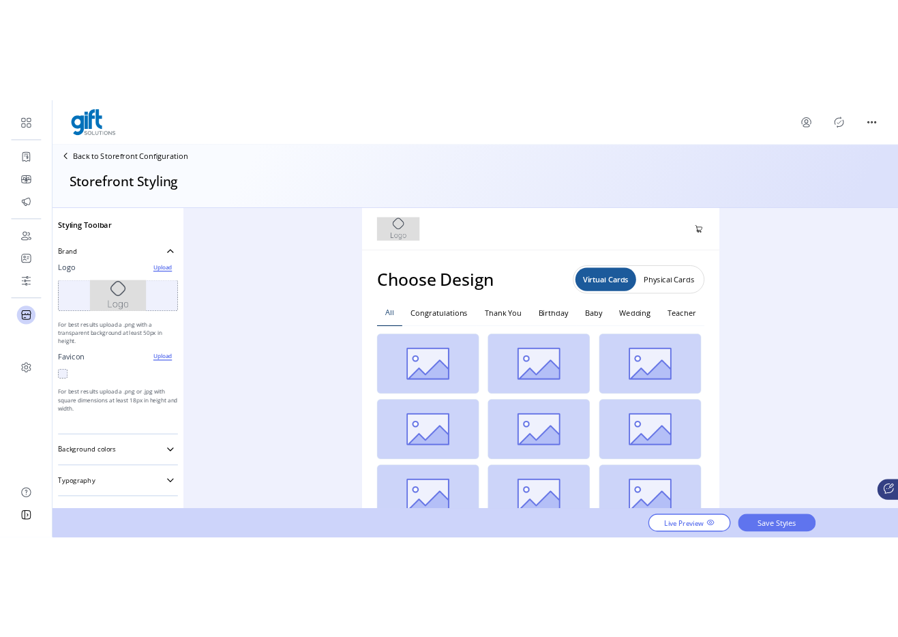
scroll to position [369, 0]
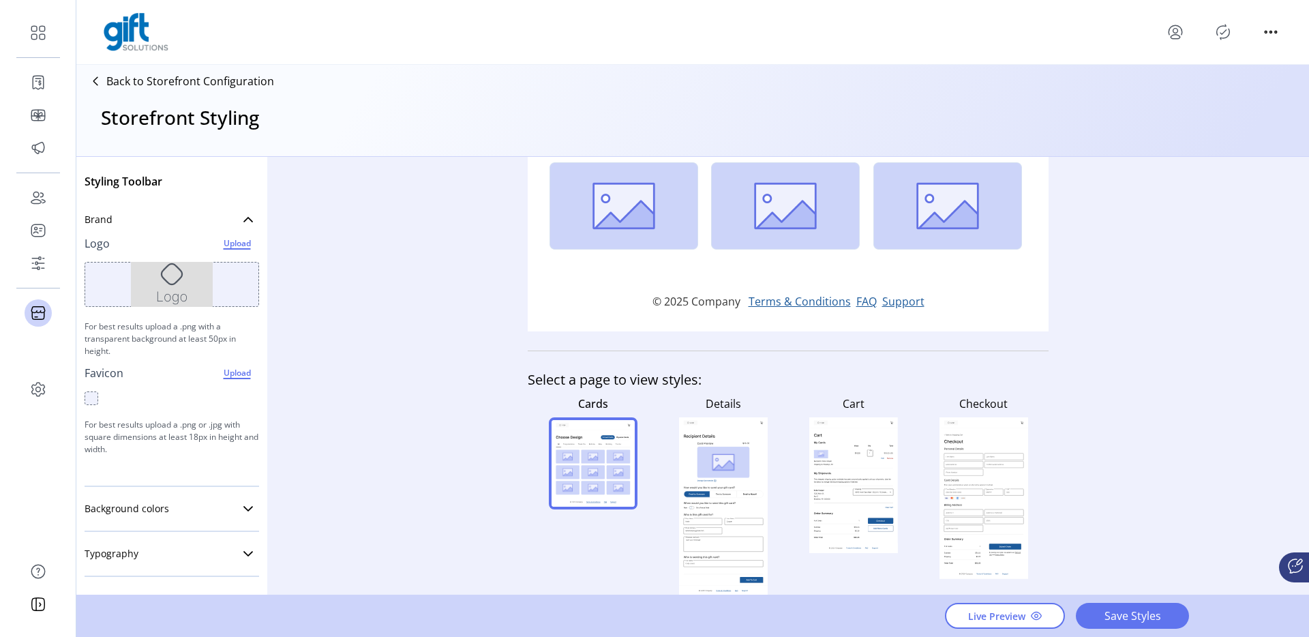
click at [226, 85] on p "Back to Storefront Configuration" at bounding box center [190, 81] width 168 height 16
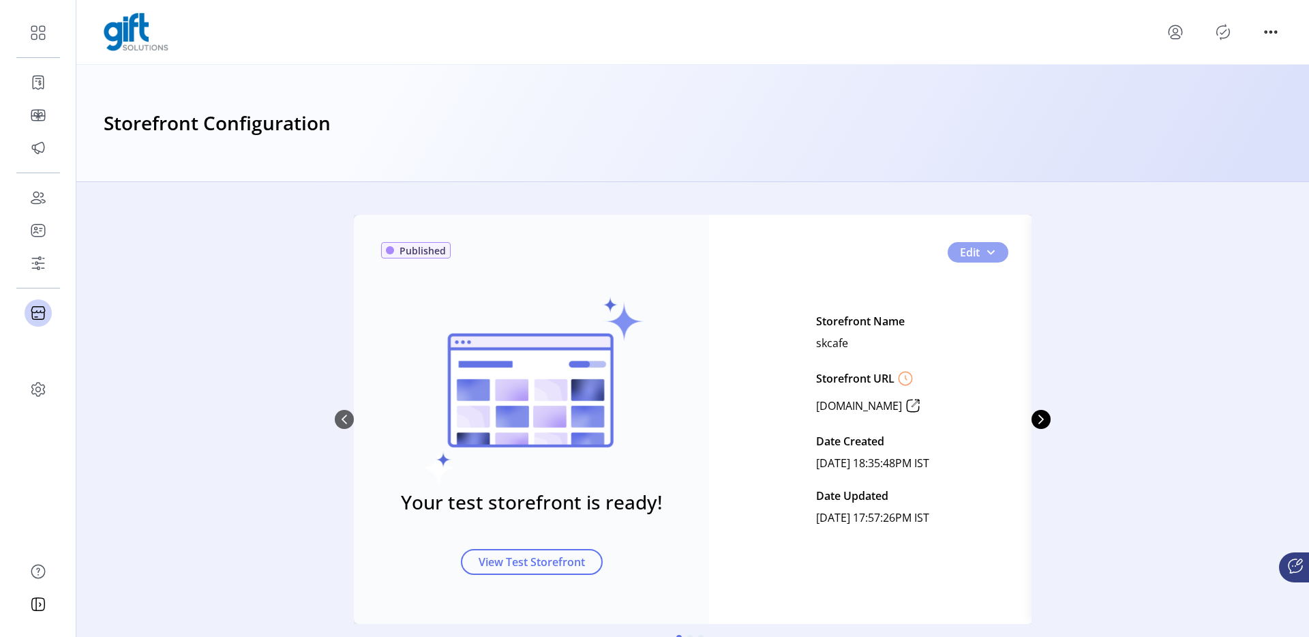
click at [998, 249] on button "Edit" at bounding box center [978, 252] width 61 height 20
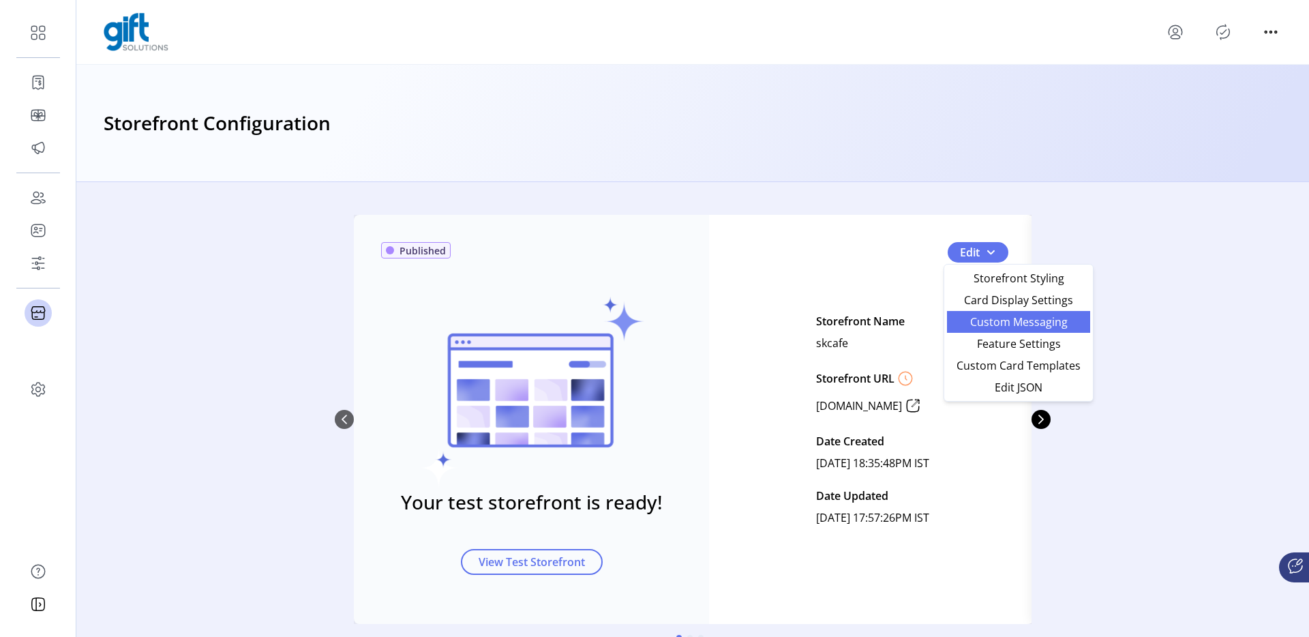
click at [975, 316] on span "Custom Messaging" at bounding box center [1018, 321] width 127 height 11
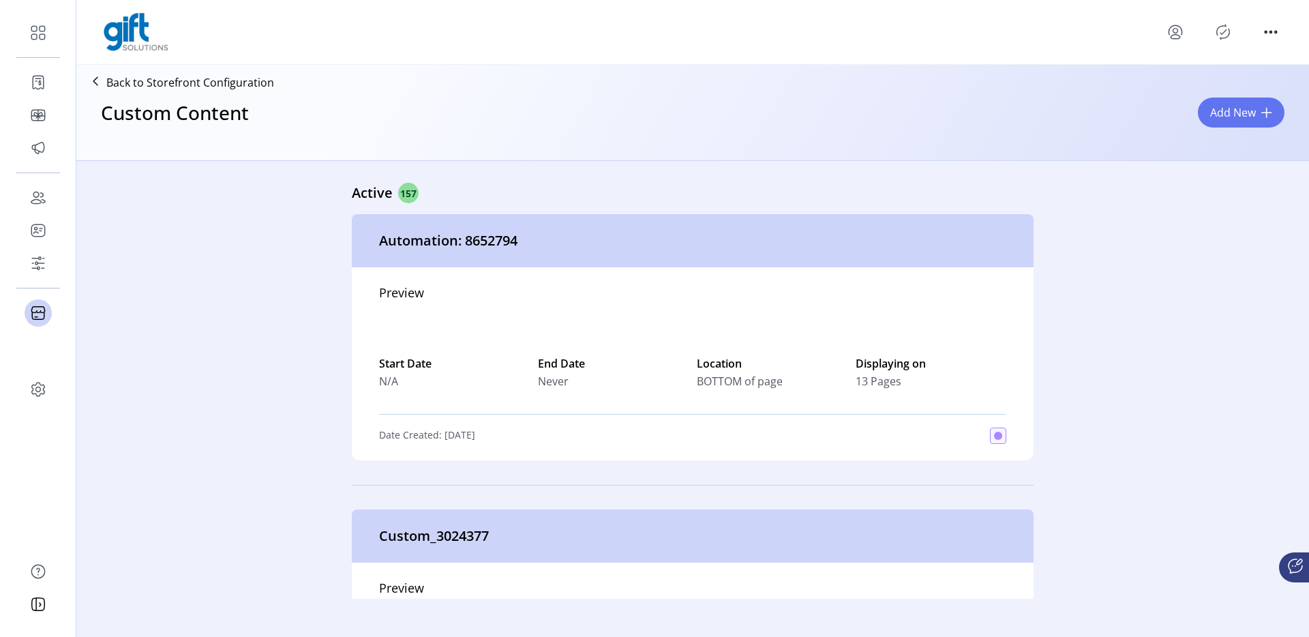
click at [216, 85] on p "Back to Storefront Configuration" at bounding box center [190, 82] width 168 height 16
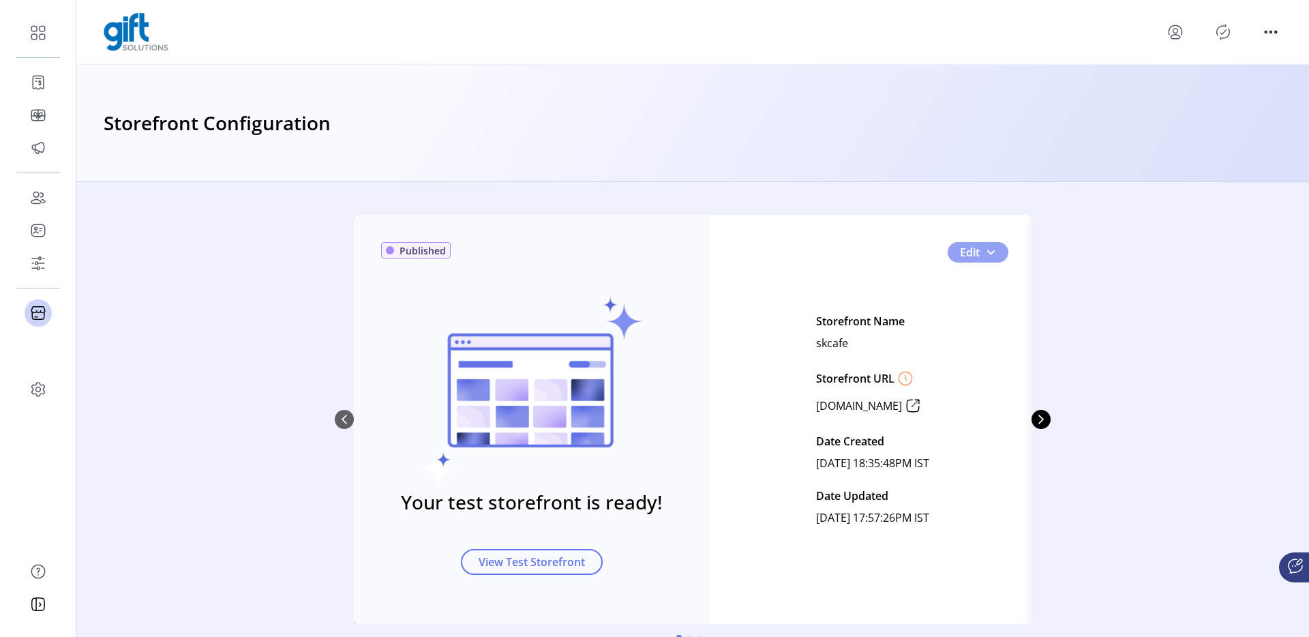
click at [986, 258] on button "Edit" at bounding box center [978, 252] width 61 height 20
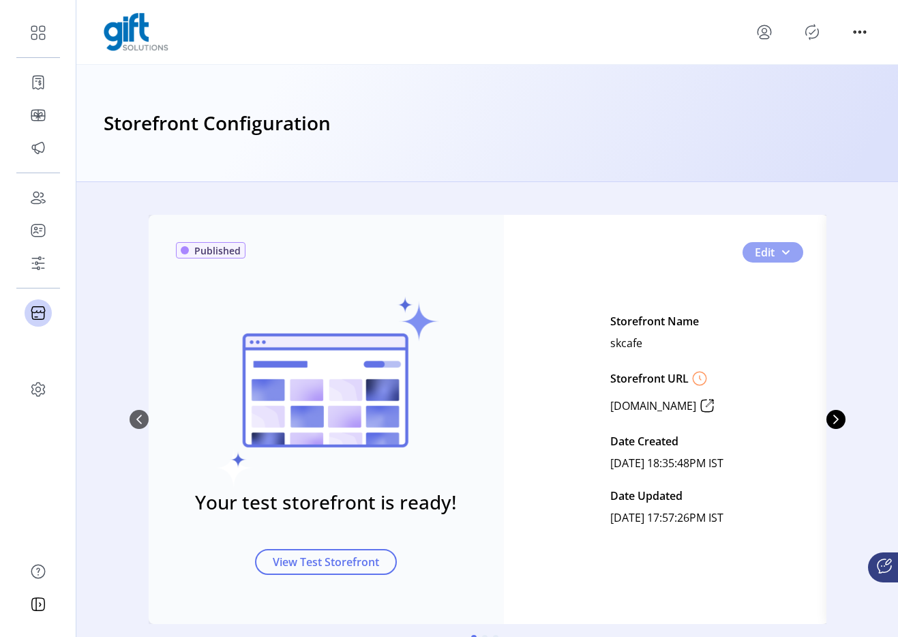
click at [785, 254] on span "0" at bounding box center [785, 252] width 11 height 11
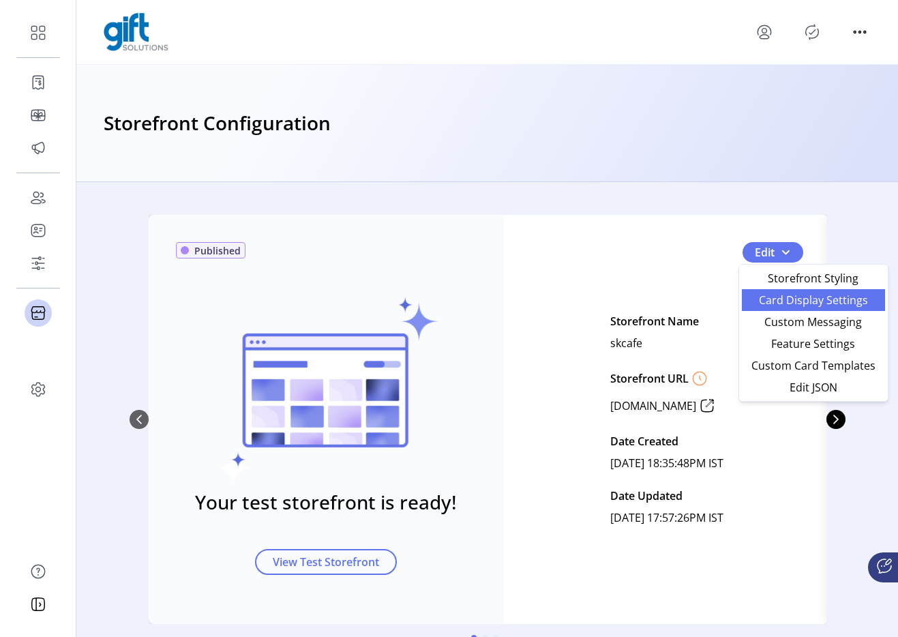
click at [796, 303] on span "Card Display Settings" at bounding box center [813, 300] width 127 height 11
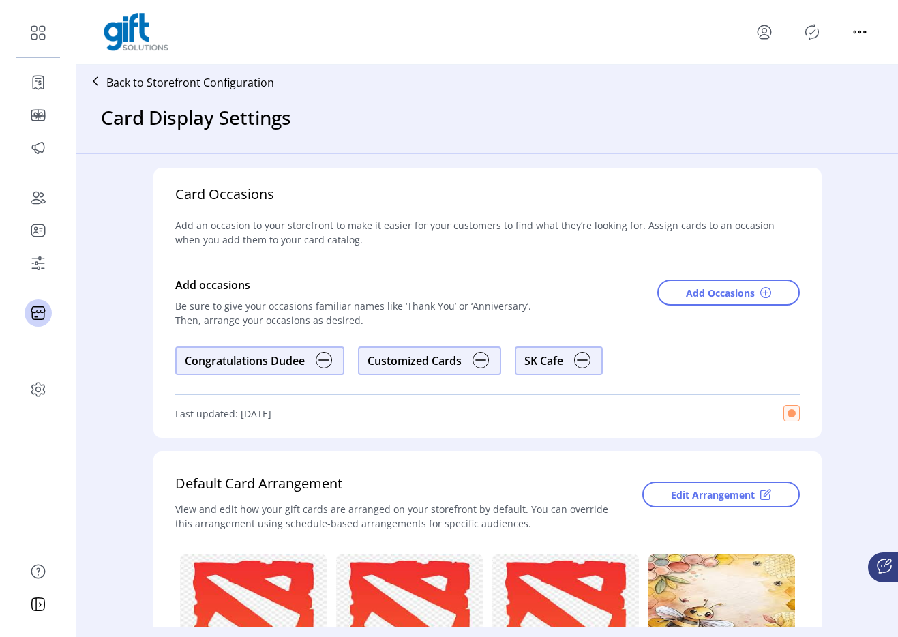
click at [809, 38] on icon "Publisher Panel" at bounding box center [812, 32] width 13 height 15
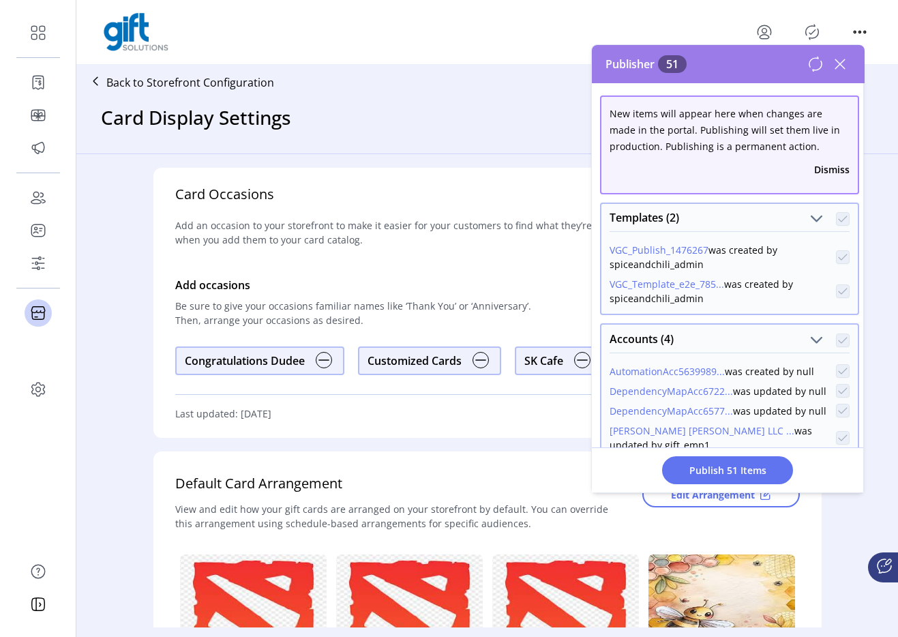
click at [829, 166] on button "Dismiss" at bounding box center [831, 169] width 35 height 14
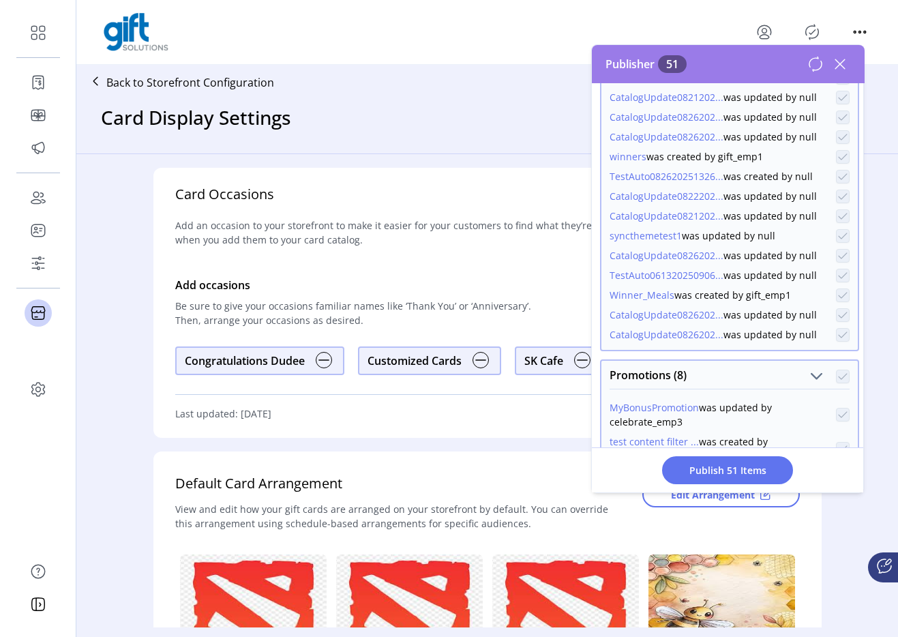
scroll to position [1240, 0]
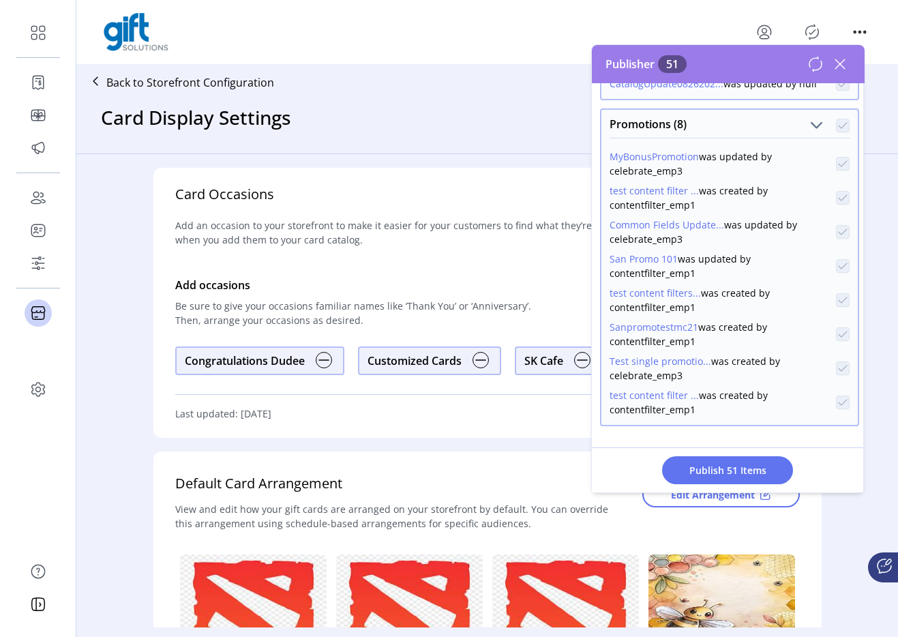
click at [843, 63] on icon at bounding box center [840, 64] width 22 height 22
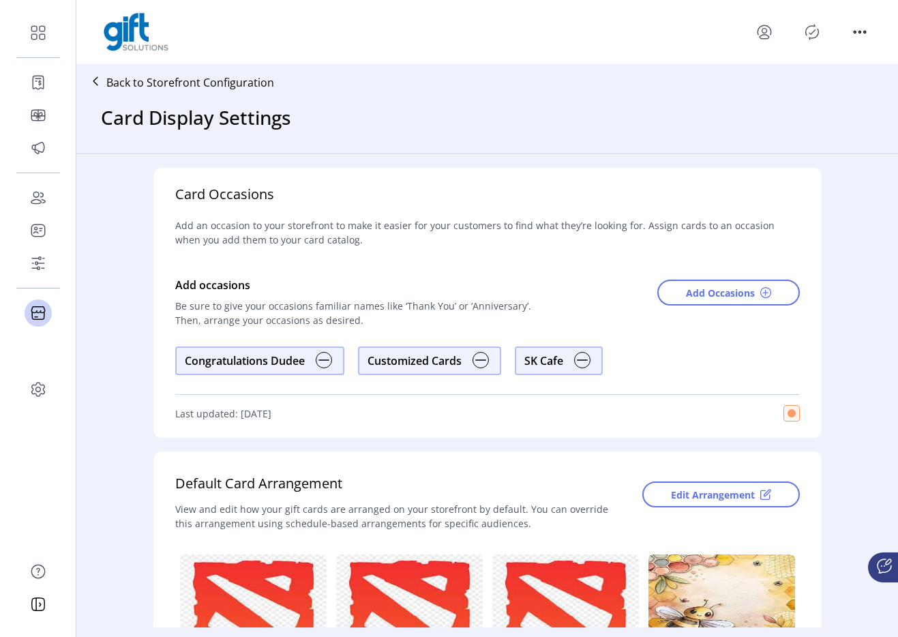
click at [843, 63] on icon at bounding box center [840, 64] width 22 height 22
click at [181, 83] on p "Back to Storefront Configuration" at bounding box center [190, 82] width 168 height 16
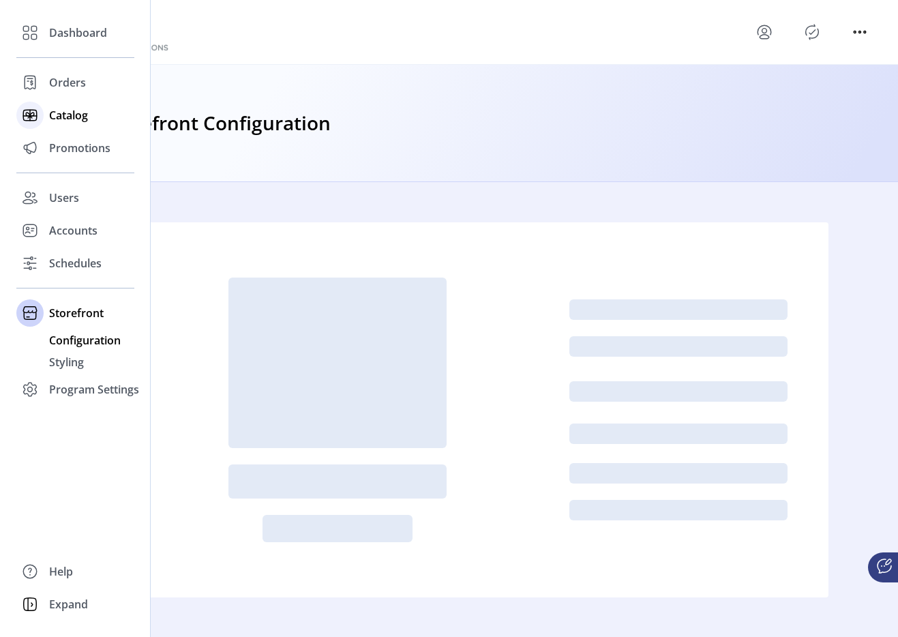
click at [48, 128] on div "Catalog" at bounding box center [75, 115] width 118 height 33
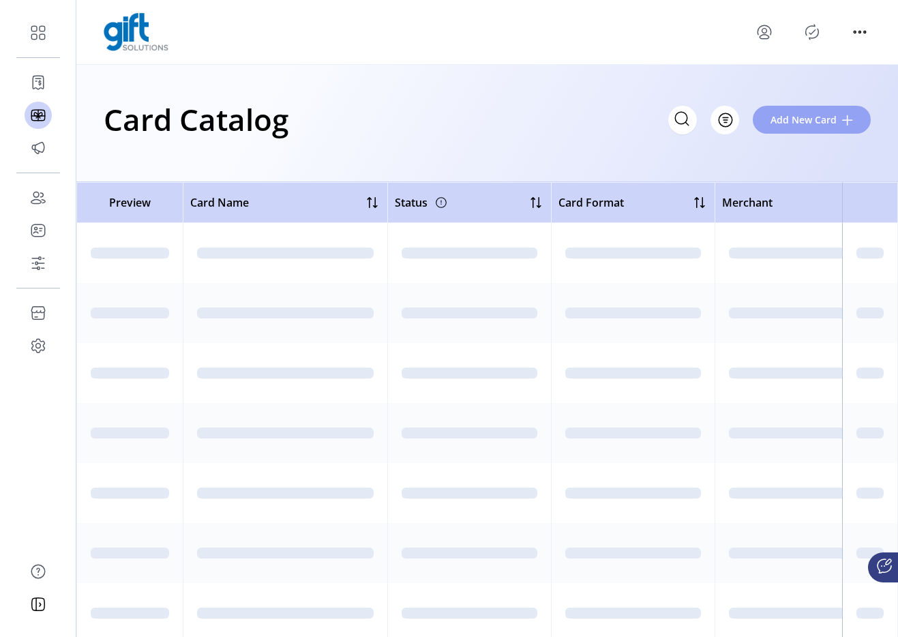
click at [776, 107] on button "Add New Card" at bounding box center [812, 120] width 118 height 28
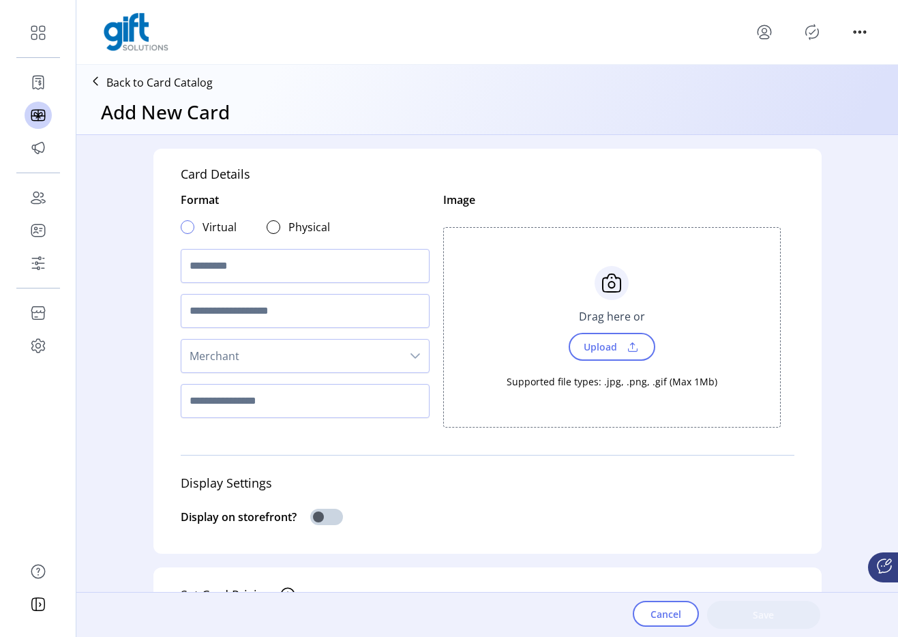
click at [188, 227] on div at bounding box center [188, 227] width 14 height 14
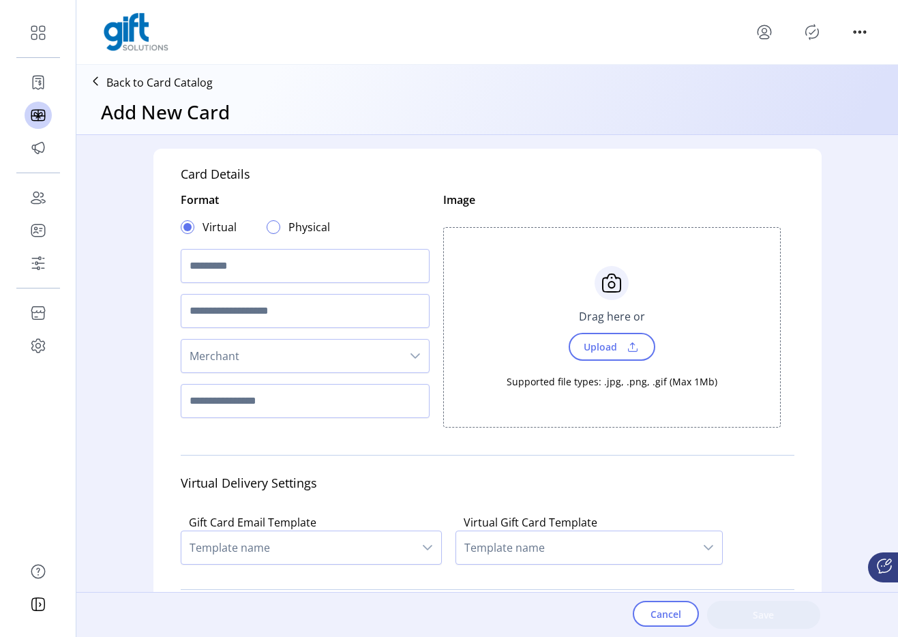
click at [272, 228] on div at bounding box center [274, 227] width 14 height 14
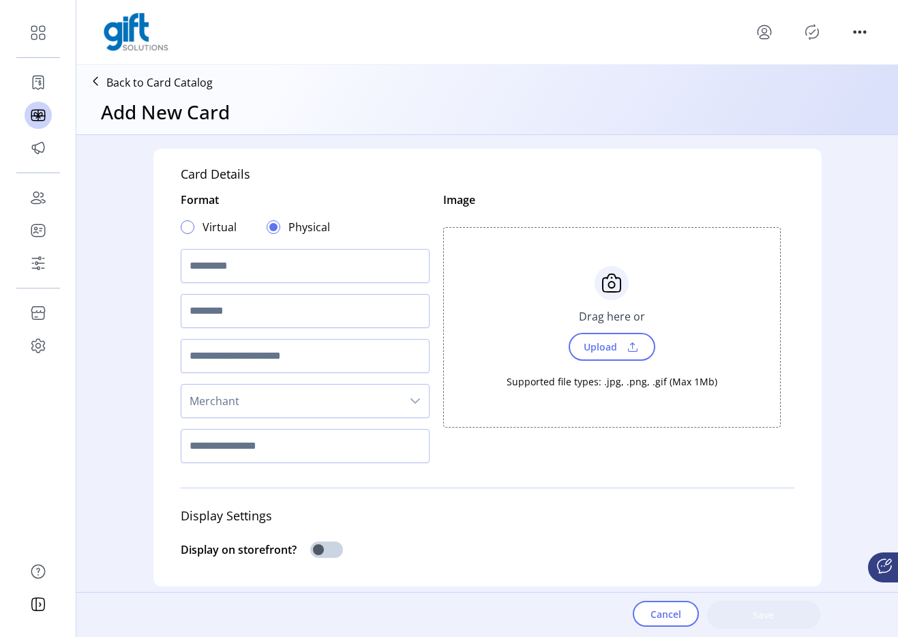
click at [185, 224] on div at bounding box center [188, 227] width 14 height 14
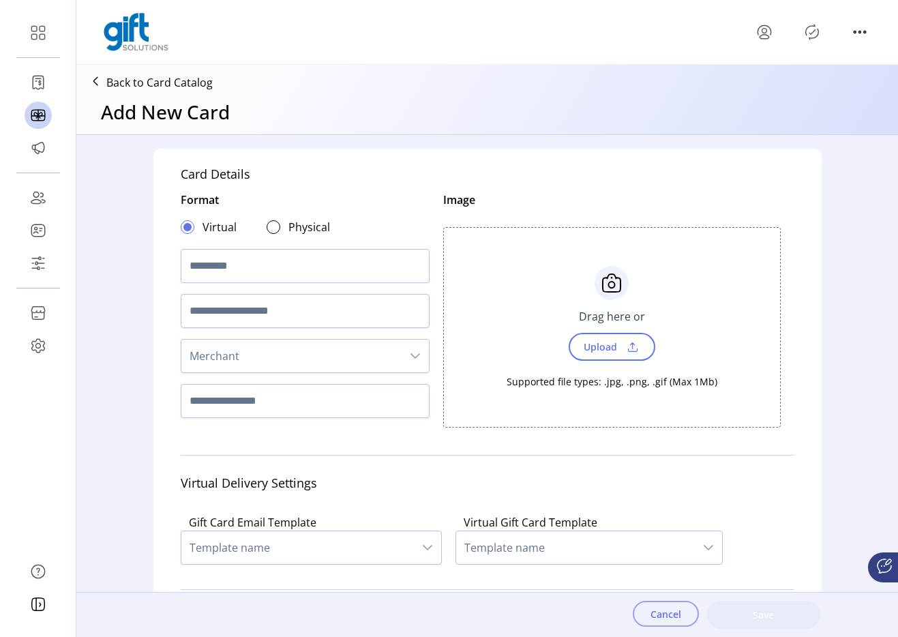
click at [684, 616] on button "Cancel" at bounding box center [666, 614] width 66 height 26
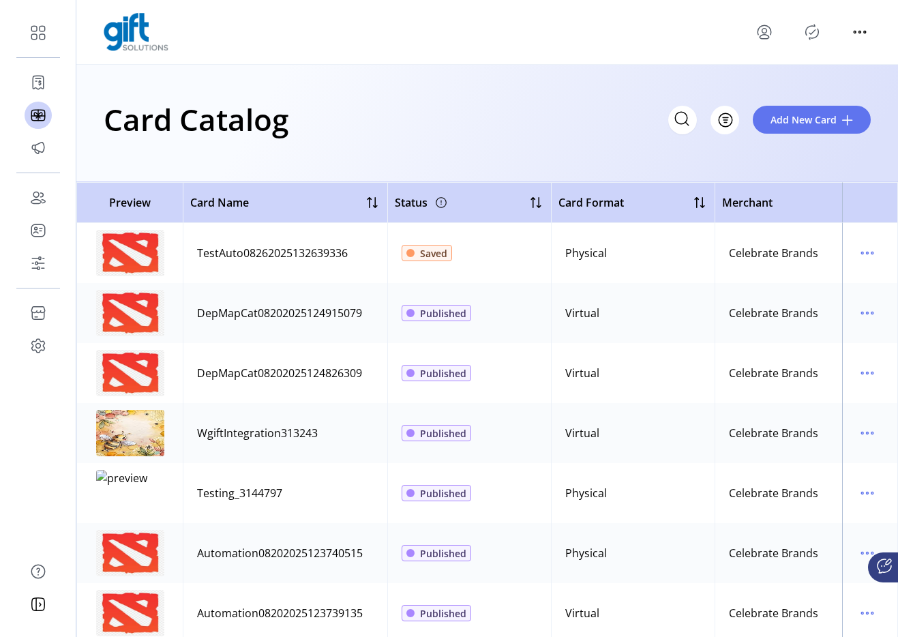
click at [803, 136] on div "Card Catalog Filter Add New Card" at bounding box center [487, 119] width 767 height 48
click at [790, 122] on span "Add New Card" at bounding box center [804, 120] width 66 height 14
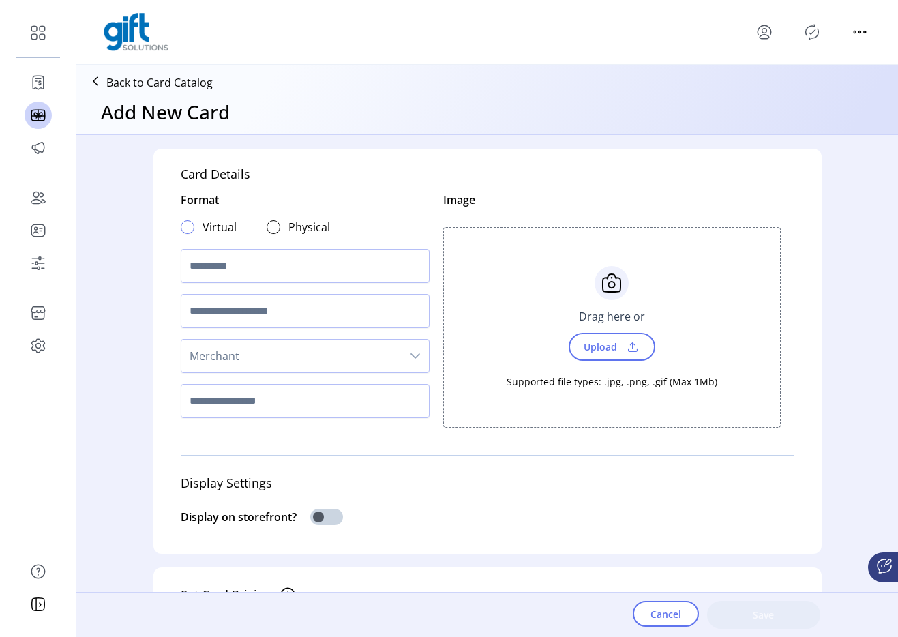
click at [185, 226] on div at bounding box center [188, 227] width 14 height 14
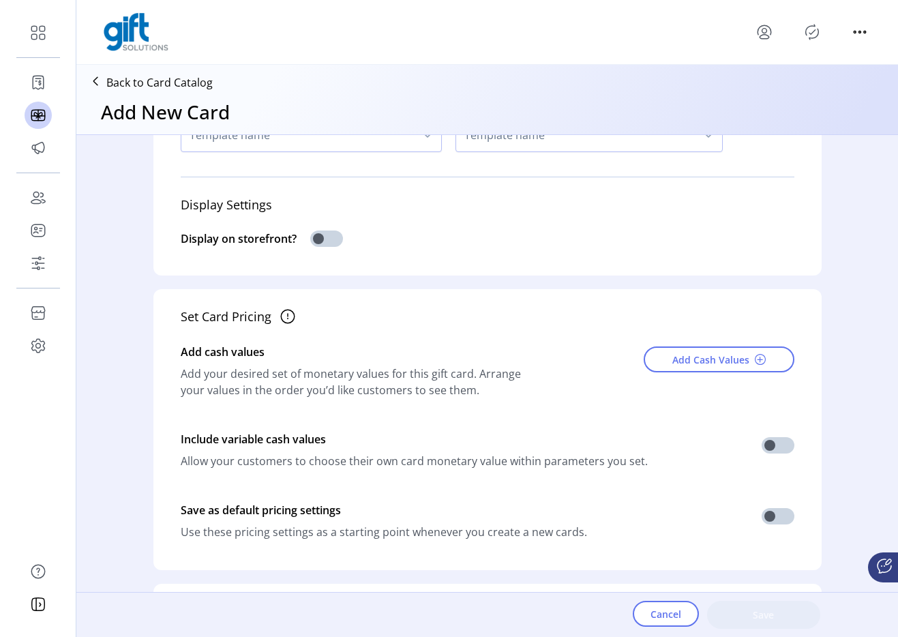
scroll to position [422, 0]
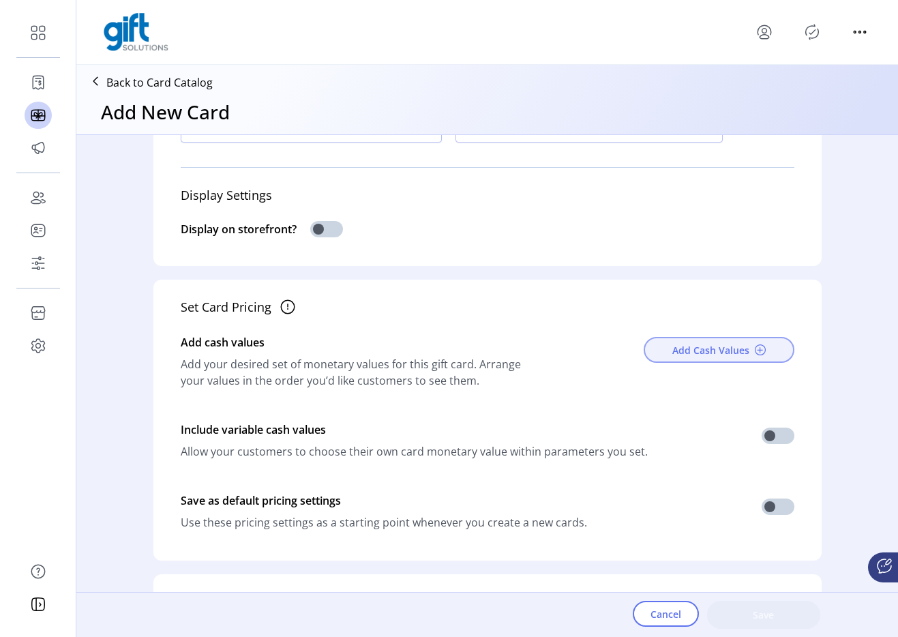
click at [659, 357] on button "Add Cash Values" at bounding box center [719, 350] width 151 height 26
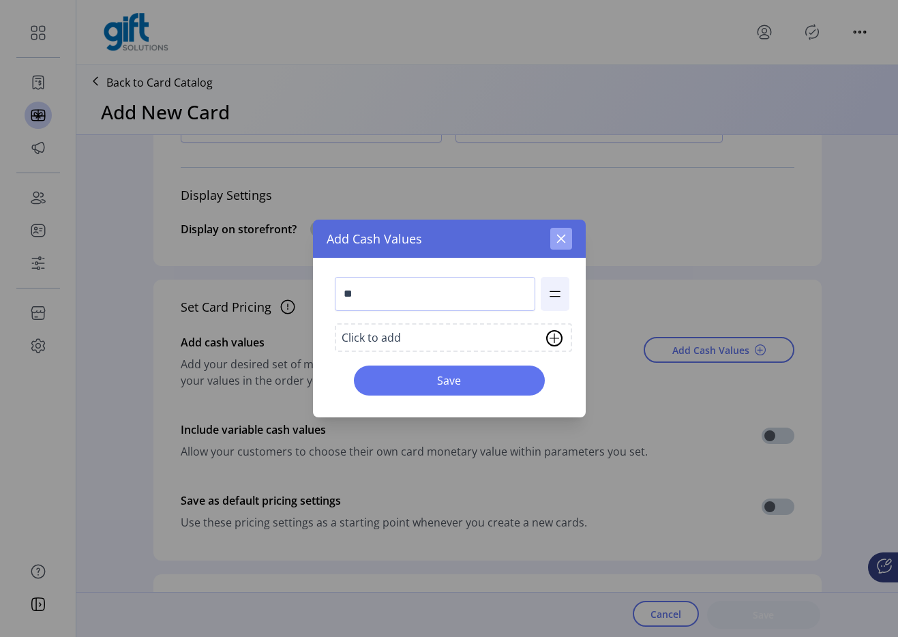
click at [561, 230] on button "button" at bounding box center [561, 239] width 22 height 22
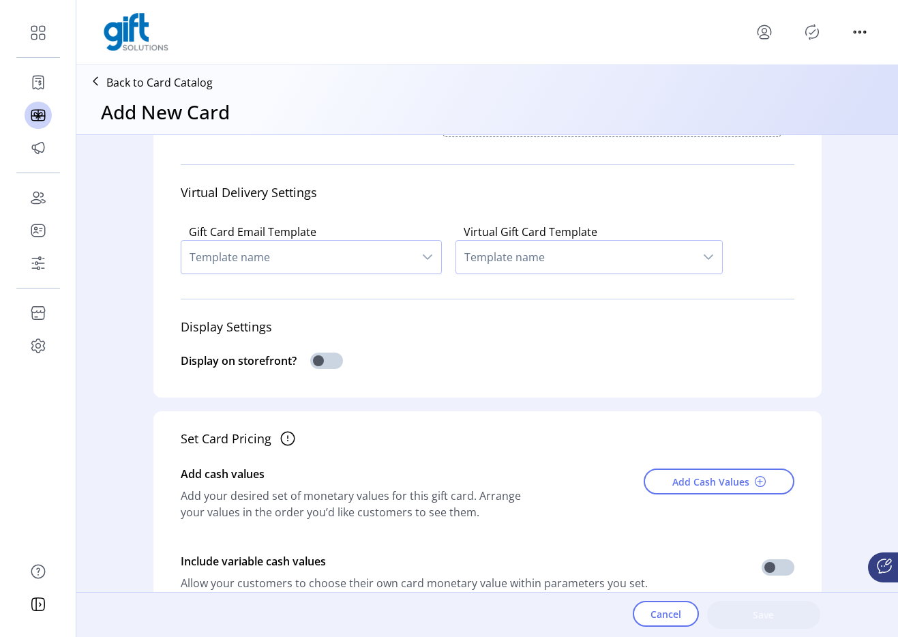
scroll to position [0, 0]
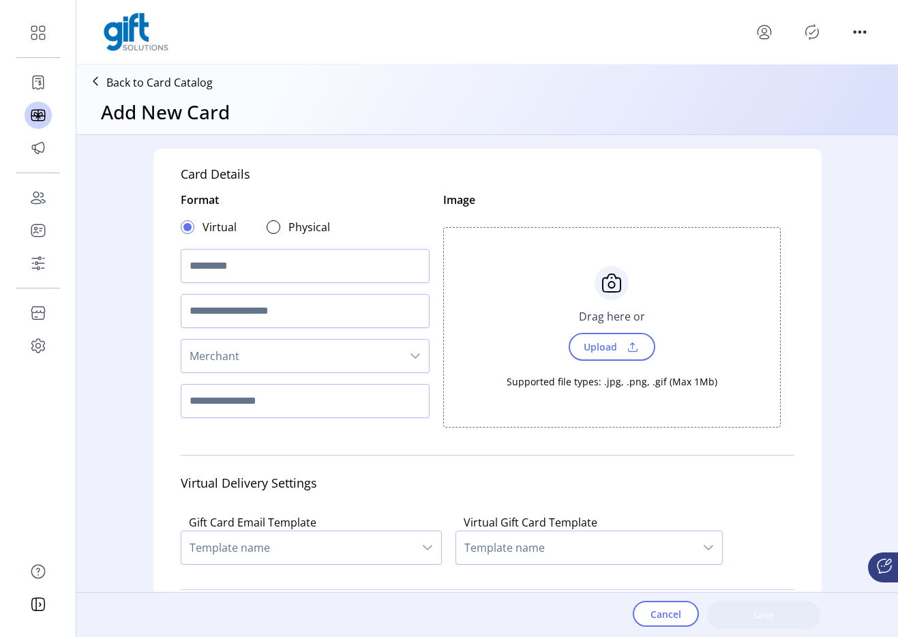
click at [307, 357] on span "Merchant" at bounding box center [291, 356] width 220 height 33
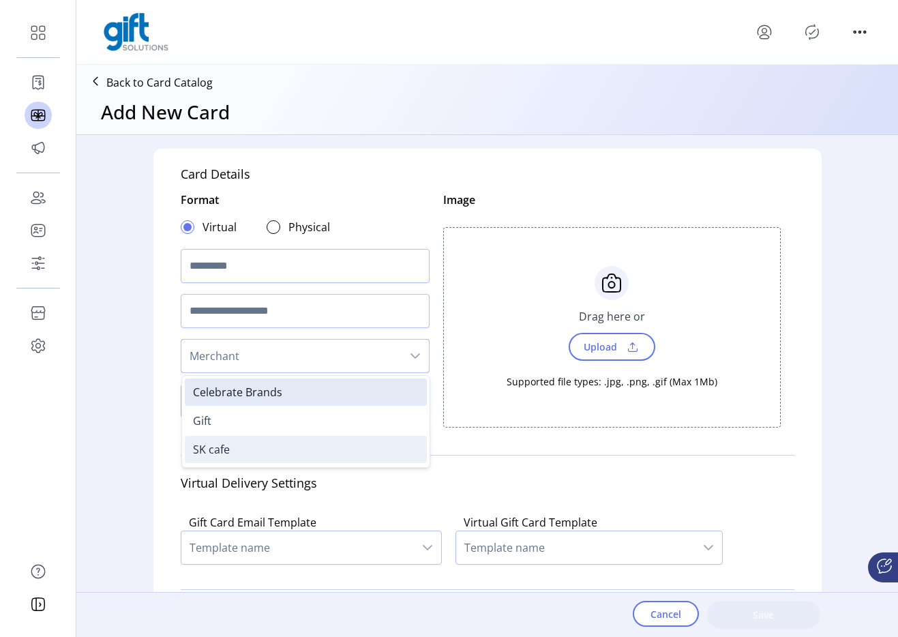
click at [260, 441] on li "SK cafe" at bounding box center [306, 449] width 242 height 27
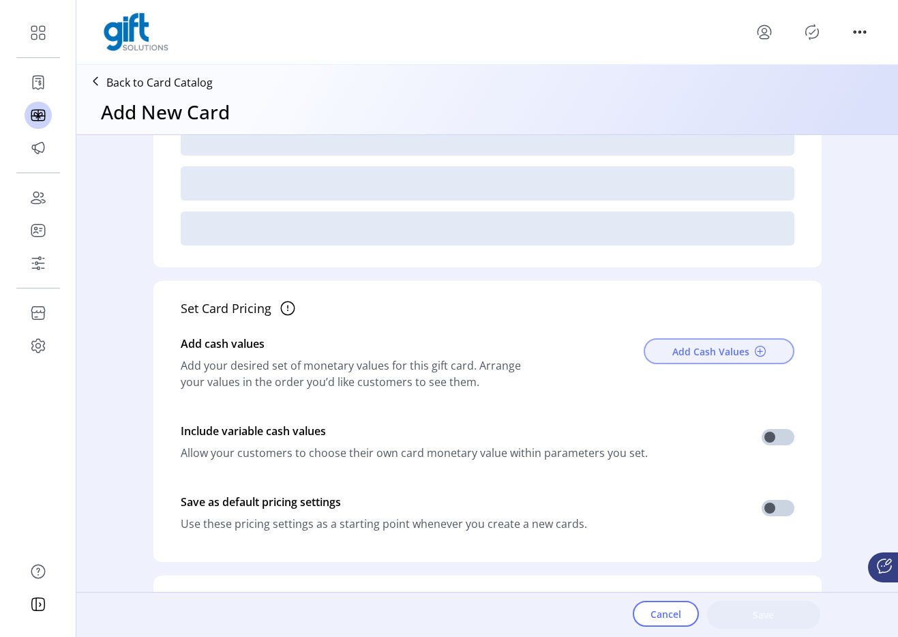
scroll to position [453, 0]
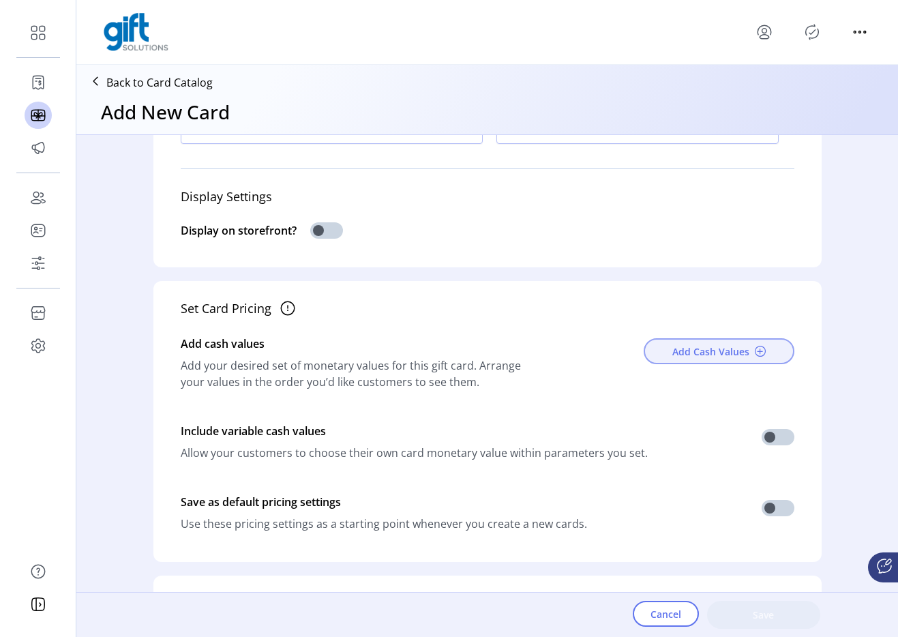
click at [705, 353] on span "Add Cash Values" at bounding box center [710, 351] width 77 height 14
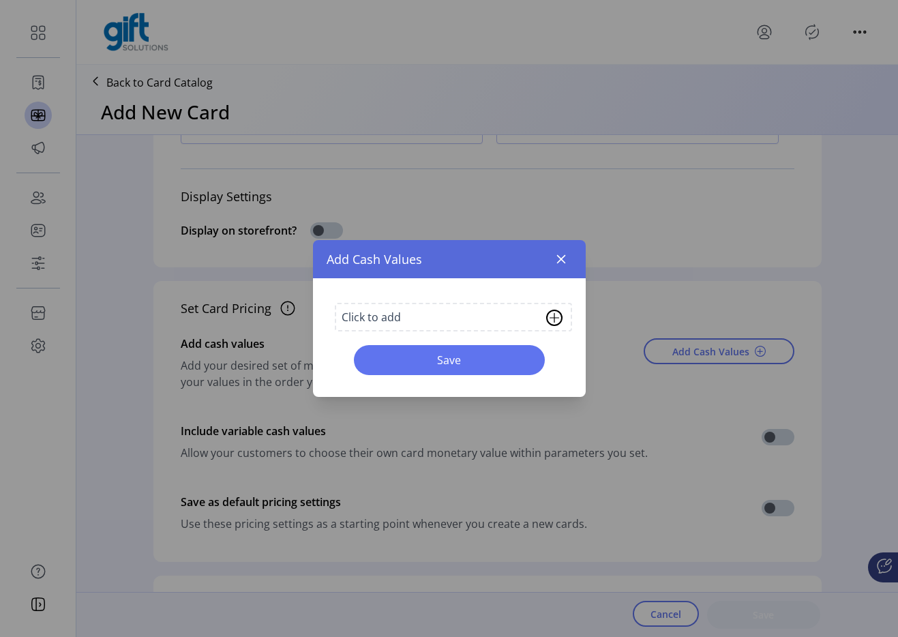
click at [408, 332] on div "Click to add Save" at bounding box center [449, 337] width 273 height 119
click at [417, 320] on div "Click to add" at bounding box center [453, 317] width 237 height 29
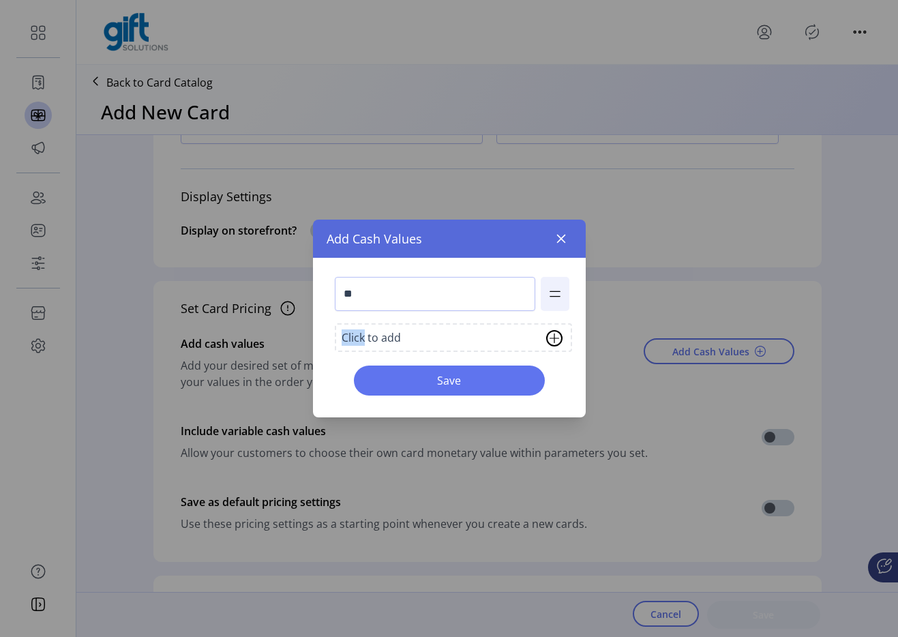
click at [417, 320] on div "** Click to add Save" at bounding box center [449, 338] width 273 height 160
click at [507, 280] on input "**" at bounding box center [435, 294] width 200 height 34
click at [574, 241] on div "Add Cash Values" at bounding box center [449, 239] width 273 height 38
click at [565, 241] on icon "button" at bounding box center [561, 238] width 11 height 11
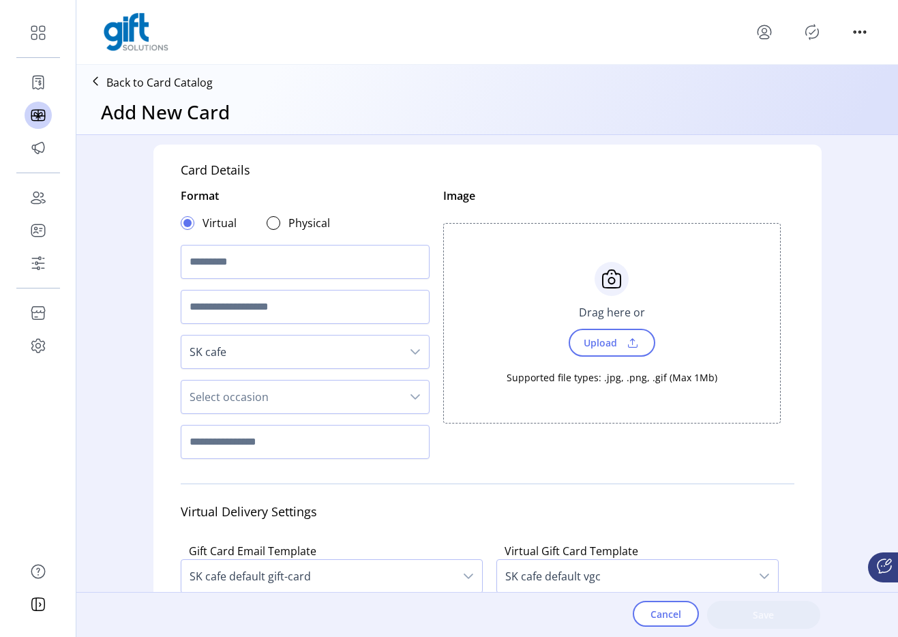
scroll to position [0, 0]
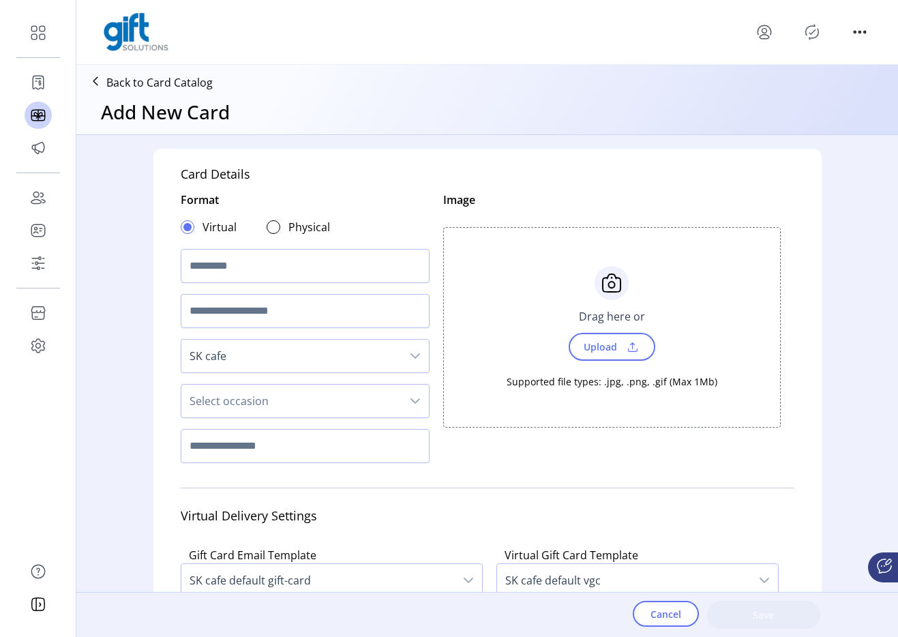
click at [195, 84] on p "Back to Card Catalog" at bounding box center [159, 82] width 106 height 16
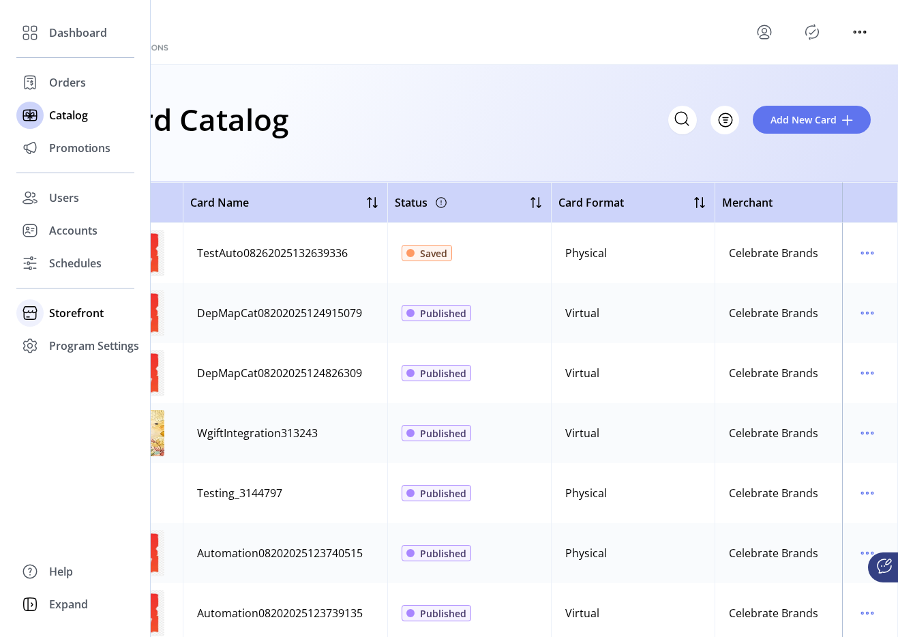
click at [53, 305] on span "Storefront" at bounding box center [76, 313] width 55 height 16
click at [83, 329] on div "Configuration" at bounding box center [75, 340] width 118 height 22
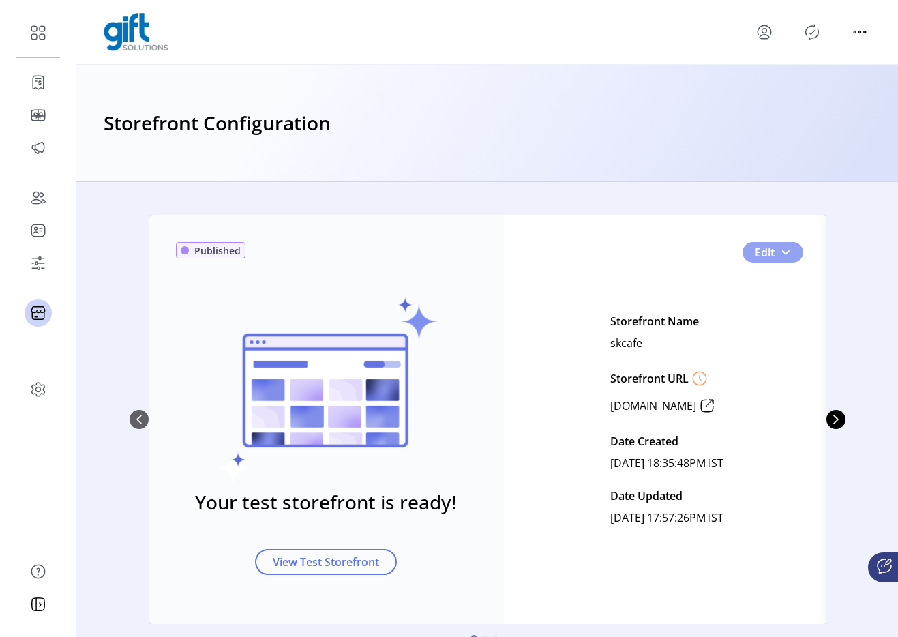
click at [787, 254] on span "0" at bounding box center [785, 252] width 11 height 11
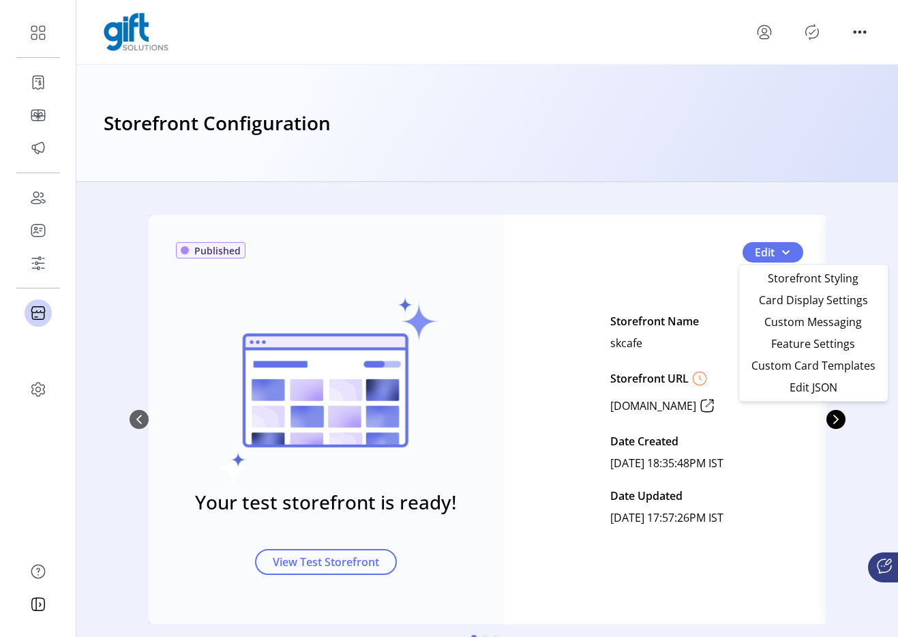
click at [691, 376] on div "Storefront Name skcafe Storefront URL www.skcafe.gift.solutions Date Created Ju…" at bounding box center [666, 419] width 113 height 218
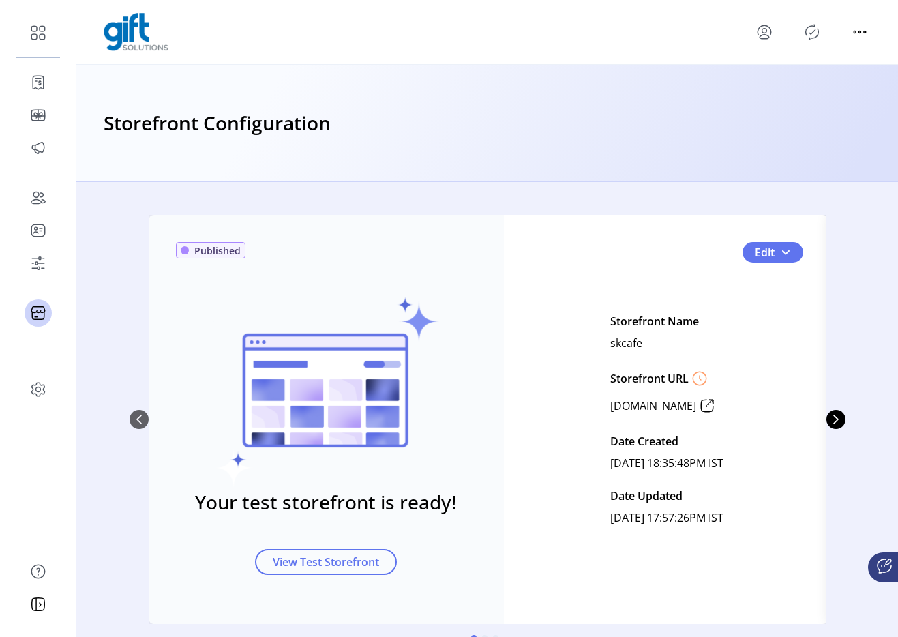
click at [718, 407] on icon "0" at bounding box center [707, 406] width 22 height 22
click at [837, 419] on button "Next Page" at bounding box center [835, 419] width 19 height 19
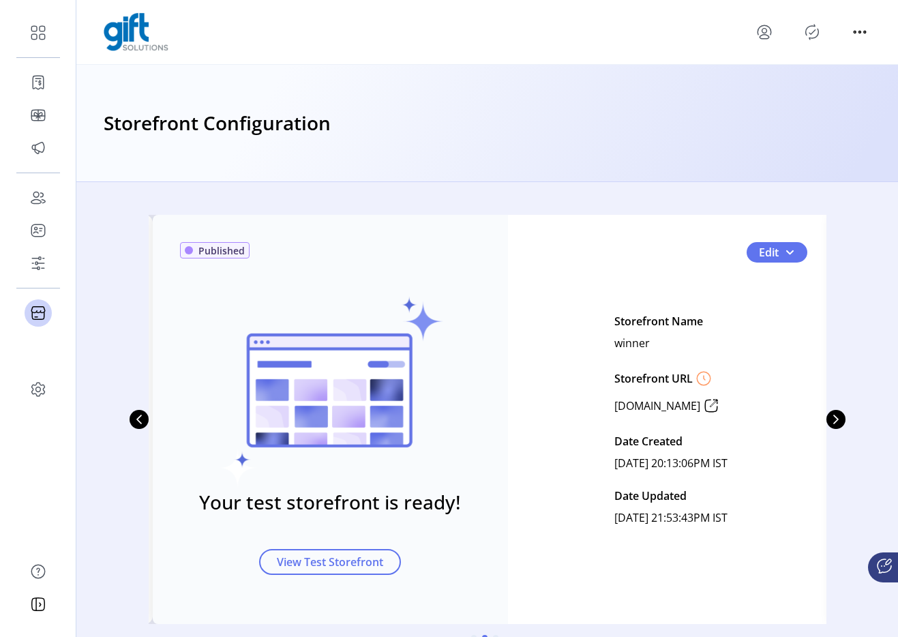
click at [722, 408] on icon "1" at bounding box center [711, 406] width 22 height 22
click at [343, 561] on span "View Test Storefront" at bounding box center [330, 562] width 106 height 16
click at [833, 419] on icon "Next Page" at bounding box center [835, 420] width 5 height 10
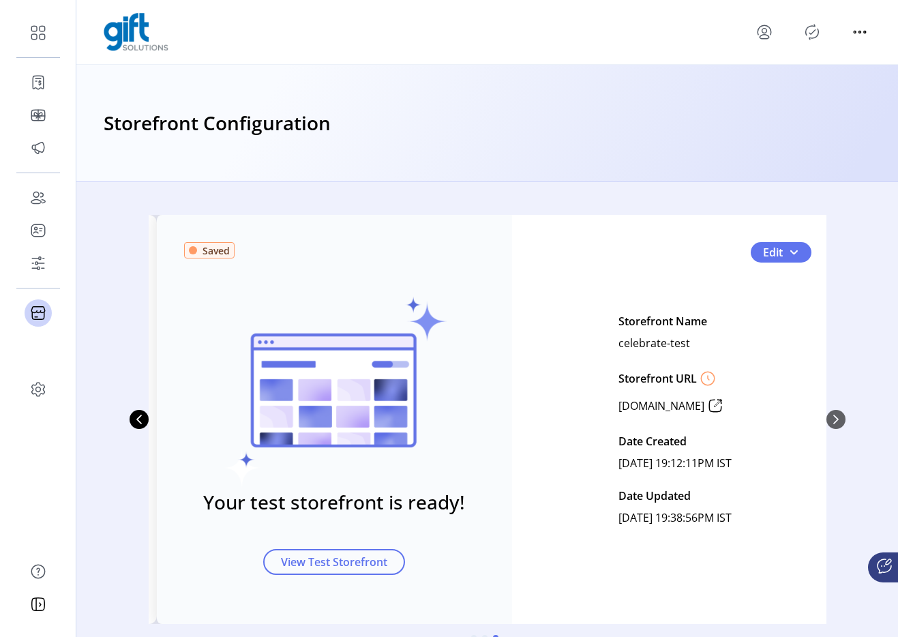
click at [726, 406] on icon "2" at bounding box center [715, 406] width 22 height 22
click at [351, 570] on button "View Test Storefront" at bounding box center [334, 562] width 142 height 26
click at [305, 567] on span "View Test Storefront" at bounding box center [334, 562] width 106 height 16
click at [136, 421] on icon "Previous Page" at bounding box center [139, 419] width 11 height 11
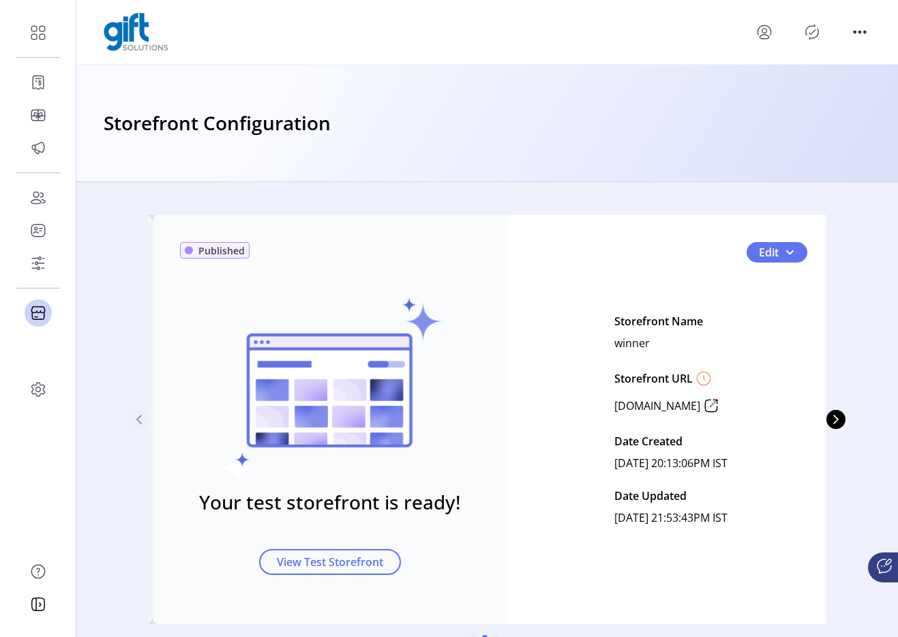
click at [136, 421] on icon "Previous Page" at bounding box center [139, 419] width 11 height 11
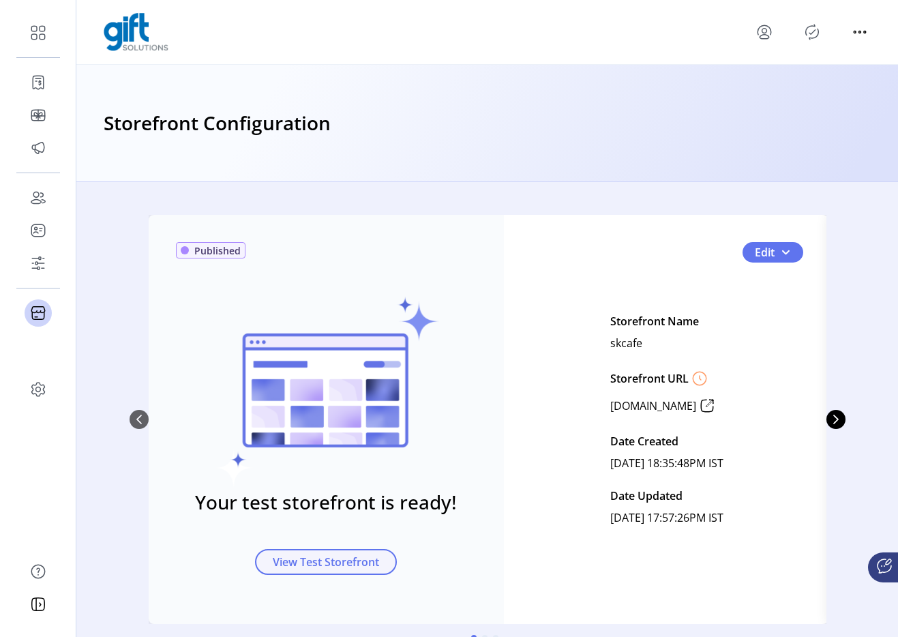
click at [313, 566] on span "View Test Storefront" at bounding box center [326, 562] width 106 height 16
click at [791, 251] on button "Edit" at bounding box center [773, 252] width 61 height 20
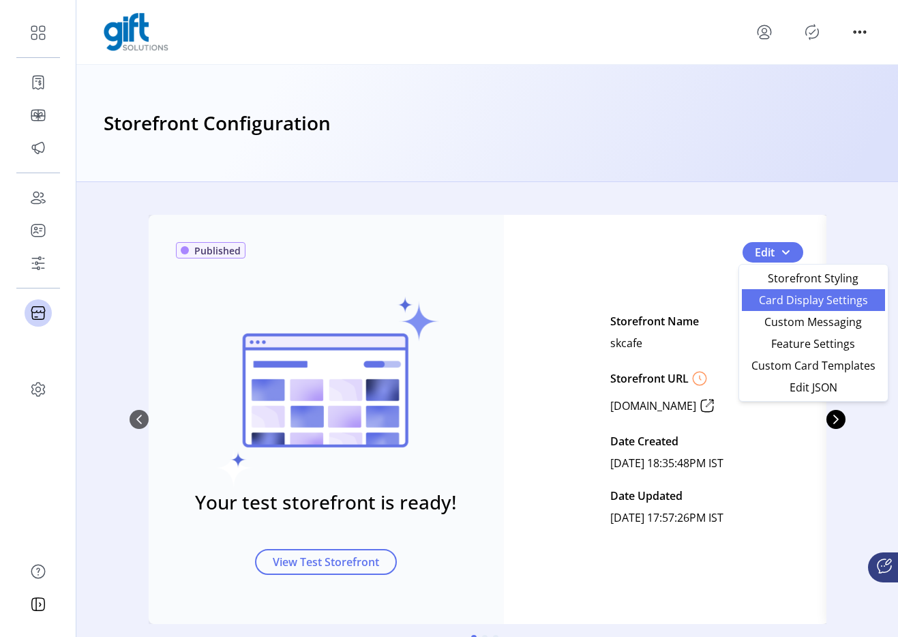
click at [789, 295] on span "Card Display Settings" at bounding box center [813, 300] width 127 height 11
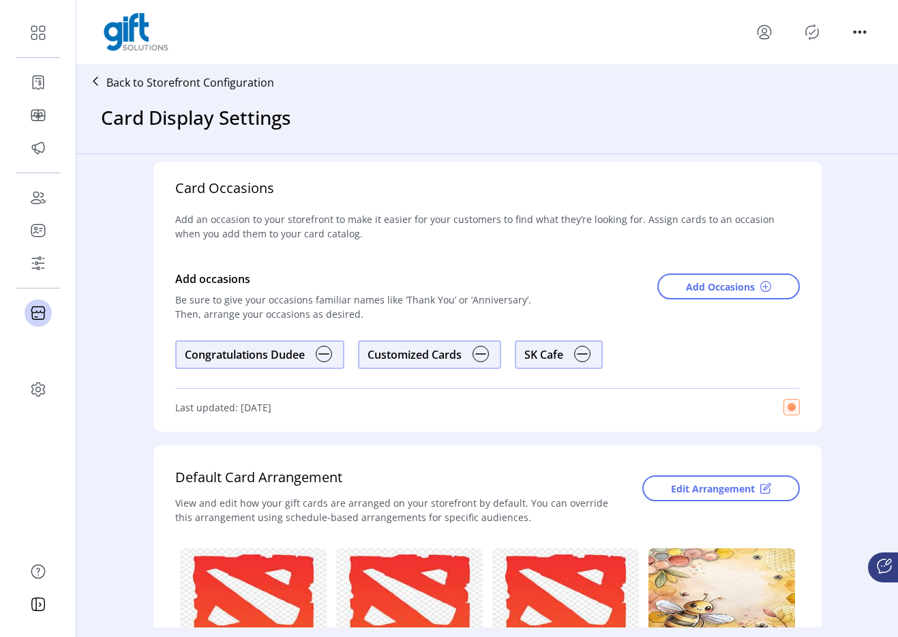
scroll to position [7, 0]
click at [245, 81] on p "Back to Storefront Configuration" at bounding box center [190, 82] width 168 height 16
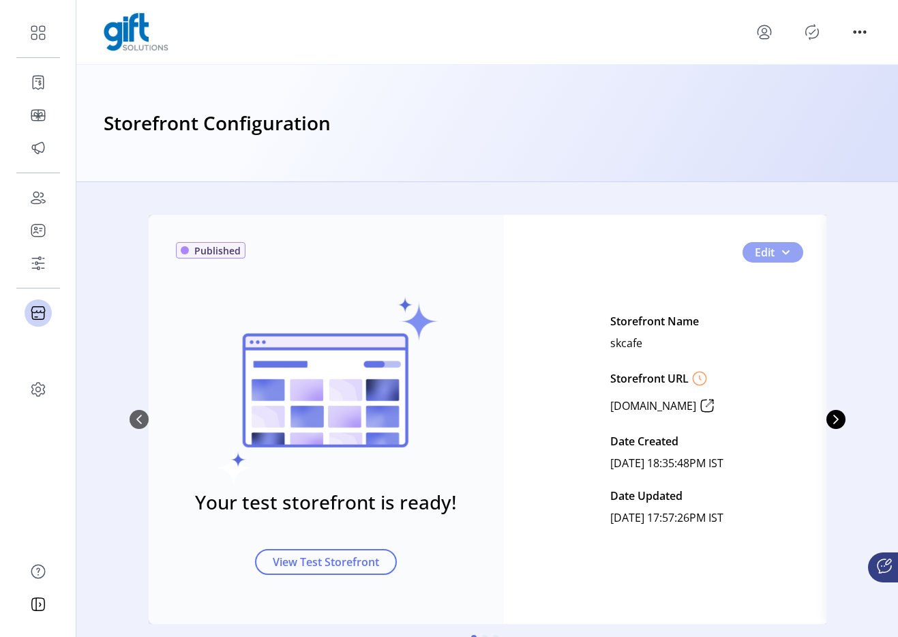
click at [790, 245] on button "Edit" at bounding box center [773, 252] width 61 height 20
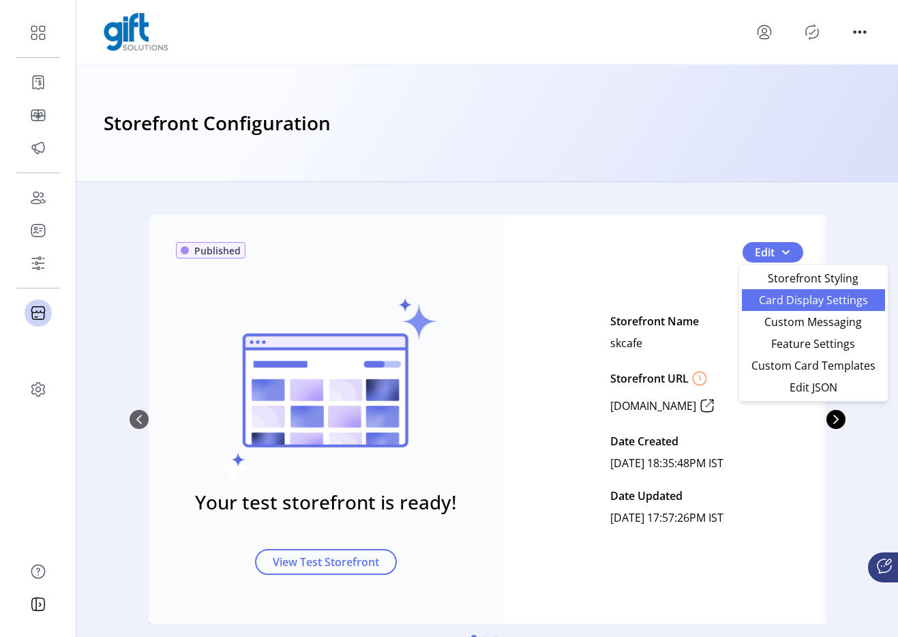
click at [788, 303] on span "Card Display Settings" at bounding box center [813, 300] width 127 height 11
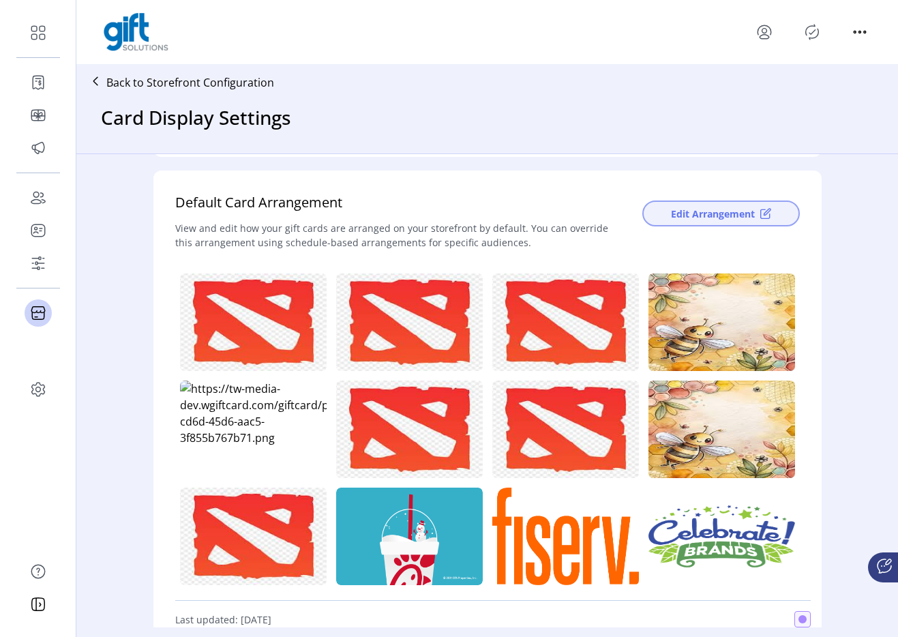
click at [719, 214] on span "Edit Arrangement" at bounding box center [713, 214] width 84 height 14
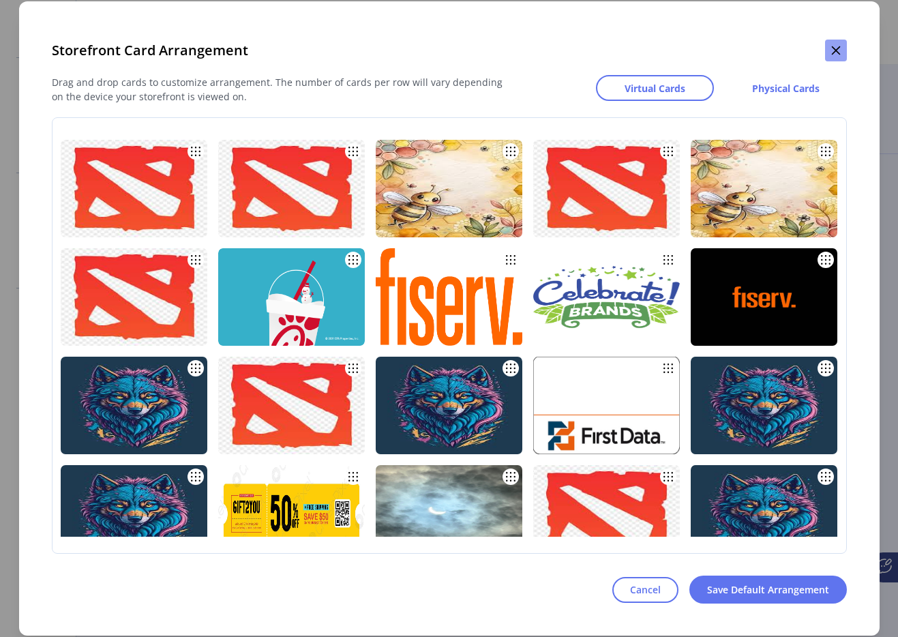
click at [838, 58] on button "button" at bounding box center [836, 51] width 22 height 22
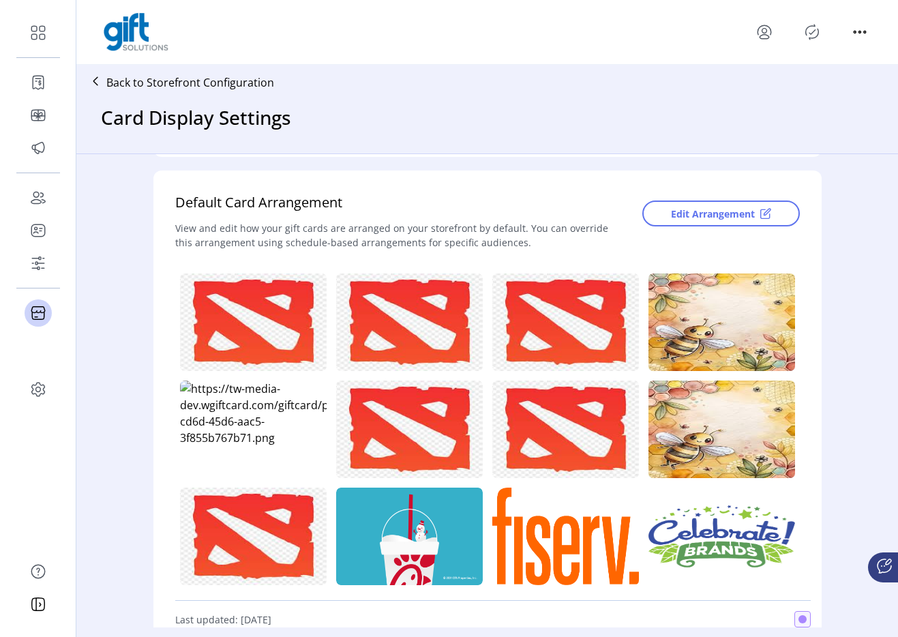
click at [241, 75] on p "Back to Storefront Configuration" at bounding box center [190, 82] width 168 height 16
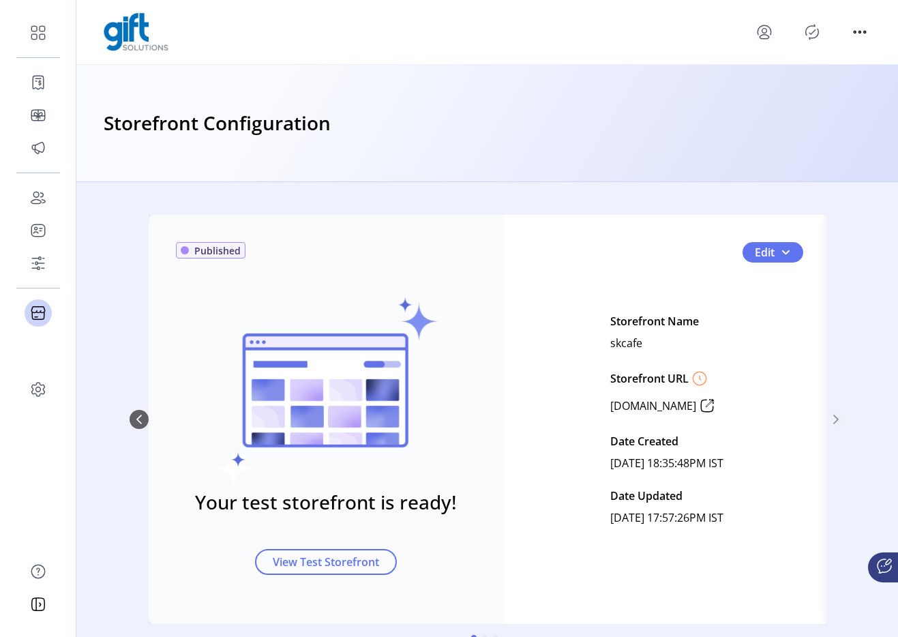
click at [833, 419] on icon "Next Page" at bounding box center [836, 419] width 11 height 11
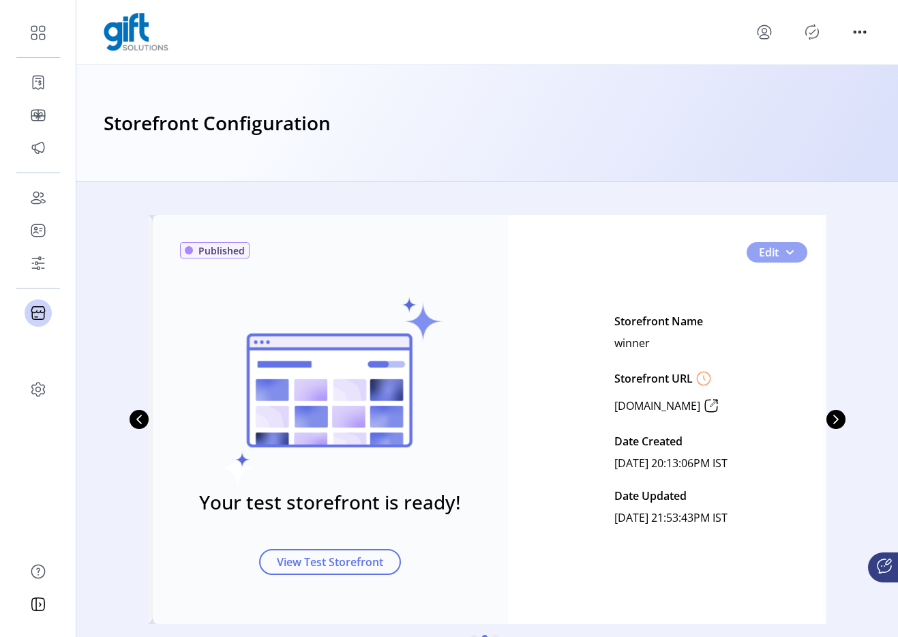
click at [785, 252] on span "1" at bounding box center [789, 252] width 11 height 11
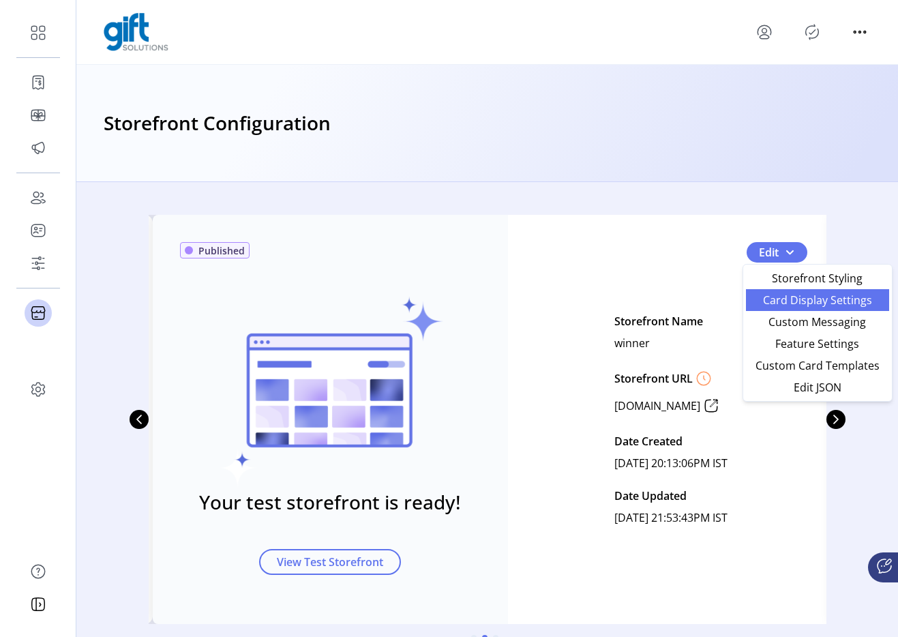
click at [773, 302] on span "Card Display Settings" at bounding box center [817, 300] width 127 height 11
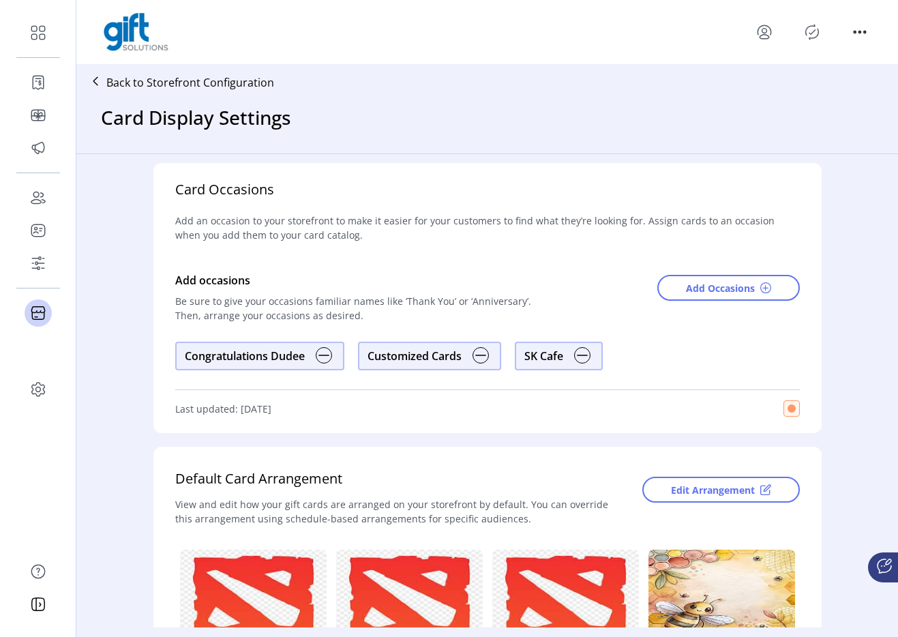
scroll to position [11, 0]
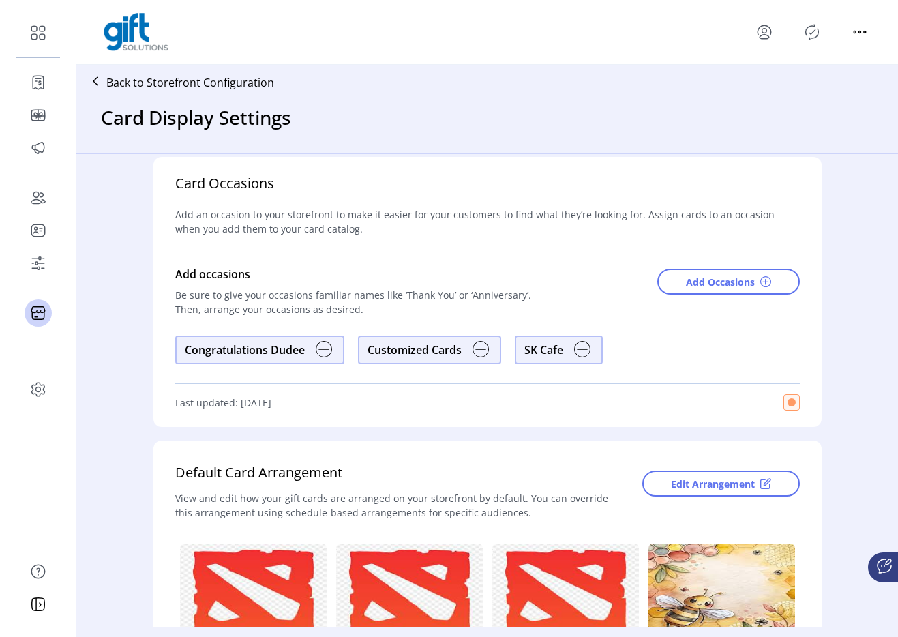
click at [590, 348] on div at bounding box center [582, 349] width 22 height 22
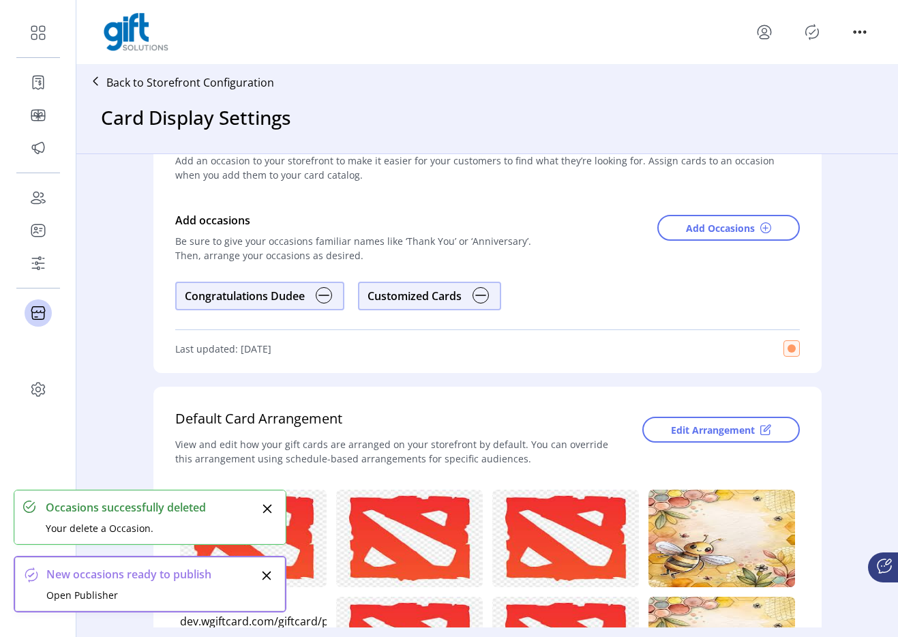
scroll to position [0, 0]
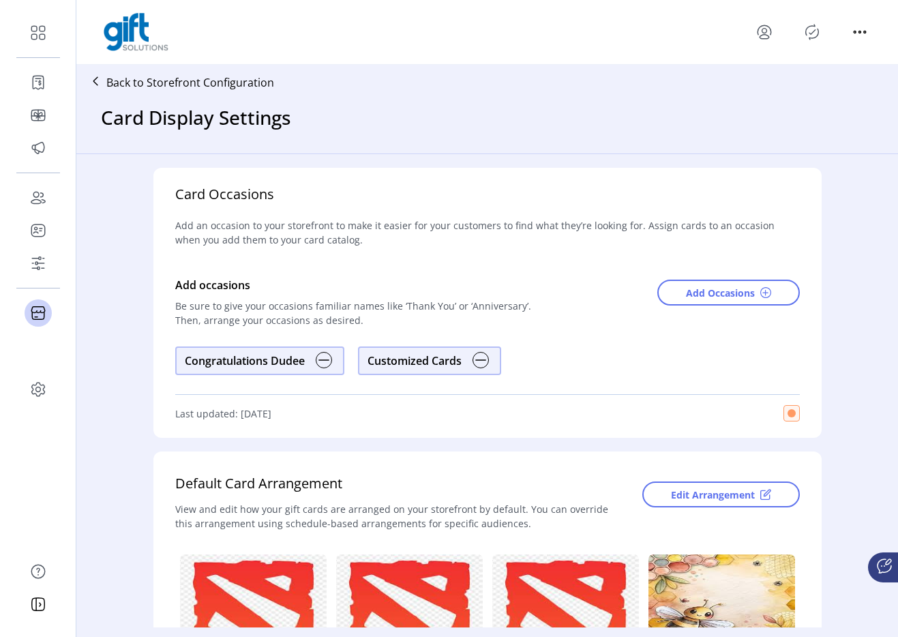
click at [217, 88] on p "Back to Storefront Configuration" at bounding box center [190, 82] width 168 height 16
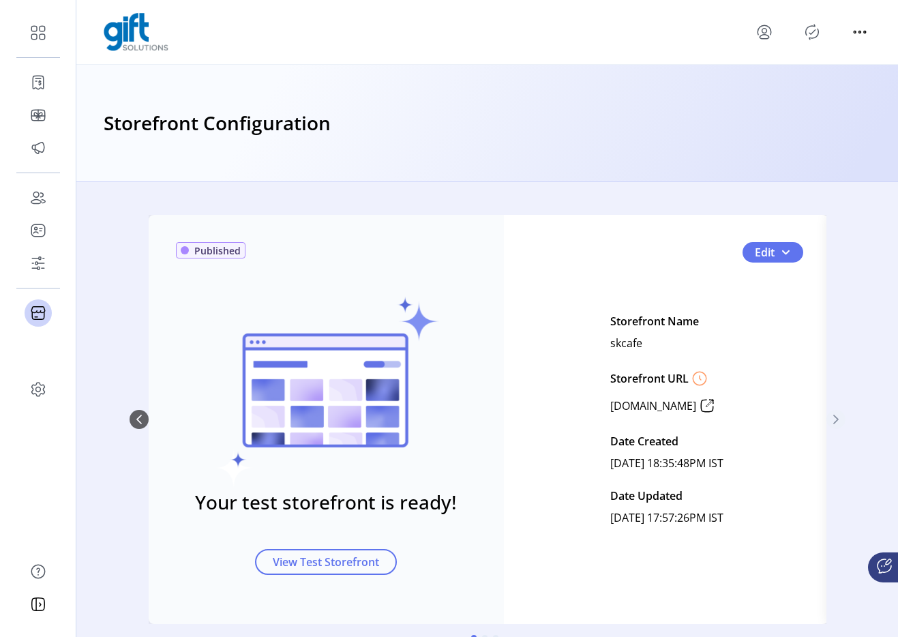
click at [831, 419] on icon "Next Page" at bounding box center [836, 419] width 11 height 11
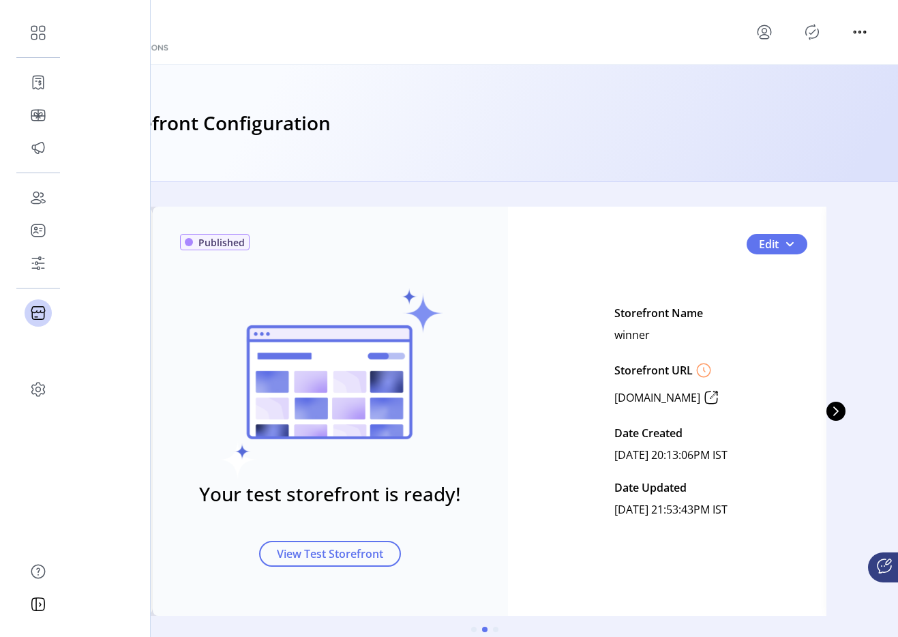
scroll to position [9, 0]
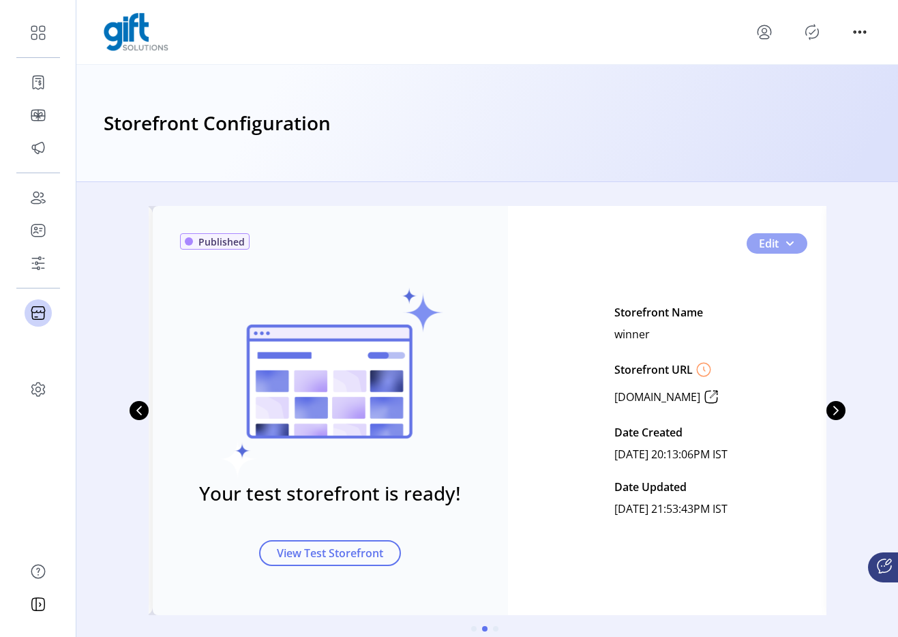
click at [788, 251] on button "Edit" at bounding box center [777, 243] width 61 height 20
click at [792, 245] on button "Edit" at bounding box center [777, 243] width 61 height 20
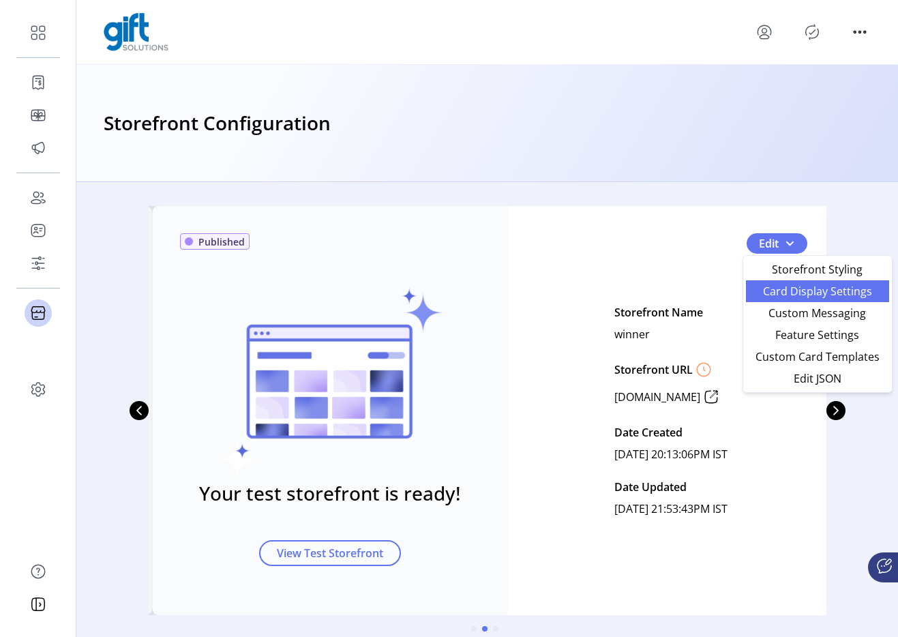
click at [795, 286] on span "Card Display Settings" at bounding box center [817, 291] width 127 height 11
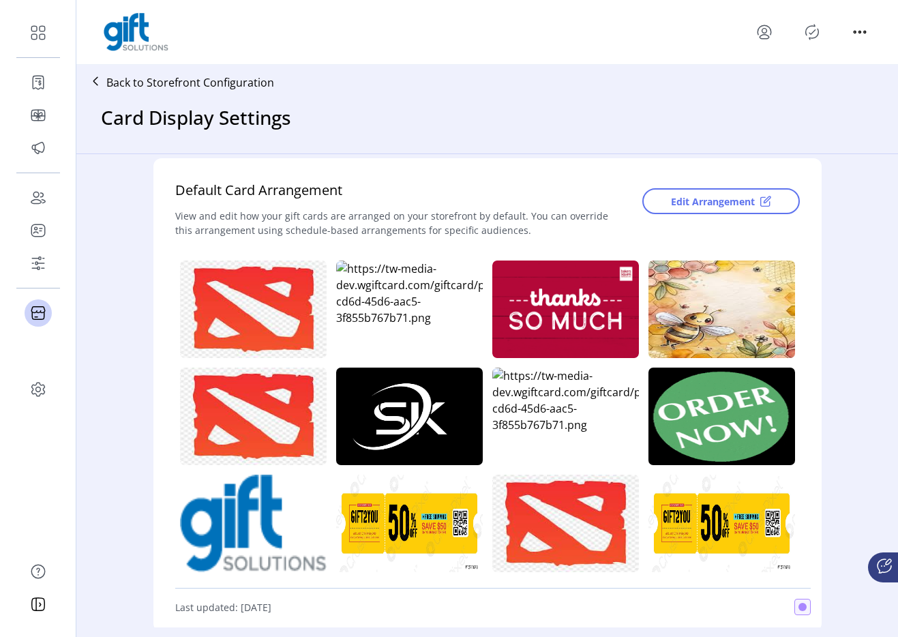
scroll to position [297, 0]
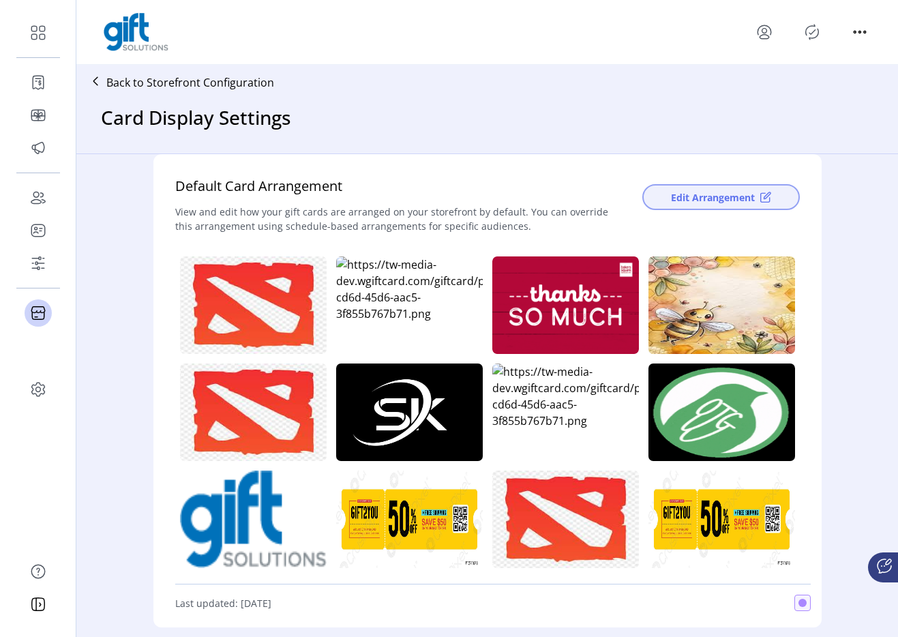
click at [711, 203] on span "Edit Arrangement" at bounding box center [713, 197] width 84 height 14
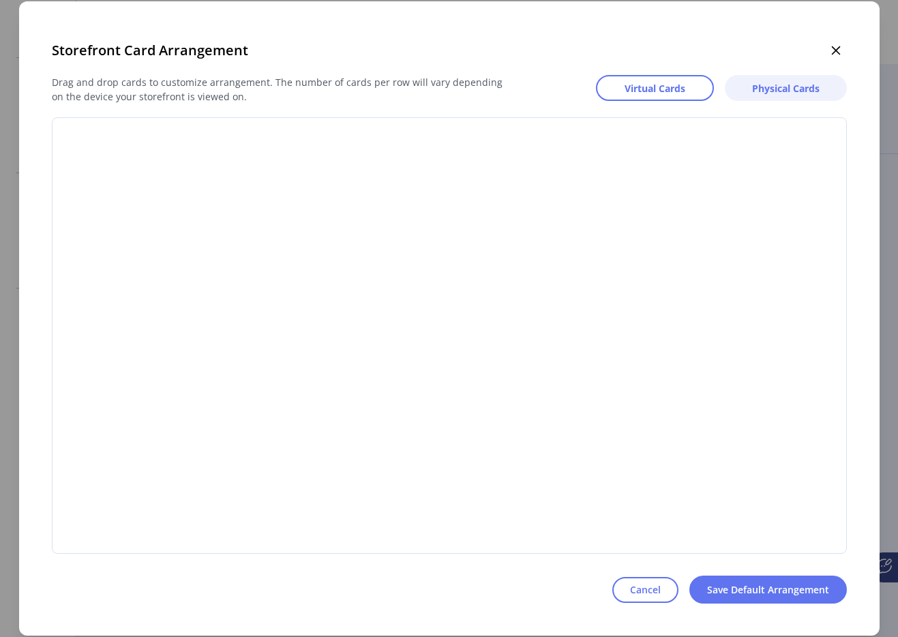
click at [776, 96] on button "Physical Cards" at bounding box center [786, 88] width 122 height 26
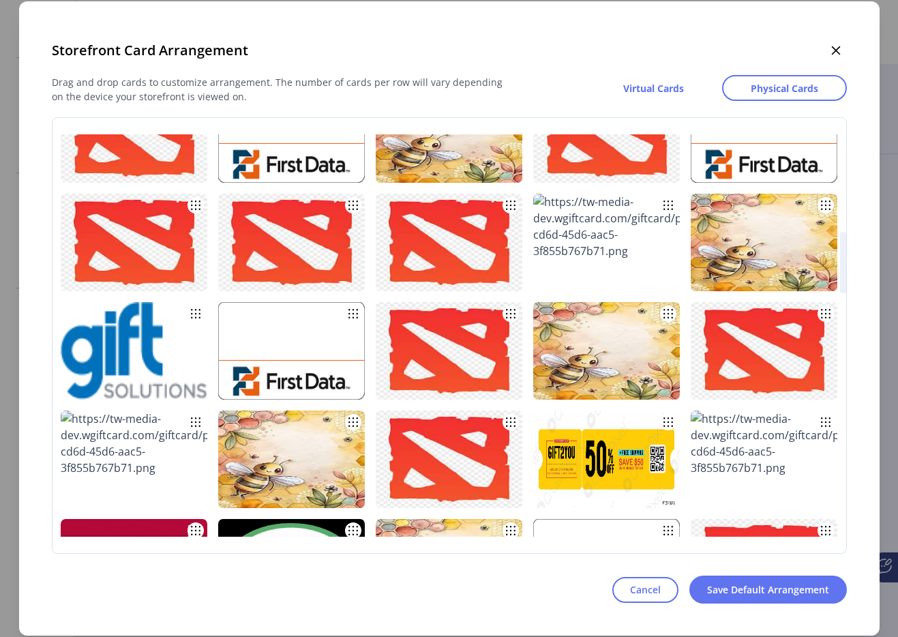
scroll to position [784, 0]
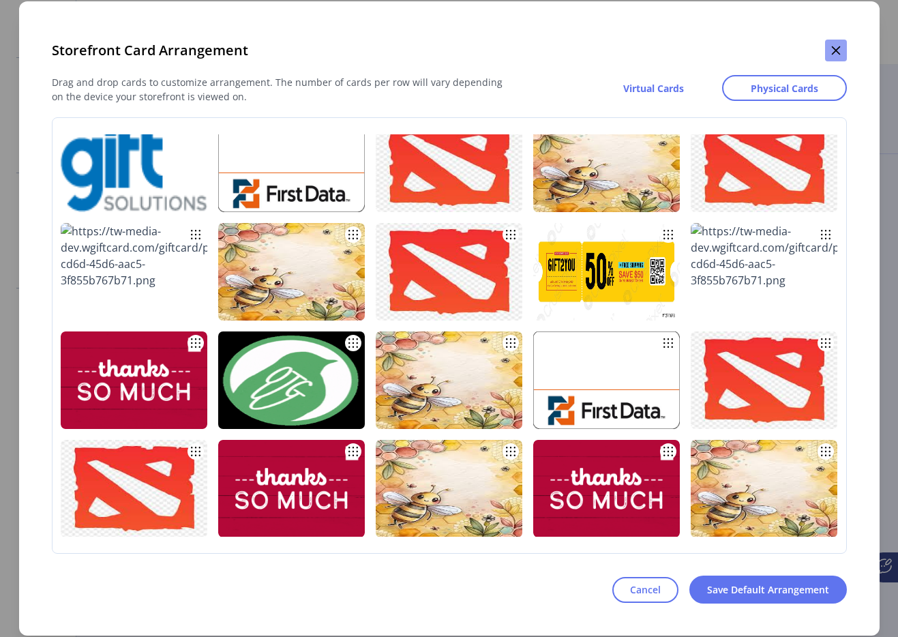
click at [834, 47] on icon "button" at bounding box center [836, 50] width 11 height 11
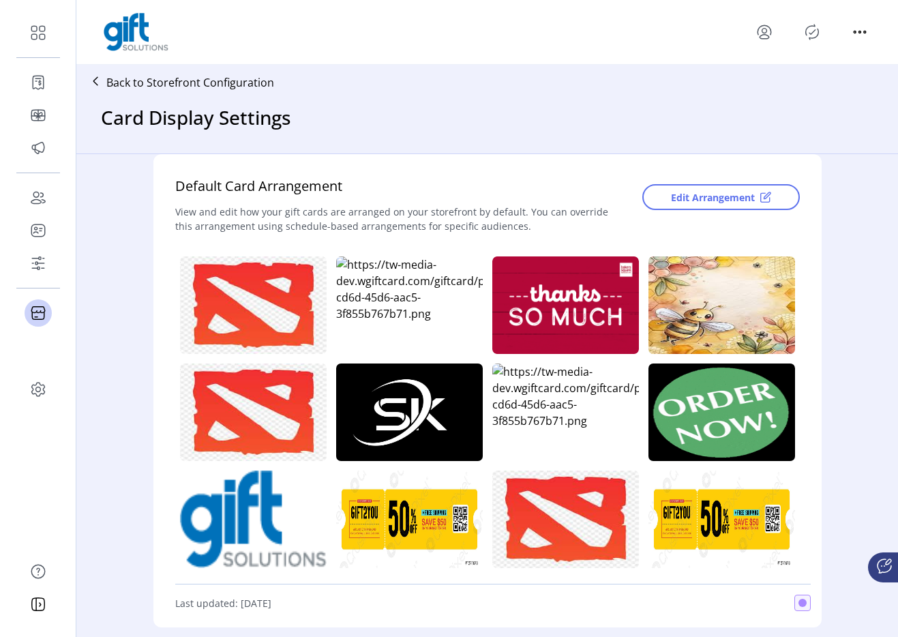
click at [226, 86] on p "Back to Storefront Configuration" at bounding box center [190, 82] width 168 height 16
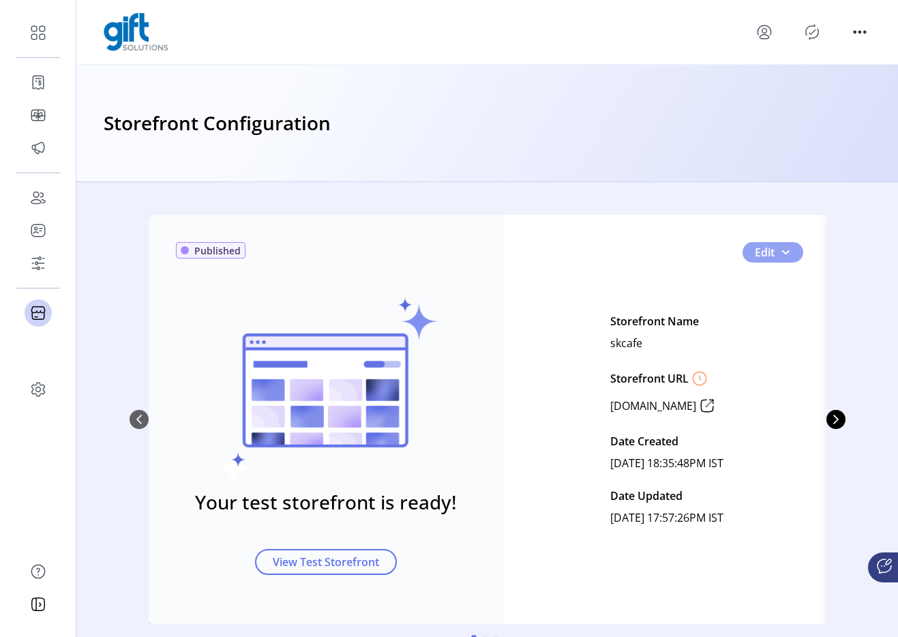
click at [785, 249] on span "0" at bounding box center [785, 252] width 11 height 11
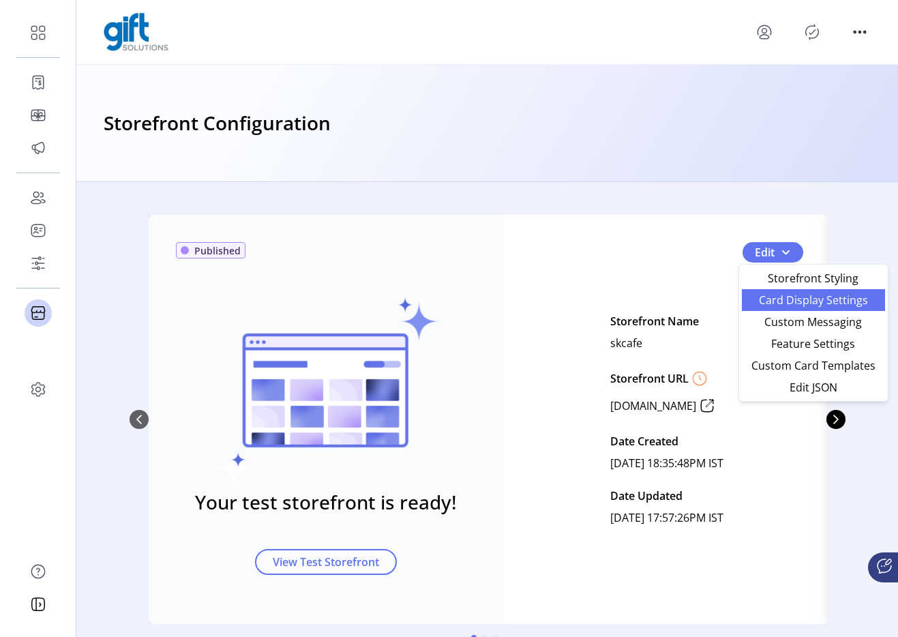
click at [784, 297] on span "Card Display Settings" at bounding box center [813, 300] width 127 height 11
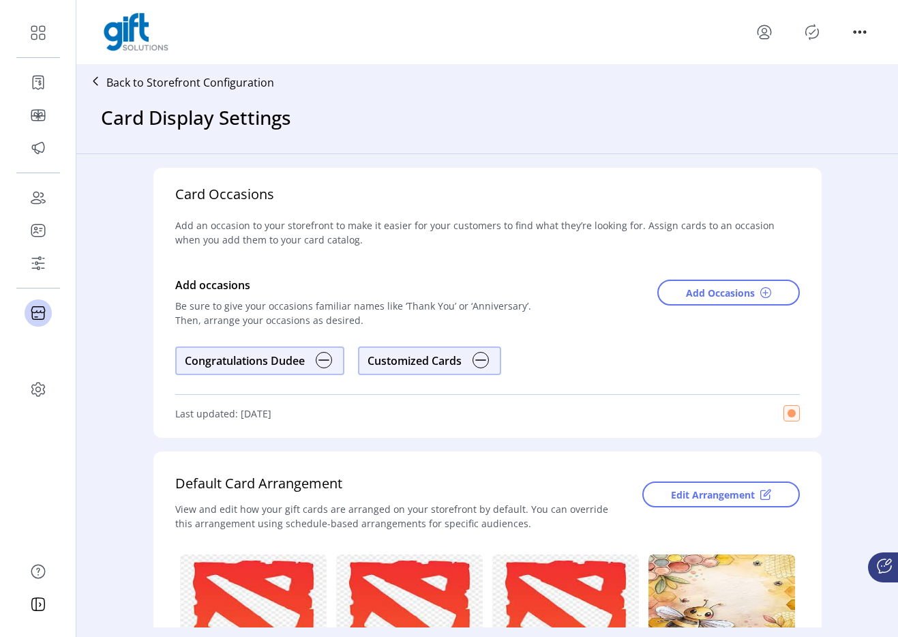
click at [228, 85] on p "Back to Storefront Configuration" at bounding box center [190, 82] width 168 height 16
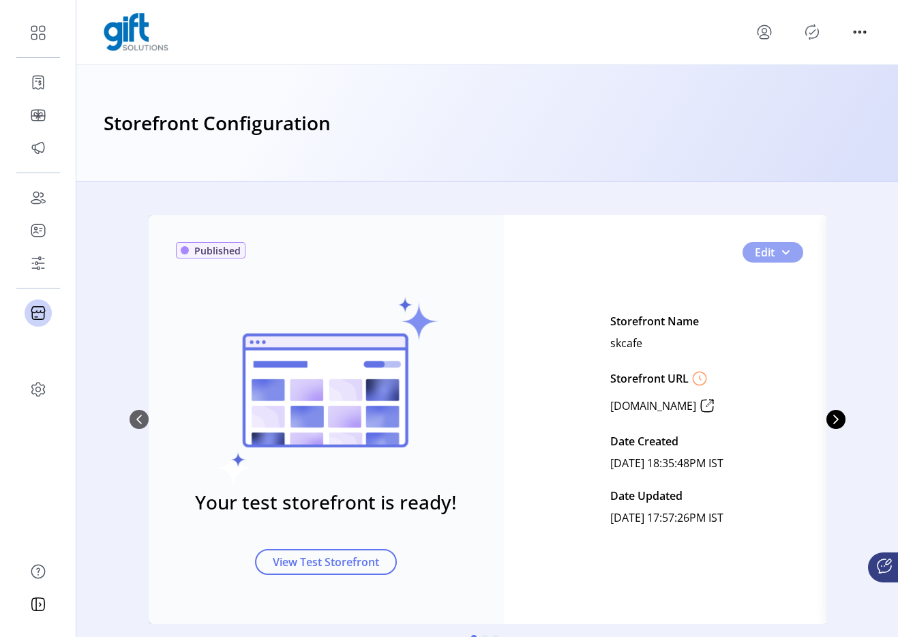
click at [788, 246] on button "Edit" at bounding box center [773, 252] width 61 height 20
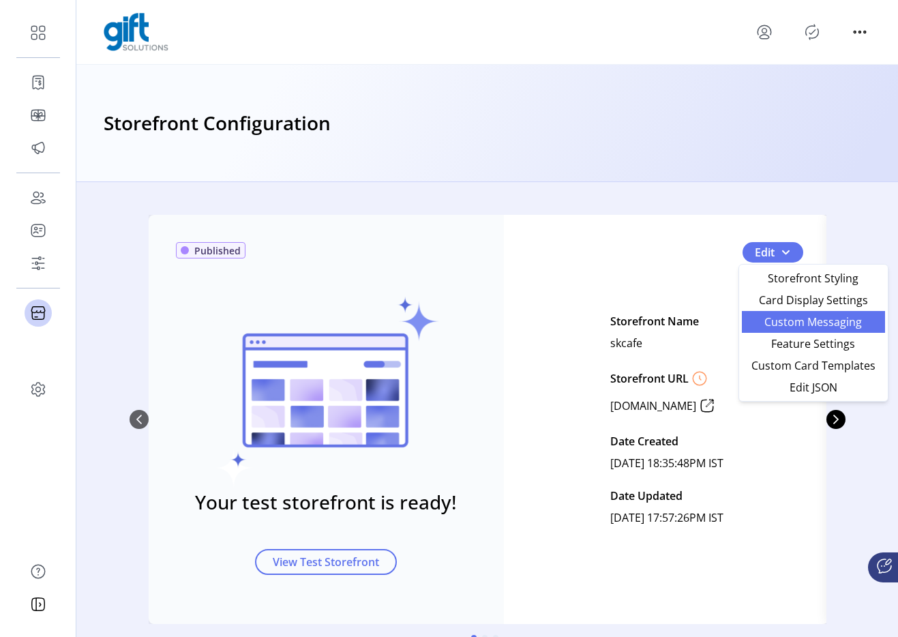
click at [789, 313] on link "Custom Messaging" at bounding box center [813, 322] width 143 height 22
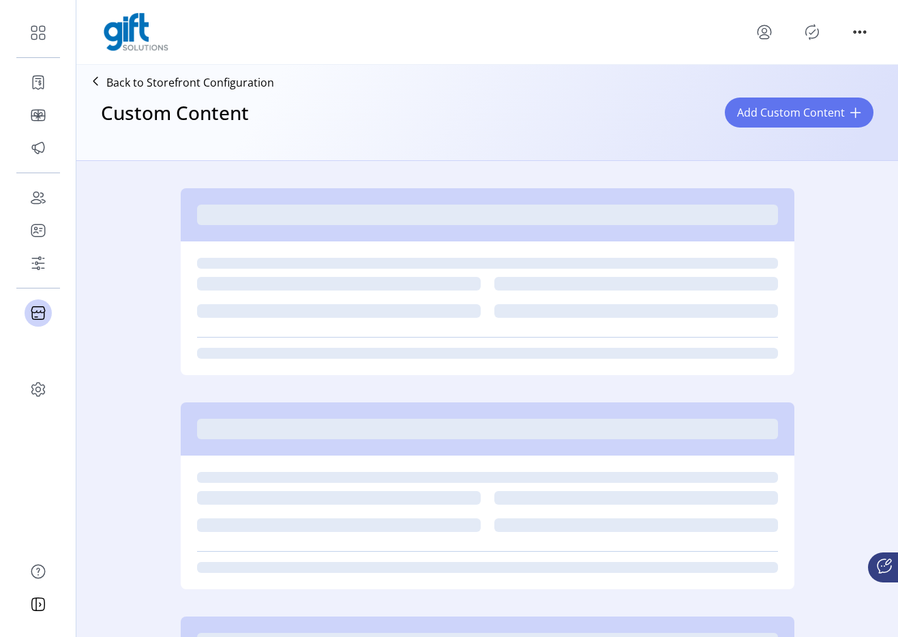
click at [176, 84] on p "Back to Storefront Configuration" at bounding box center [190, 82] width 168 height 16
click at [107, 83] on p "Back to Storefront Configuration" at bounding box center [190, 82] width 168 height 16
click at [40, 35] on icon at bounding box center [38, 33] width 22 height 22
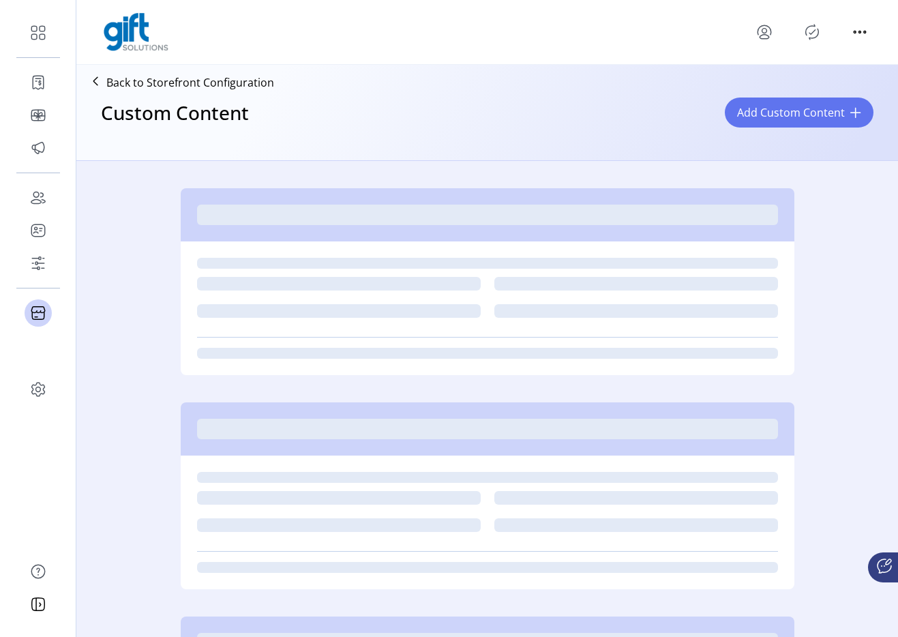
click at [40, 35] on icon at bounding box center [38, 33] width 22 height 22
click at [105, 66] on div "Dashboard Orders Catalog Promotions Users Accounts Schedules Storefront Configu…" at bounding box center [449, 318] width 898 height 637
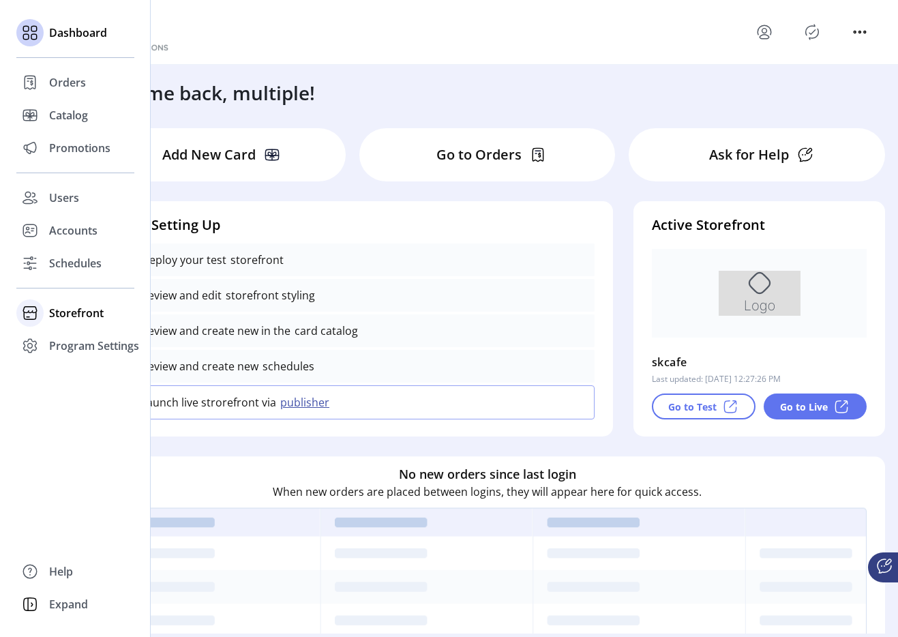
click at [80, 314] on span "Storefront" at bounding box center [76, 313] width 55 height 16
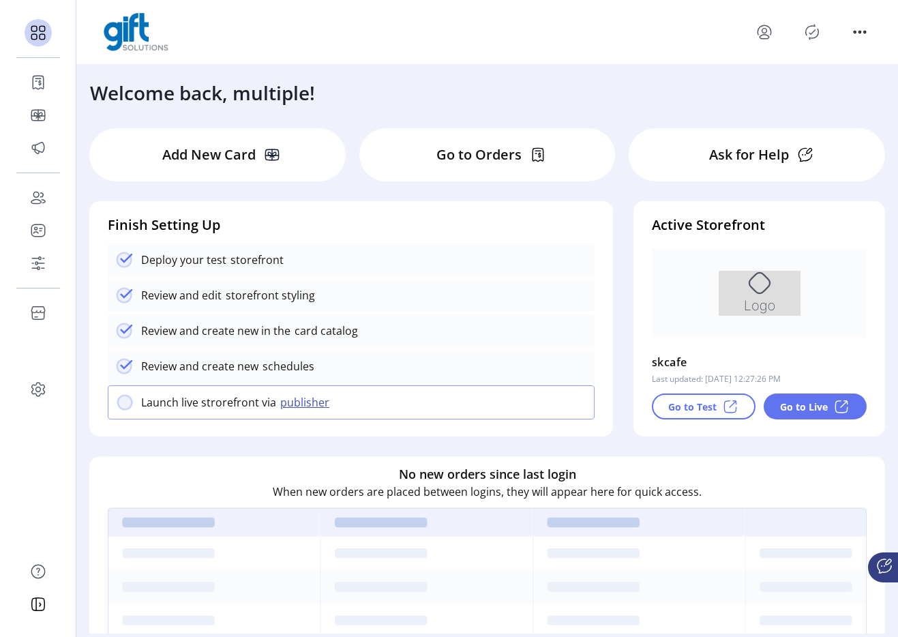
click at [780, 86] on div "Welcome back, multiple!" at bounding box center [487, 86] width 822 height 42
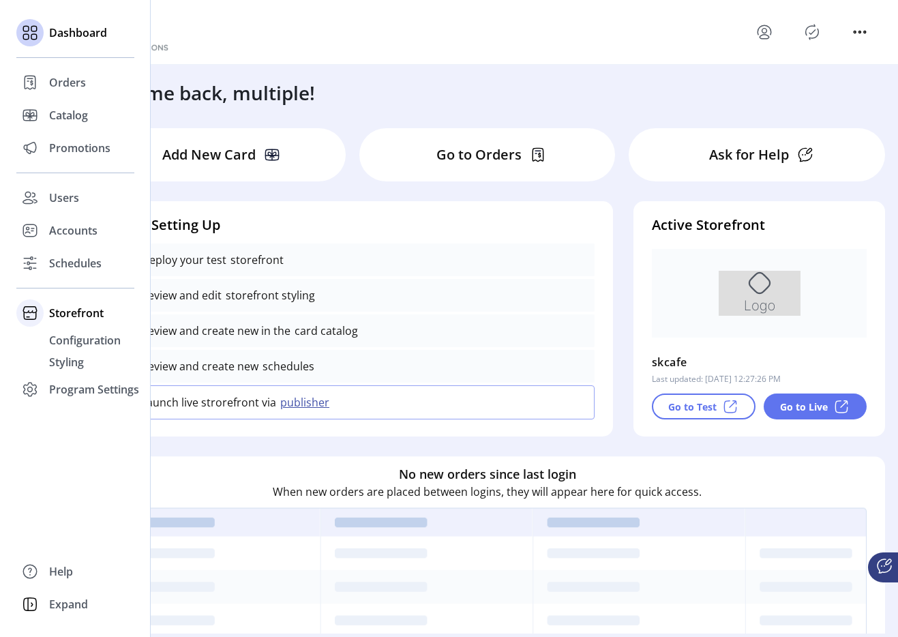
click at [57, 326] on div "Storefront" at bounding box center [75, 313] width 118 height 33
click at [60, 335] on div "Program Settings" at bounding box center [75, 345] width 118 height 33
click at [65, 310] on span "Storefront" at bounding box center [76, 313] width 55 height 16
click at [74, 341] on span "Configuration" at bounding box center [85, 340] width 72 height 16
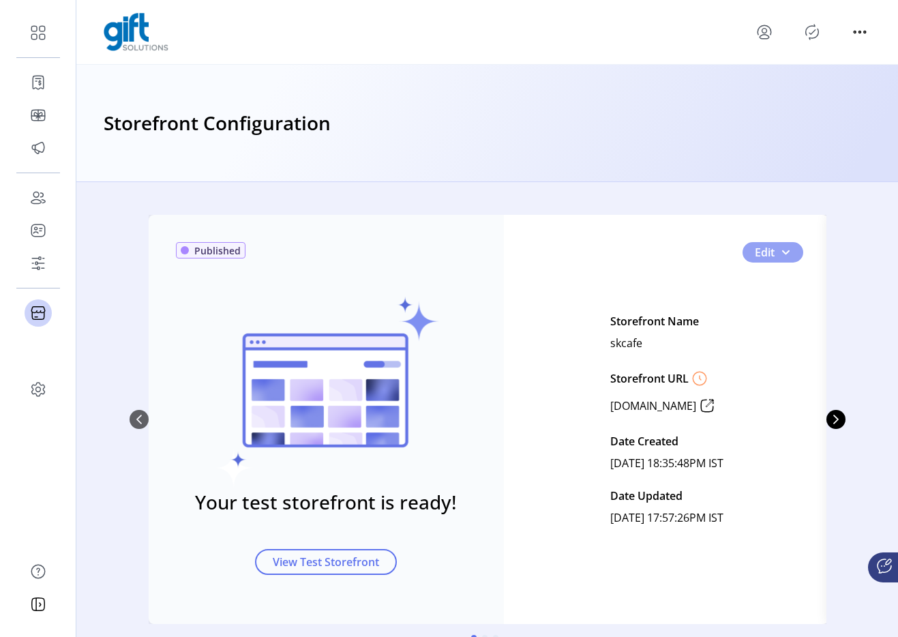
click at [789, 254] on button "Edit" at bounding box center [773, 252] width 61 height 20
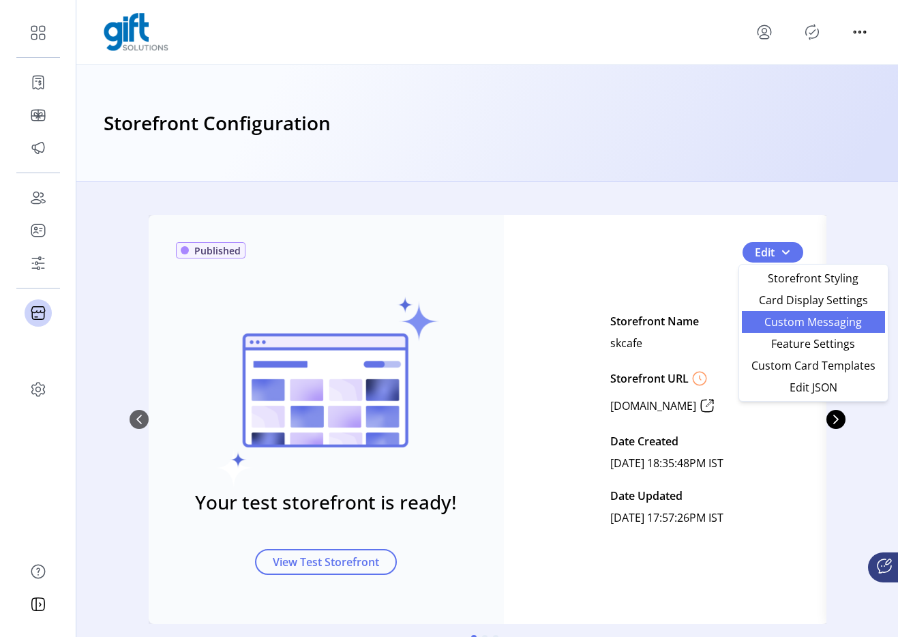
click at [809, 327] on span "Custom Messaging" at bounding box center [813, 321] width 127 height 11
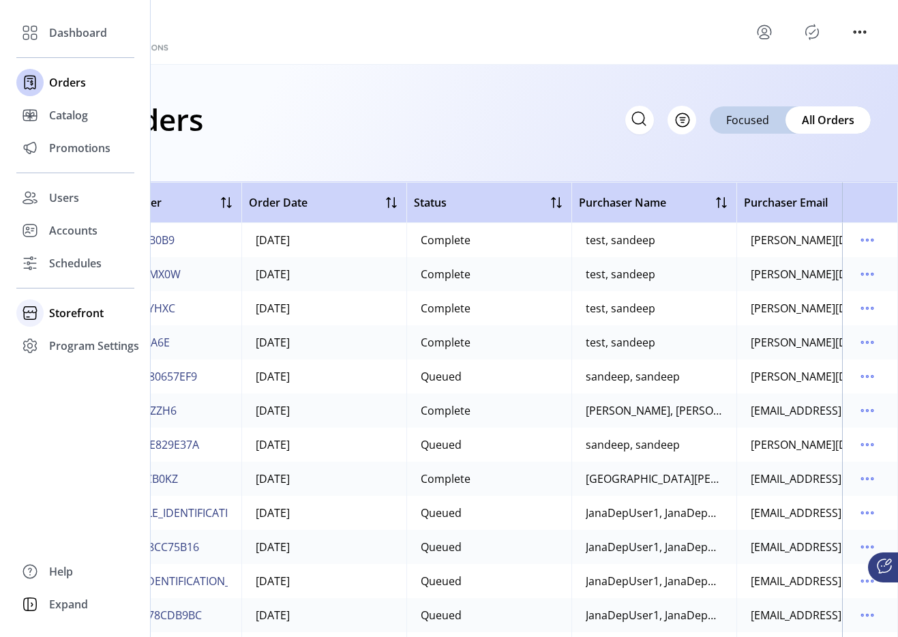
click at [76, 312] on span "Storefront" at bounding box center [76, 313] width 55 height 16
click at [101, 336] on span "Configuration" at bounding box center [85, 340] width 72 height 16
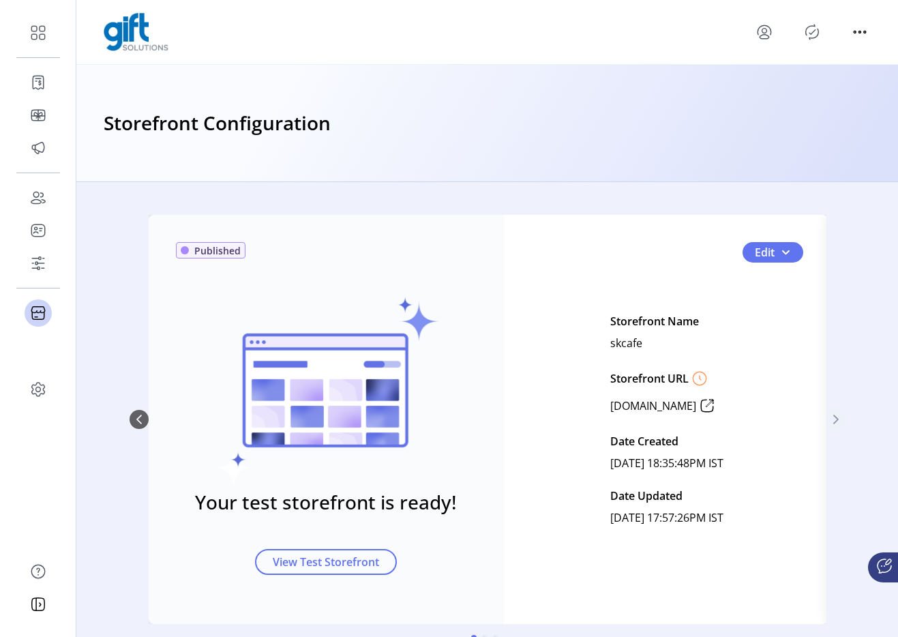
click at [835, 421] on icon "Next Page" at bounding box center [836, 419] width 11 height 11
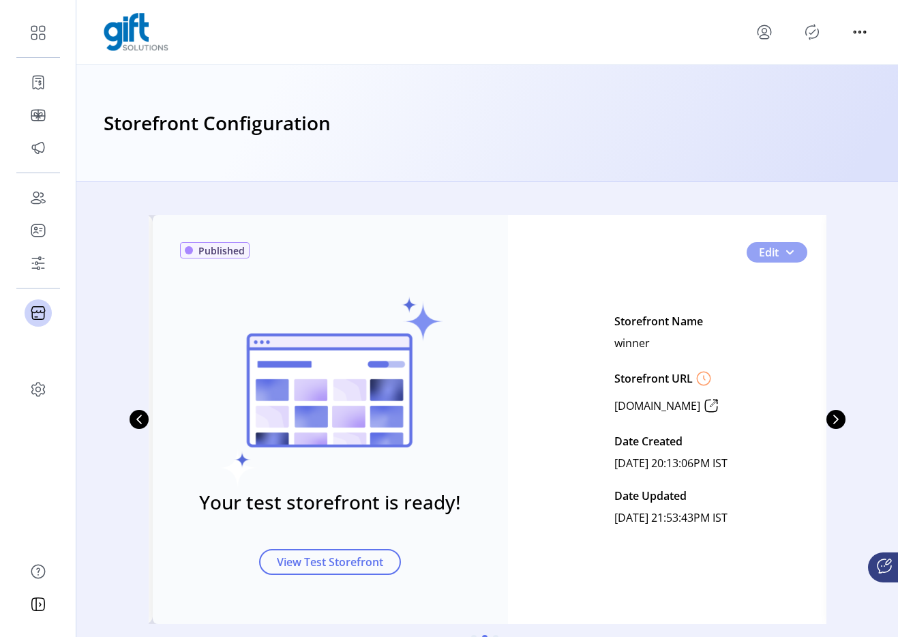
click at [796, 252] on button "Edit" at bounding box center [777, 252] width 61 height 20
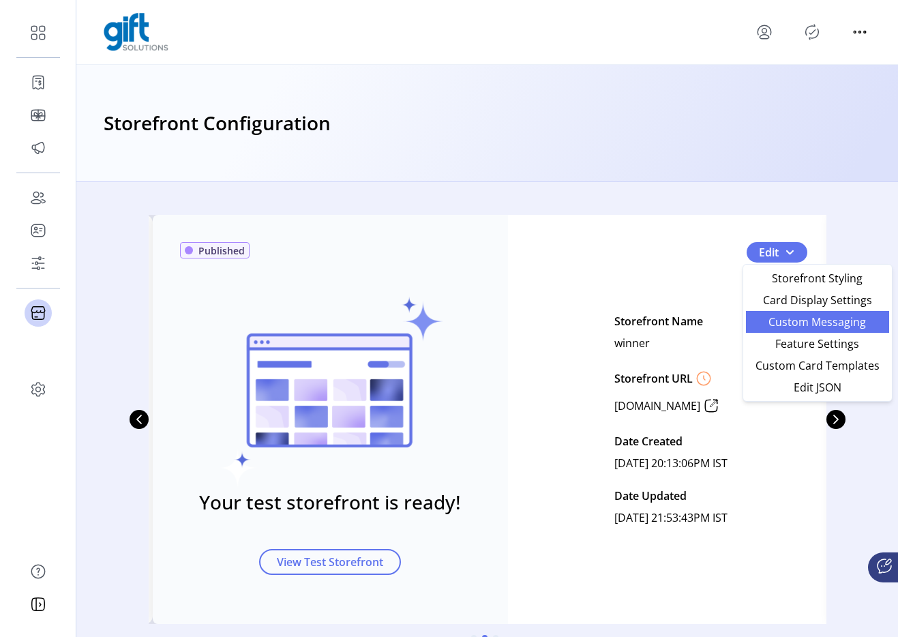
click at [786, 321] on span "Custom Messaging" at bounding box center [817, 321] width 127 height 11
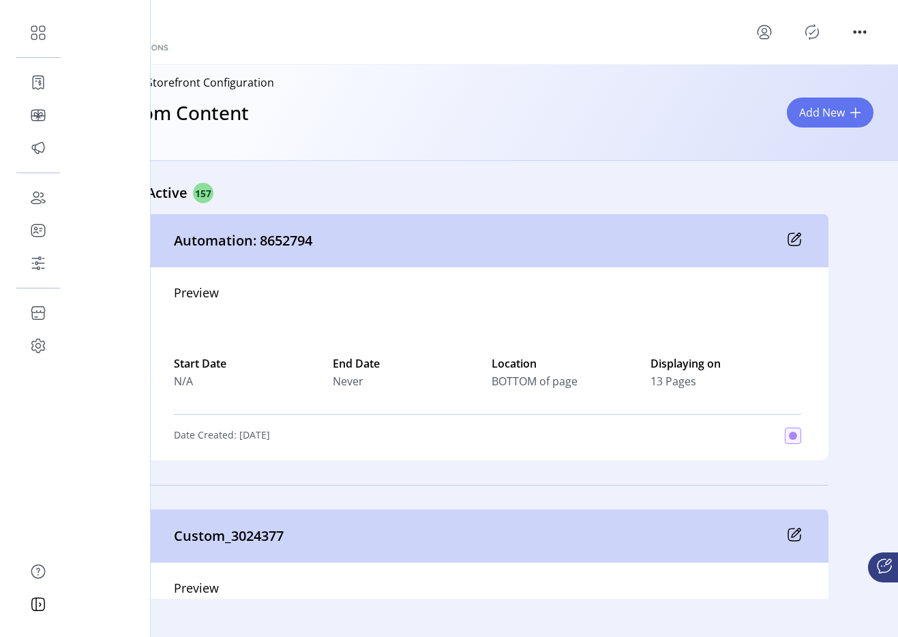
click at [207, 78] on p "Back to Storefront Configuration" at bounding box center [190, 82] width 168 height 16
click at [205, 83] on p "Back to Storefront Configuration" at bounding box center [190, 82] width 168 height 16
